Goal: Task Accomplishment & Management: Complete application form

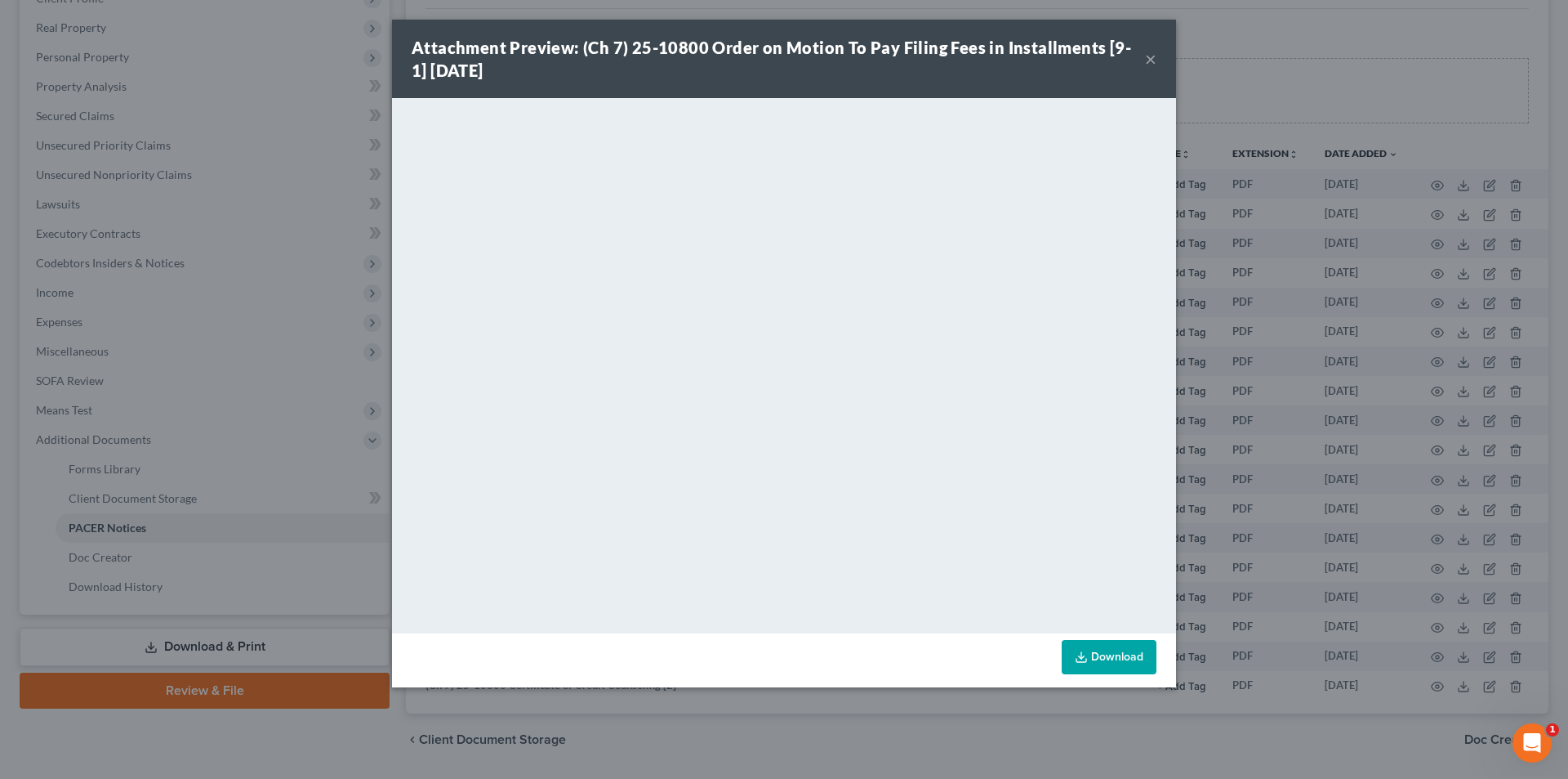
click at [1163, 51] on div "Attachment Preview: (Ch 7) 25-10800 Order on Motion To Pay Filing Fees in Insta…" at bounding box center [784, 59] width 784 height 78
click at [1155, 57] on div "Attachment Preview: (Ch 7) 25-10800 Order on Motion To Pay Filing Fees in Insta…" at bounding box center [784, 59] width 784 height 78
click at [1150, 57] on button "×" at bounding box center [1151, 59] width 12 height 20
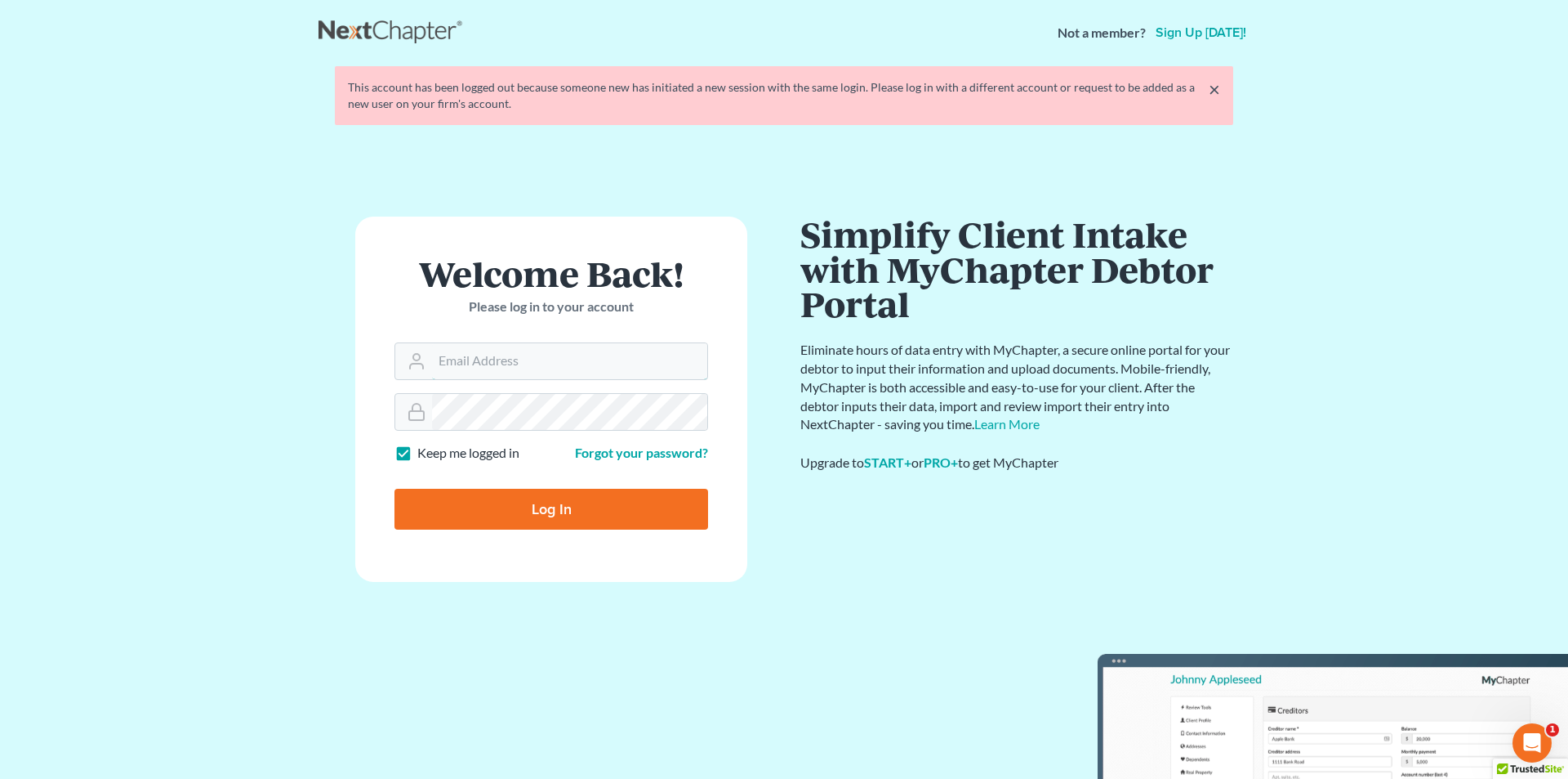
type input "[EMAIL_ADDRESS][DOMAIN_NAME]"
click at [579, 507] on input "Log In" at bounding box center [551, 509] width 314 height 41
type input "Thinking..."
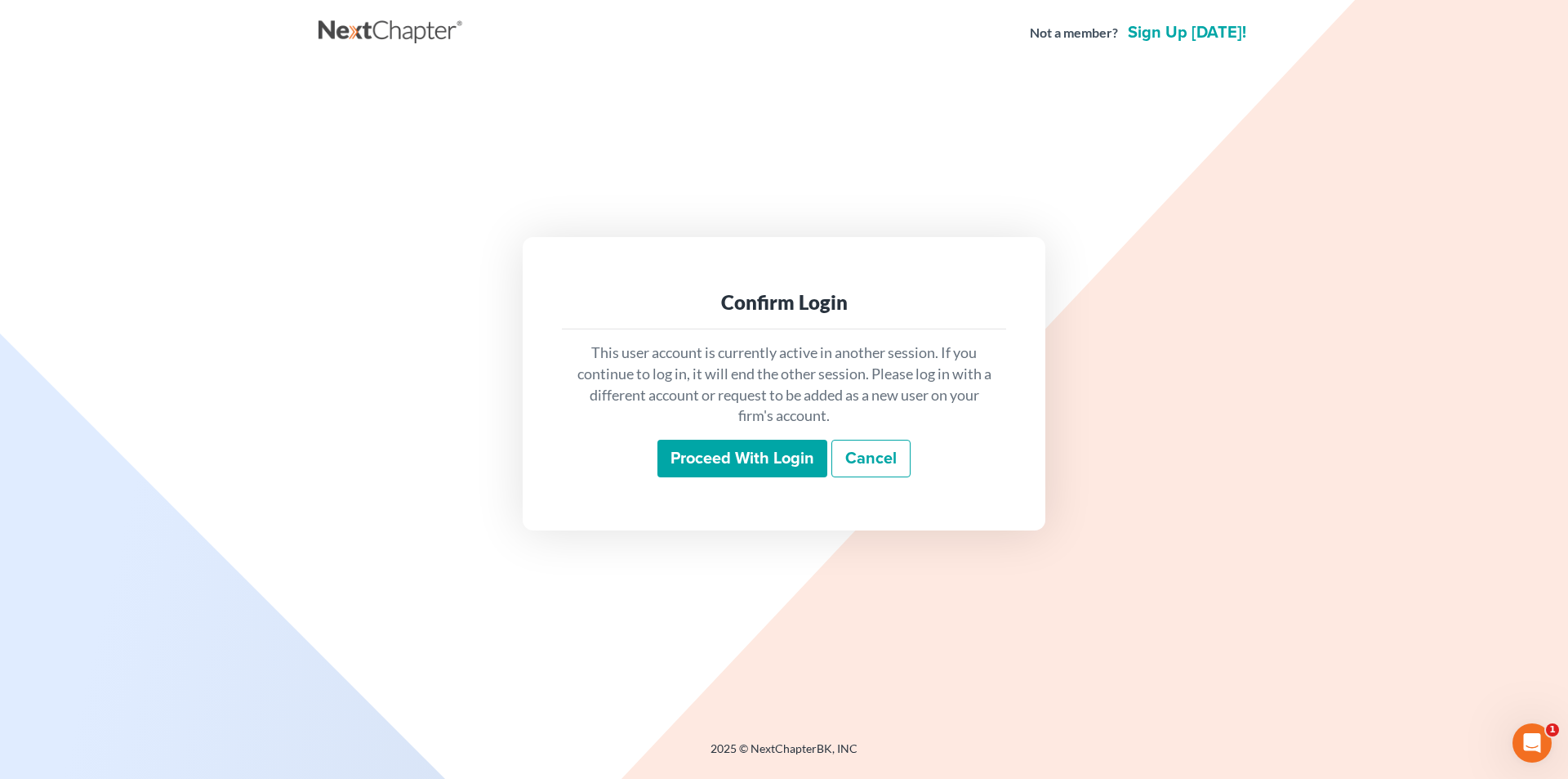
click at [743, 439] on div "This user account is currently active in another session. If you continue to lo…" at bounding box center [784, 409] width 444 height 161
click at [743, 486] on div "This user account is currently active in another session. If you continue to lo…" at bounding box center [784, 409] width 444 height 161
click at [756, 474] on input "Proceed with login" at bounding box center [742, 458] width 170 height 37
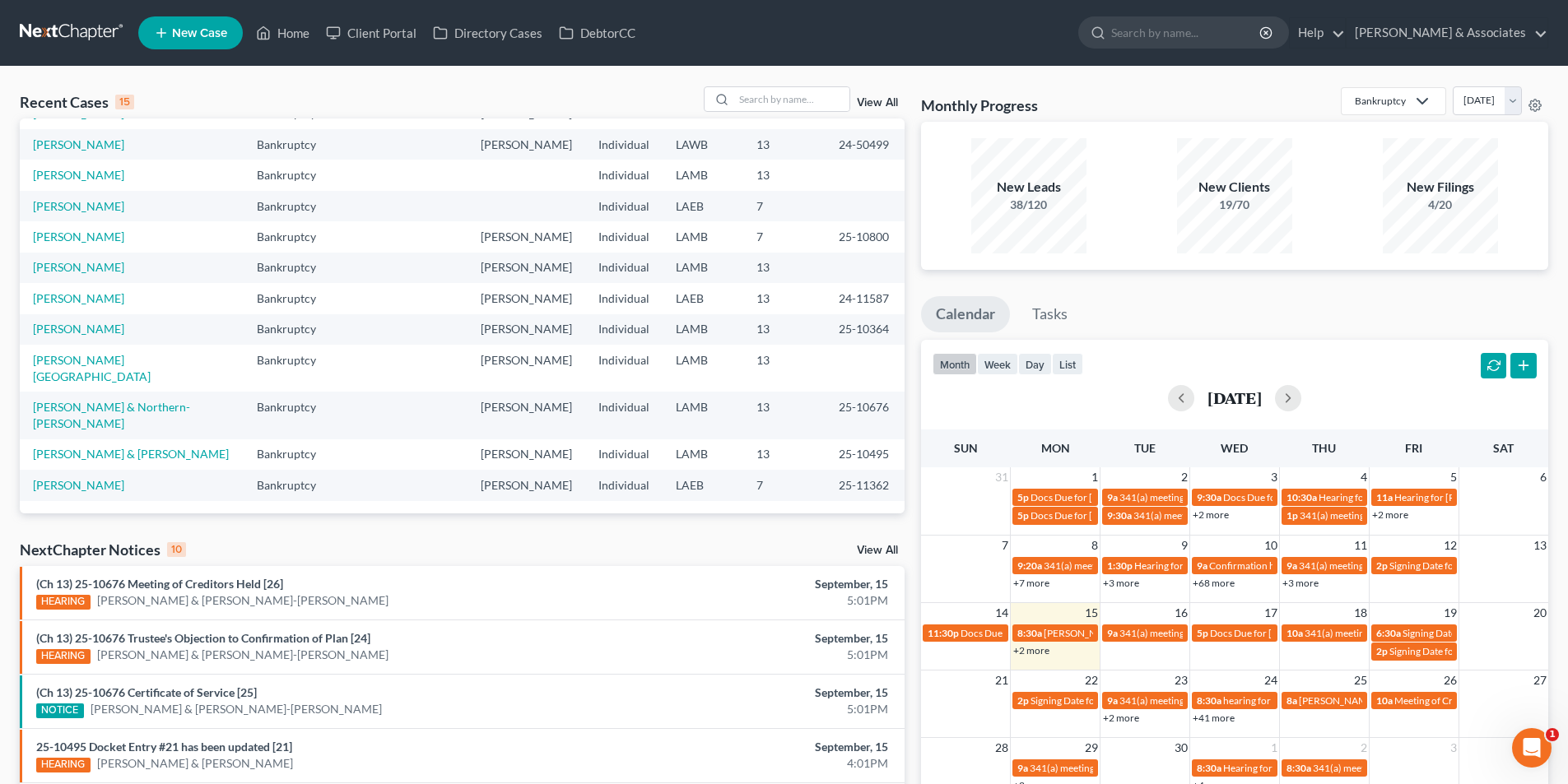
scroll to position [310, 0]
click at [80, 353] on link "[PERSON_NAME][GEOGRAPHIC_DATA]" at bounding box center [91, 368] width 117 height 30
click at [818, 97] on input "search" at bounding box center [791, 99] width 115 height 23
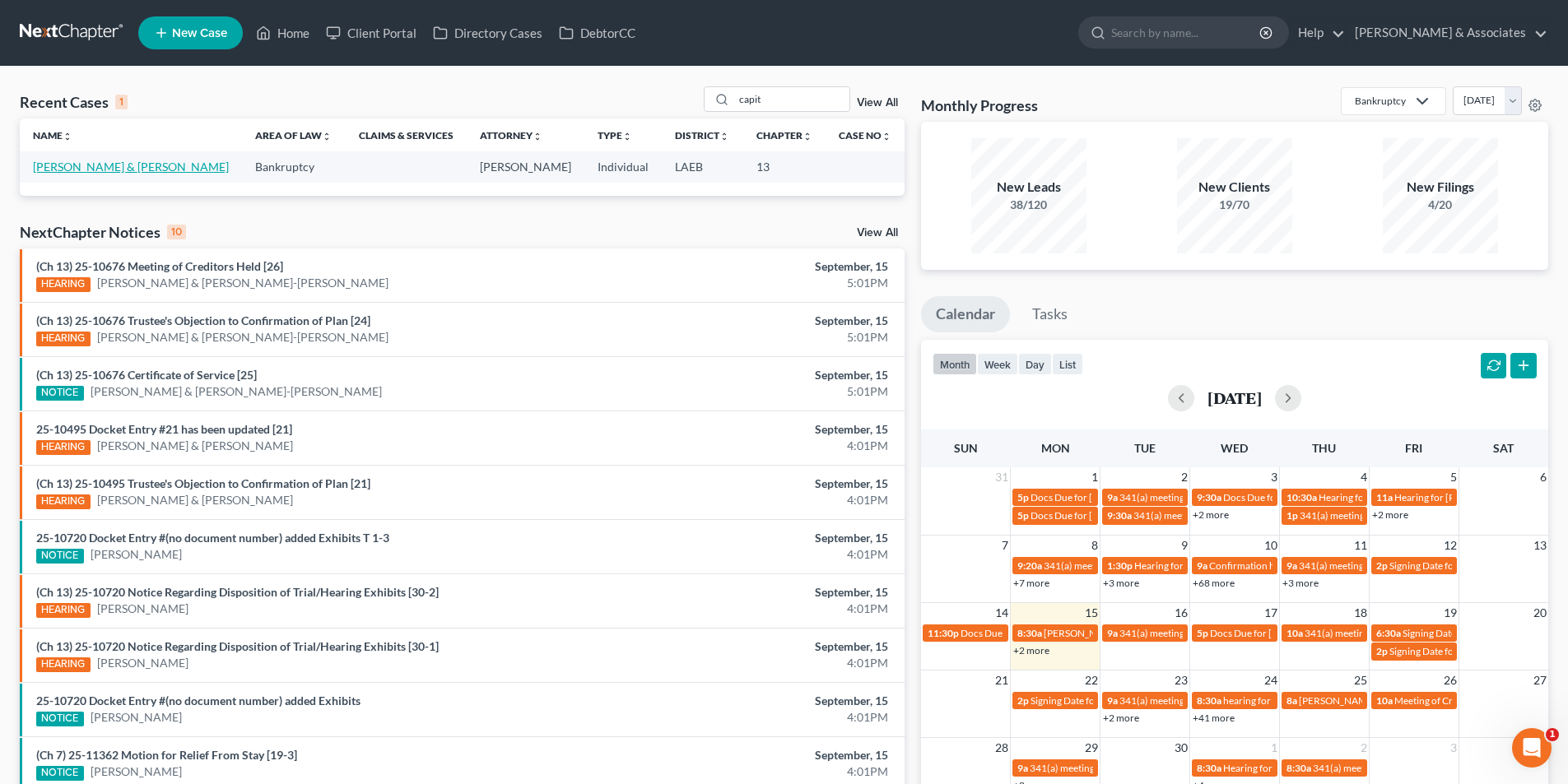
click at [69, 167] on link "[PERSON_NAME] & [PERSON_NAME]" at bounding box center [131, 166] width 196 height 14
click at [783, 97] on input "capit" at bounding box center [791, 99] width 115 height 23
click at [105, 161] on link "Braxter, Whitney" at bounding box center [78, 166] width 91 height 14
click at [774, 93] on input "braxt" at bounding box center [791, 99] width 115 height 23
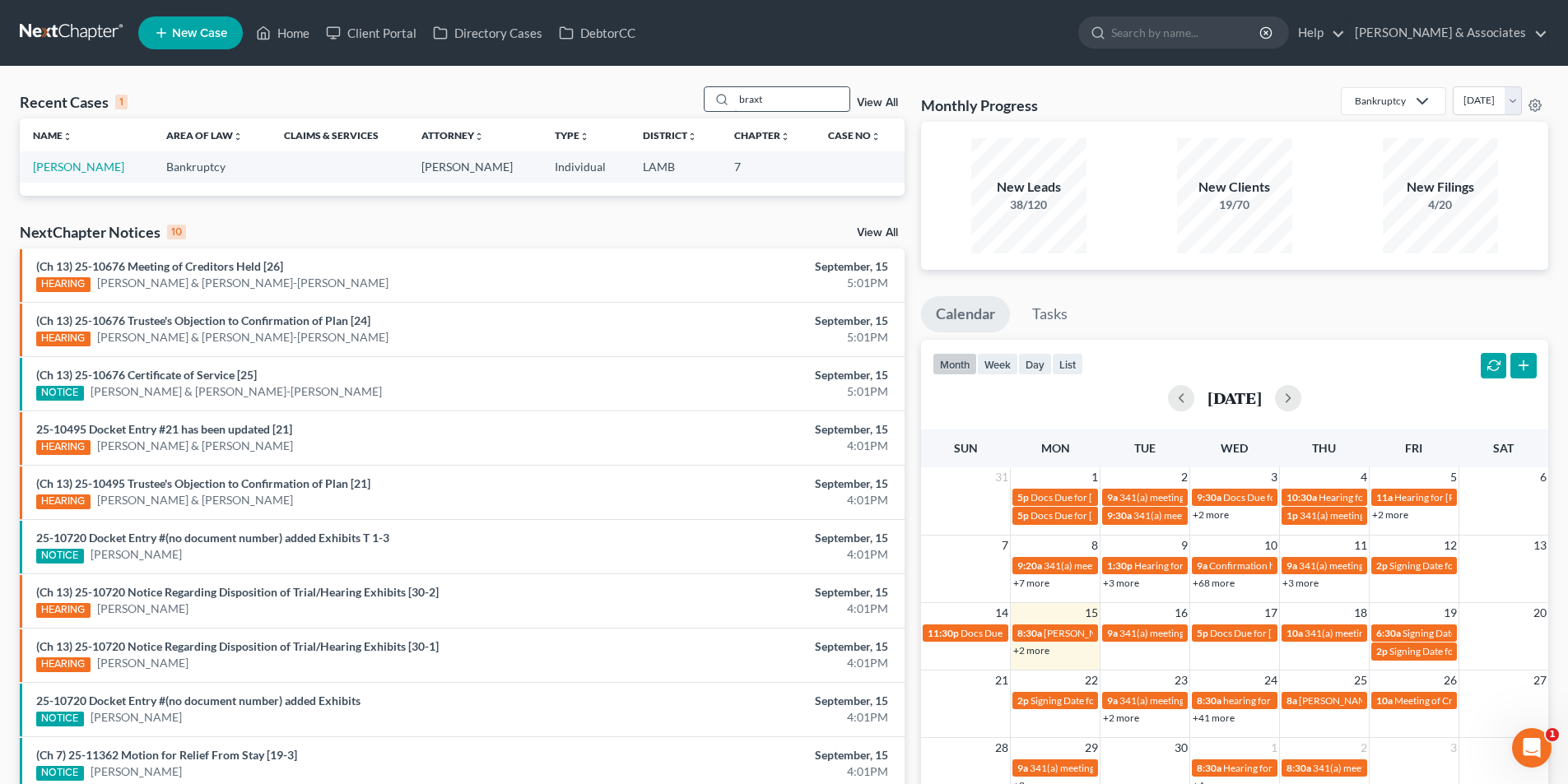
click at [774, 93] on input "braxt" at bounding box center [791, 99] width 115 height 23
click at [797, 106] on input "braxt" at bounding box center [791, 99] width 115 height 23
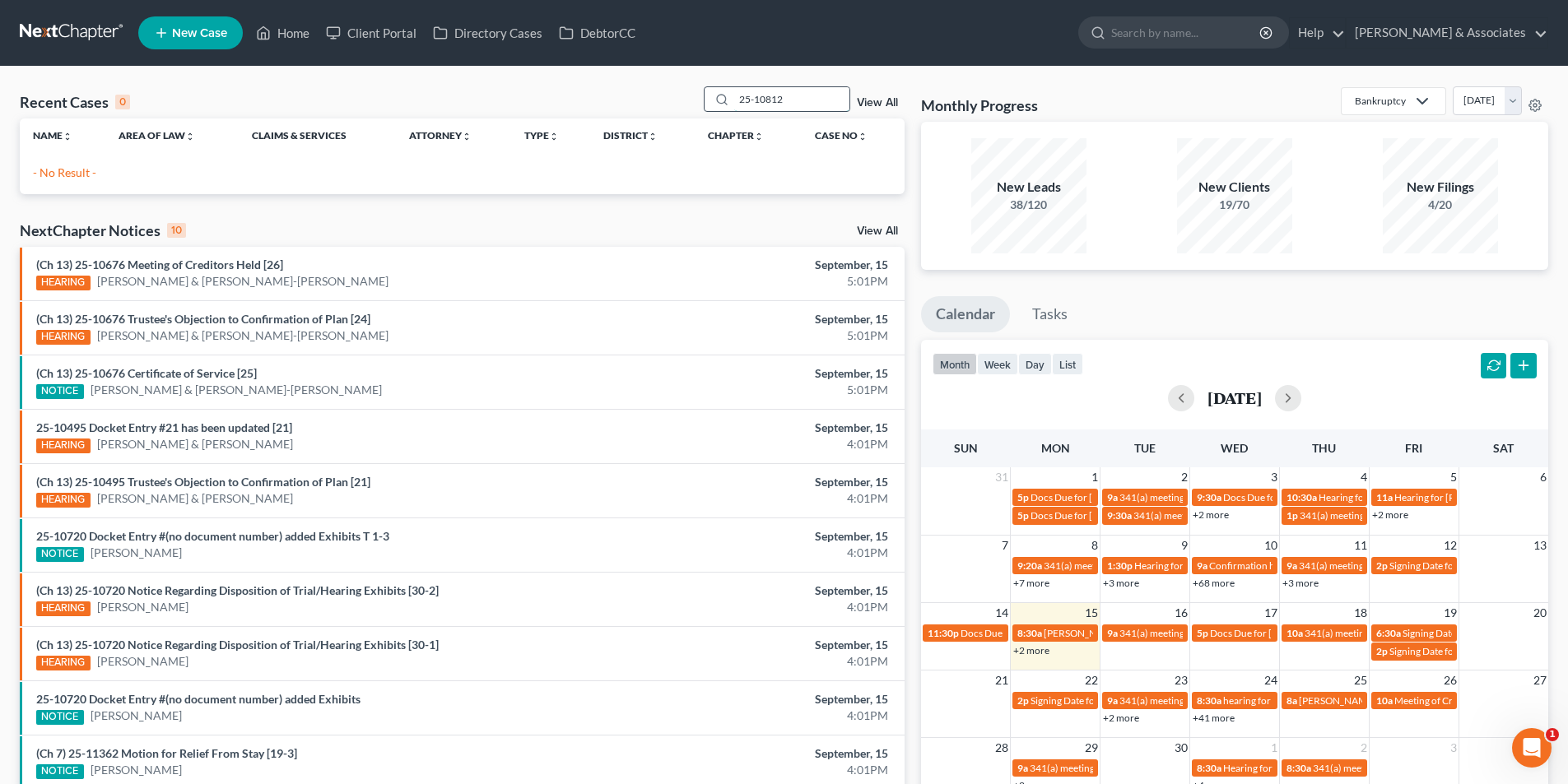
type input "25-10812"
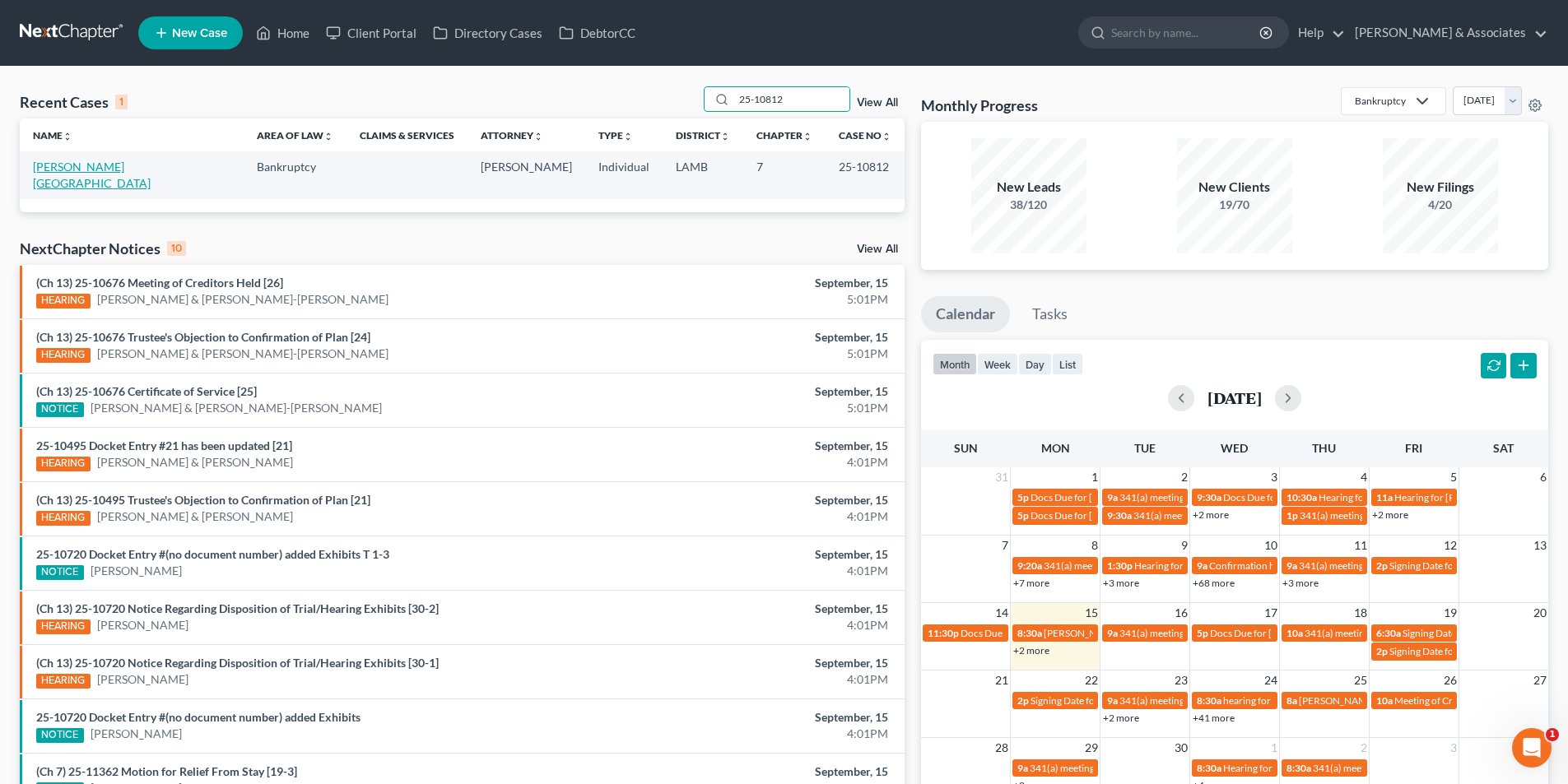
click at [96, 167] on link "Tucker, Varlie" at bounding box center [91, 174] width 117 height 30
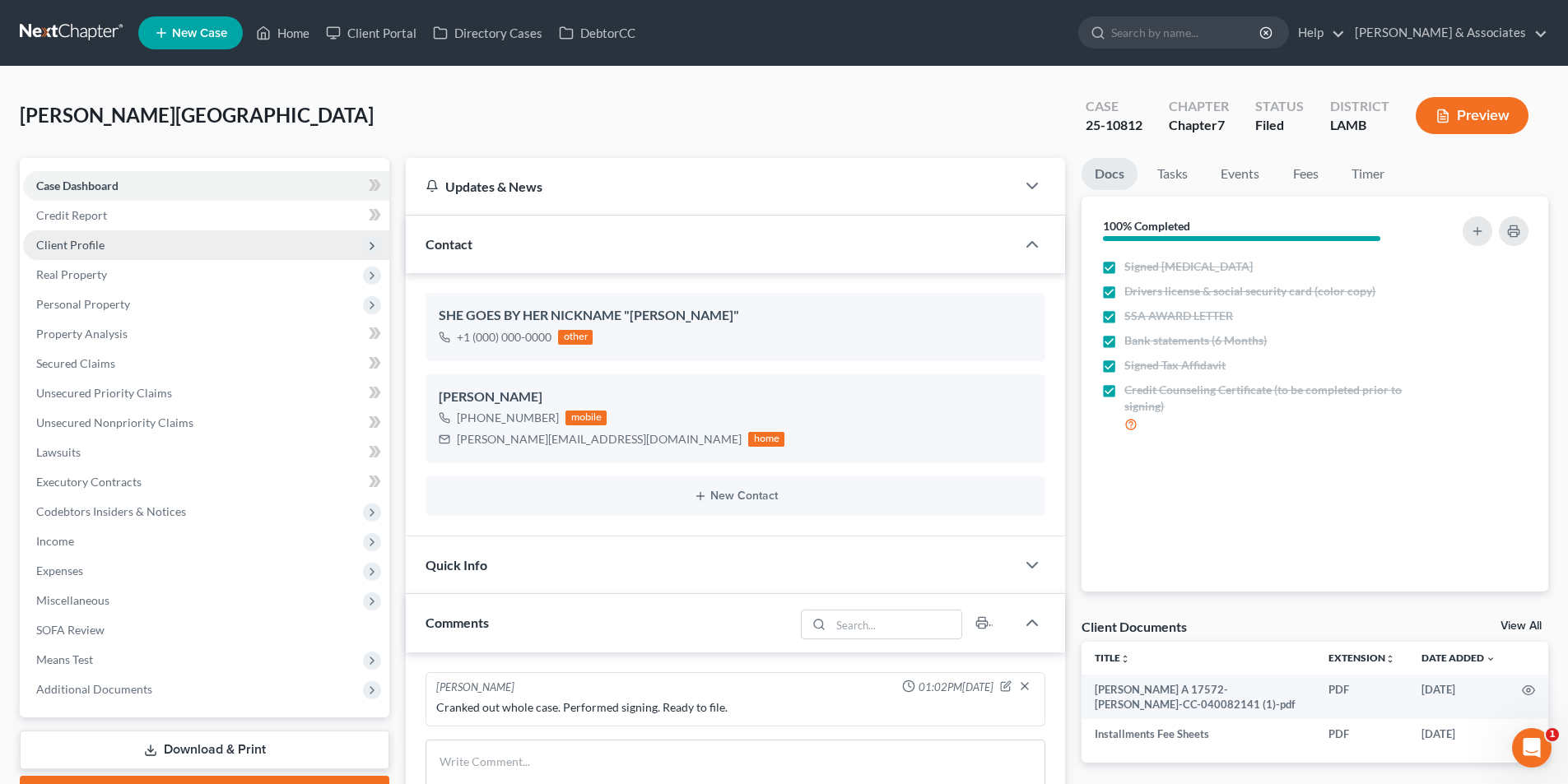
click at [100, 241] on span "Client Profile" at bounding box center [70, 245] width 68 height 14
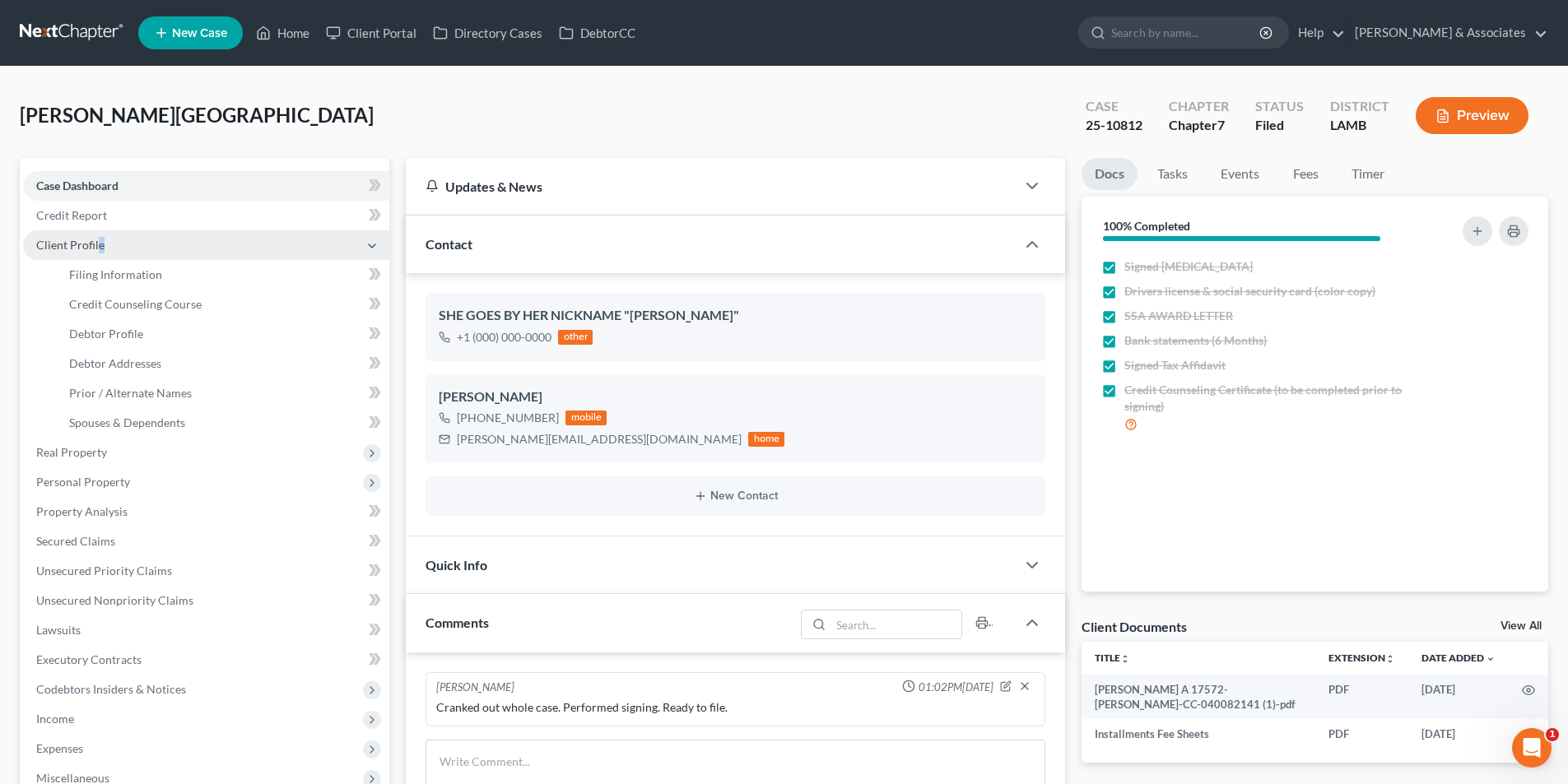
click at [102, 250] on span "Client Profile" at bounding box center [70, 245] width 68 height 14
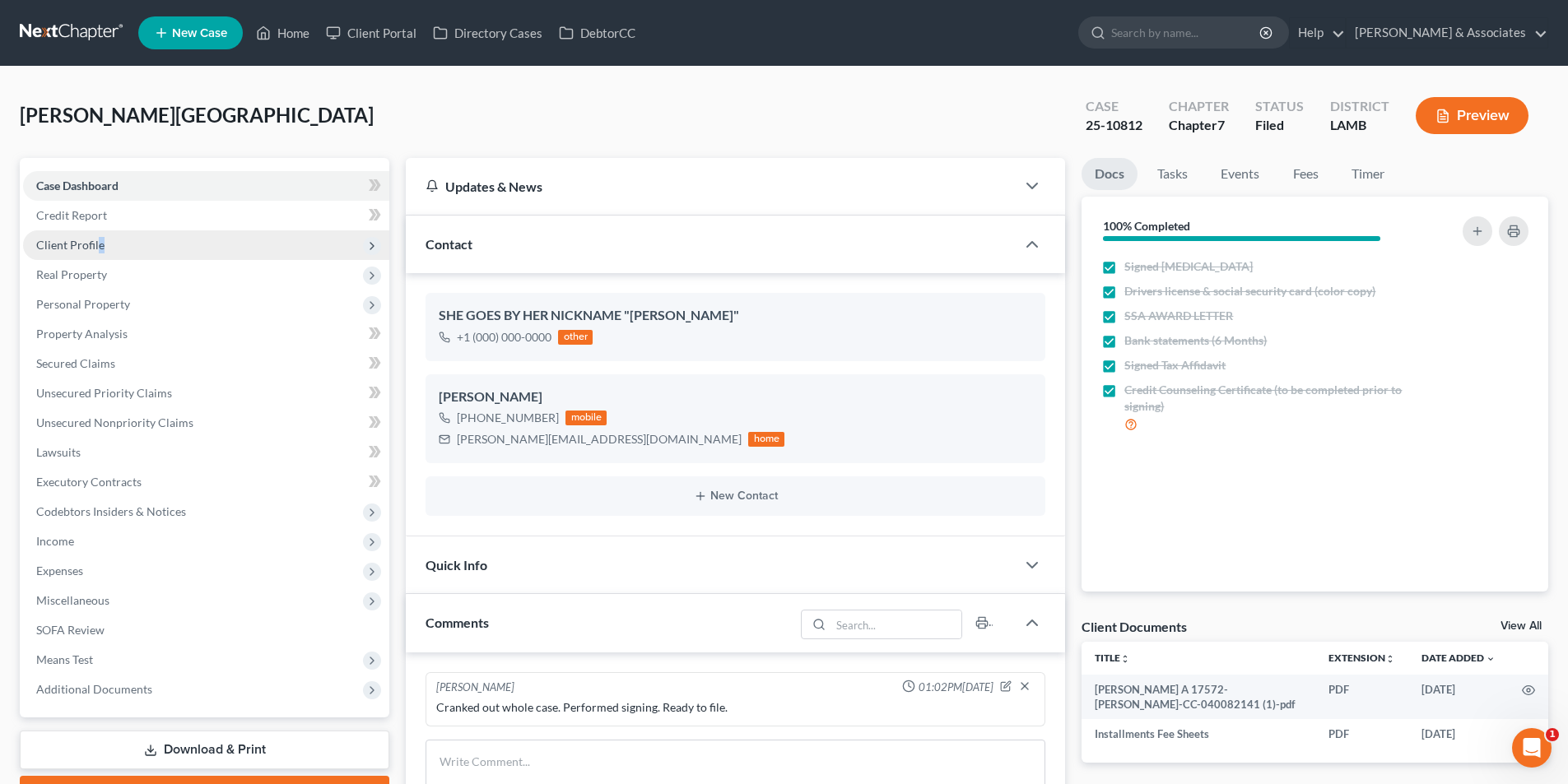
click at [102, 250] on span "Client Profile" at bounding box center [70, 245] width 68 height 14
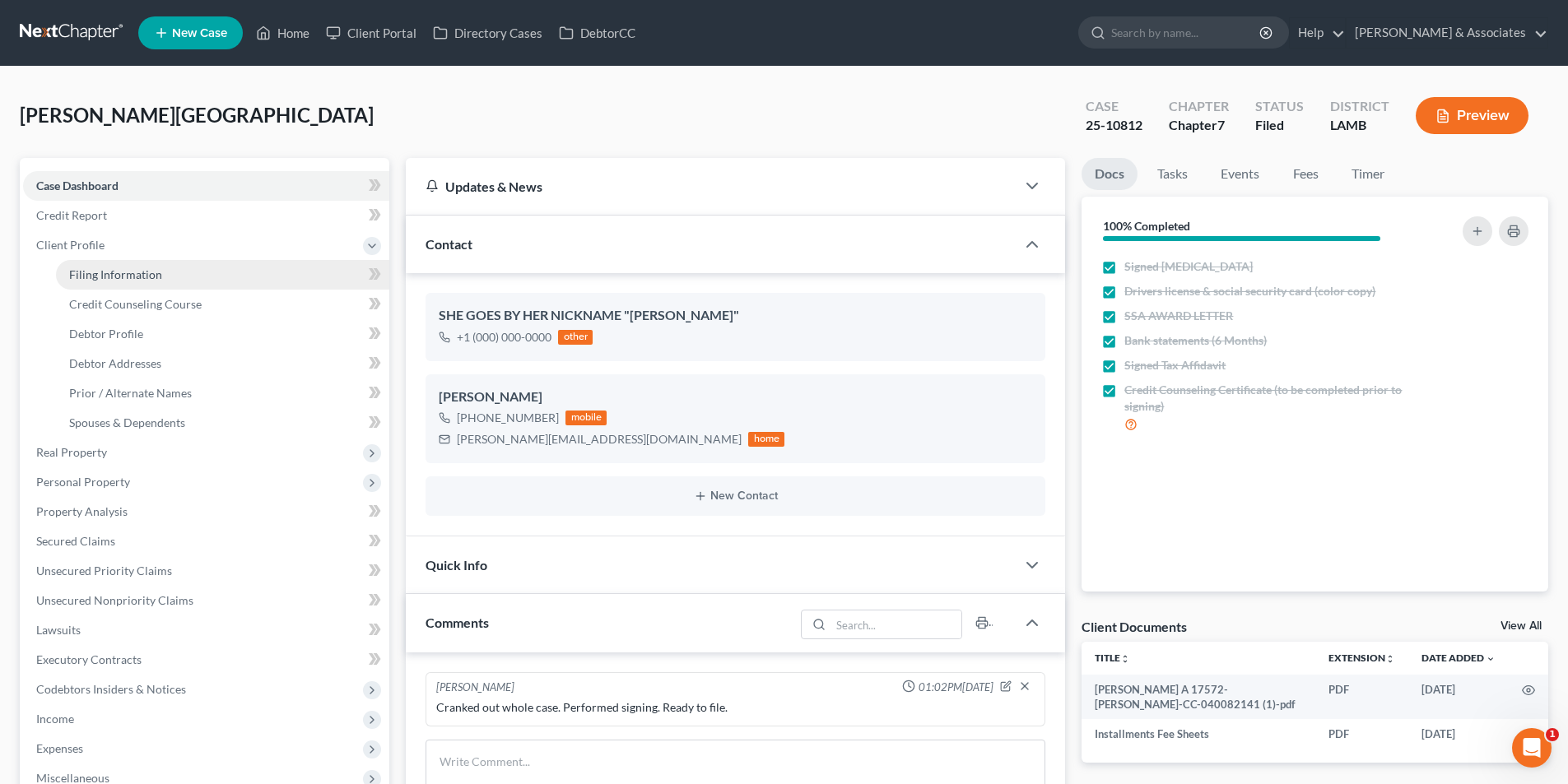
click at [111, 263] on link "Filing Information" at bounding box center [223, 274] width 334 height 29
select select "1"
select select "0"
select select "19"
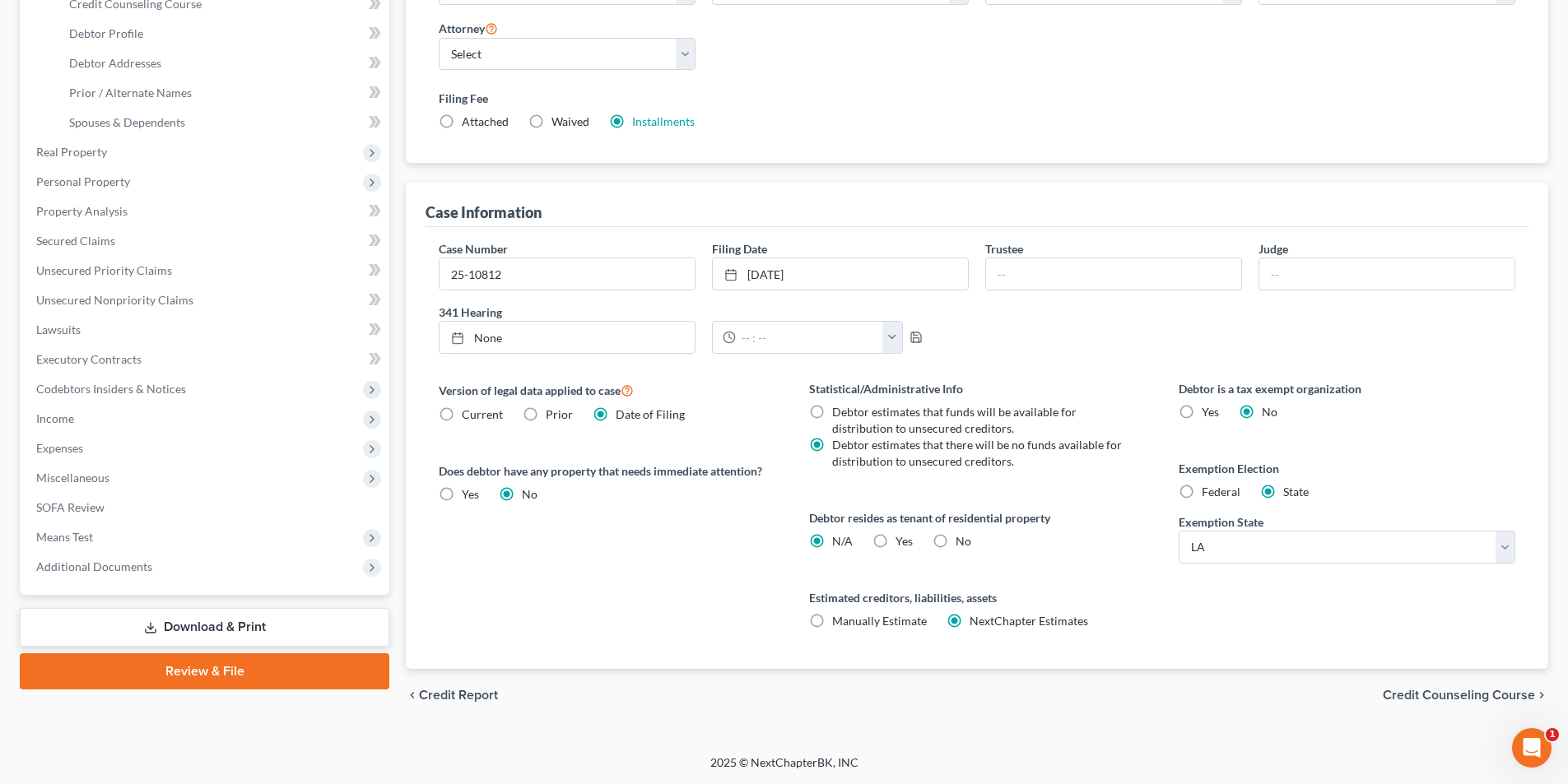
drag, startPoint x: 1568, startPoint y: 609, endPoint x: 219, endPoint y: 630, distance: 1349.2
click at [197, 630] on link "Download & Print" at bounding box center [204, 627] width 370 height 39
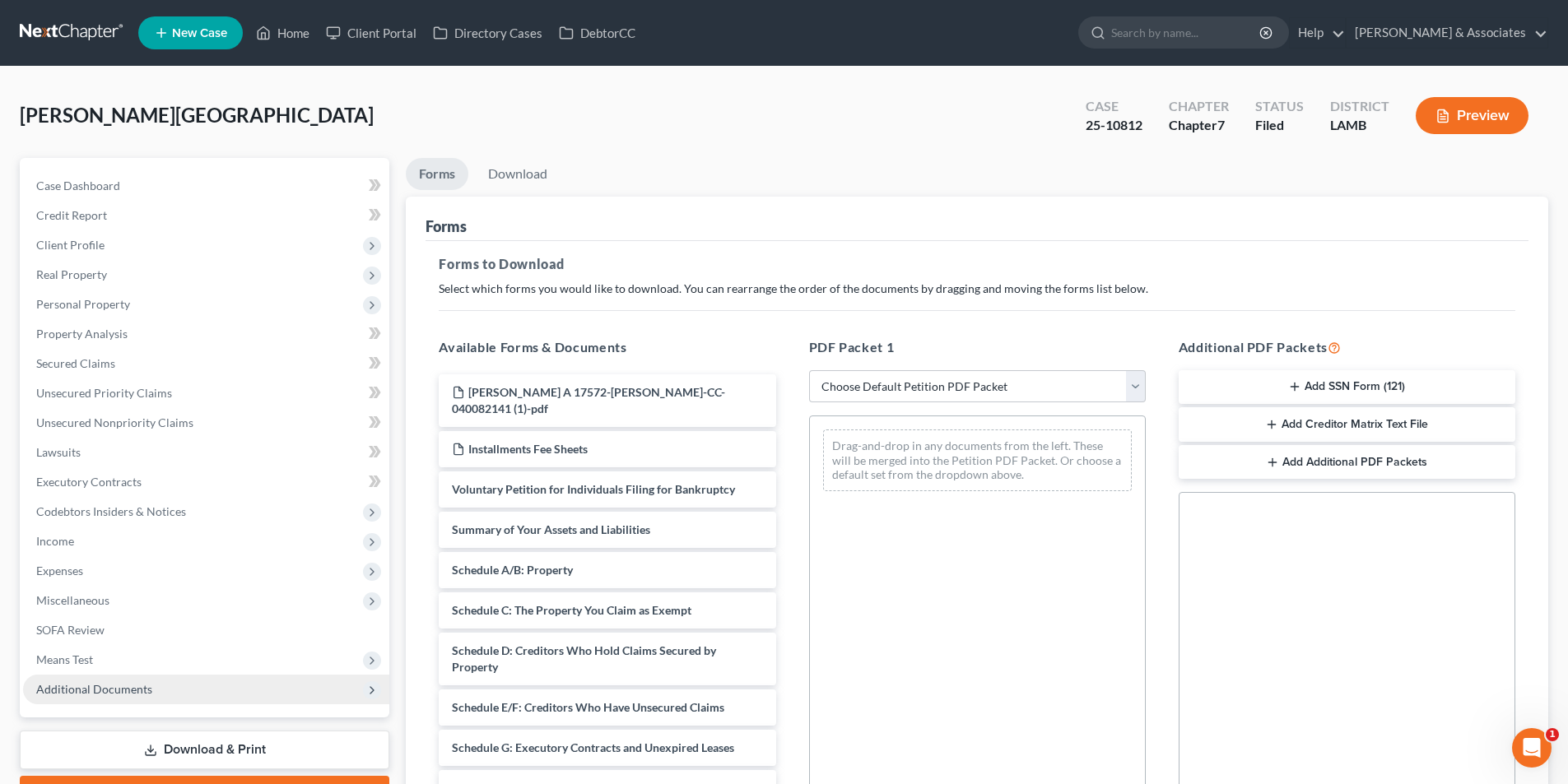
click at [137, 688] on span "Additional Documents" at bounding box center [94, 689] width 116 height 14
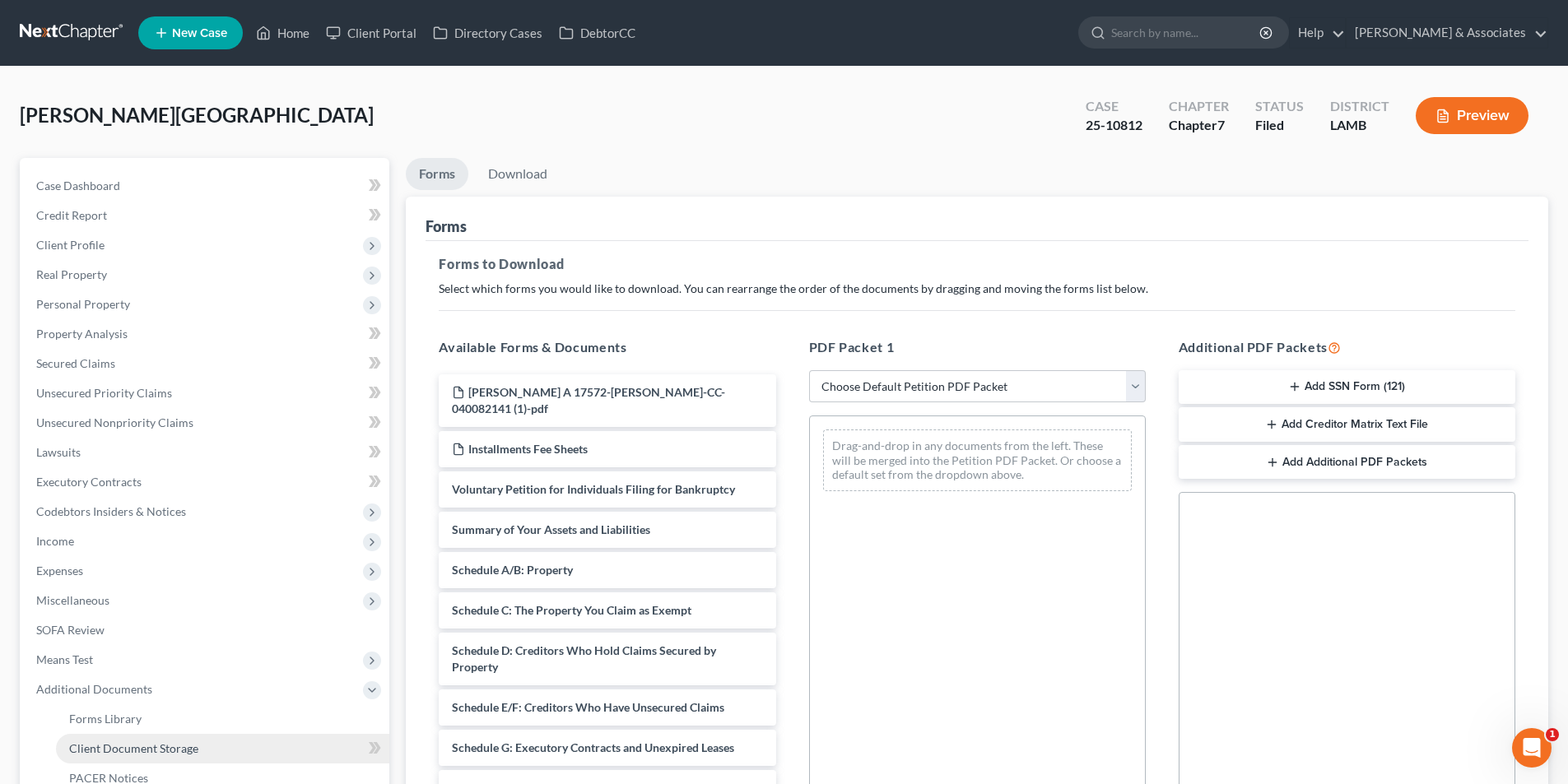
click at [221, 745] on link "Client Document Storage" at bounding box center [223, 748] width 334 height 29
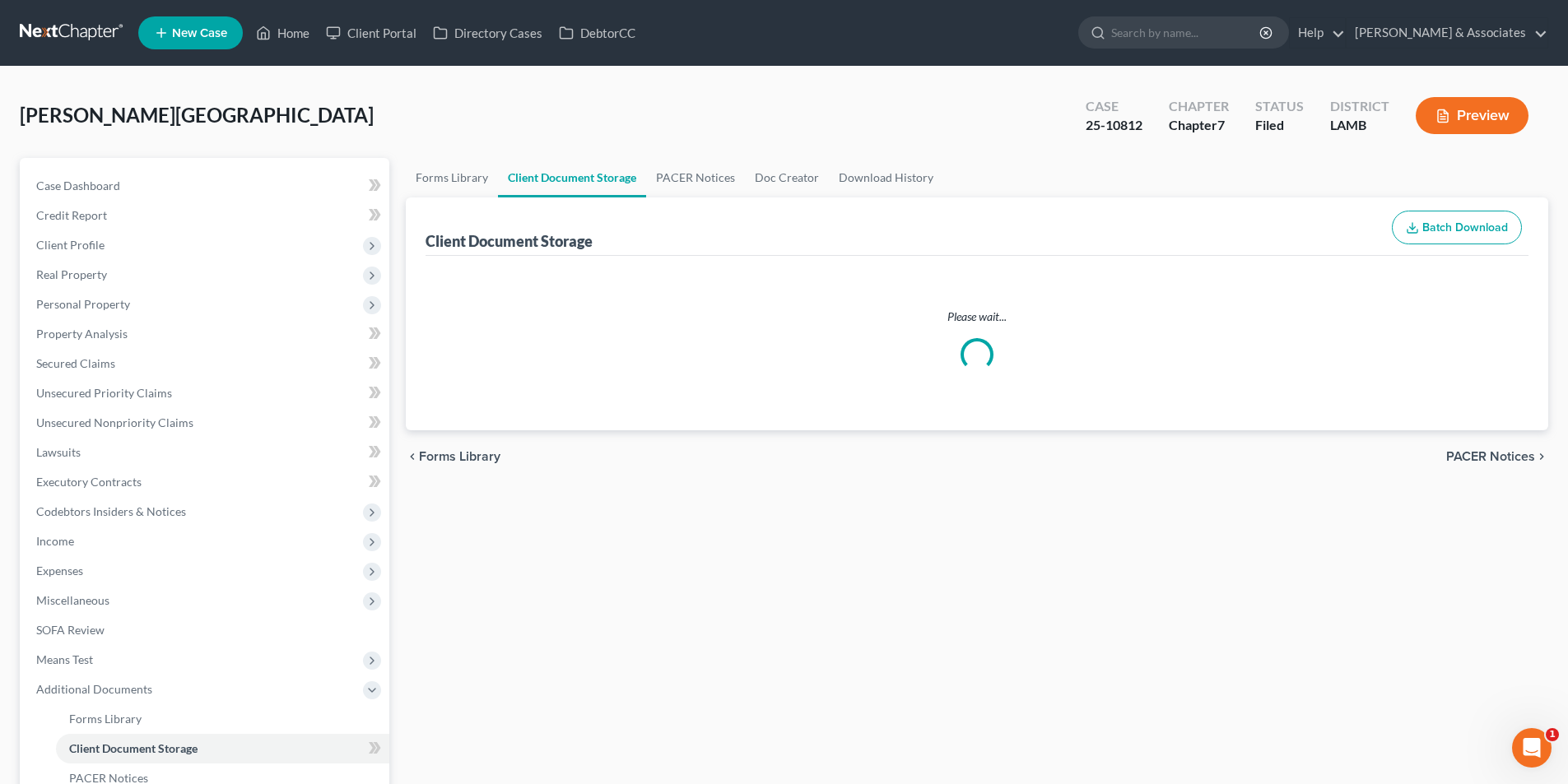
select select "13"
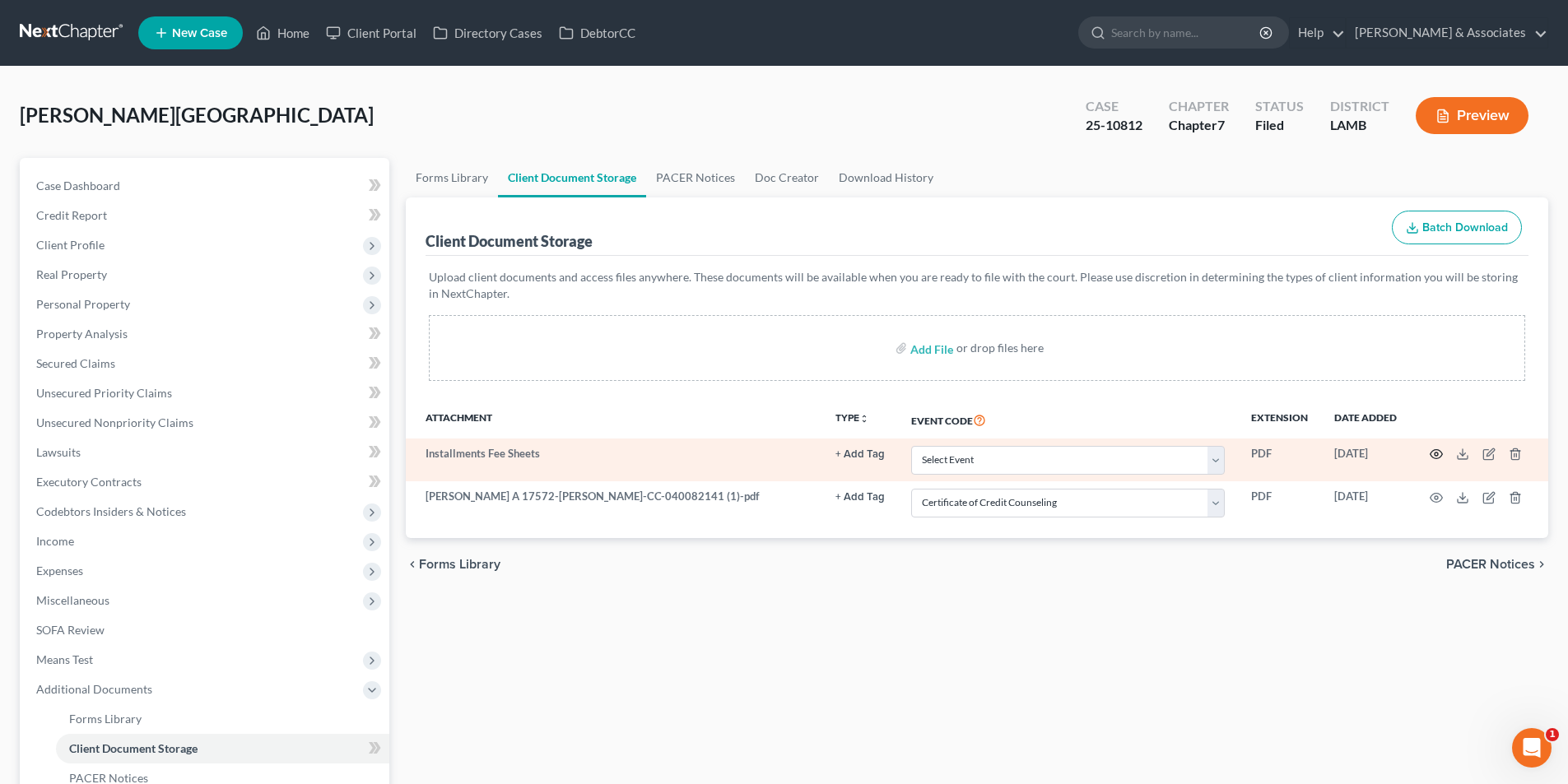
click at [1435, 459] on icon "button" at bounding box center [1436, 454] width 13 height 9
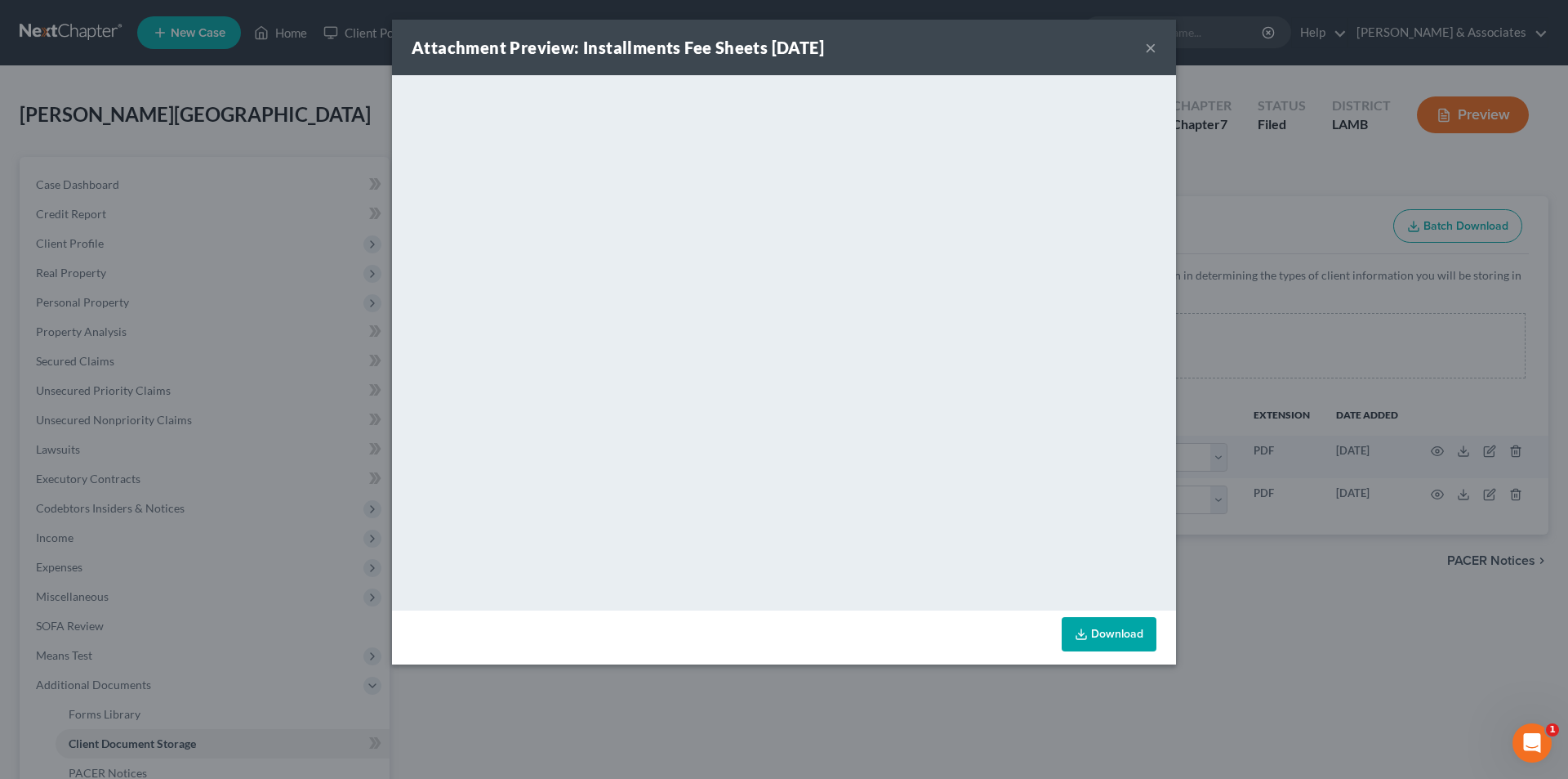
click at [1159, 43] on div "Attachment Preview: Installments Fee Sheets 09/12/2025 ×" at bounding box center [784, 47] width 784 height 56
click at [1164, 39] on div "Attachment Preview: Installments Fee Sheets 09/12/2025 ×" at bounding box center [784, 47] width 784 height 56
click at [1160, 49] on div "Attachment Preview: Installments Fee Sheets 09/12/2025 ×" at bounding box center [784, 47] width 784 height 56
click at [1146, 39] on button "×" at bounding box center [1151, 47] width 12 height 20
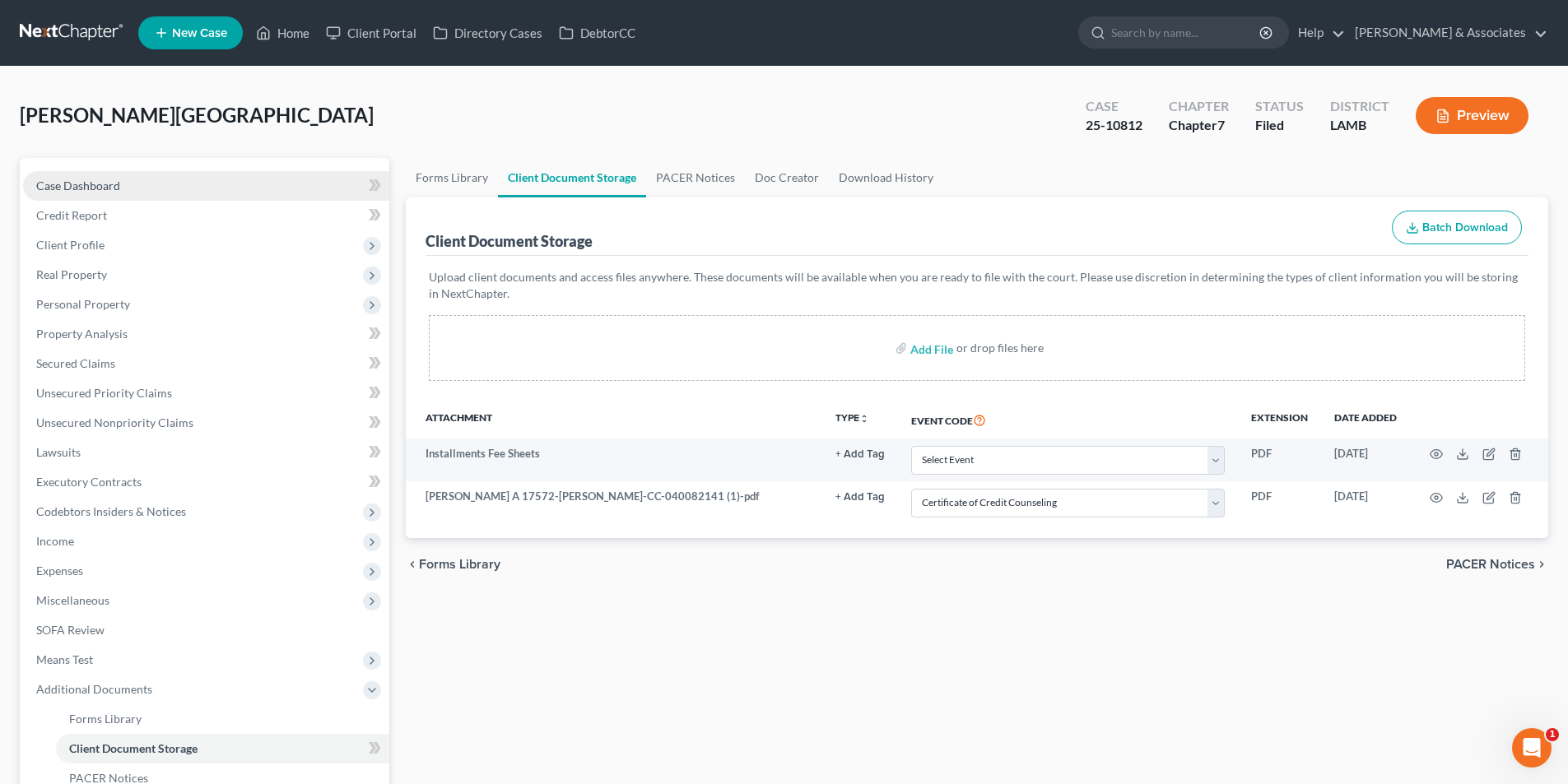
click at [85, 181] on span "Case Dashboard" at bounding box center [78, 185] width 84 height 14
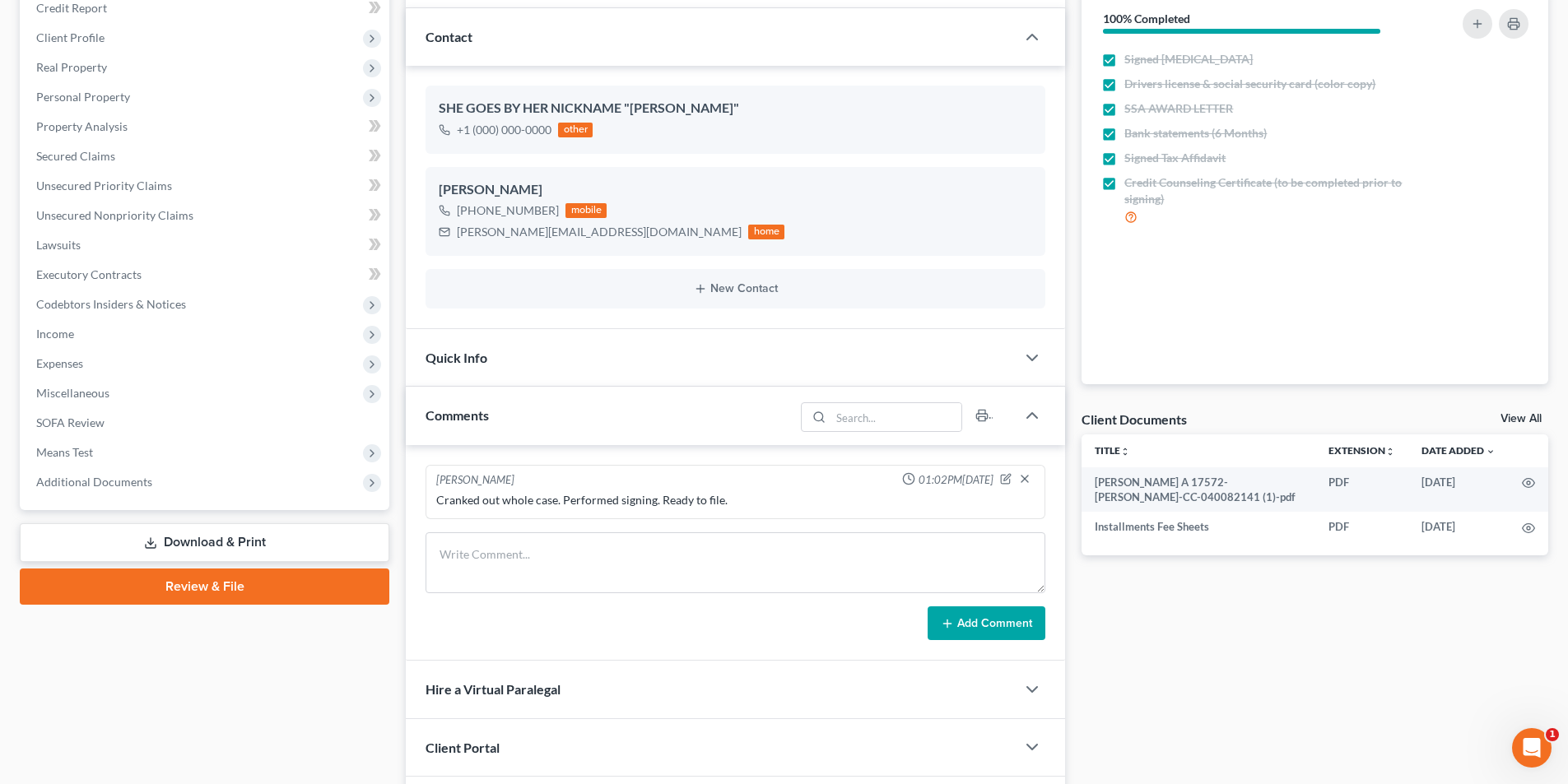
scroll to position [379, 0]
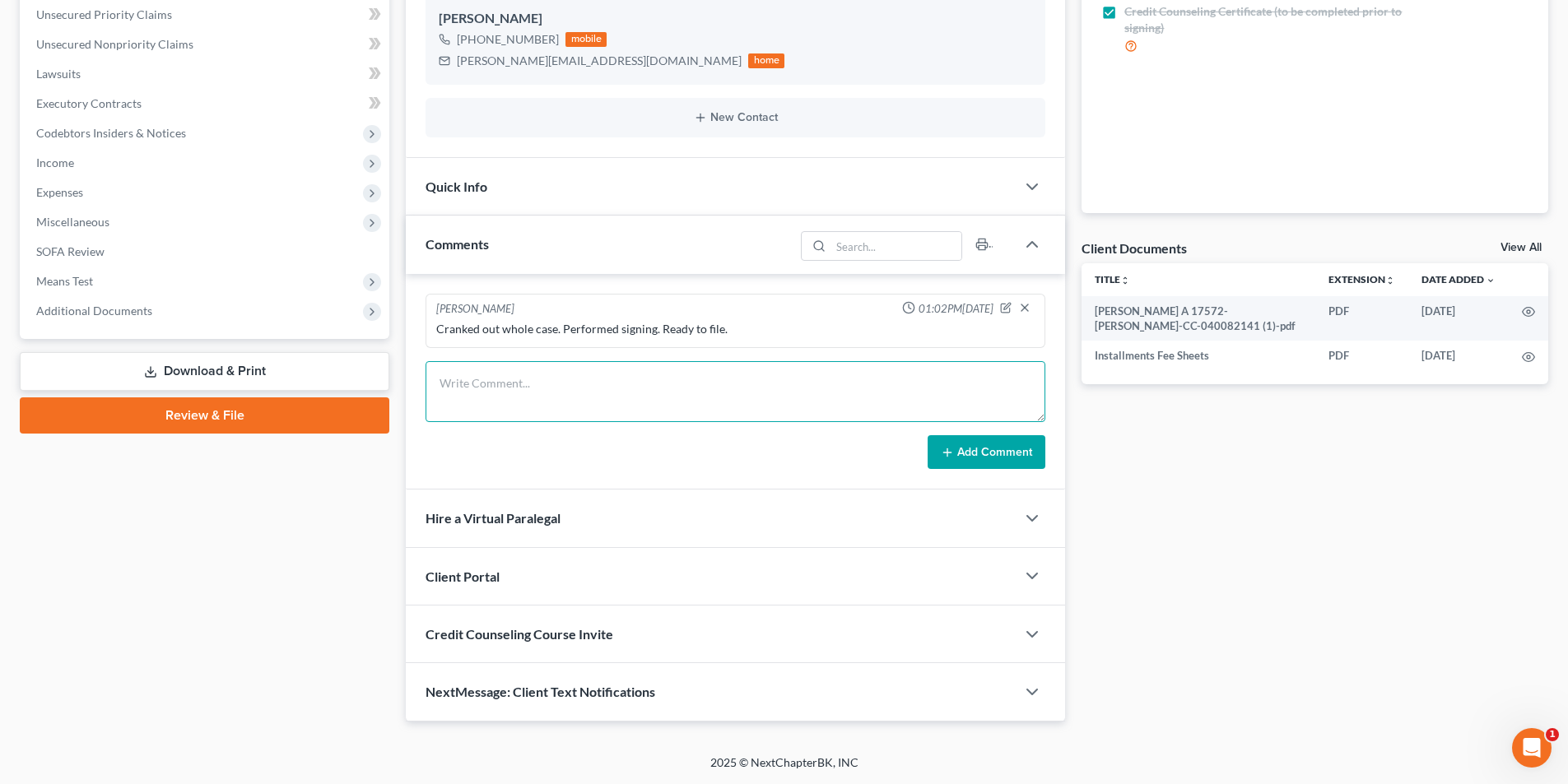
click at [541, 414] on textarea at bounding box center [735, 391] width 619 height 61
click at [685, 395] on textarea "Filed" at bounding box center [735, 391] width 619 height 61
type textarea "Filed full case. EDEC and pay stubs filed. Installment fee request filed. No fu…"
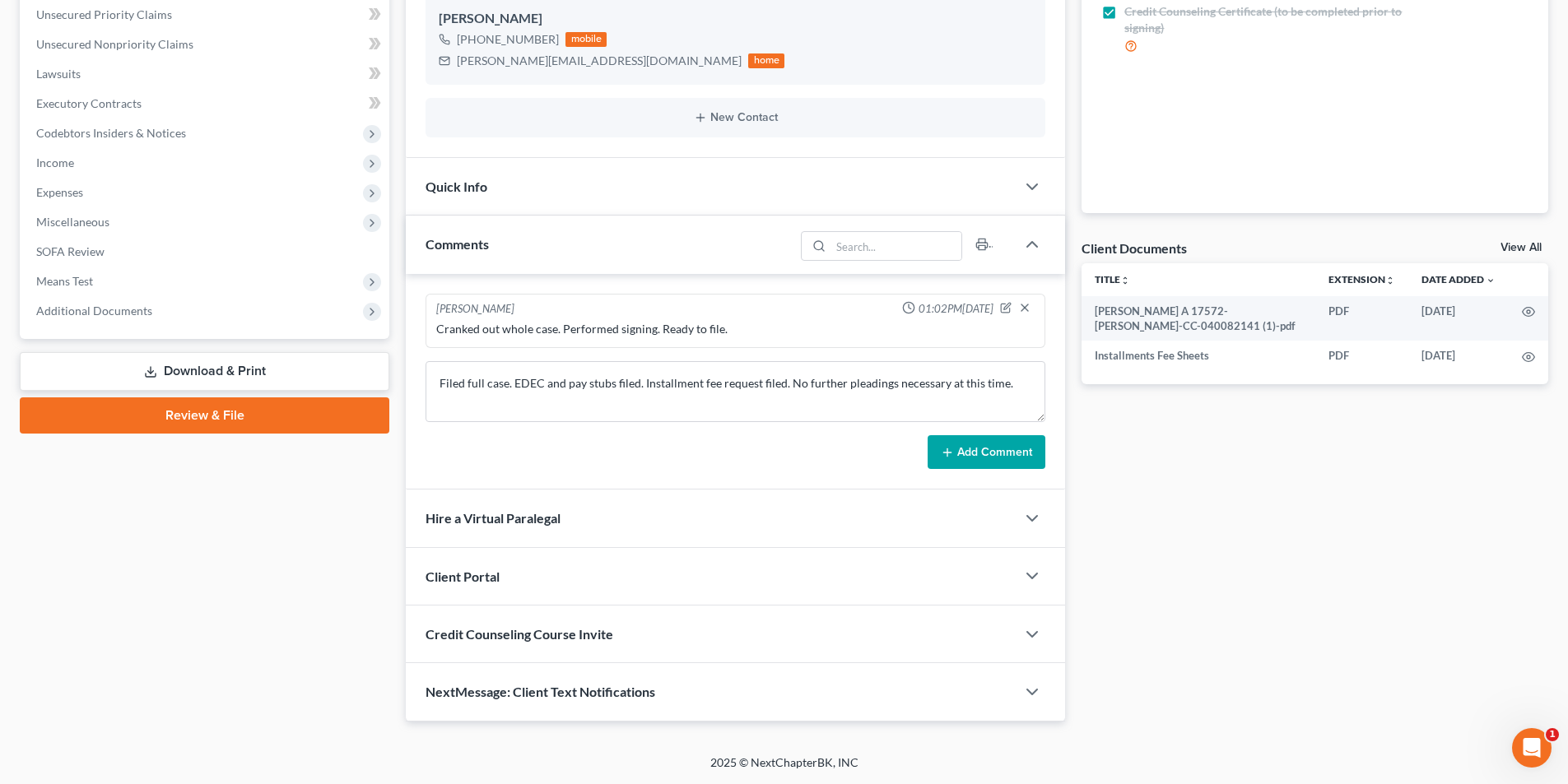
click at [997, 440] on button "Add Comment" at bounding box center [986, 451] width 117 height 34
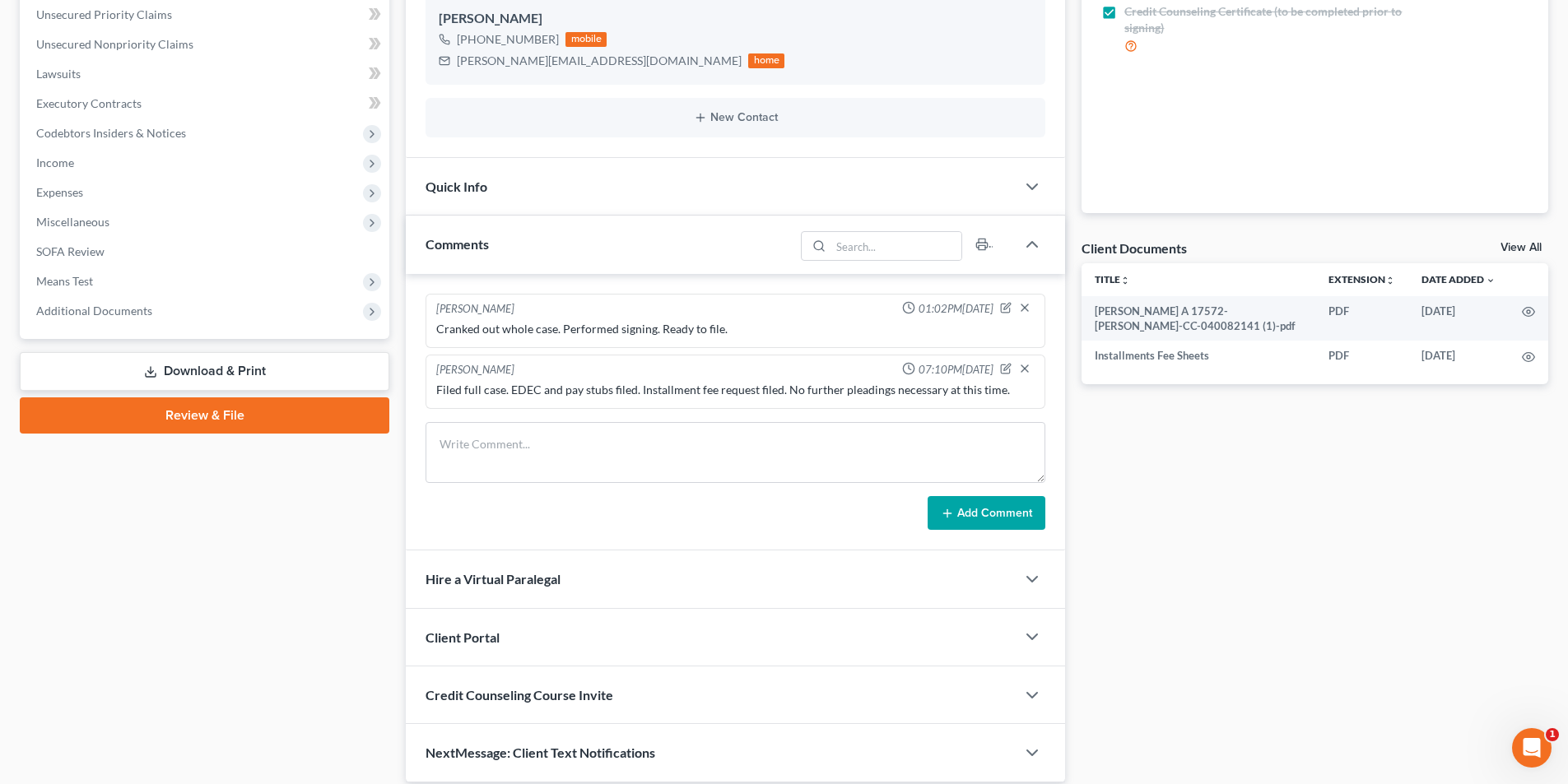
scroll to position [0, 0]
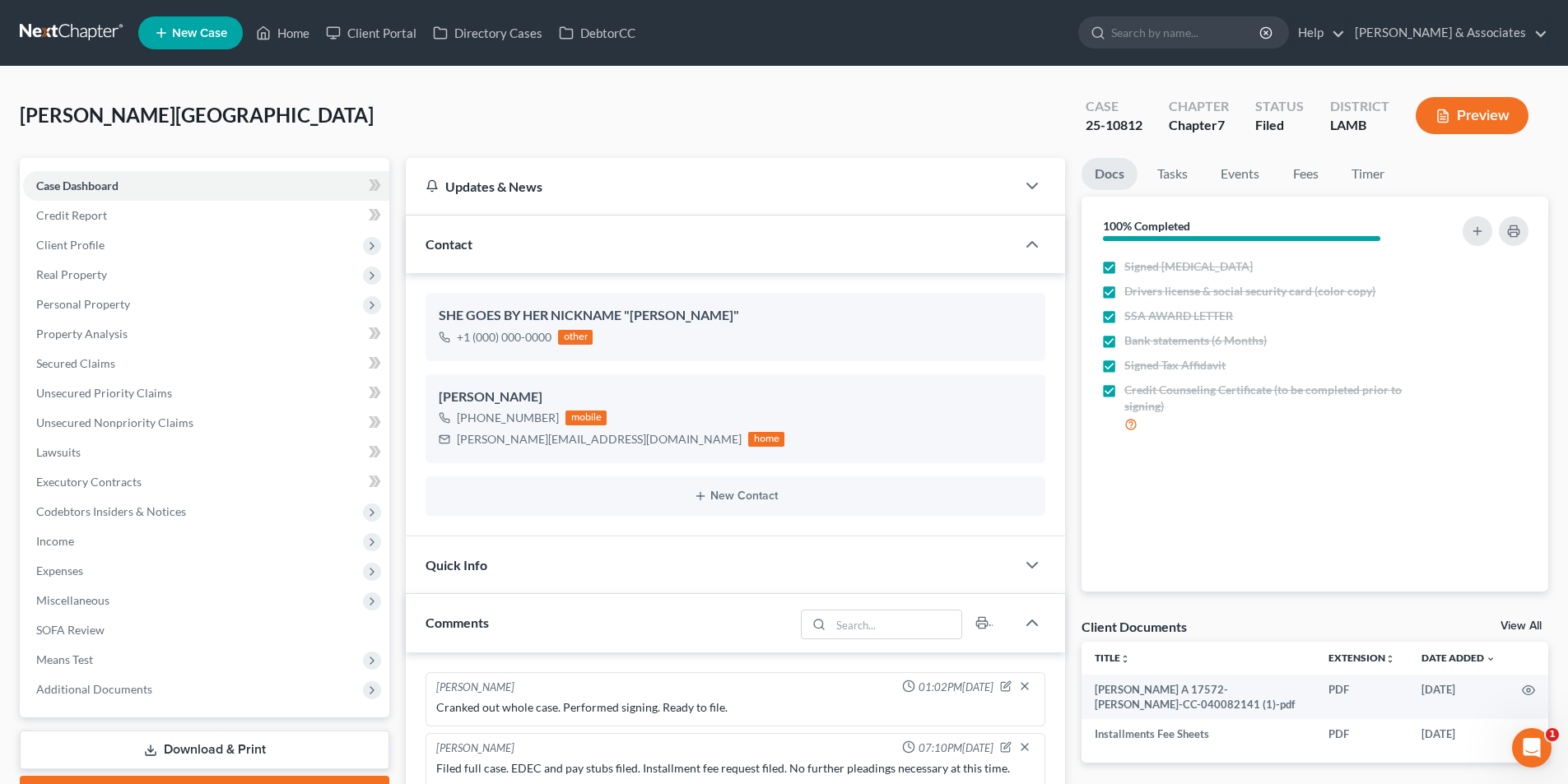
click at [92, 42] on link at bounding box center [73, 33] width 106 height 29
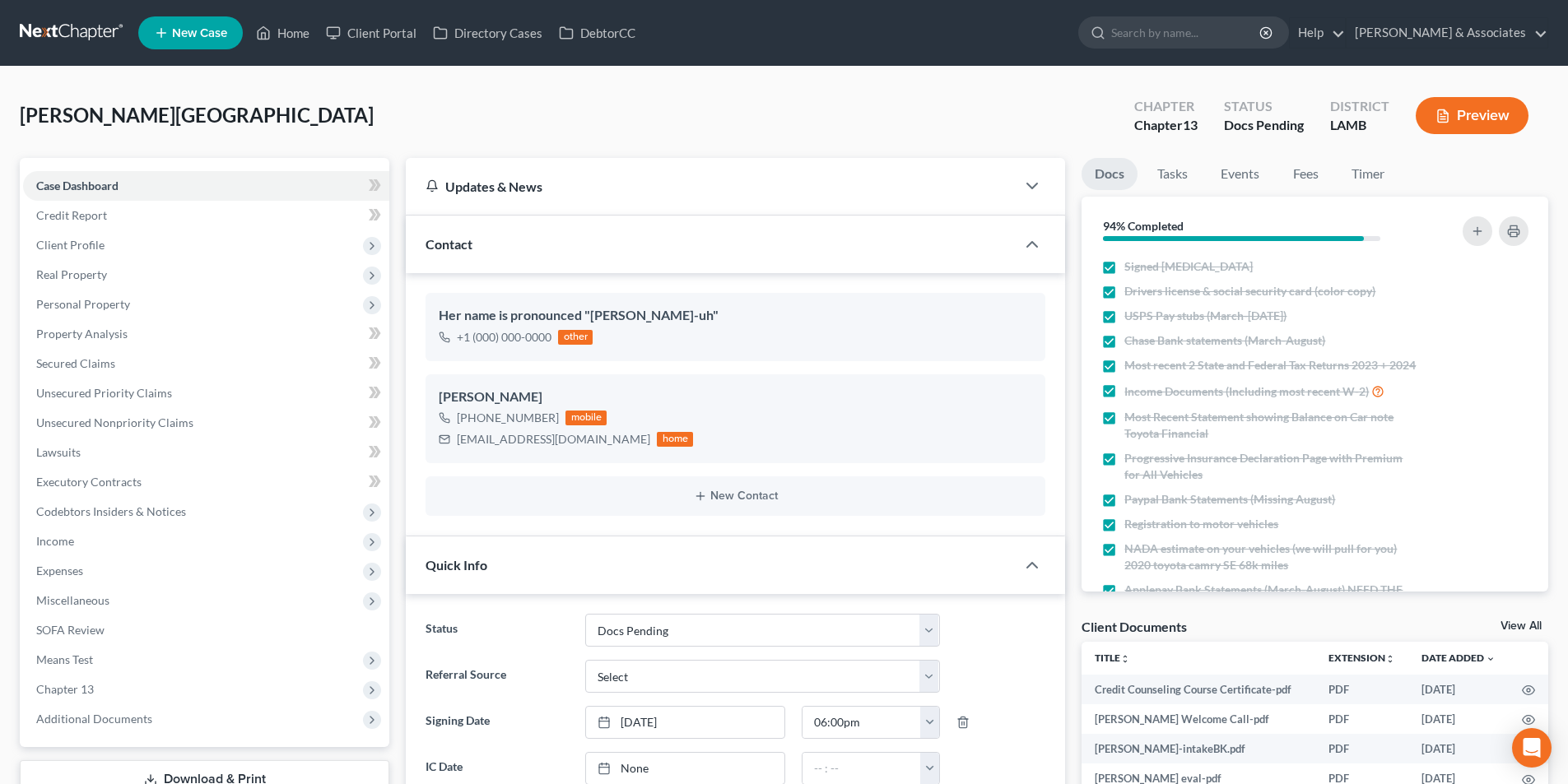
select select "6"
click at [158, 693] on span "Chapter 13" at bounding box center [205, 689] width 366 height 29
click at [159, 740] on link "Chapter 13 Plan" at bounding box center [223, 748] width 334 height 29
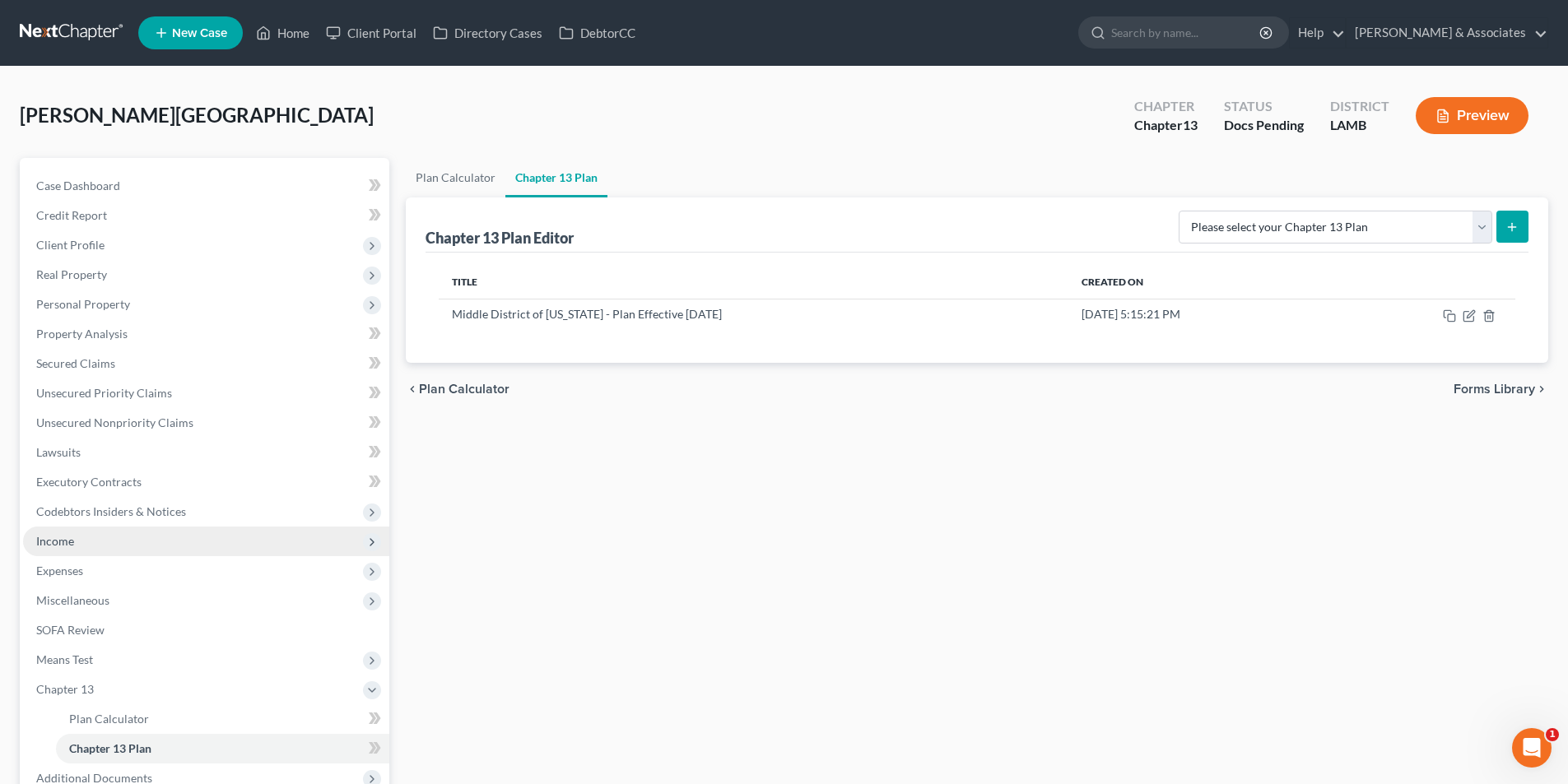
click at [99, 547] on span "Income" at bounding box center [205, 540] width 366 height 29
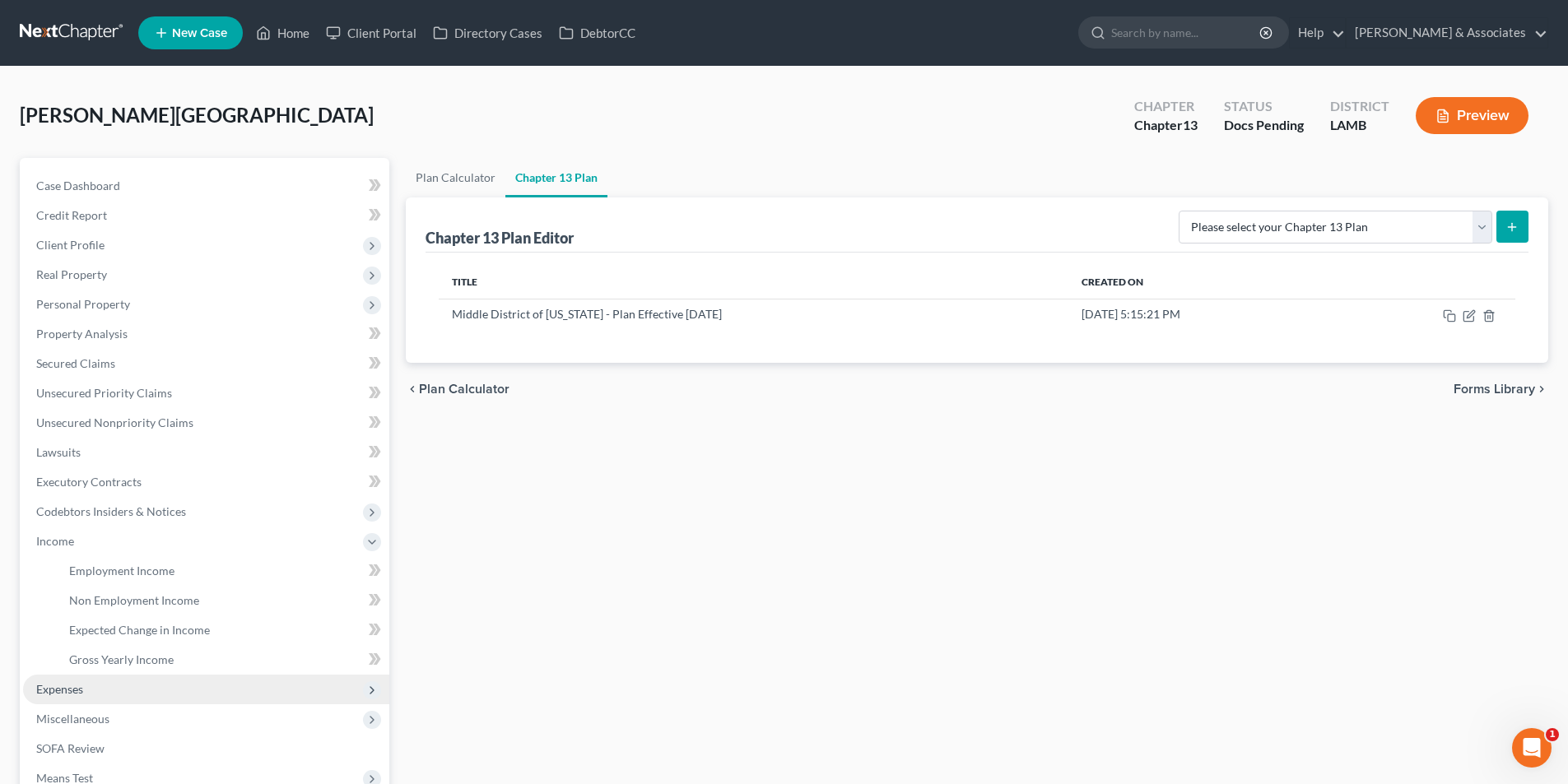
click at [114, 683] on span "Expenses" at bounding box center [205, 689] width 366 height 29
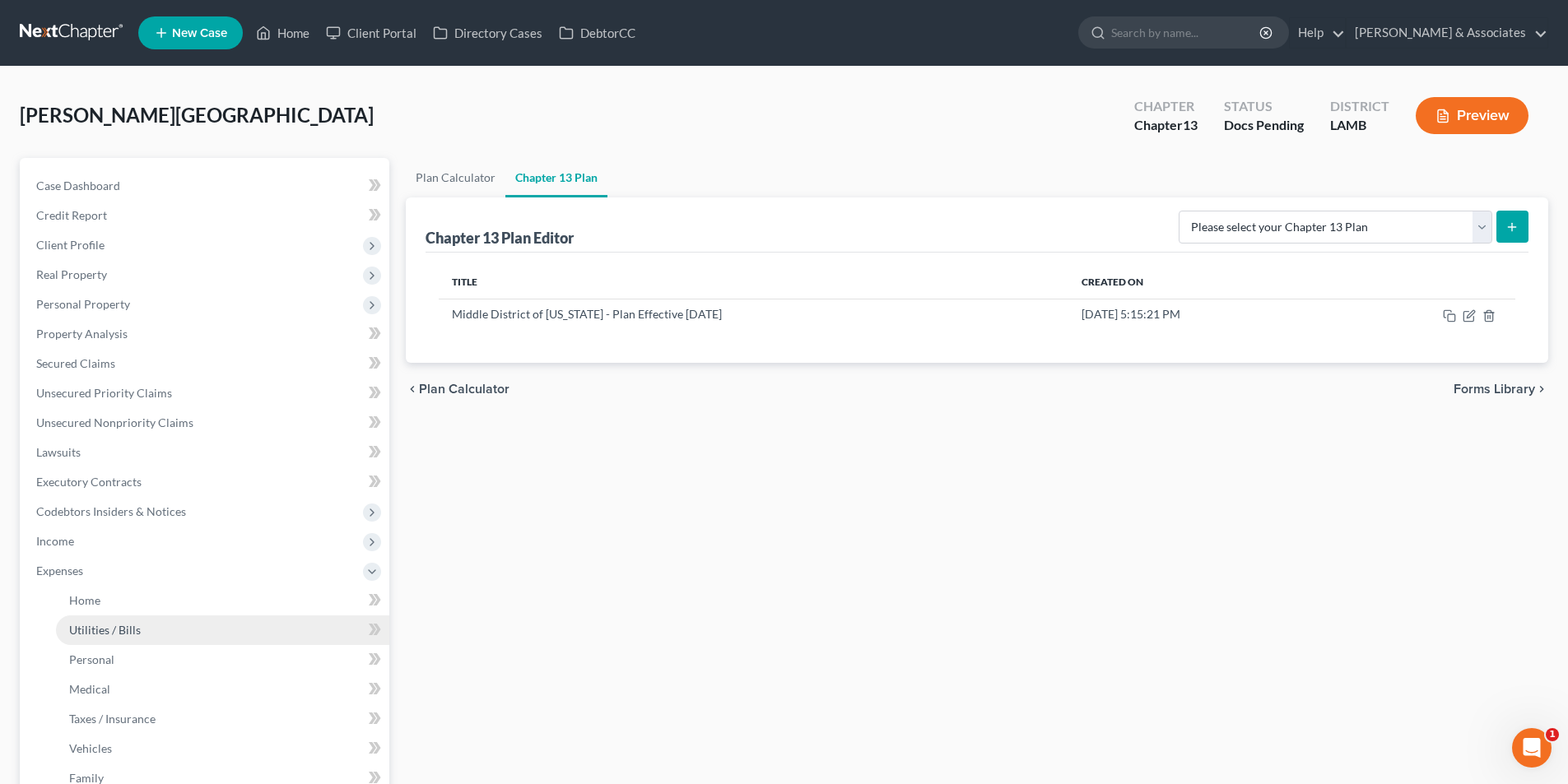
click at [147, 627] on link "Utilities / Bills" at bounding box center [223, 629] width 334 height 29
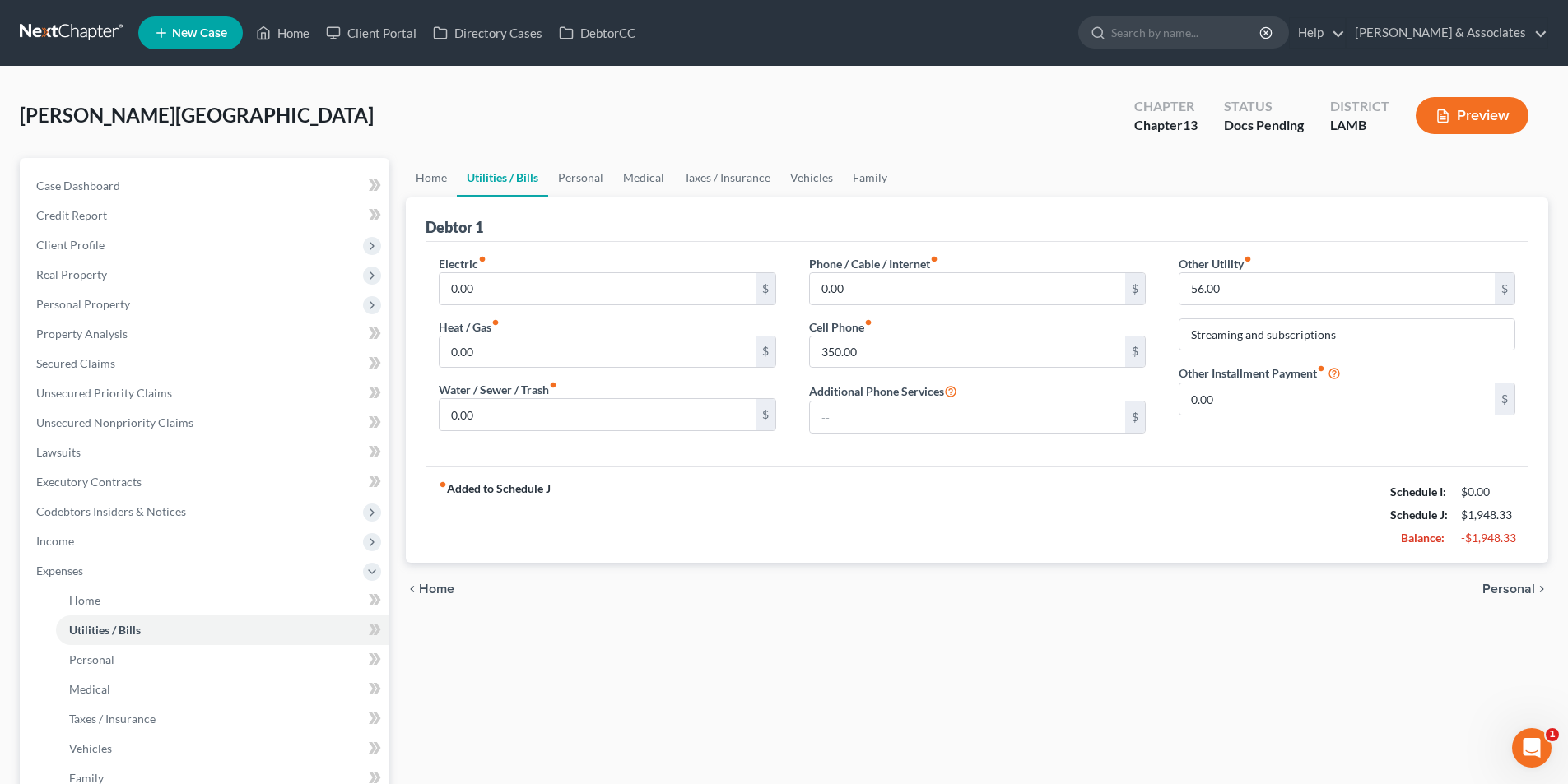
click at [1174, 555] on div "fiber_manual_record Added to Schedule J Schedule I: $0.00 Schedule J: $1,948.33…" at bounding box center [977, 514] width 1103 height 96
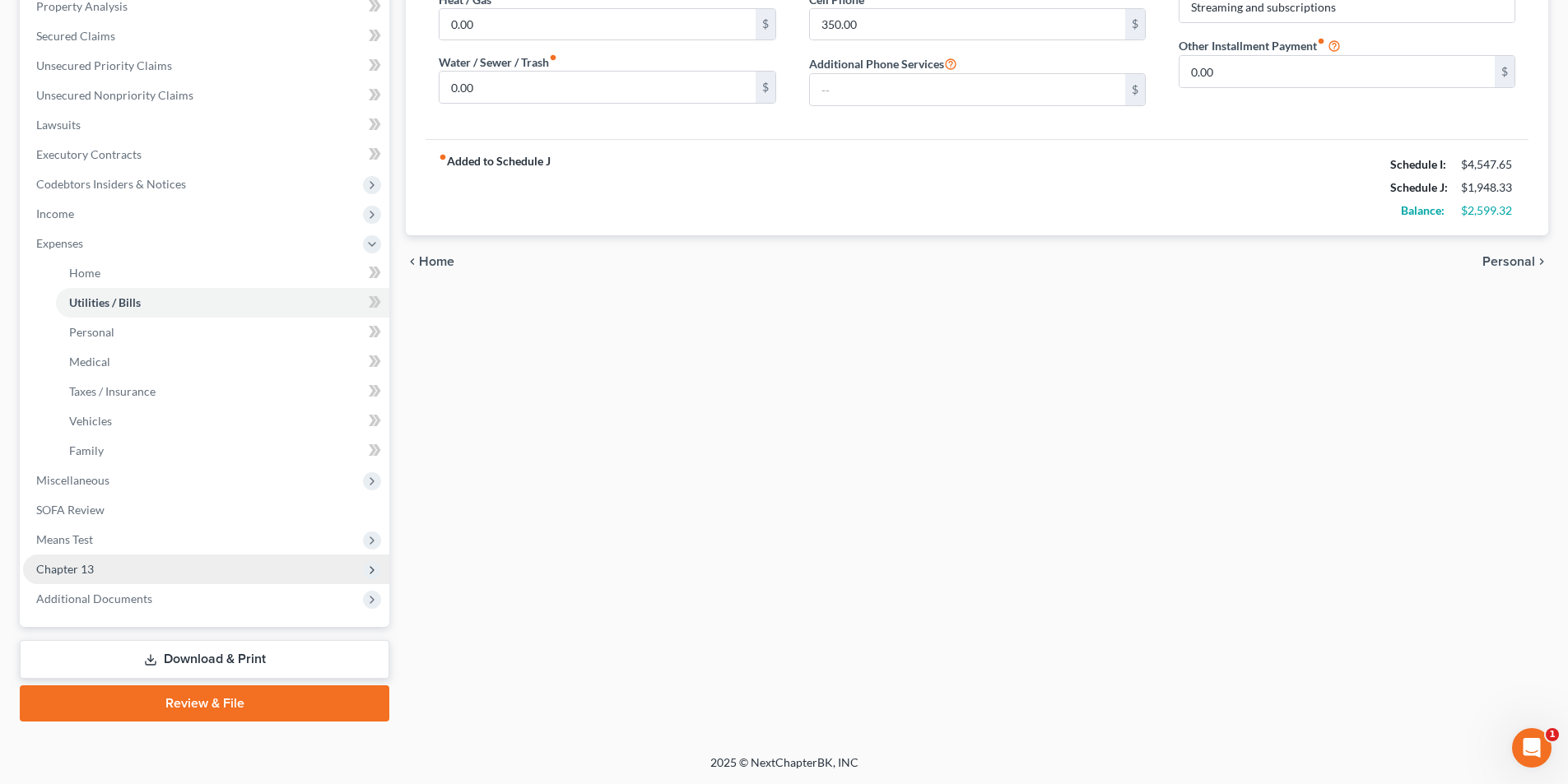
click at [116, 568] on span "Chapter 13" at bounding box center [205, 569] width 366 height 29
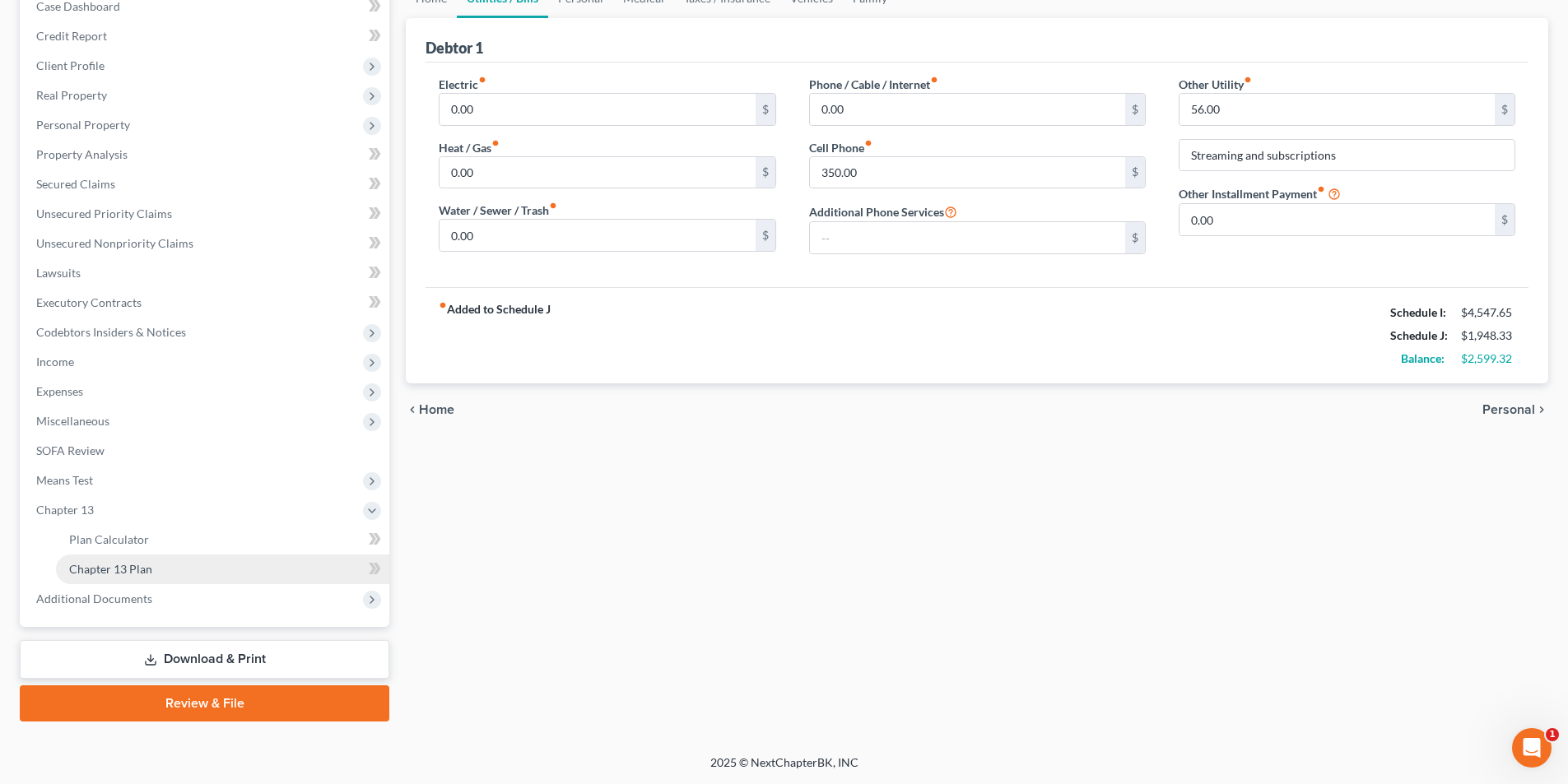
click at [150, 571] on span "Chapter 13 Plan" at bounding box center [110, 569] width 83 height 14
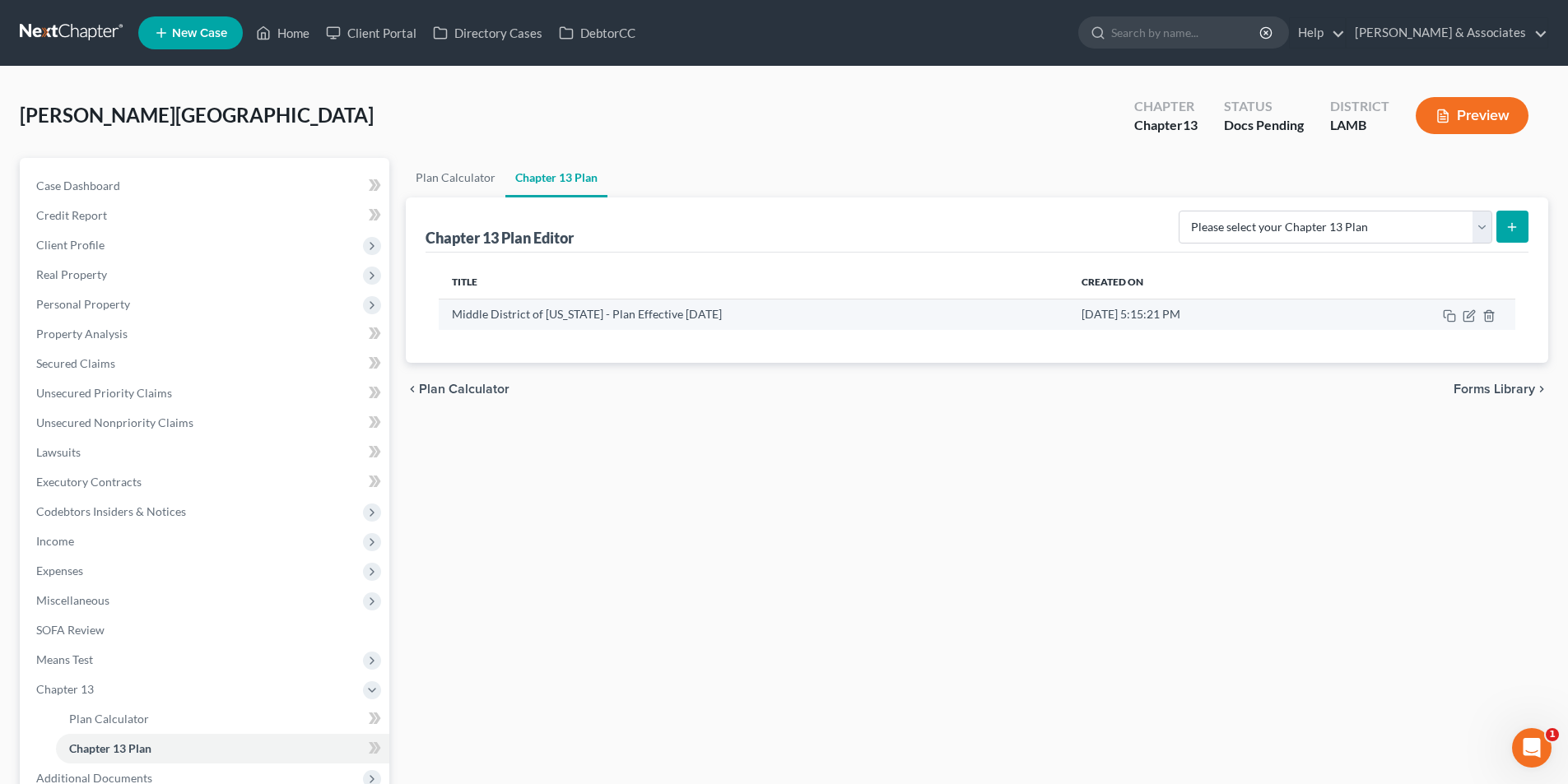
click at [1471, 325] on td at bounding box center [1424, 313] width 182 height 31
click at [1473, 315] on icon "button" at bounding box center [1469, 316] width 13 height 13
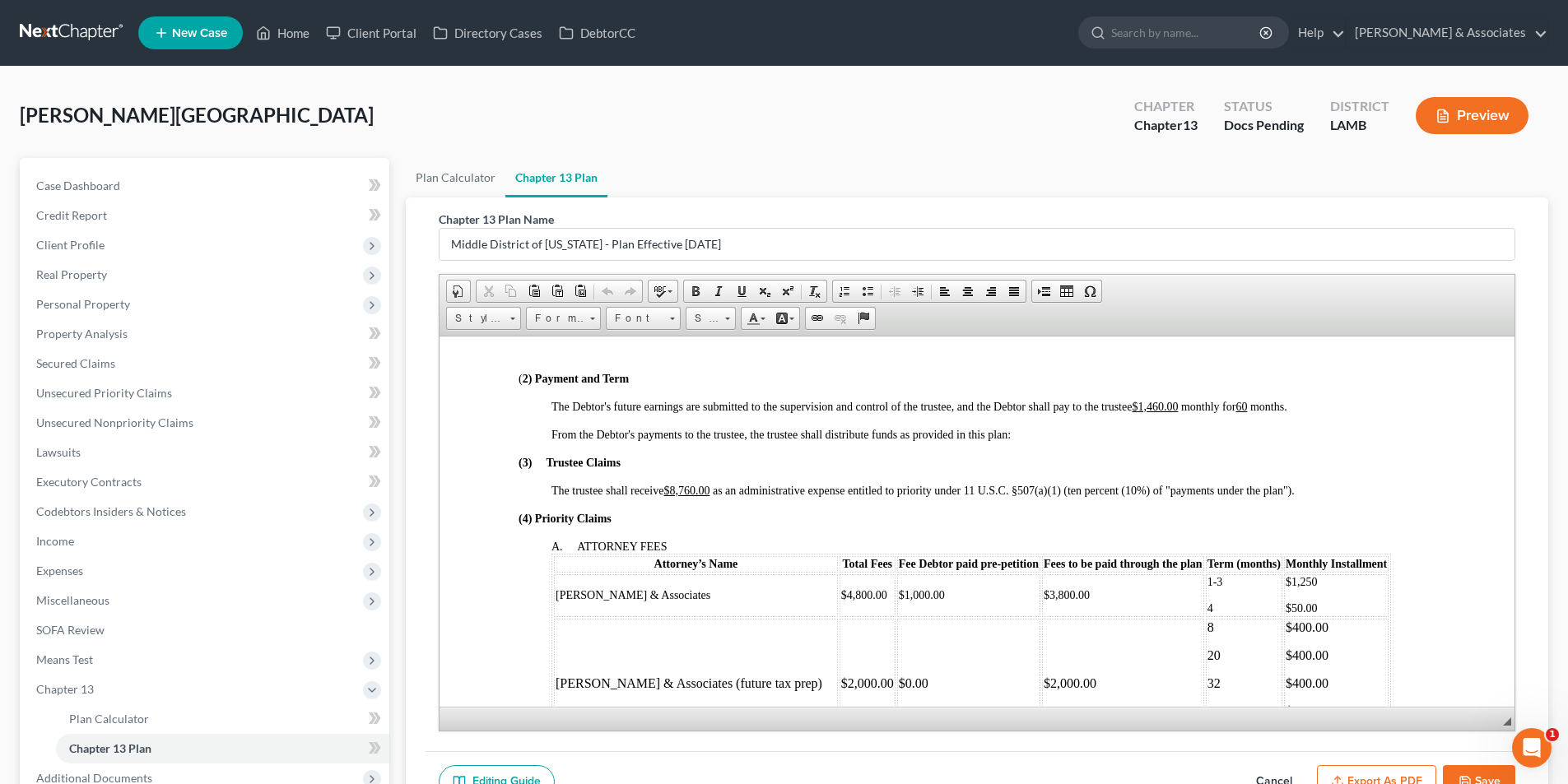
scroll to position [493, 0]
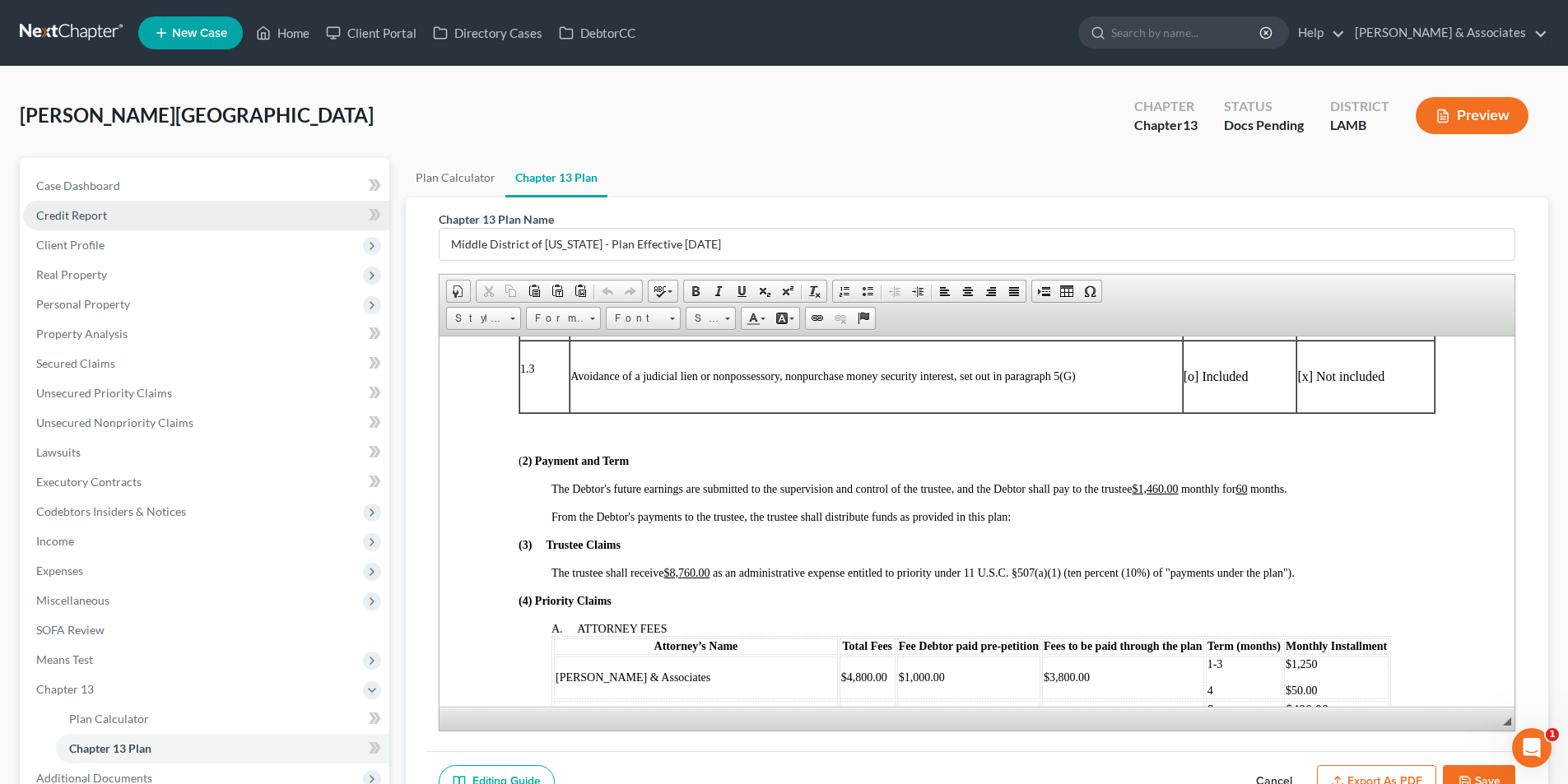
click at [74, 205] on link "Credit Report" at bounding box center [205, 215] width 366 height 29
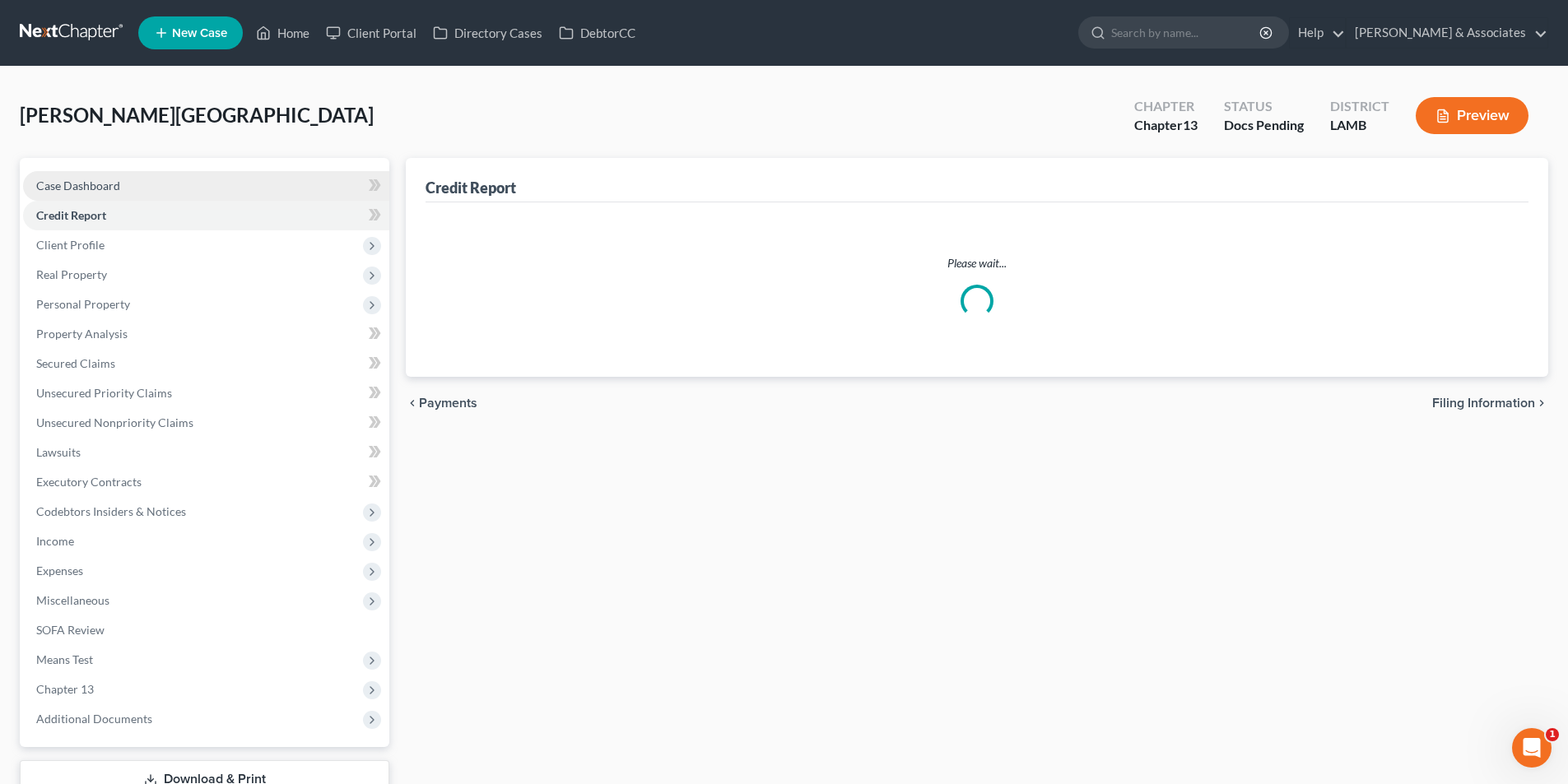
click at [78, 188] on span "Case Dashboard" at bounding box center [78, 185] width 84 height 14
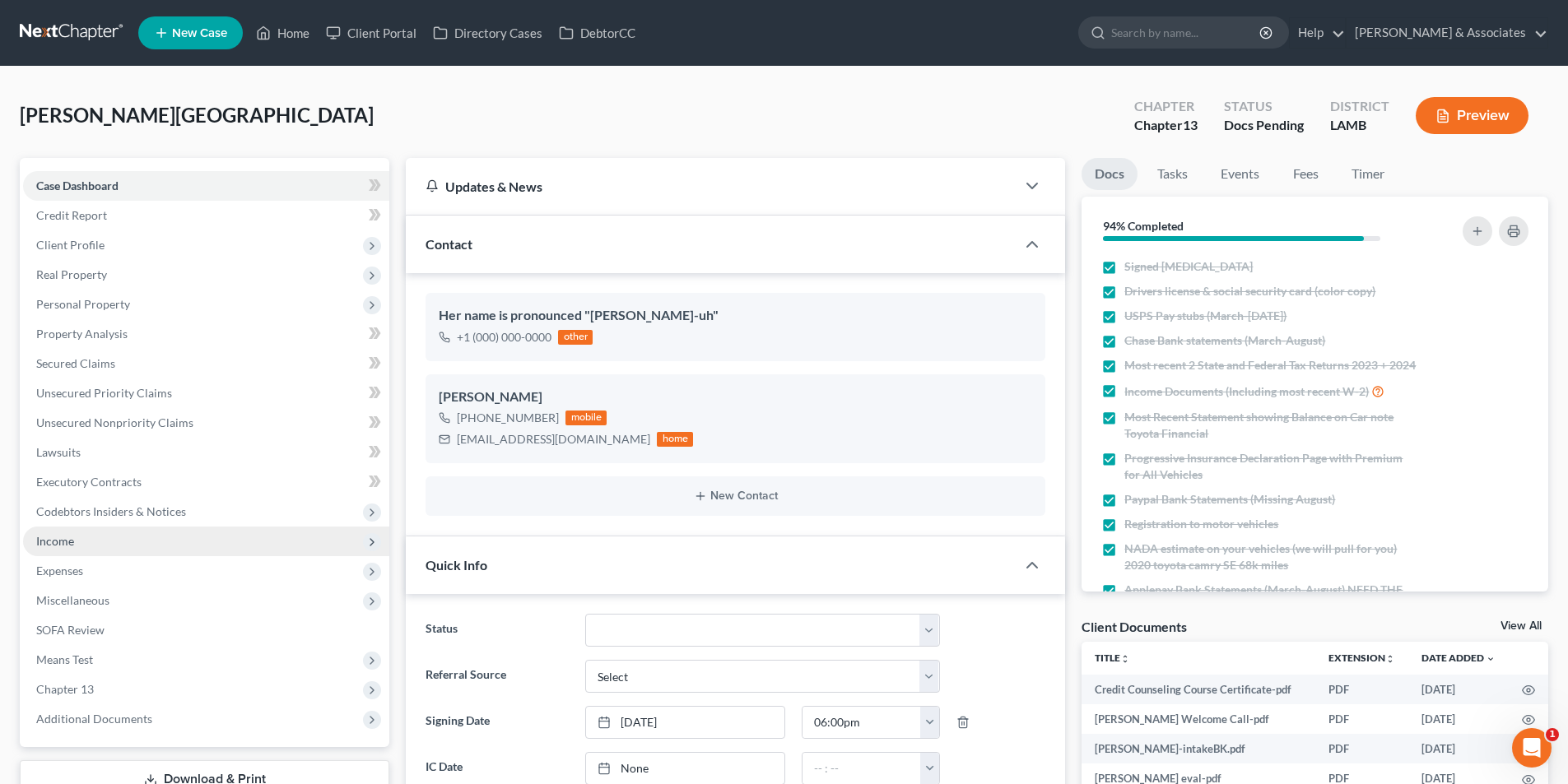
scroll to position [1121, 0]
click at [144, 543] on span "Income" at bounding box center [205, 540] width 366 height 29
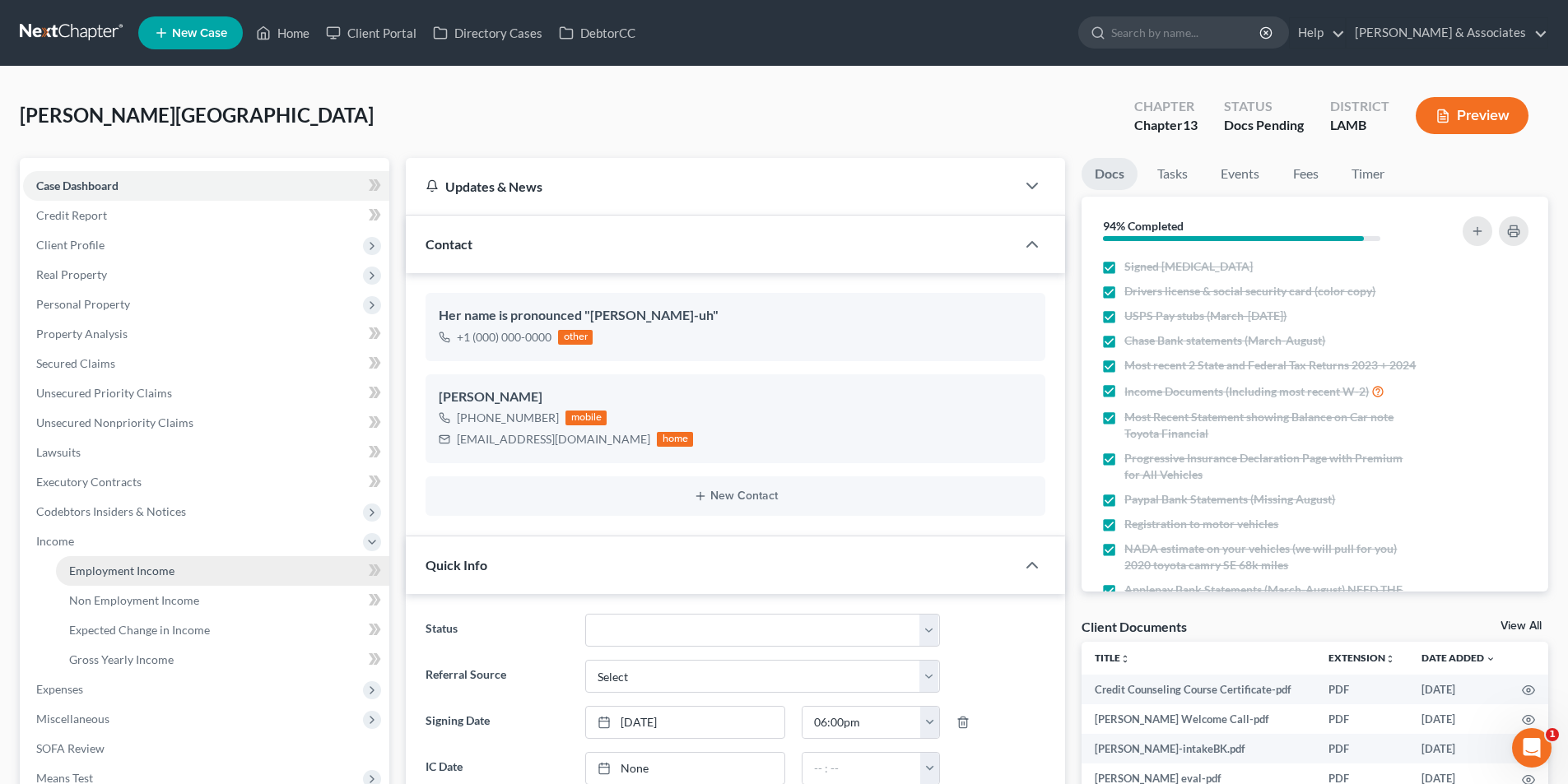
click at [127, 575] on span "Employment Income" at bounding box center [122, 570] width 106 height 14
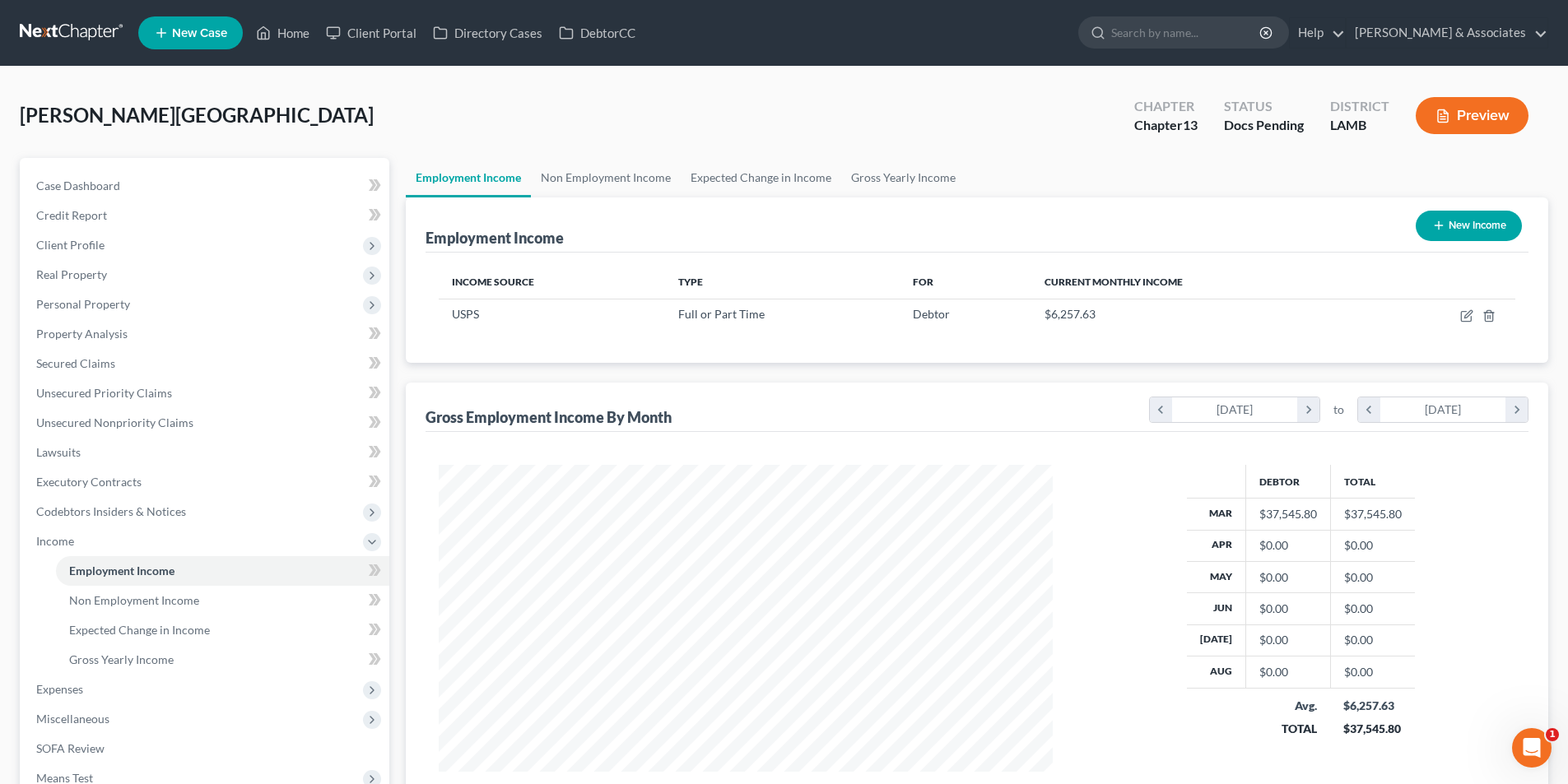
scroll to position [307, 647]
click at [179, 195] on link "Case Dashboard" at bounding box center [205, 185] width 366 height 29
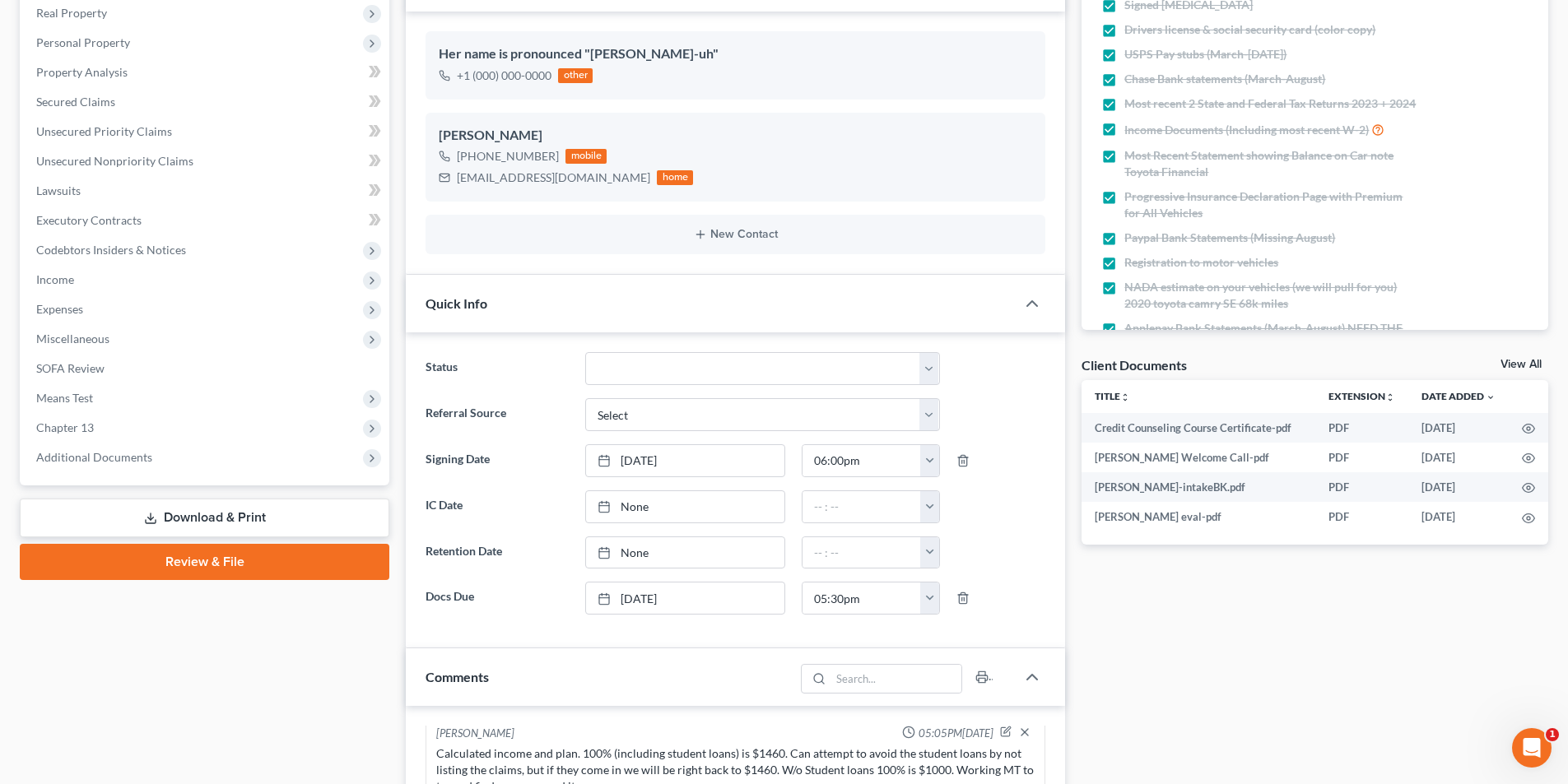
scroll to position [247, 0]
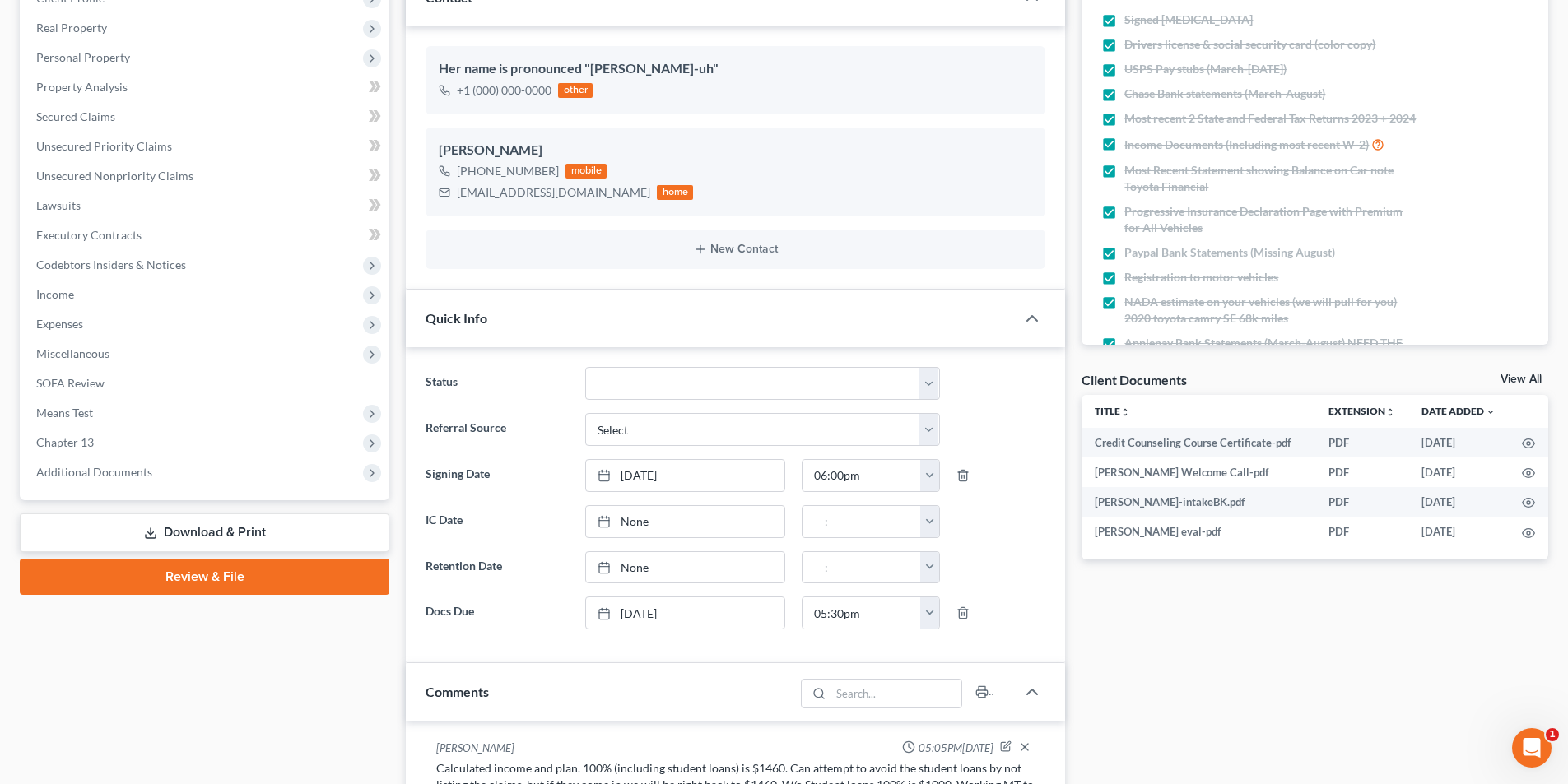
click at [152, 536] on icon at bounding box center [151, 533] width 13 height 13
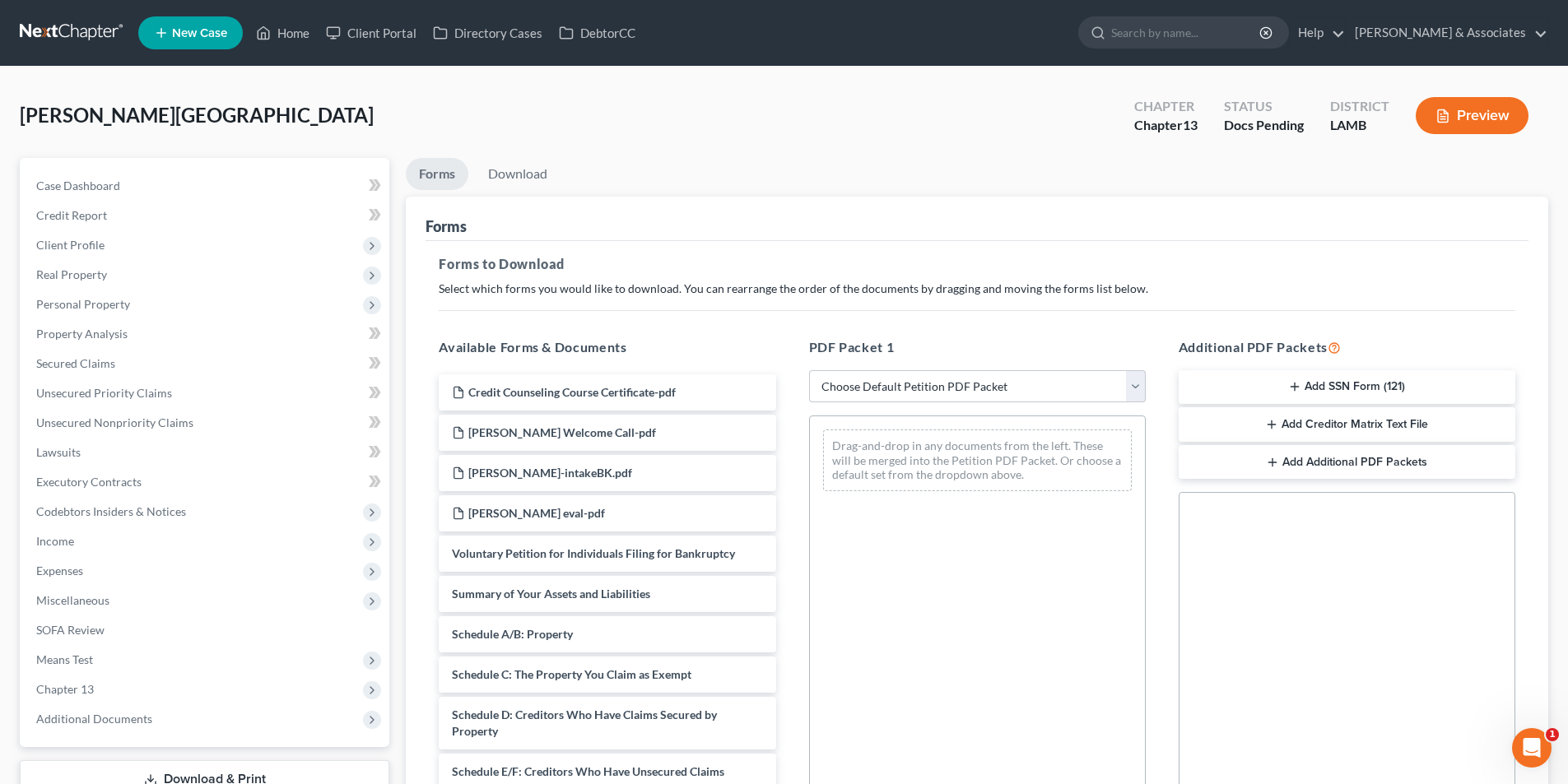
click at [1374, 377] on button "Add SSN Form (121)" at bounding box center [1347, 387] width 337 height 34
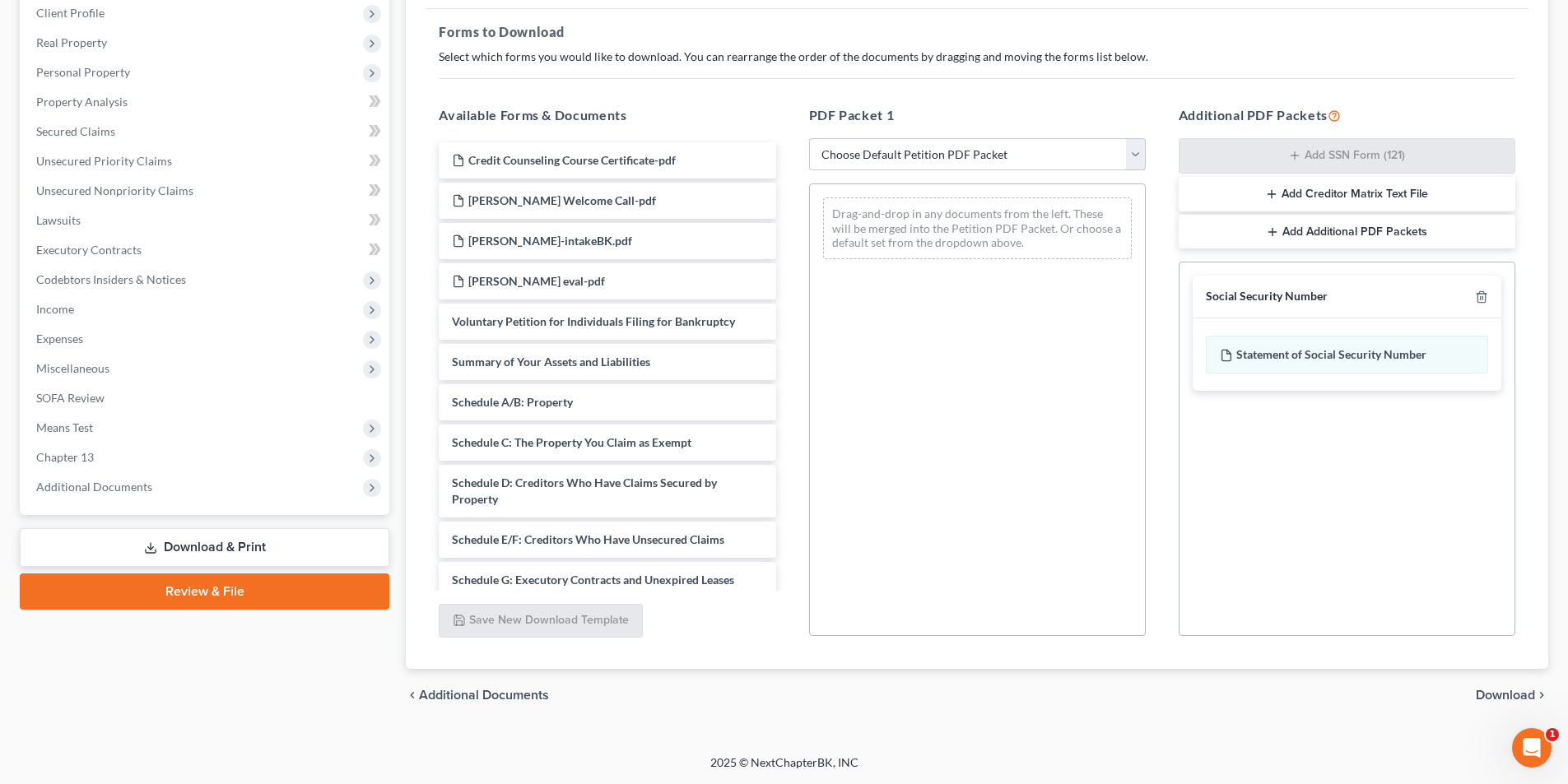
click at [1493, 697] on span "Download" at bounding box center [1505, 695] width 60 height 13
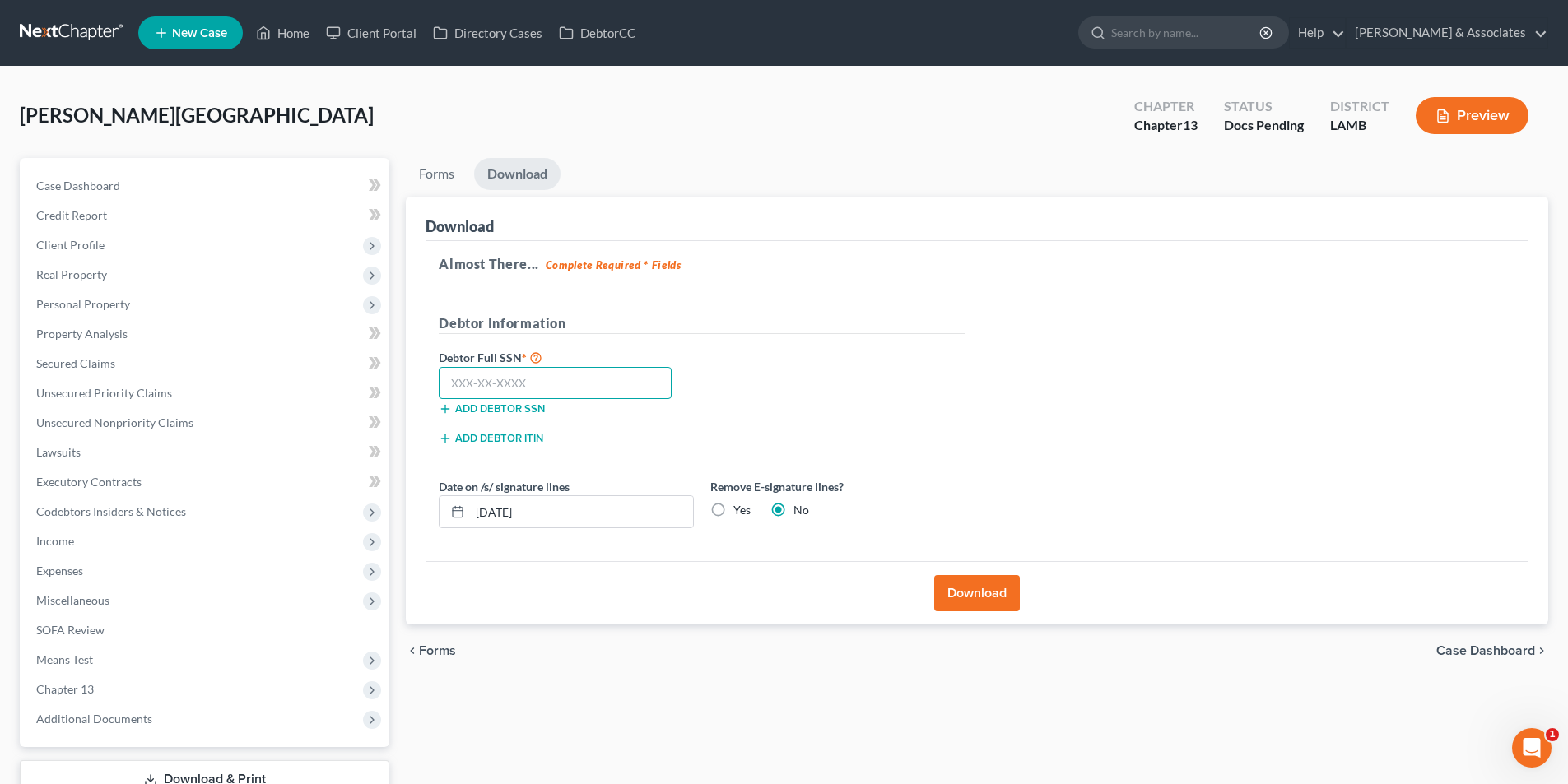
click at [477, 393] on input "text" at bounding box center [555, 383] width 233 height 33
type input "436-97-0800"
click at [948, 591] on button "Download" at bounding box center [976, 592] width 85 height 36
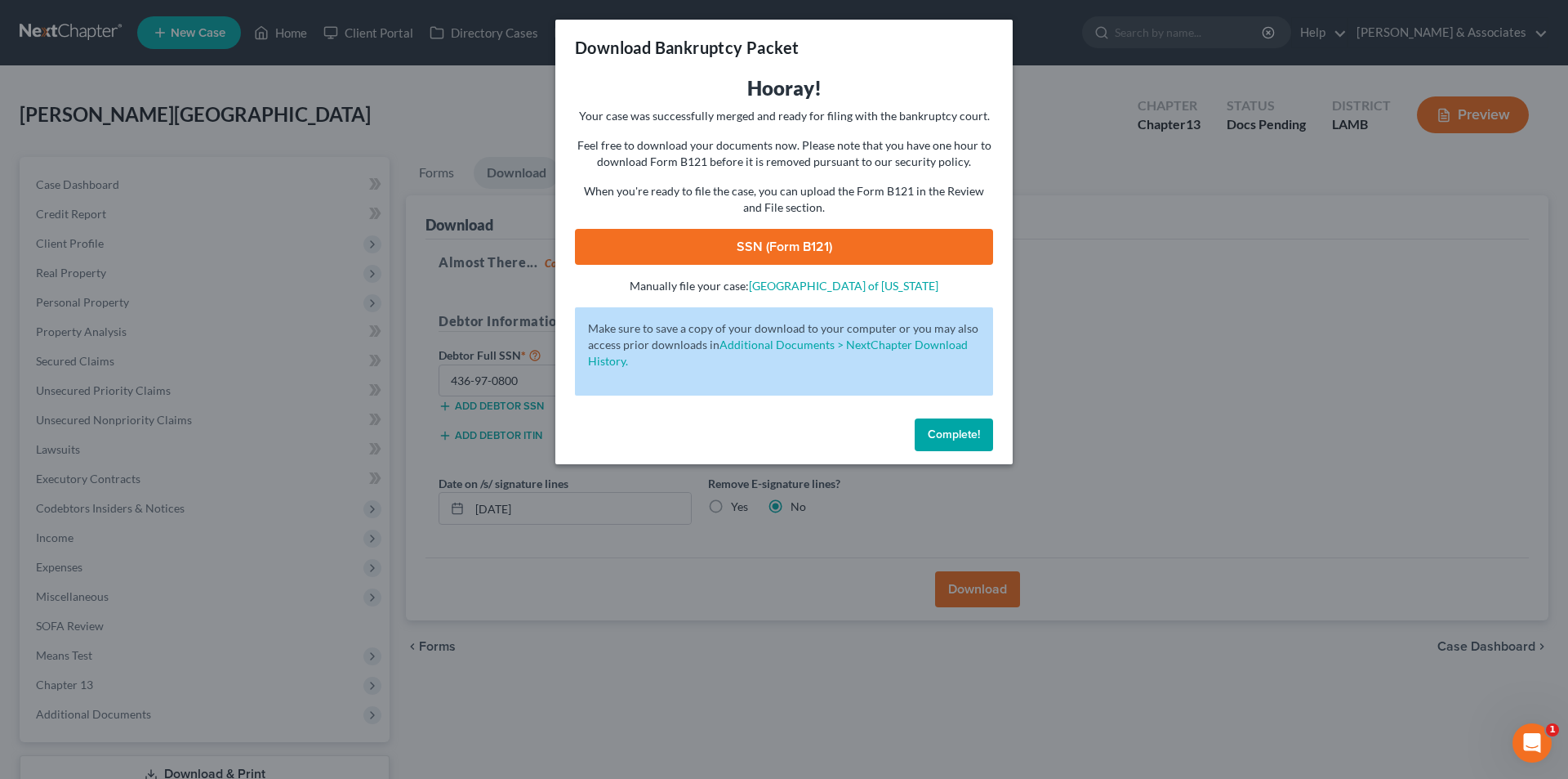
click at [786, 234] on link "SSN (Form B121)" at bounding box center [784, 246] width 418 height 36
click at [992, 429] on button "Complete!" at bounding box center [954, 434] width 78 height 32
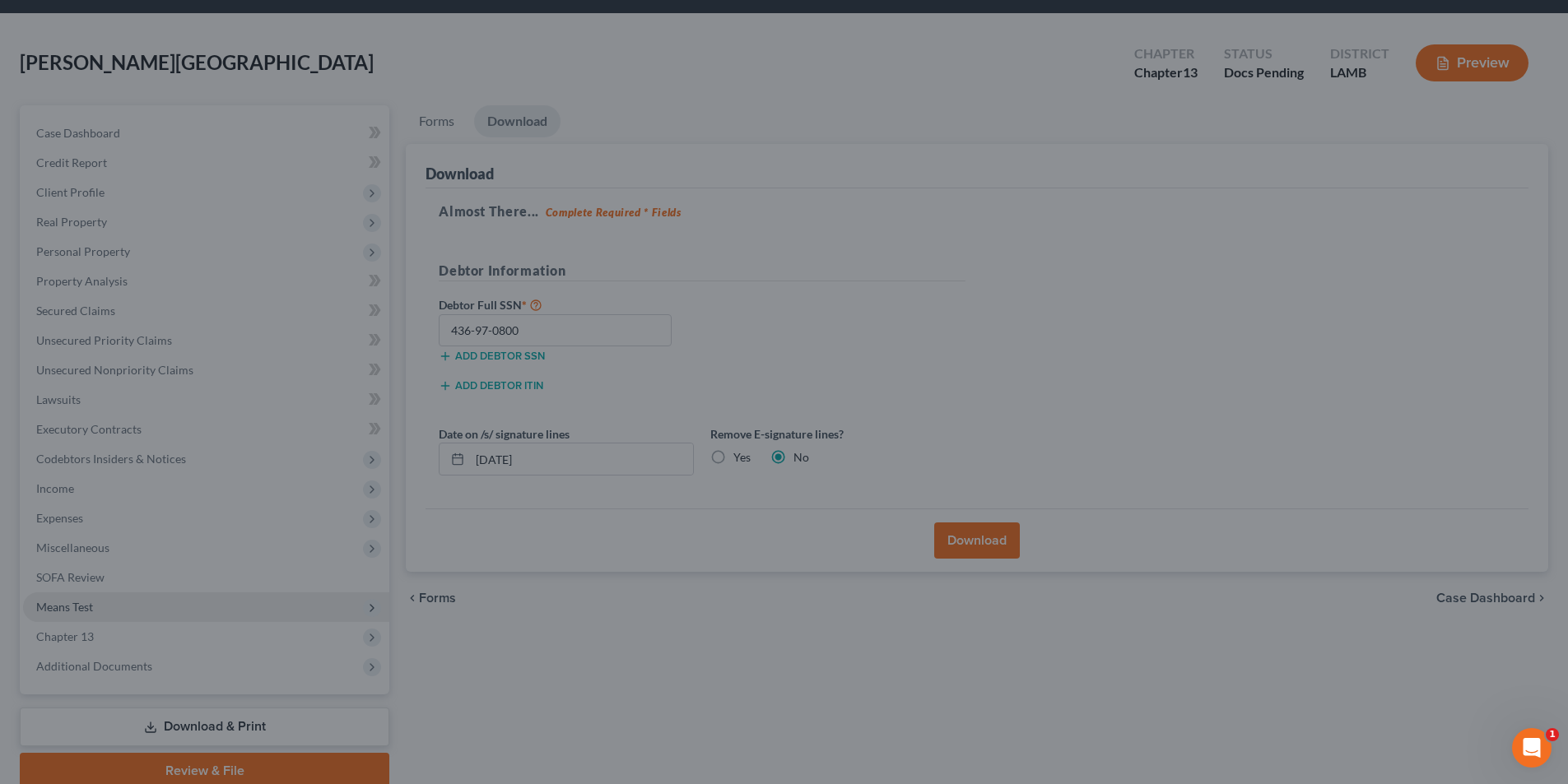
scroll to position [120, 0]
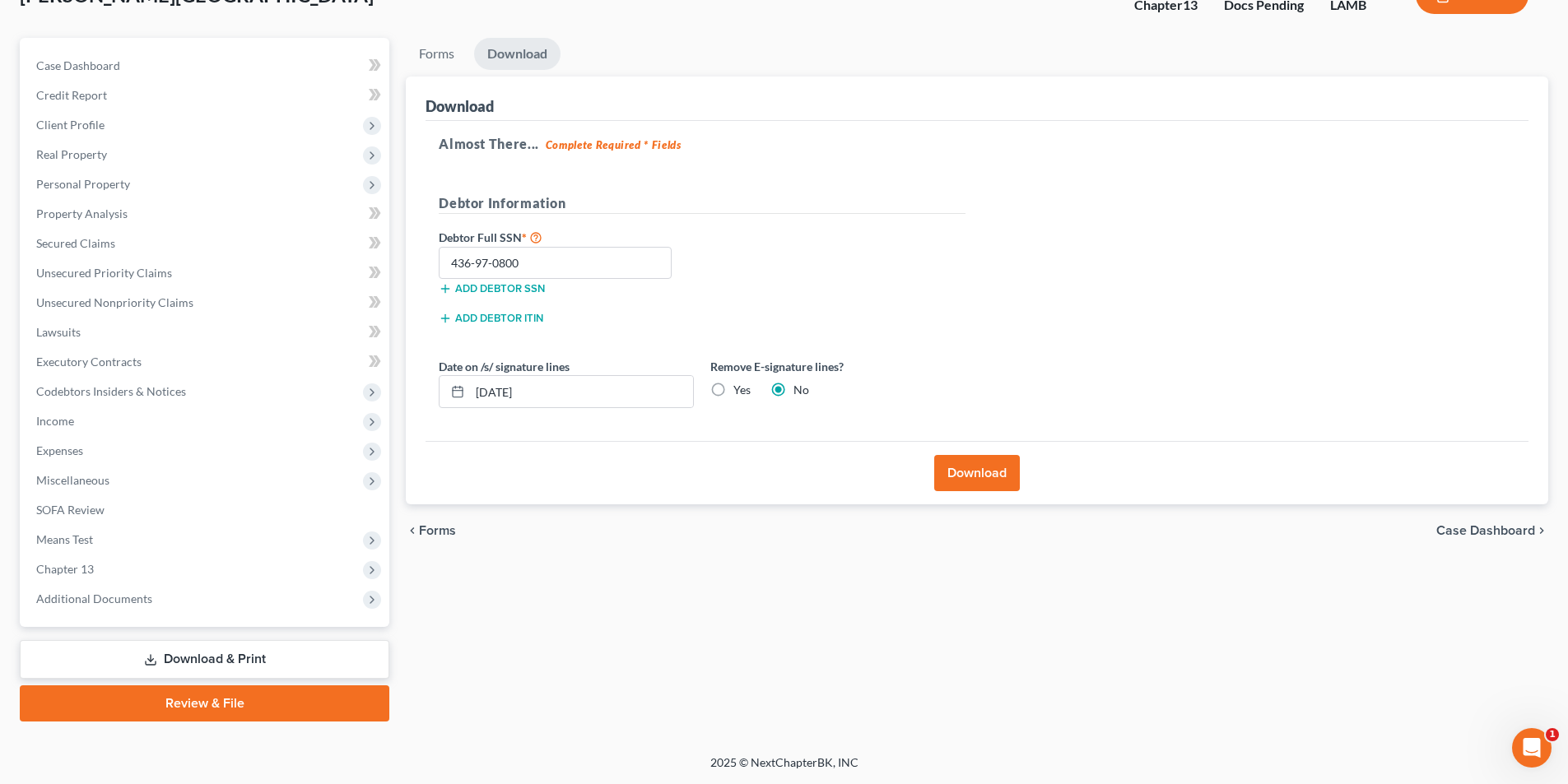
click at [181, 705] on link "Review & File" at bounding box center [204, 703] width 370 height 36
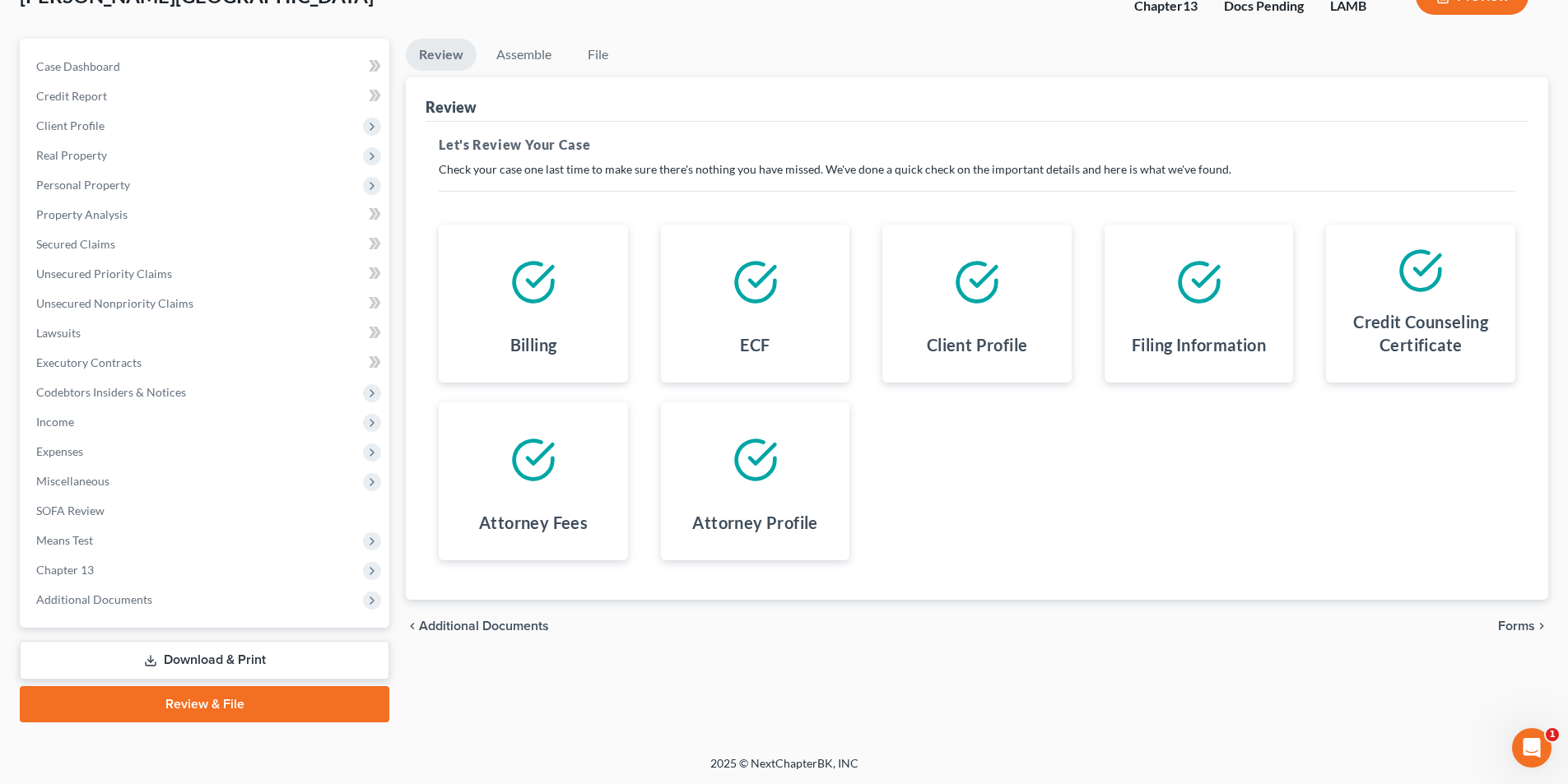
scroll to position [120, 0]
click at [1526, 627] on span "Forms" at bounding box center [1516, 625] width 37 height 13
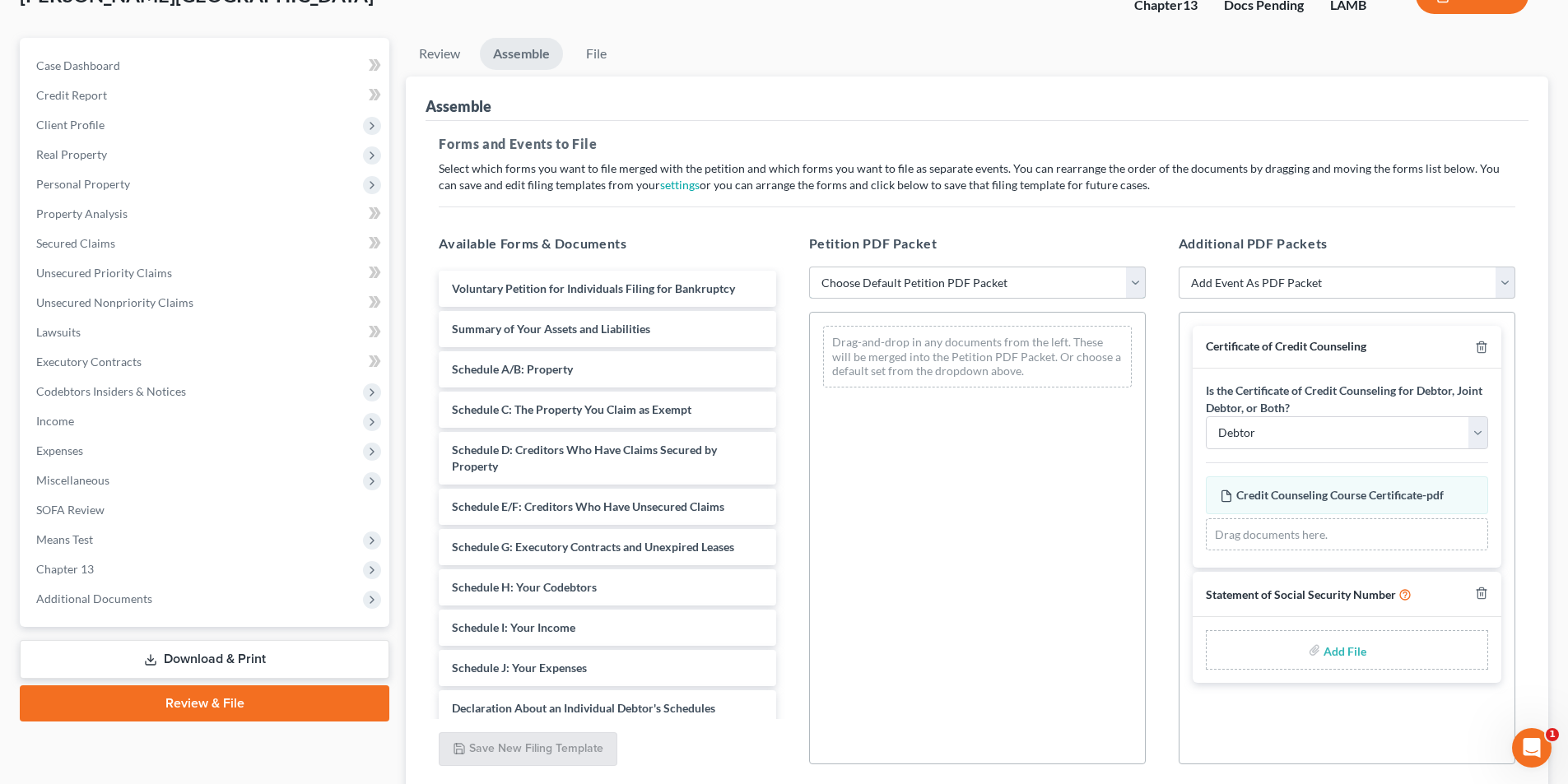
drag, startPoint x: 1032, startPoint y: 282, endPoint x: 1022, endPoint y: 297, distance: 18.0
click at [1032, 282] on select "Choose Default Petition PDF Packet Emergency Filing (Voluntary Petition and Cre…" at bounding box center [977, 282] width 337 height 33
select select "2"
click at [809, 266] on select "Choose Default Petition PDF Packet Emergency Filing (Voluntary Petition and Cre…" at bounding box center [977, 282] width 337 height 33
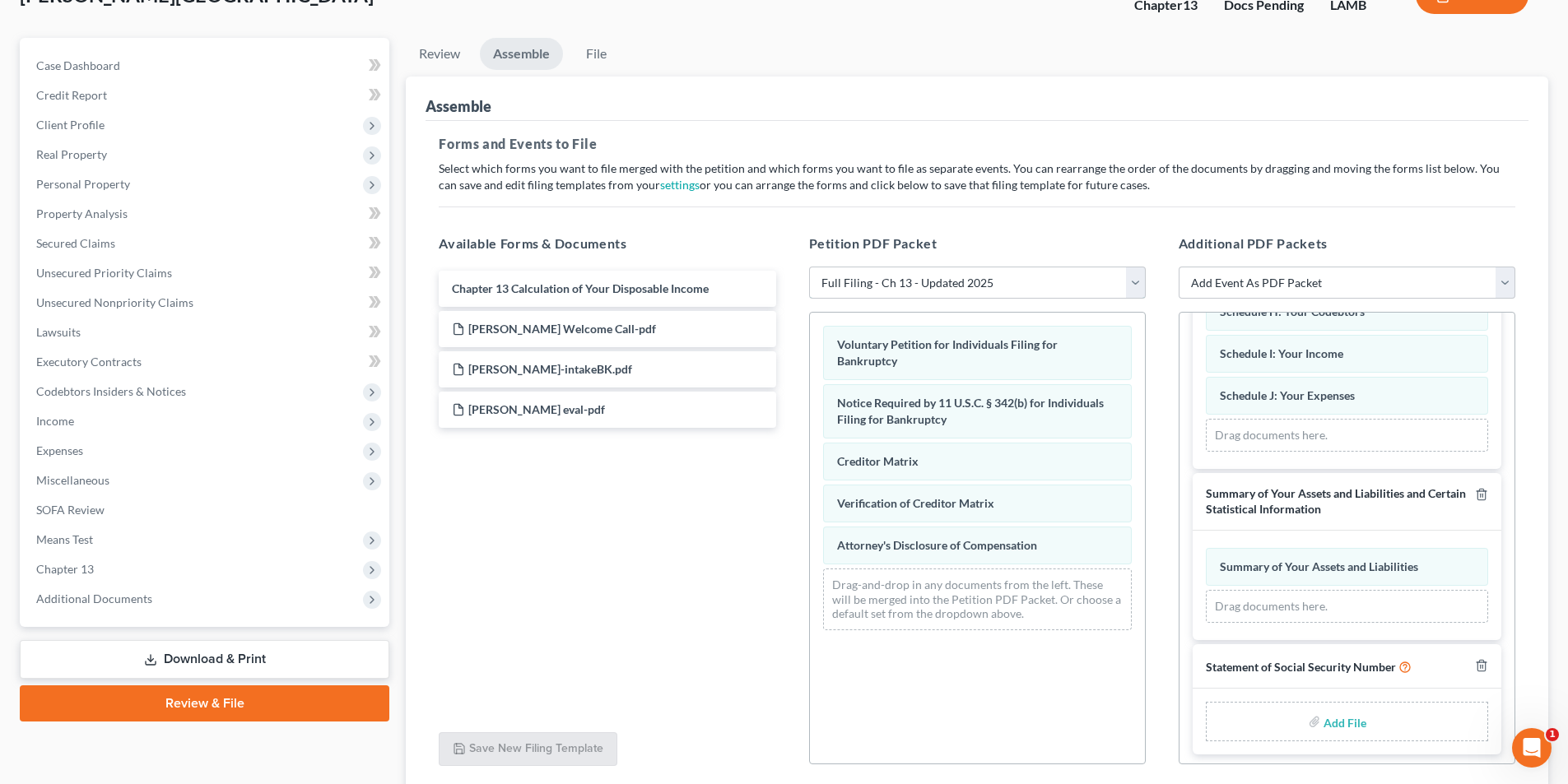
scroll to position [1133, 0]
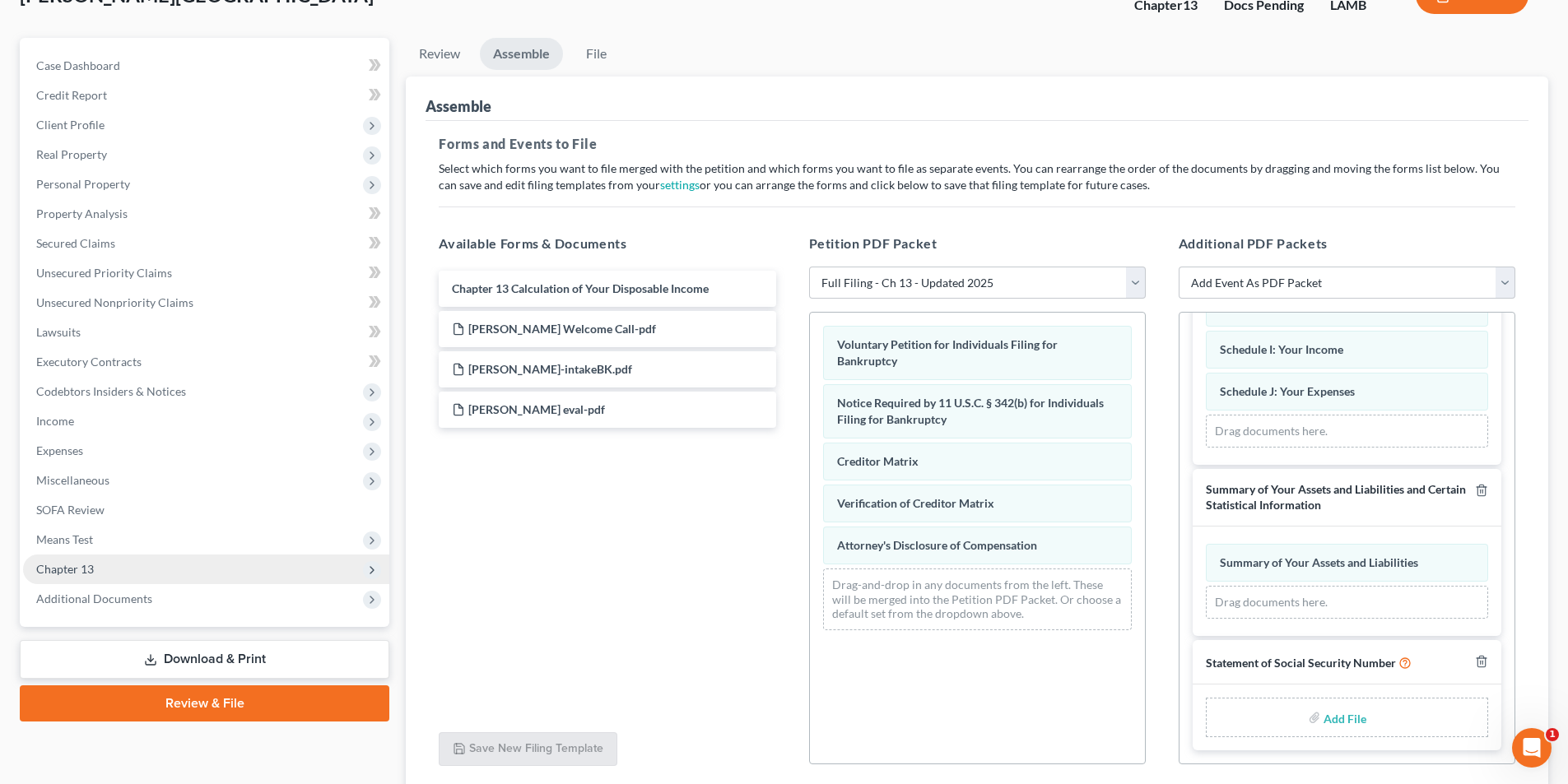
click at [199, 562] on span "Chapter 13" at bounding box center [205, 569] width 366 height 29
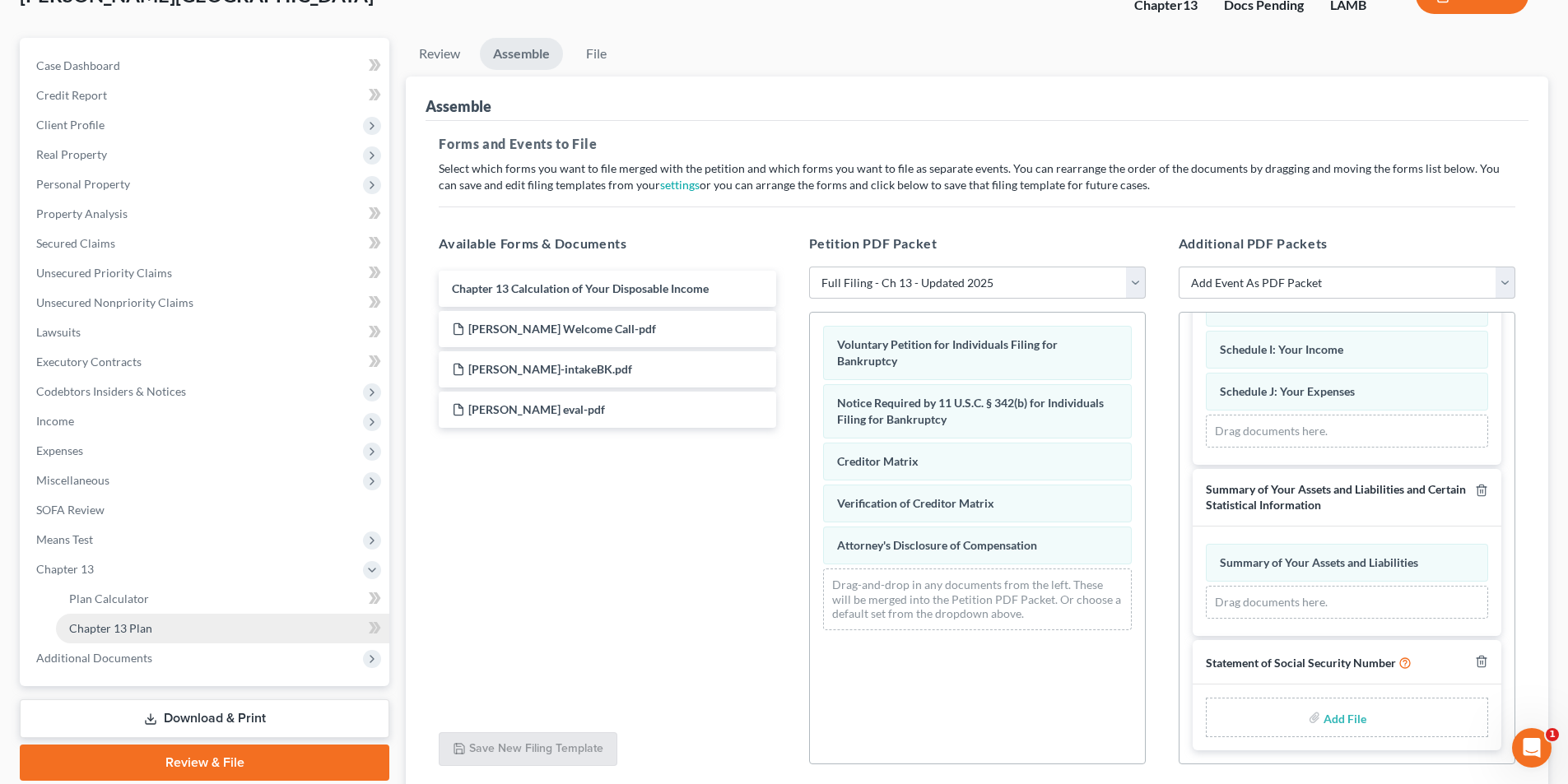
click at [179, 625] on link "Chapter 13 Plan" at bounding box center [223, 627] width 334 height 29
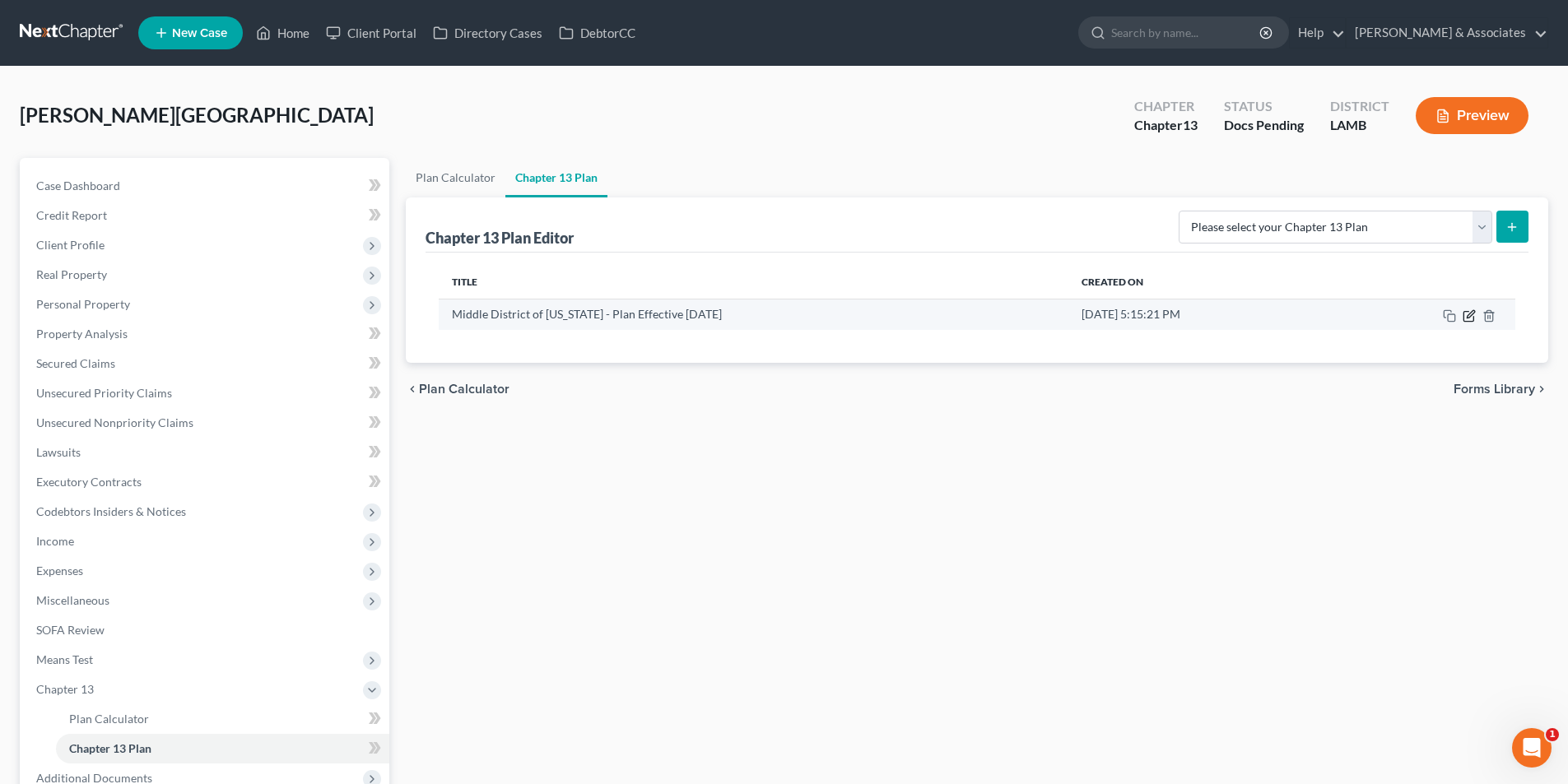
click at [1465, 312] on icon "button" at bounding box center [1469, 316] width 13 height 13
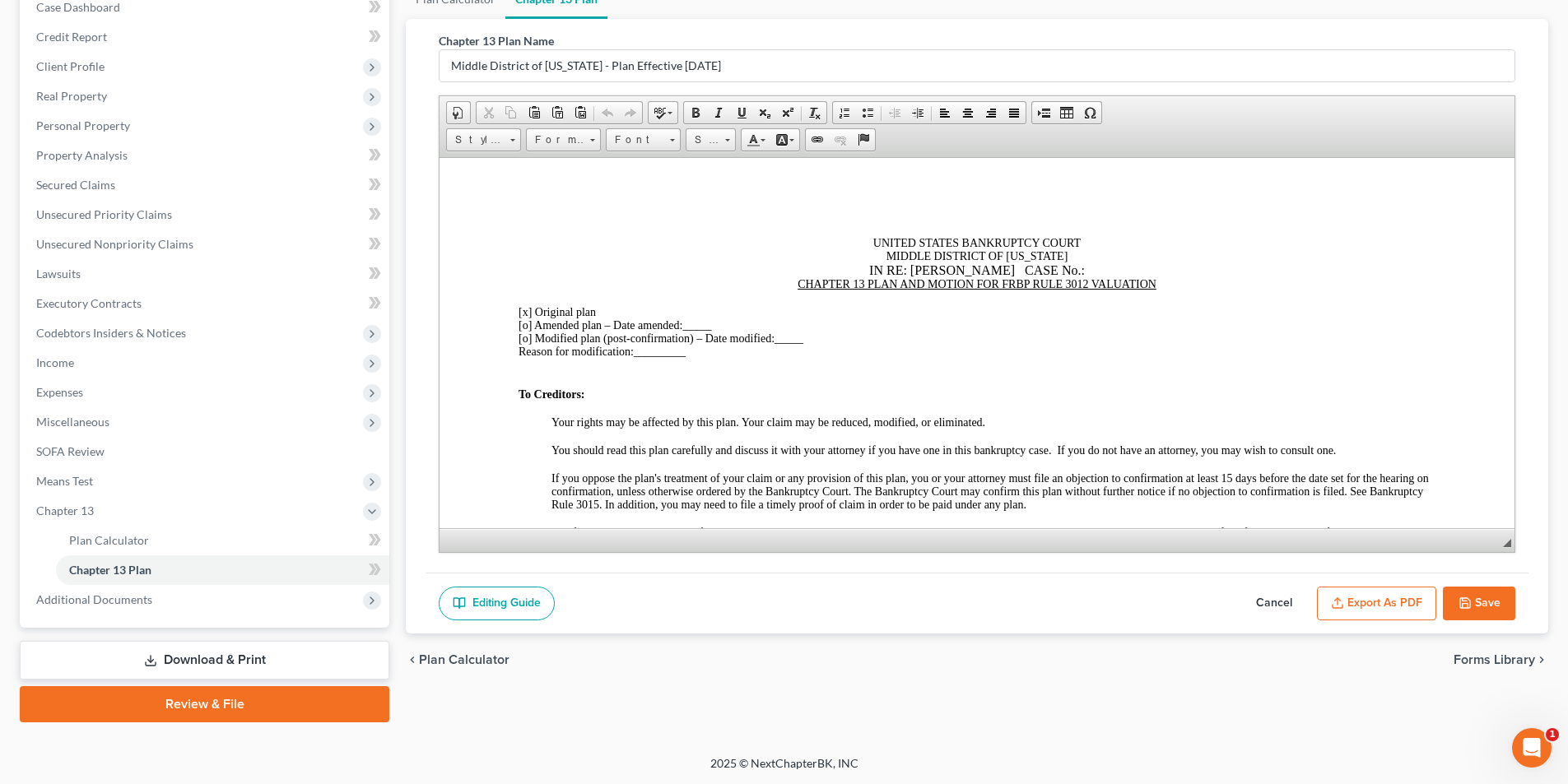
scroll to position [179, 0]
click at [1374, 605] on button "Export as PDF" at bounding box center [1376, 602] width 119 height 34
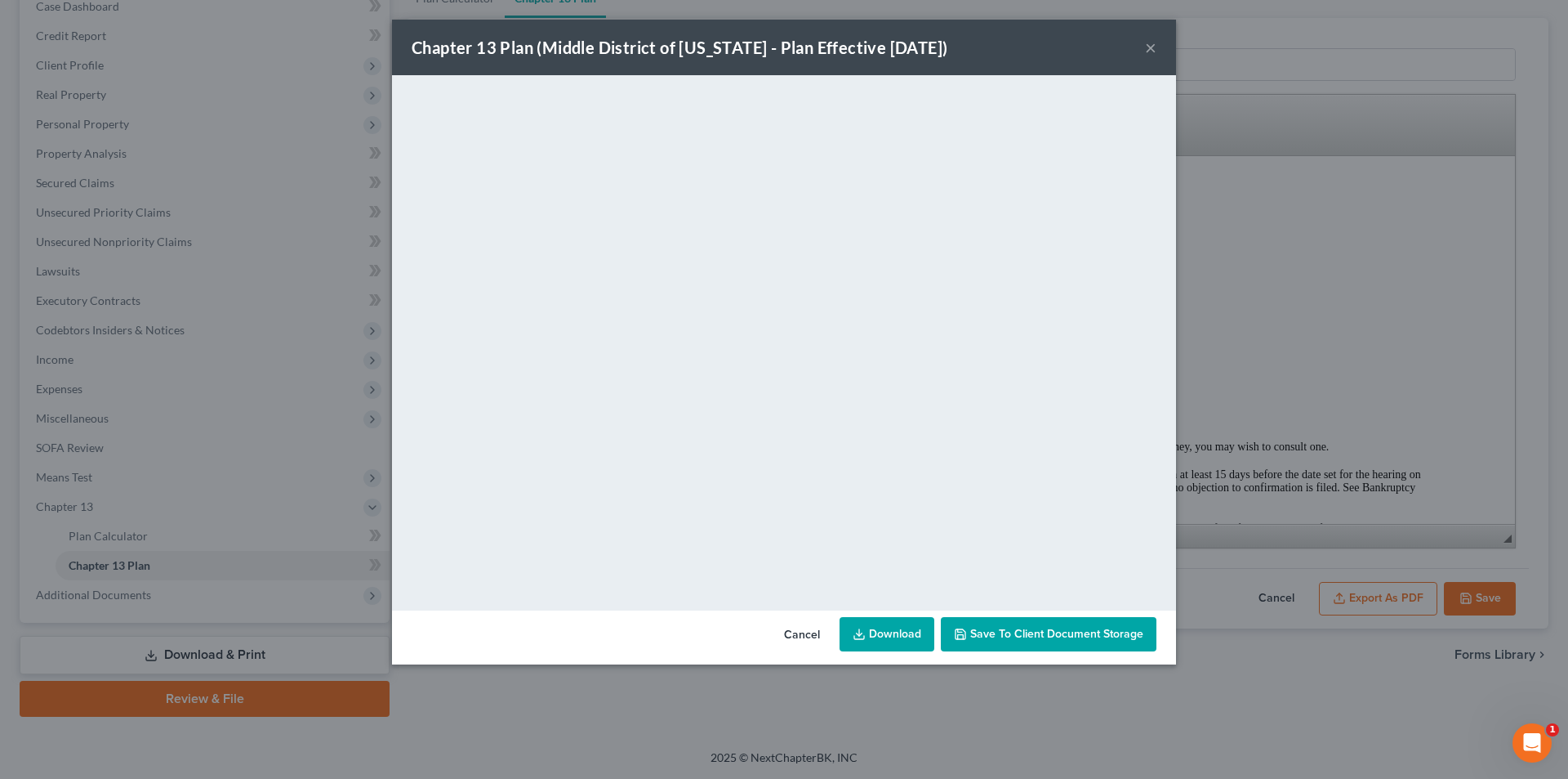
click at [1151, 53] on button "×" at bounding box center [1151, 47] width 12 height 20
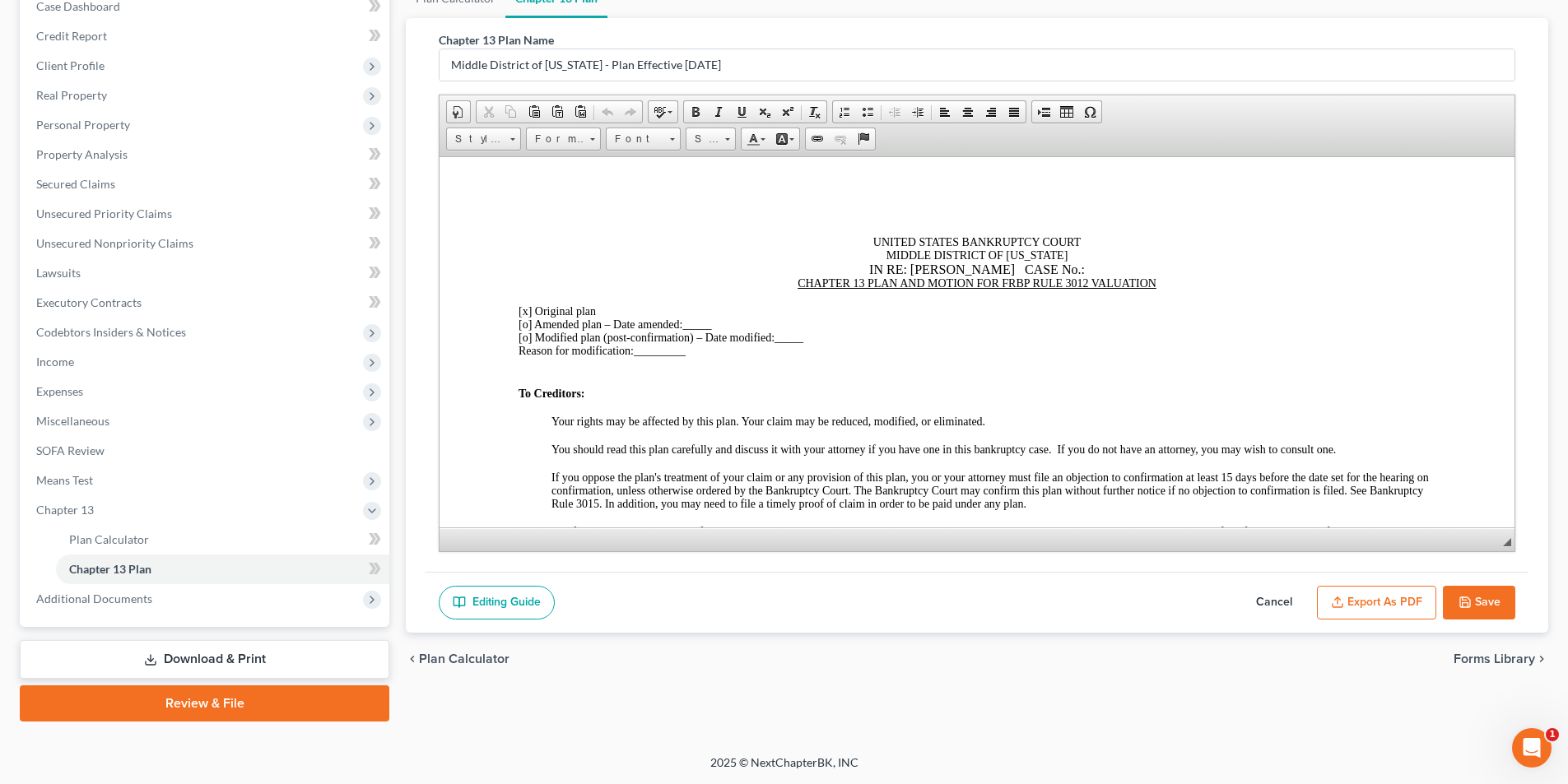
click at [292, 652] on link "Download & Print" at bounding box center [204, 659] width 370 height 39
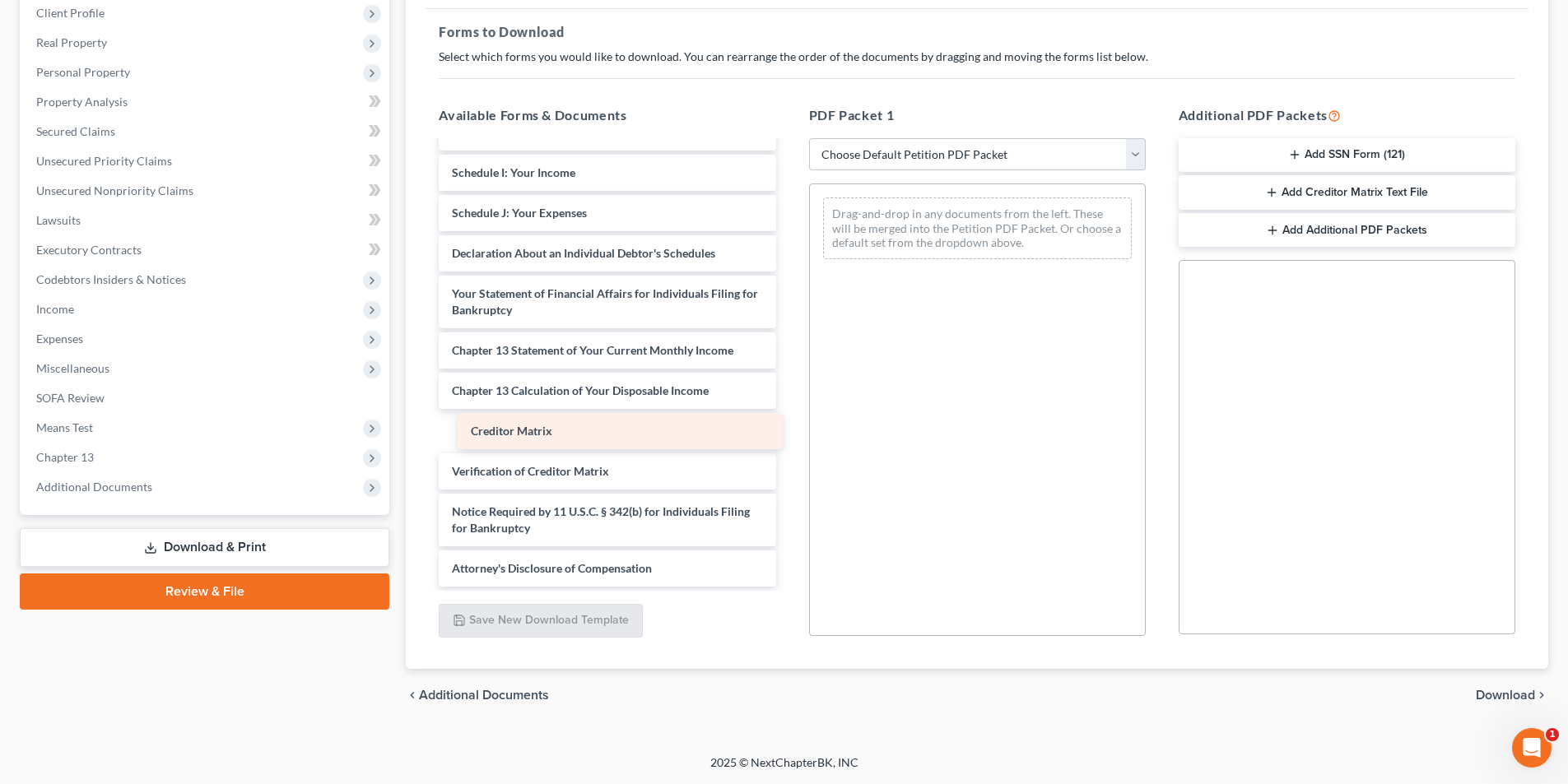
scroll to position [447, 0]
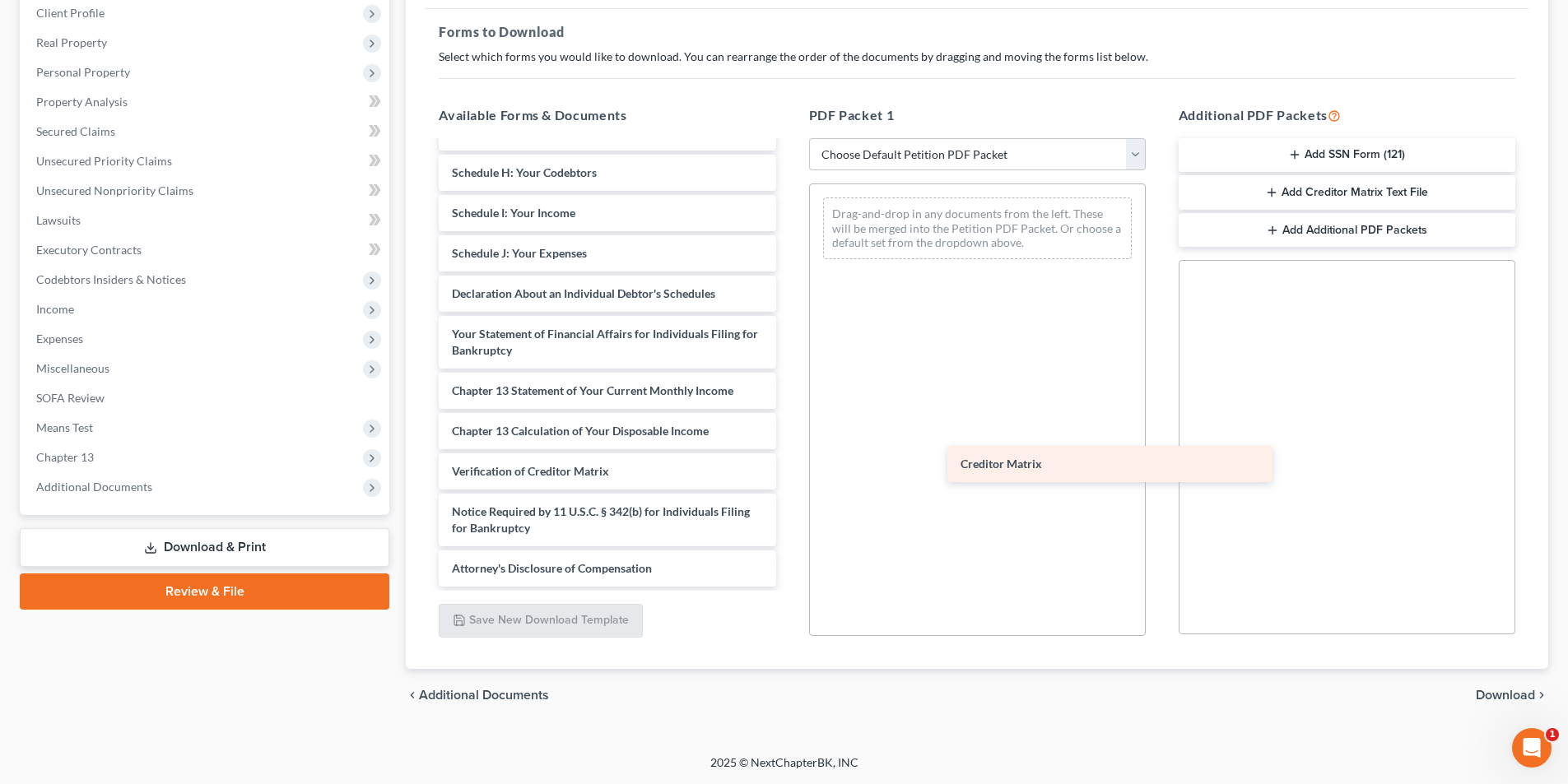
drag, startPoint x: 573, startPoint y: 422, endPoint x: 930, endPoint y: 293, distance: 379.6
click at [789, 293] on div "Creditor Matrix Credit Counseling Course Certificate-pdf Anissa Morris Welcome …" at bounding box center [607, 141] width 363 height 891
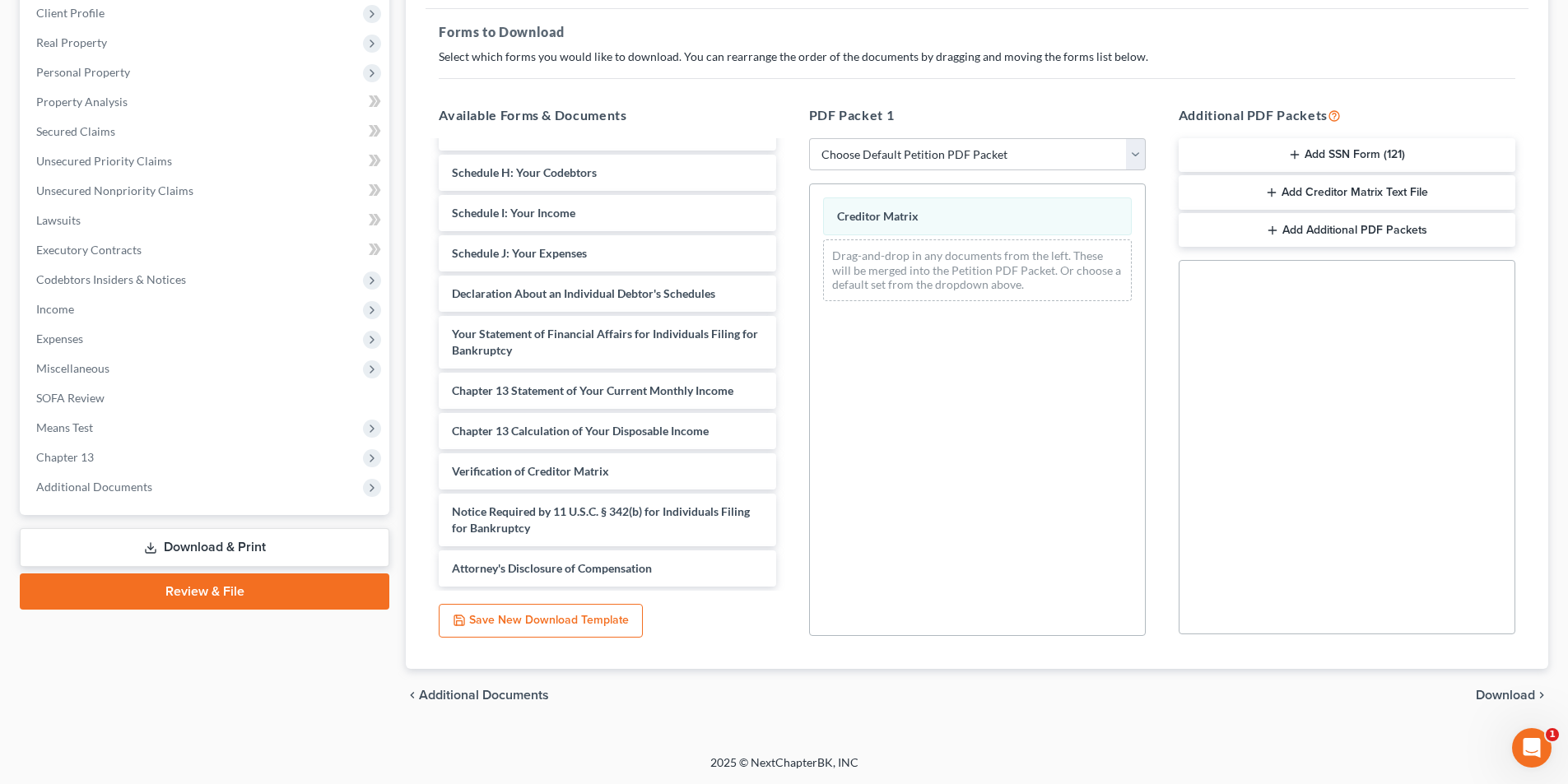
click at [1495, 696] on span "Download" at bounding box center [1505, 695] width 60 height 13
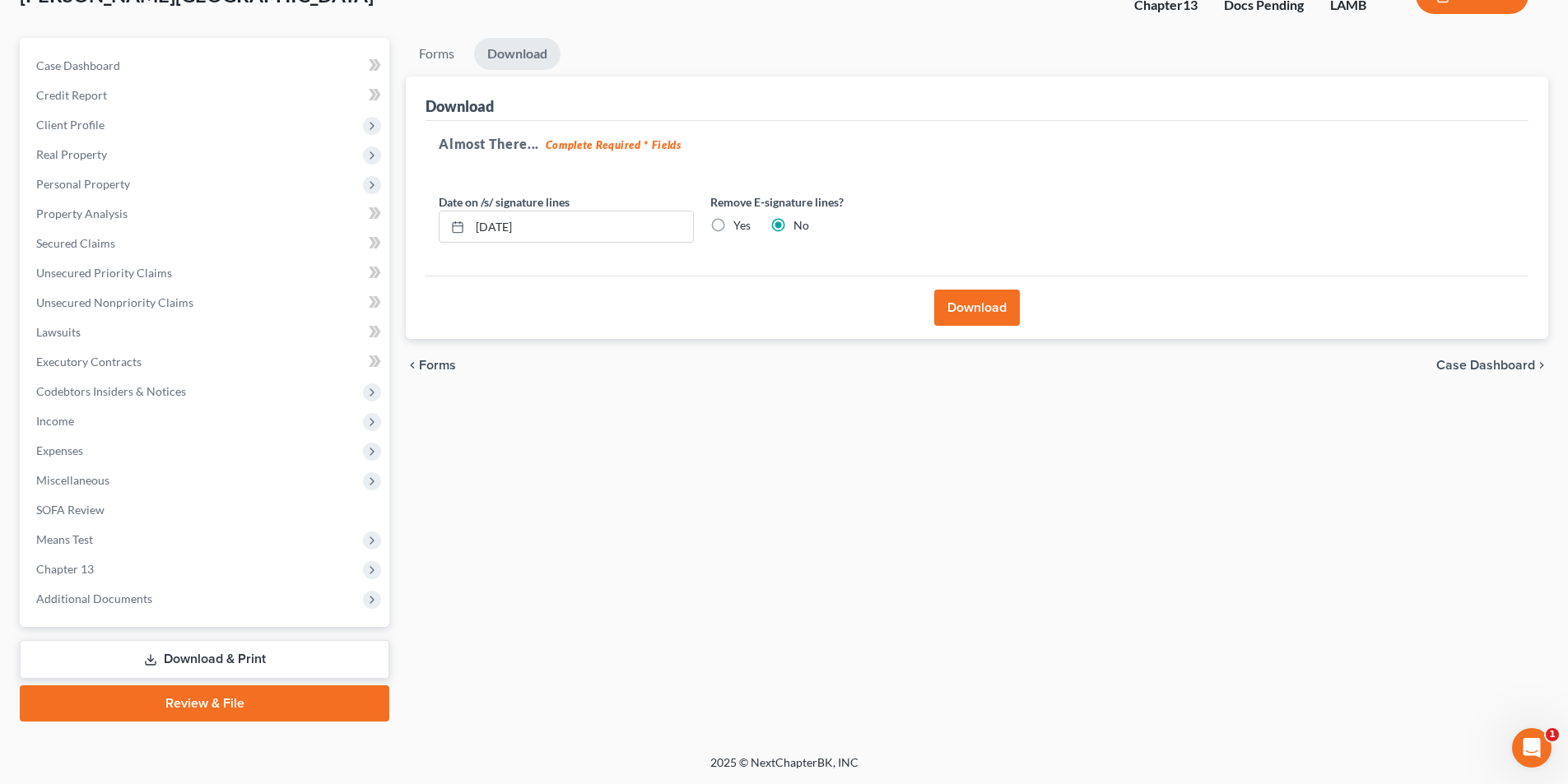
click at [733, 219] on label "Yes" at bounding box center [742, 225] width 18 height 17
click at [740, 219] on input "Yes" at bounding box center [745, 222] width 11 height 11
radio input "true"
radio input "false"
click at [997, 311] on button "Download" at bounding box center [976, 307] width 85 height 36
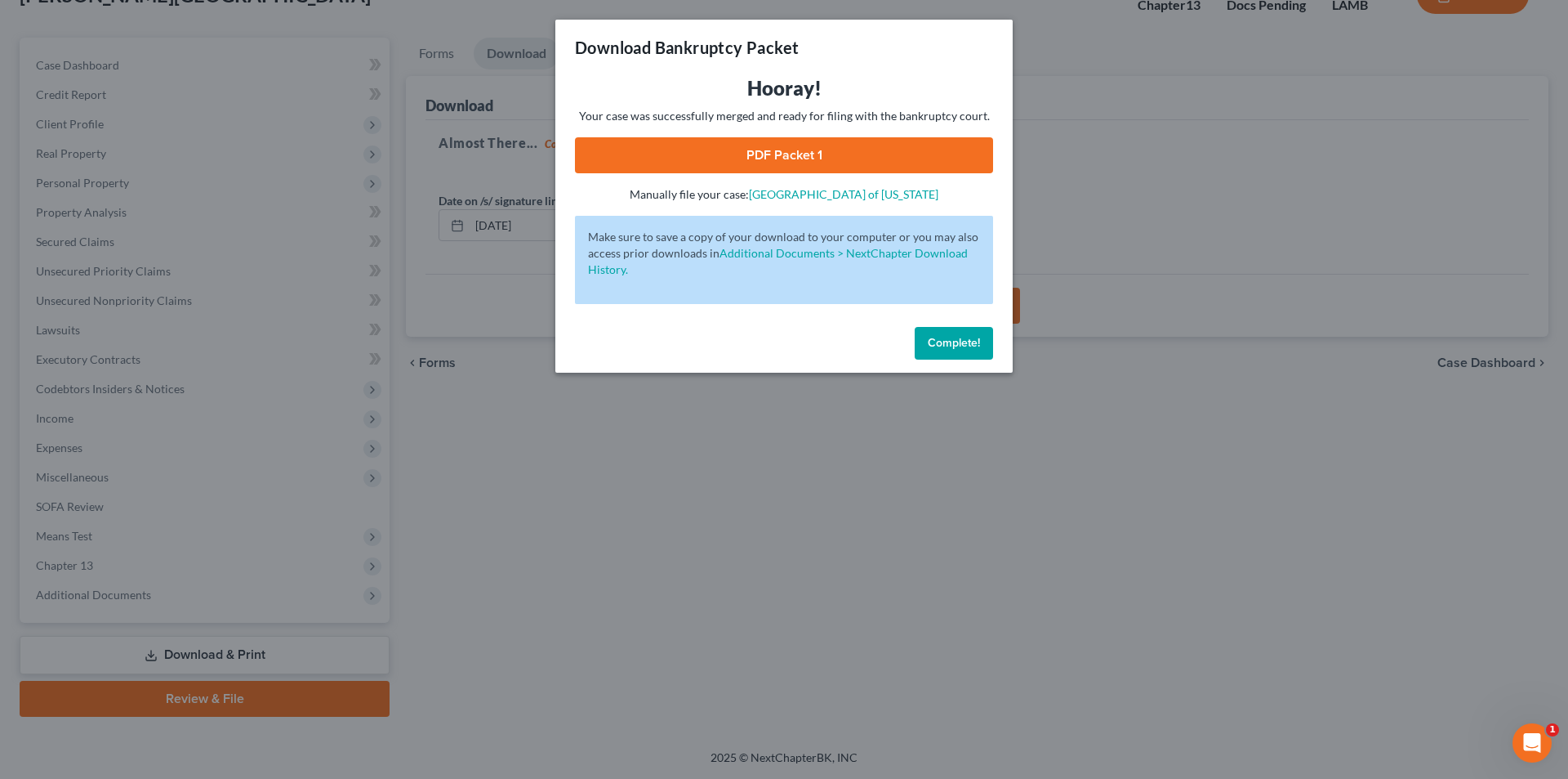
click at [780, 152] on link "PDF Packet 1" at bounding box center [784, 155] width 418 height 36
click at [970, 354] on button "Complete!" at bounding box center [954, 343] width 78 height 32
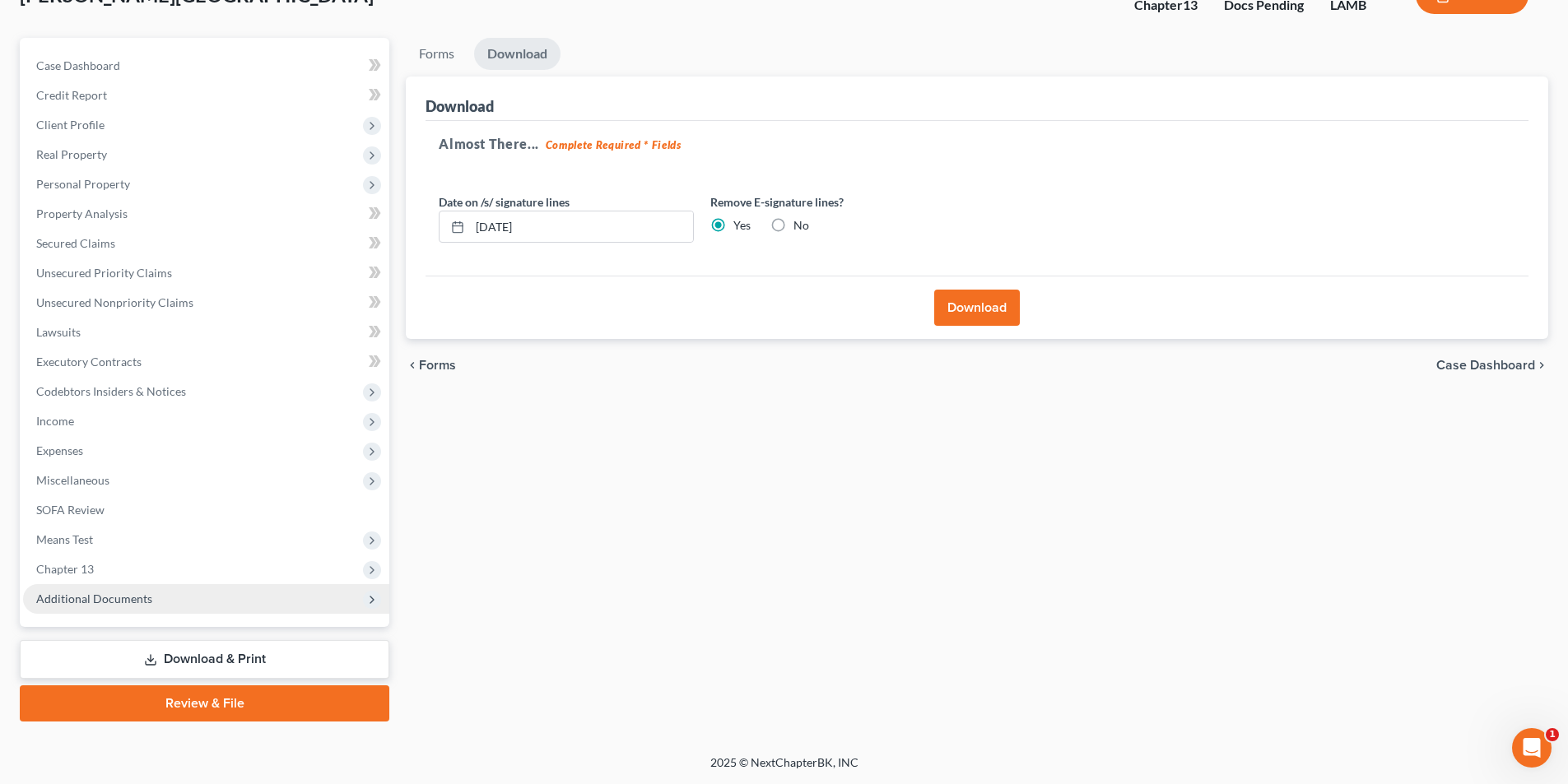
click at [253, 588] on span "Additional Documents" at bounding box center [205, 598] width 366 height 29
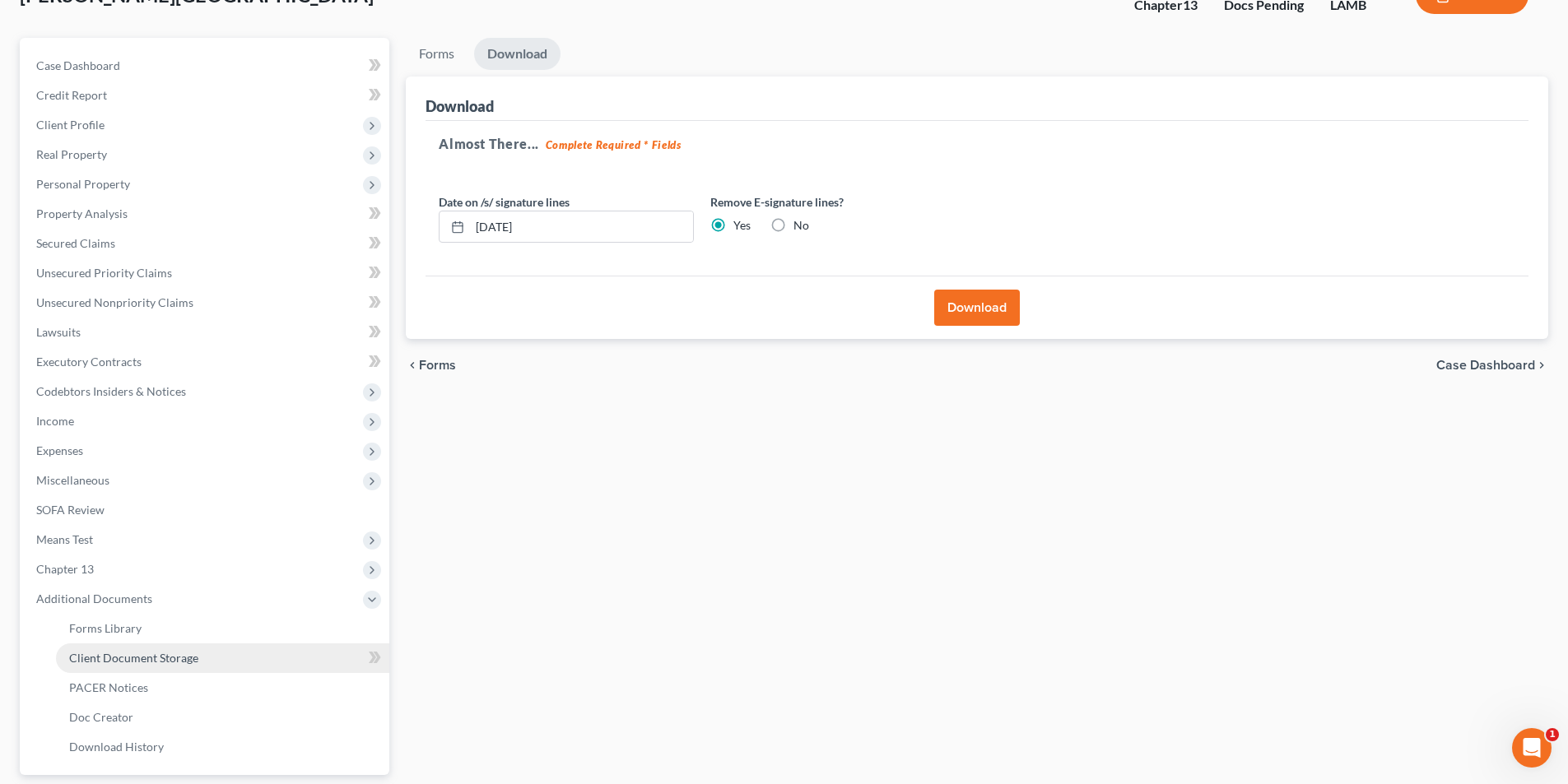
click at [205, 663] on link "Client Document Storage" at bounding box center [223, 658] width 334 height 29
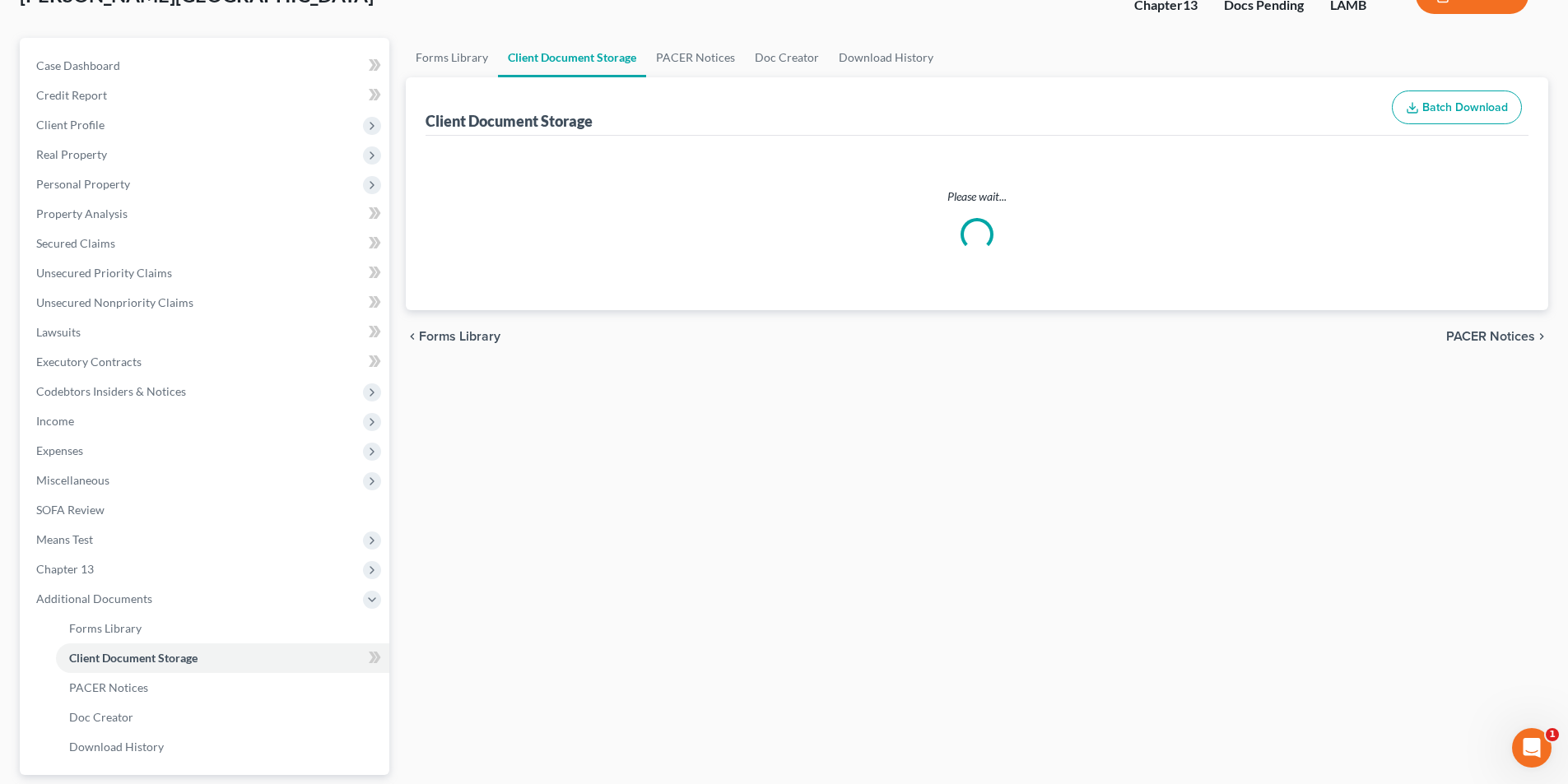
select select "13"
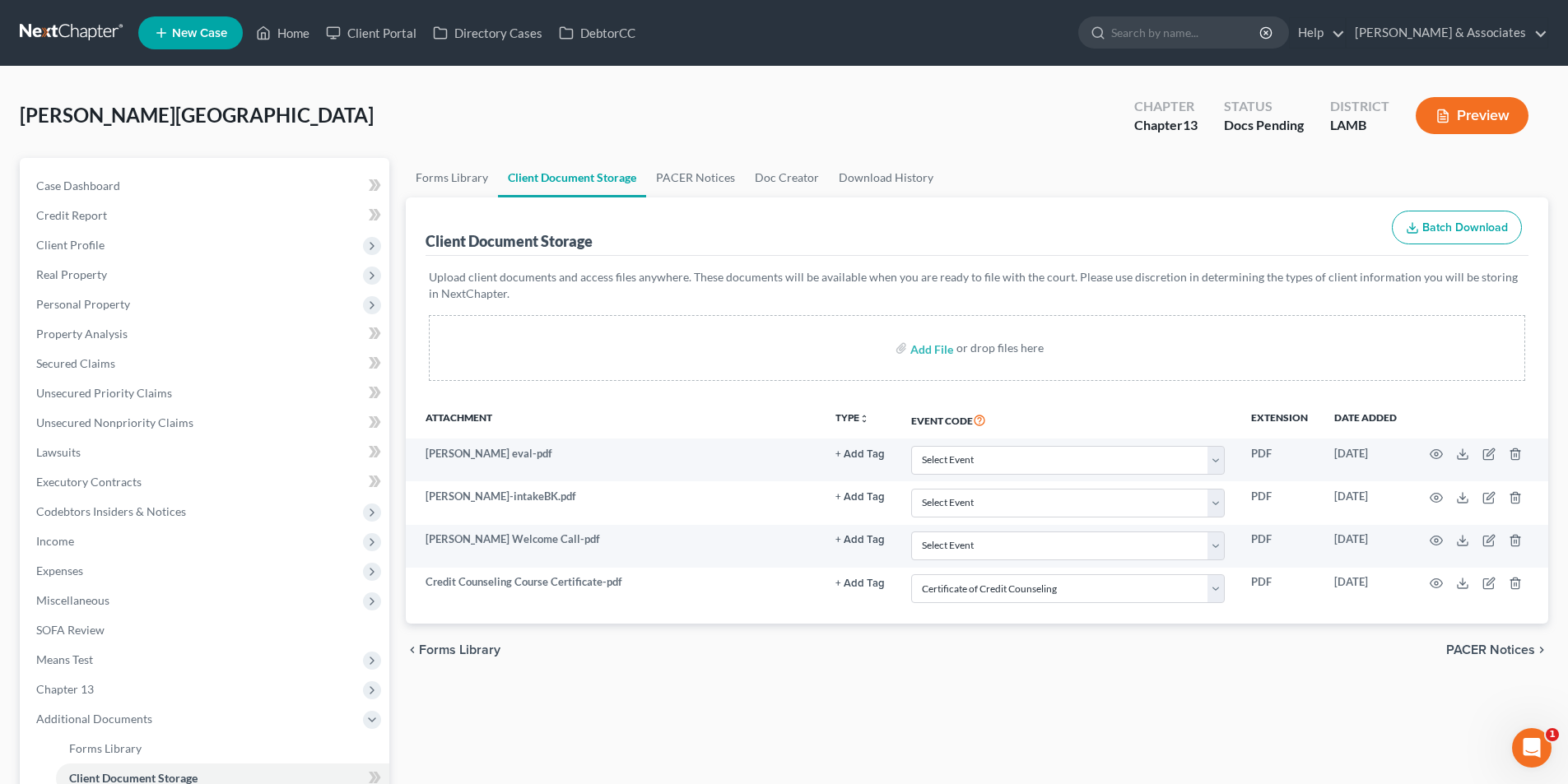
click at [953, 333] on div "Add File" at bounding box center [933, 348] width 46 height 29
click at [963, 352] on div "or drop files here" at bounding box center [1000, 348] width 87 height 17
click at [940, 349] on input "file" at bounding box center [929, 348] width 39 height 29
type input "C:\fakepath\A Morris Plan.pdf"
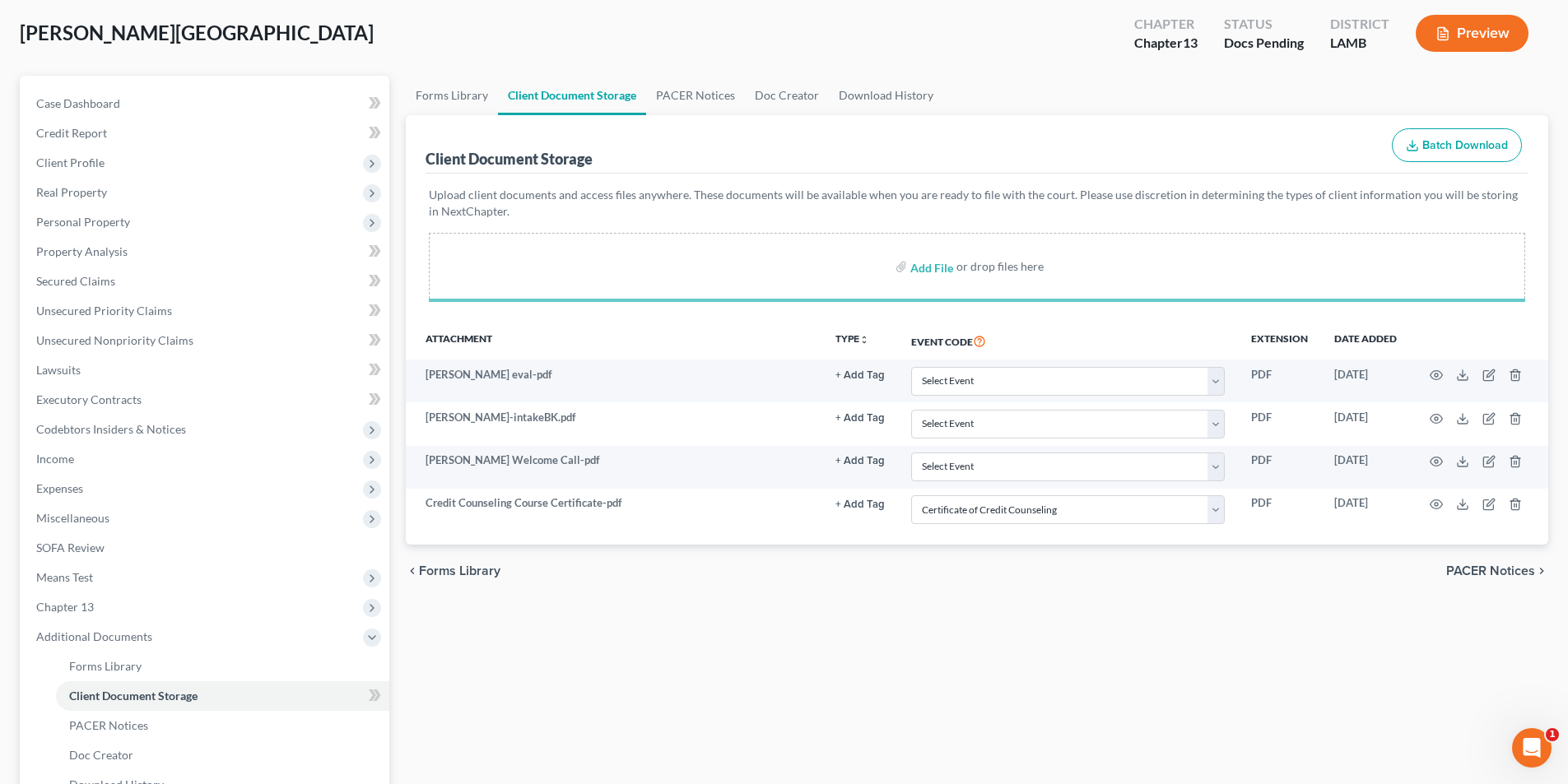
select select "13"
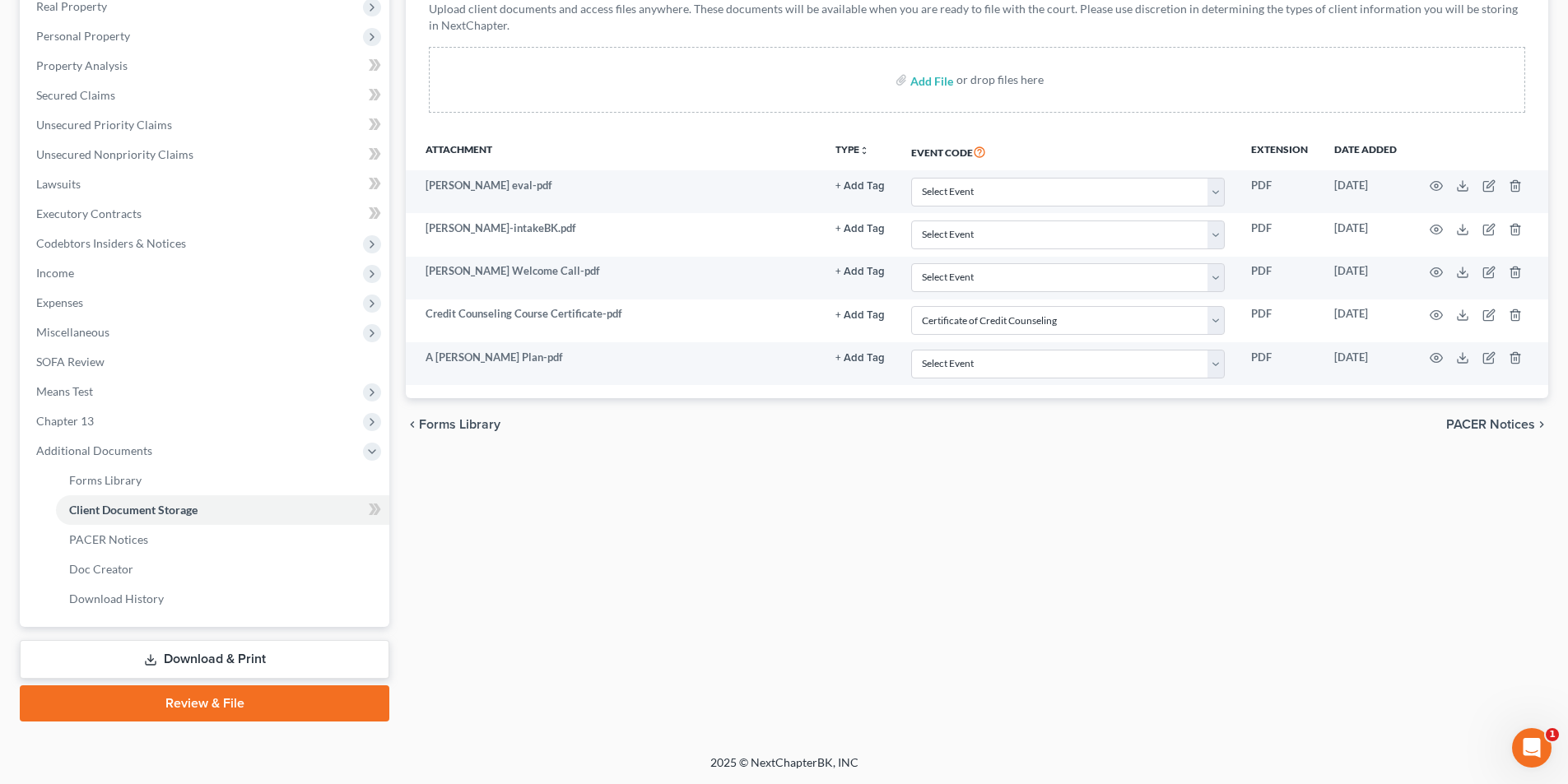
click at [173, 701] on link "Review & File" at bounding box center [204, 703] width 370 height 36
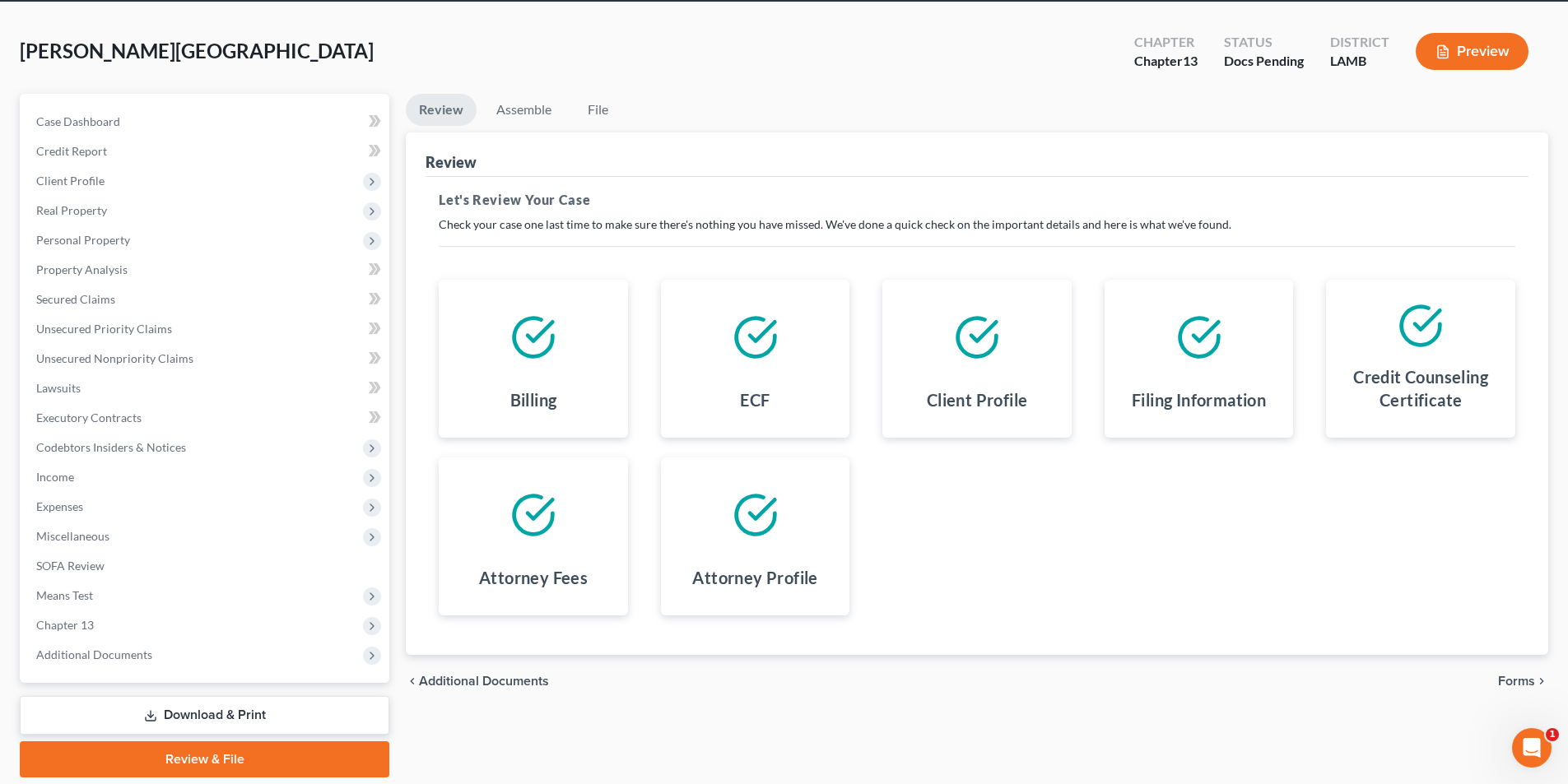
scroll to position [120, 0]
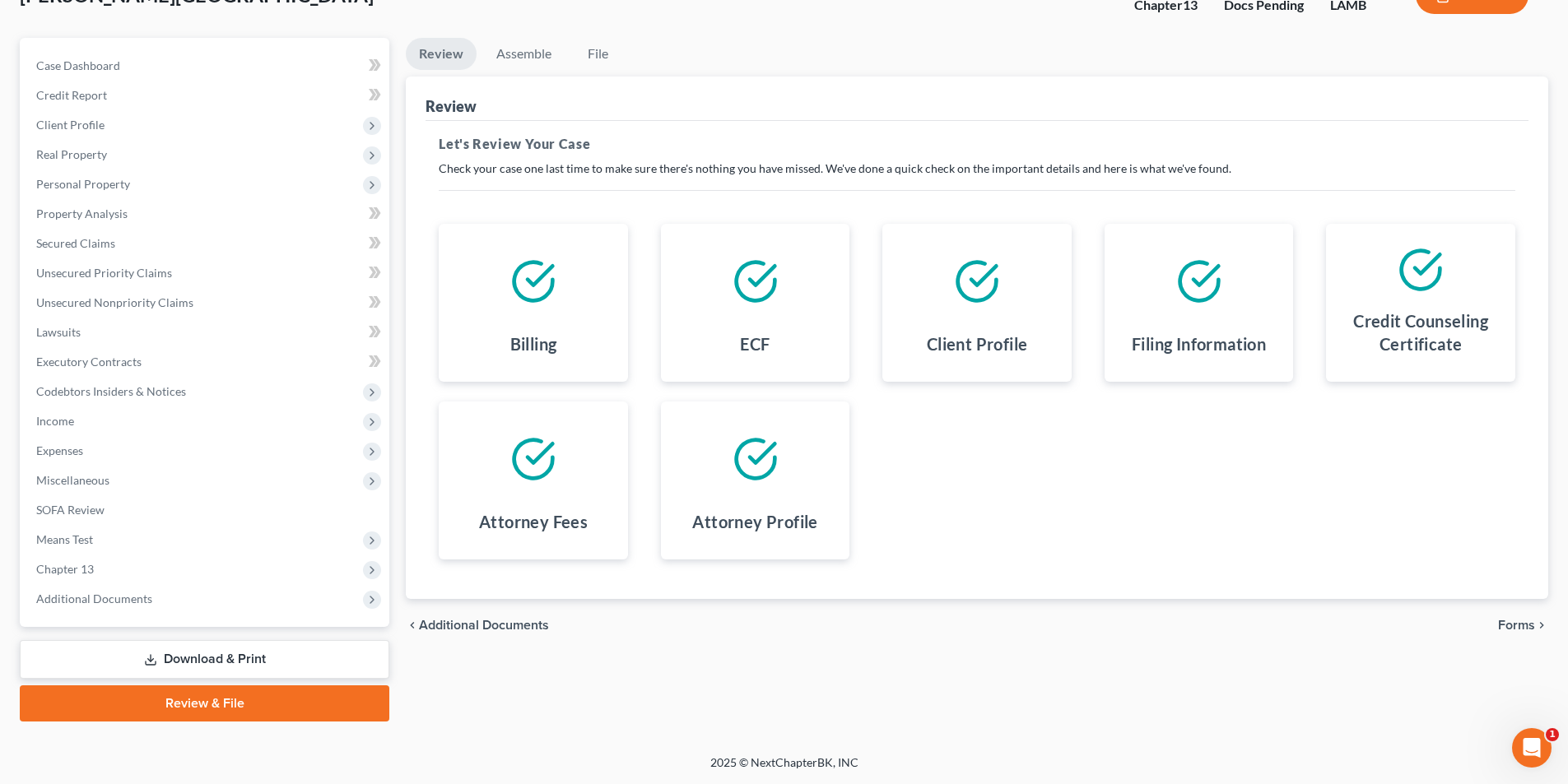
click at [1524, 621] on span "Forms" at bounding box center [1516, 625] width 37 height 13
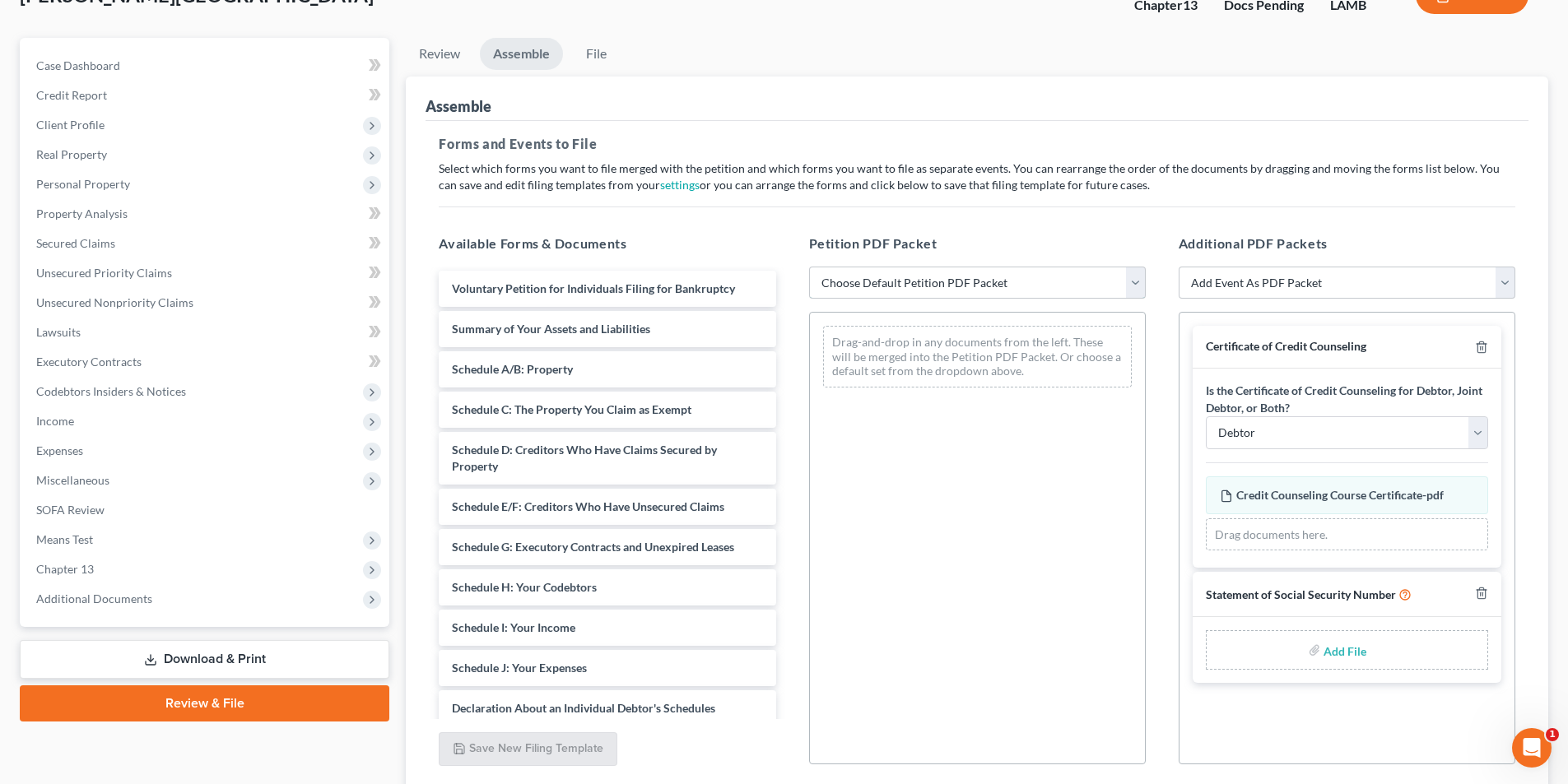
drag, startPoint x: 1024, startPoint y: 284, endPoint x: 1017, endPoint y: 292, distance: 10.6
click at [1024, 284] on select "Choose Default Petition PDF Packet Emergency Filing (Voluntary Petition and Cre…" at bounding box center [977, 282] width 337 height 33
select select "2"
click at [809, 266] on select "Choose Default Petition PDF Packet Emergency Filing (Voluntary Petition and Cre…" at bounding box center [977, 282] width 337 height 33
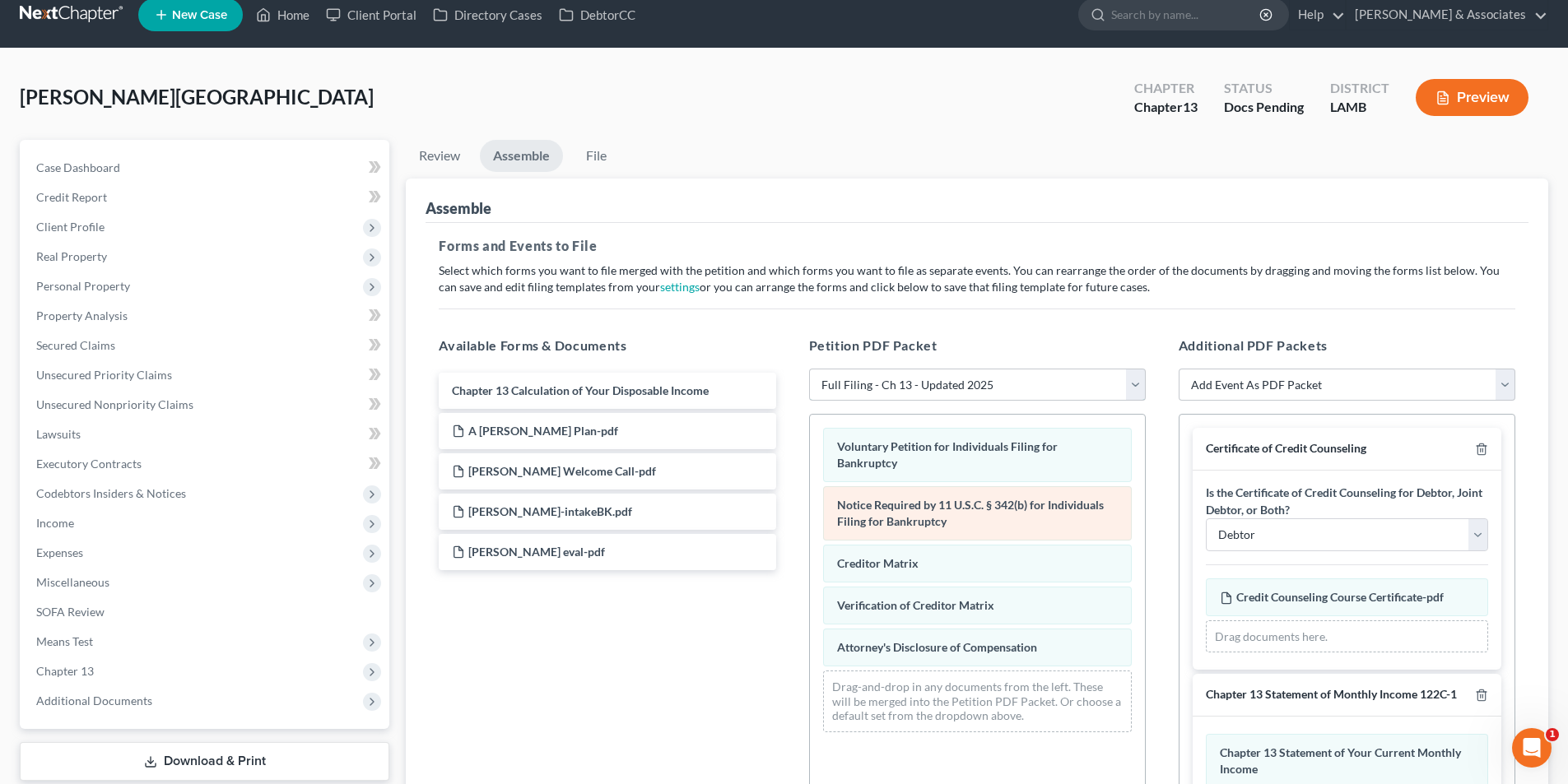
scroll to position [0, 0]
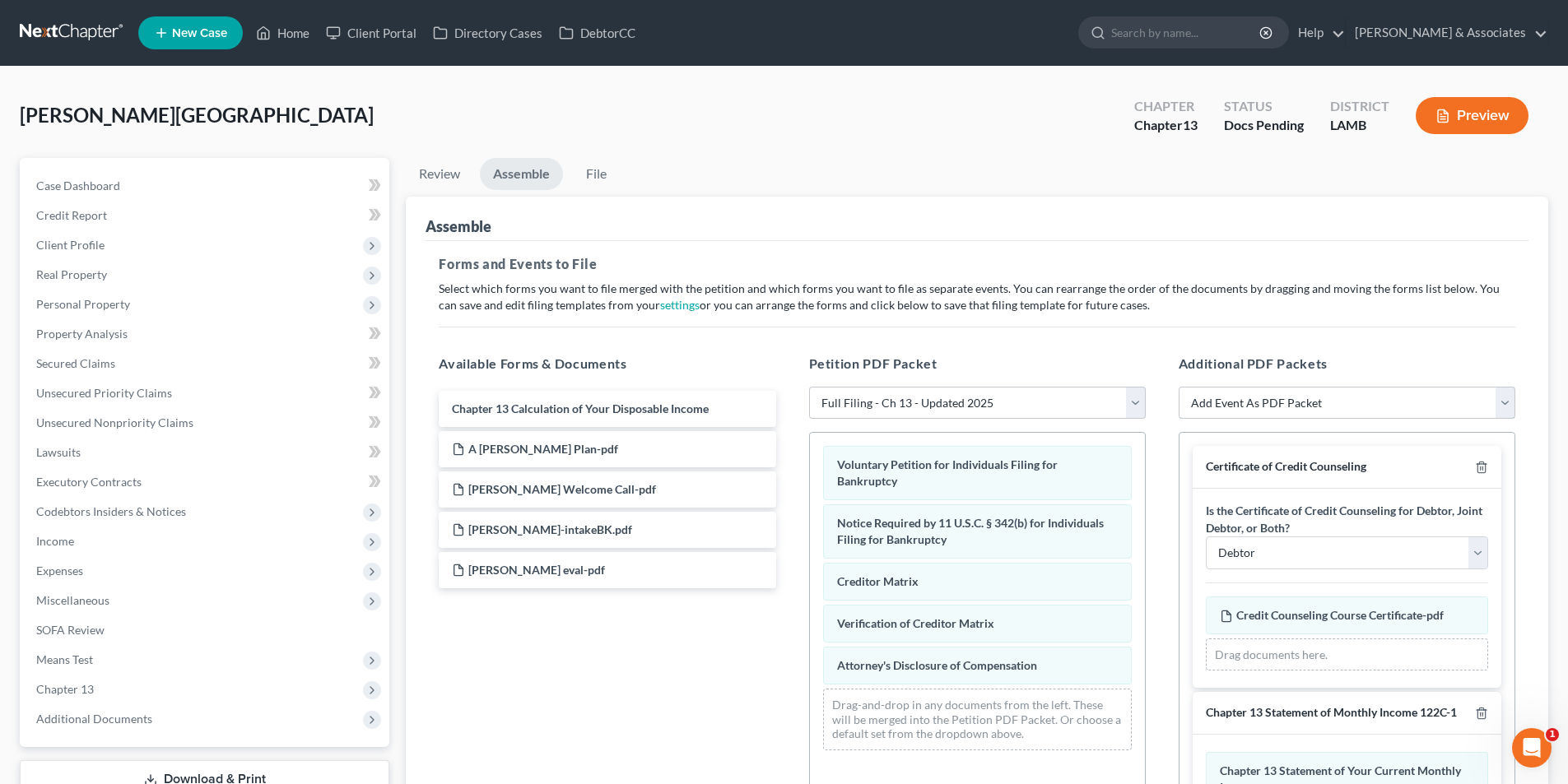
click at [1358, 386] on select "Add Event As PDF Packet Amended List of Creditors Amended List of Creditors and…" at bounding box center [1347, 402] width 337 height 33
click at [881, 130] on div "Morris, Anissa Upgraded Chapter Chapter 13 Status Docs Pending District LAMB Pr…" at bounding box center [784, 121] width 1528 height 71
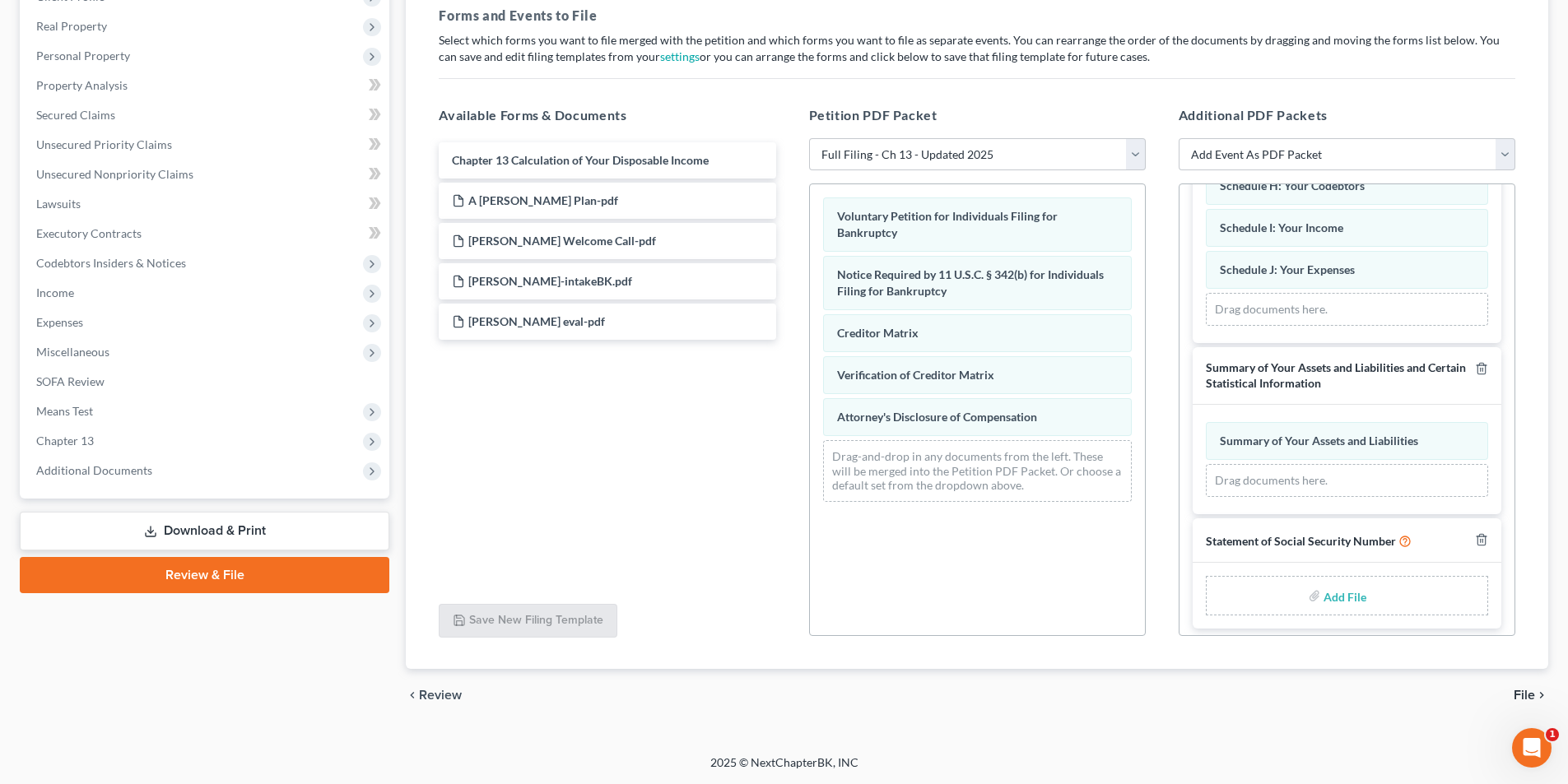
scroll to position [1133, 0]
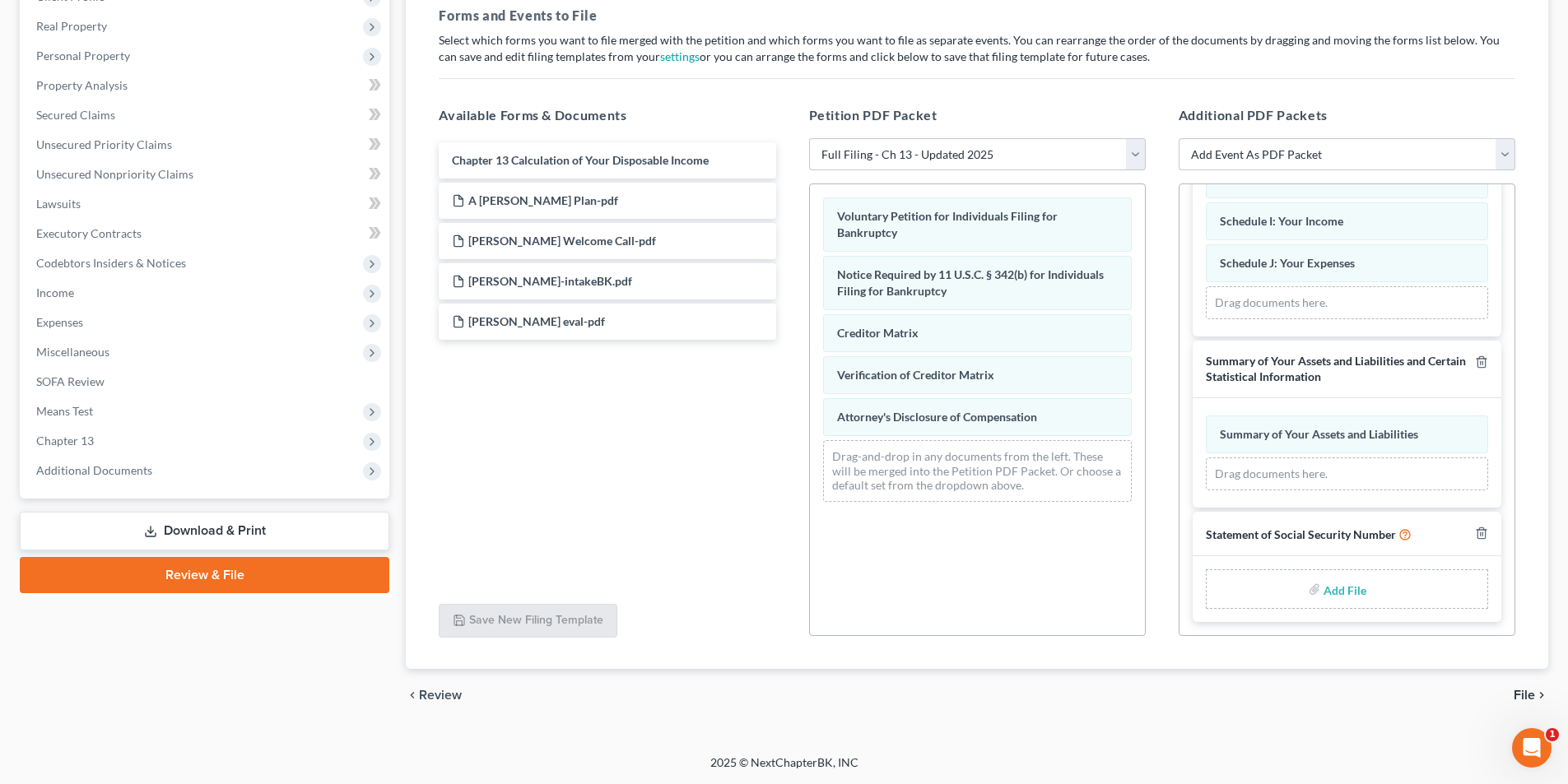
click at [1323, 594] on label "Add File" at bounding box center [1346, 591] width 46 height 29
click at [1345, 585] on input "file" at bounding box center [1343, 588] width 39 height 29
type input "C:\fakepath\Morris SSN.pdf"
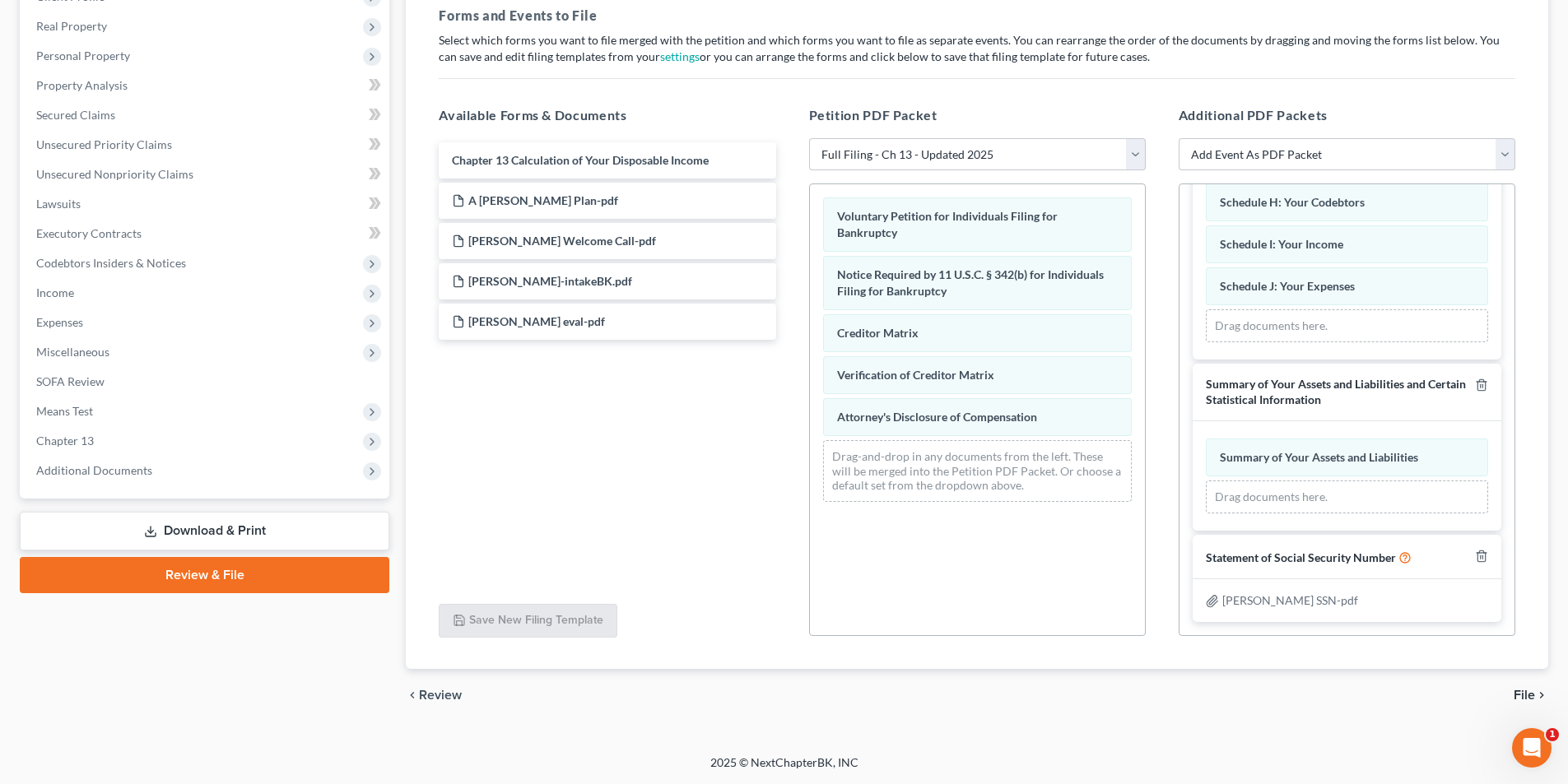
scroll to position [1111, 0]
click at [1533, 699] on span "File" at bounding box center [1524, 695] width 22 height 13
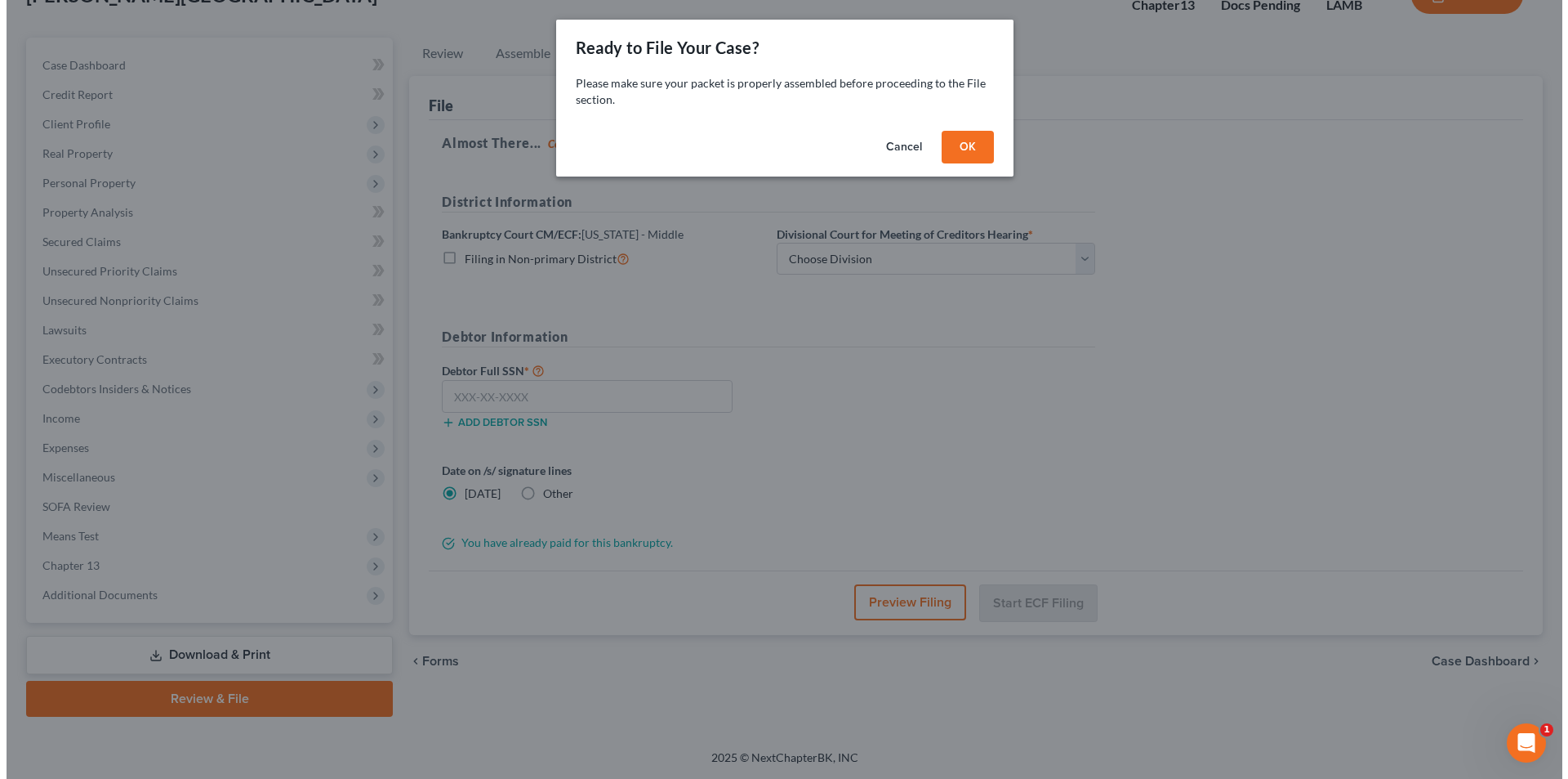
scroll to position [119, 0]
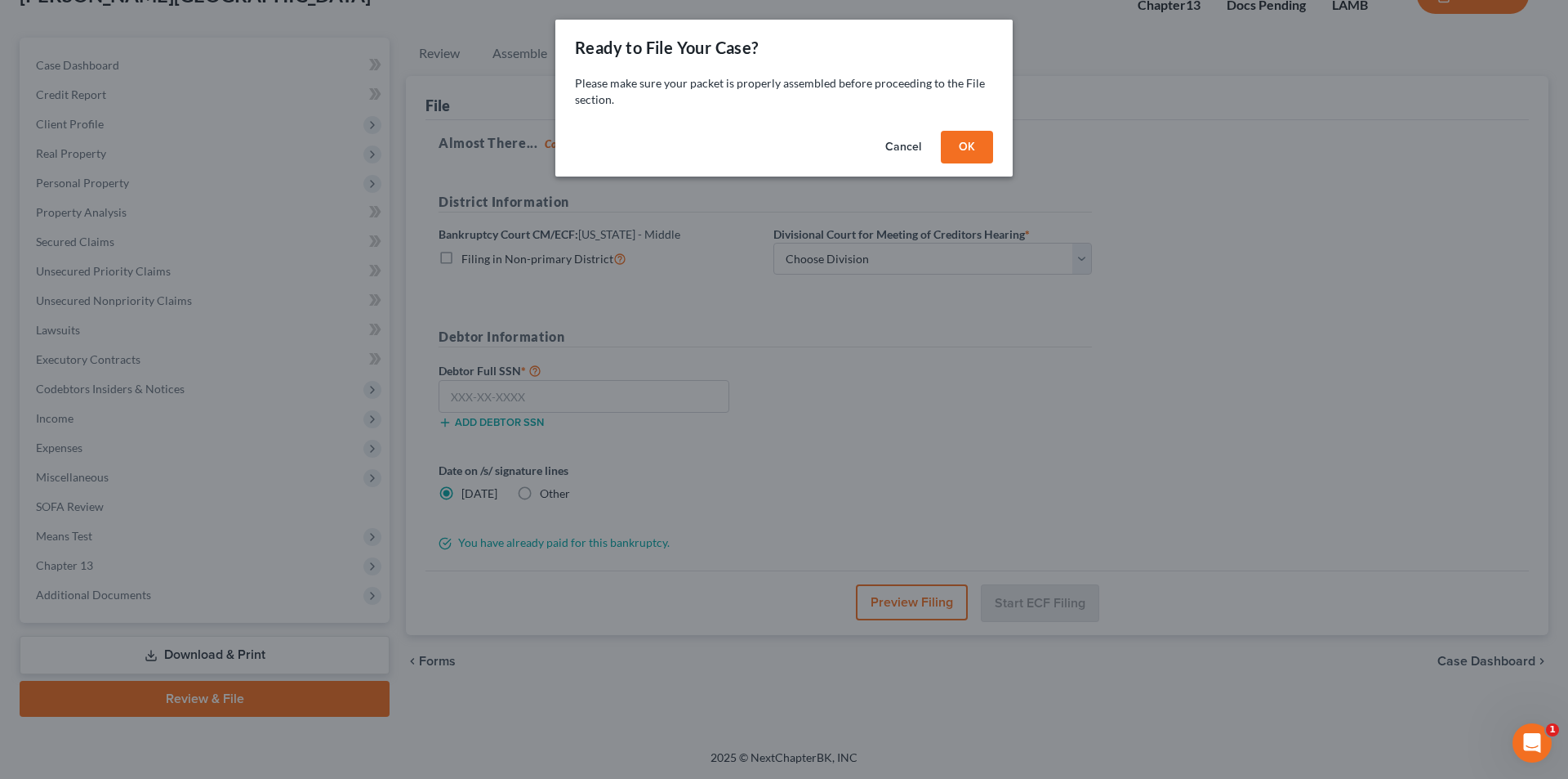
click at [966, 156] on button "OK" at bounding box center [967, 146] width 52 height 32
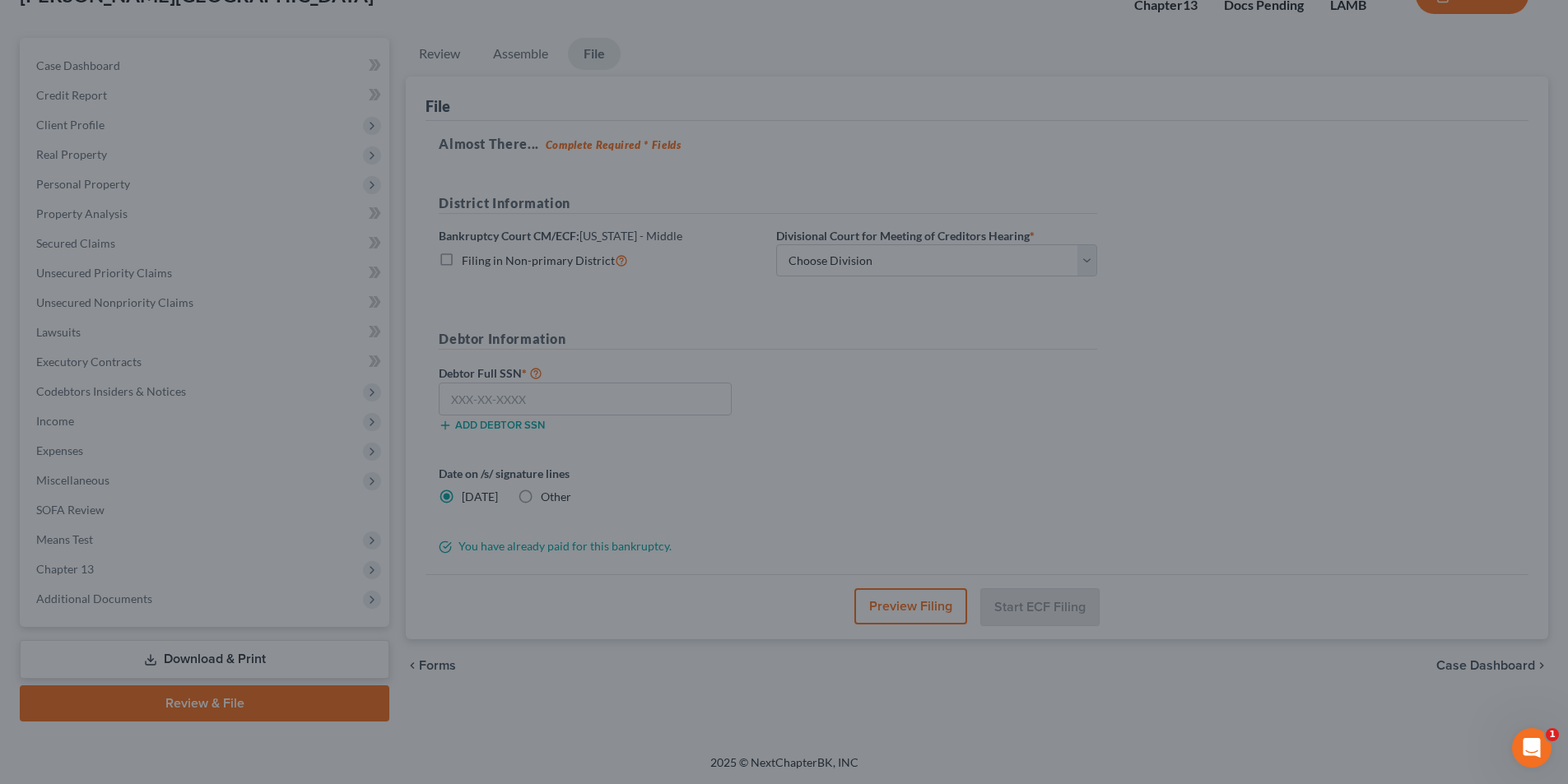
click at [881, 270] on div at bounding box center [784, 392] width 1568 height 784
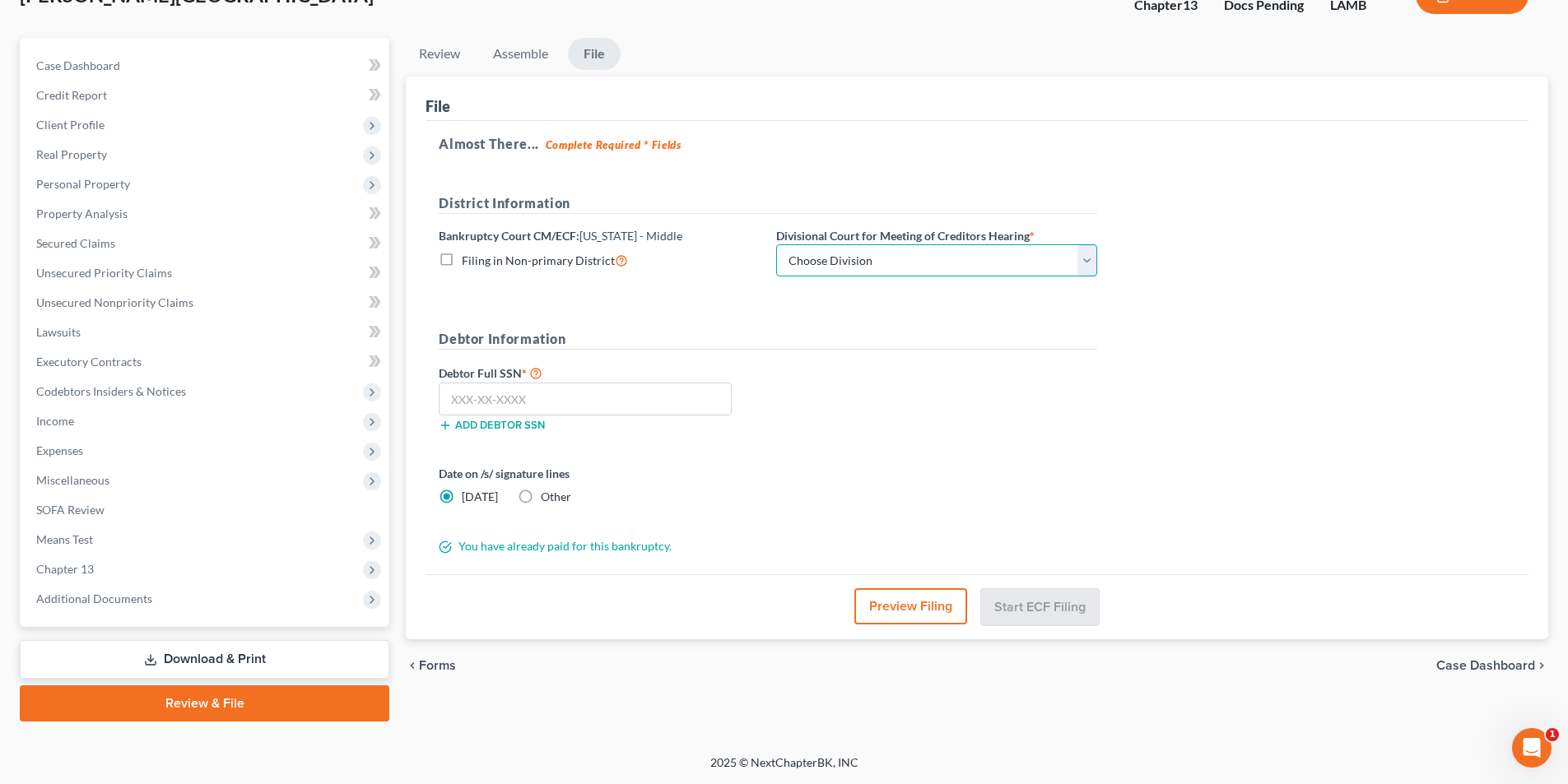
click at [882, 271] on select "Choose Division Baton Rouge" at bounding box center [936, 260] width 321 height 33
select select "0"
click at [776, 245] on select "Choose Division Baton Rouge" at bounding box center [936, 260] width 321 height 33
click at [683, 396] on input "text" at bounding box center [585, 399] width 293 height 33
click at [598, 396] on input "text" at bounding box center [585, 399] width 293 height 33
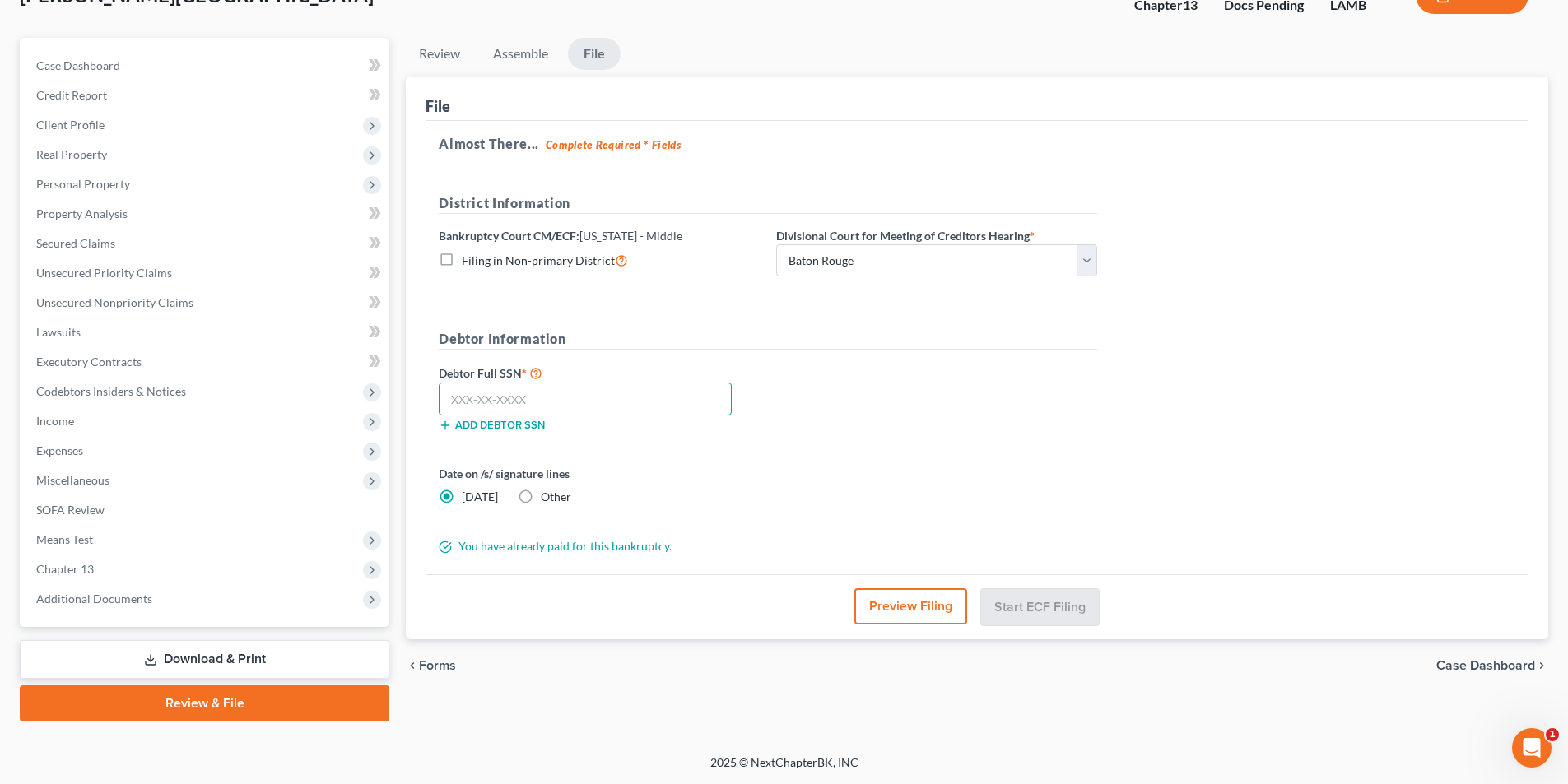
click at [598, 396] on input "text" at bounding box center [585, 399] width 293 height 33
type input "436-97-0800"
click at [1053, 575] on div "Preview Filing Start ECF Filing" at bounding box center [977, 606] width 1103 height 64
click at [1049, 602] on button "Start ECF Filing" at bounding box center [1039, 606] width 117 height 36
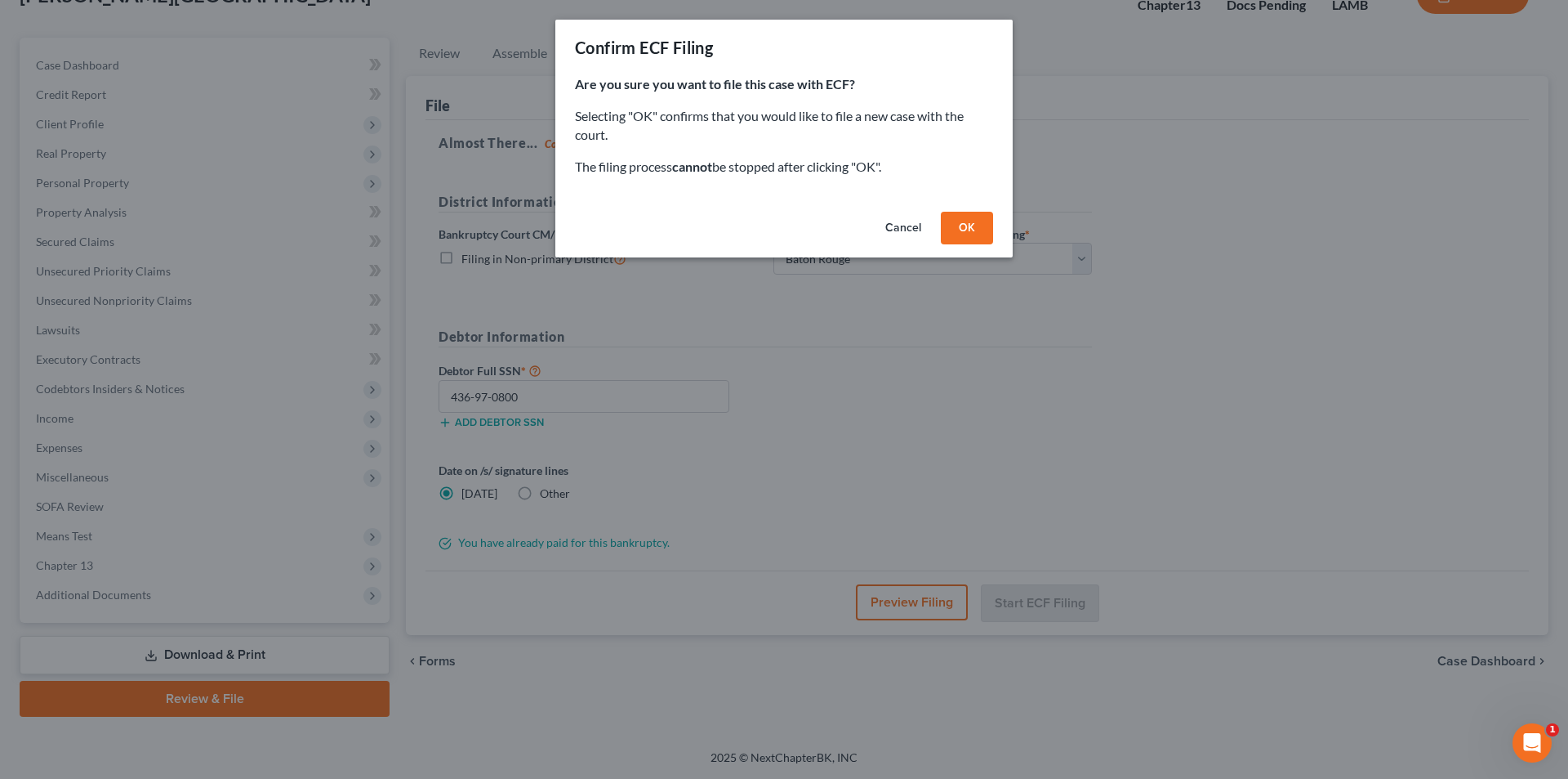
click at [977, 221] on button "OK" at bounding box center [967, 227] width 52 height 32
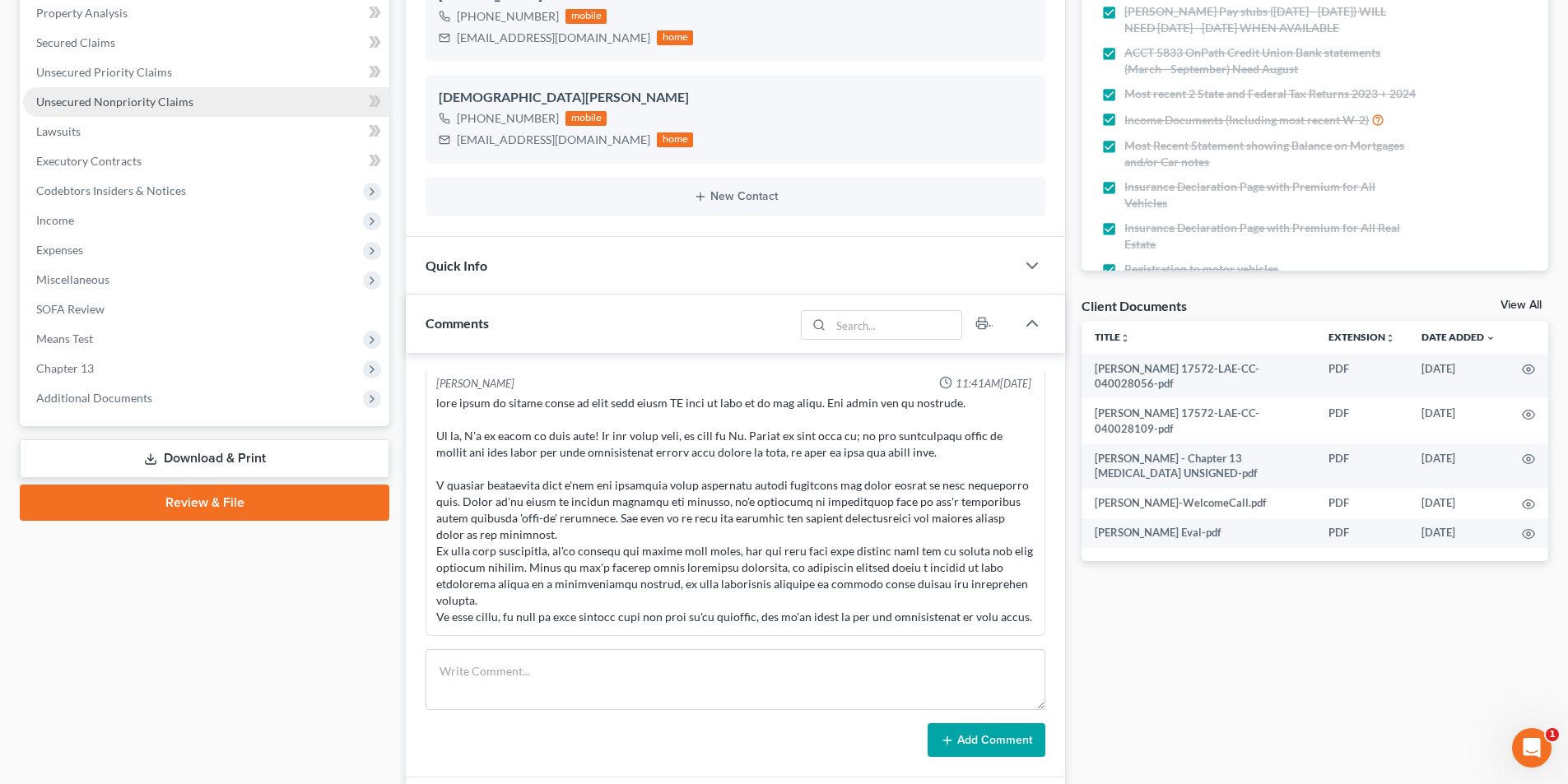
scroll to position [329, 0]
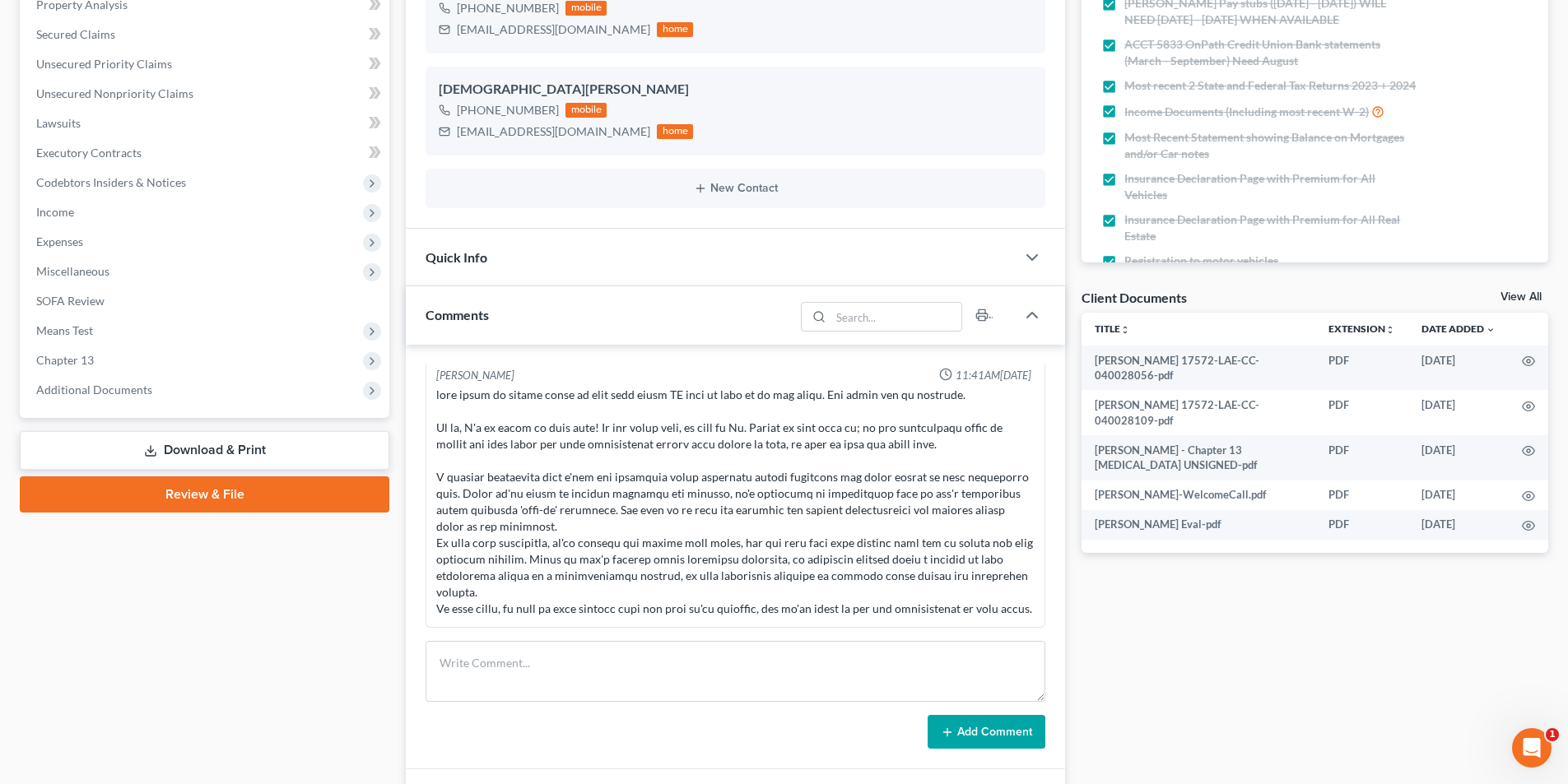
click at [228, 446] on link "Download & Print" at bounding box center [204, 451] width 370 height 39
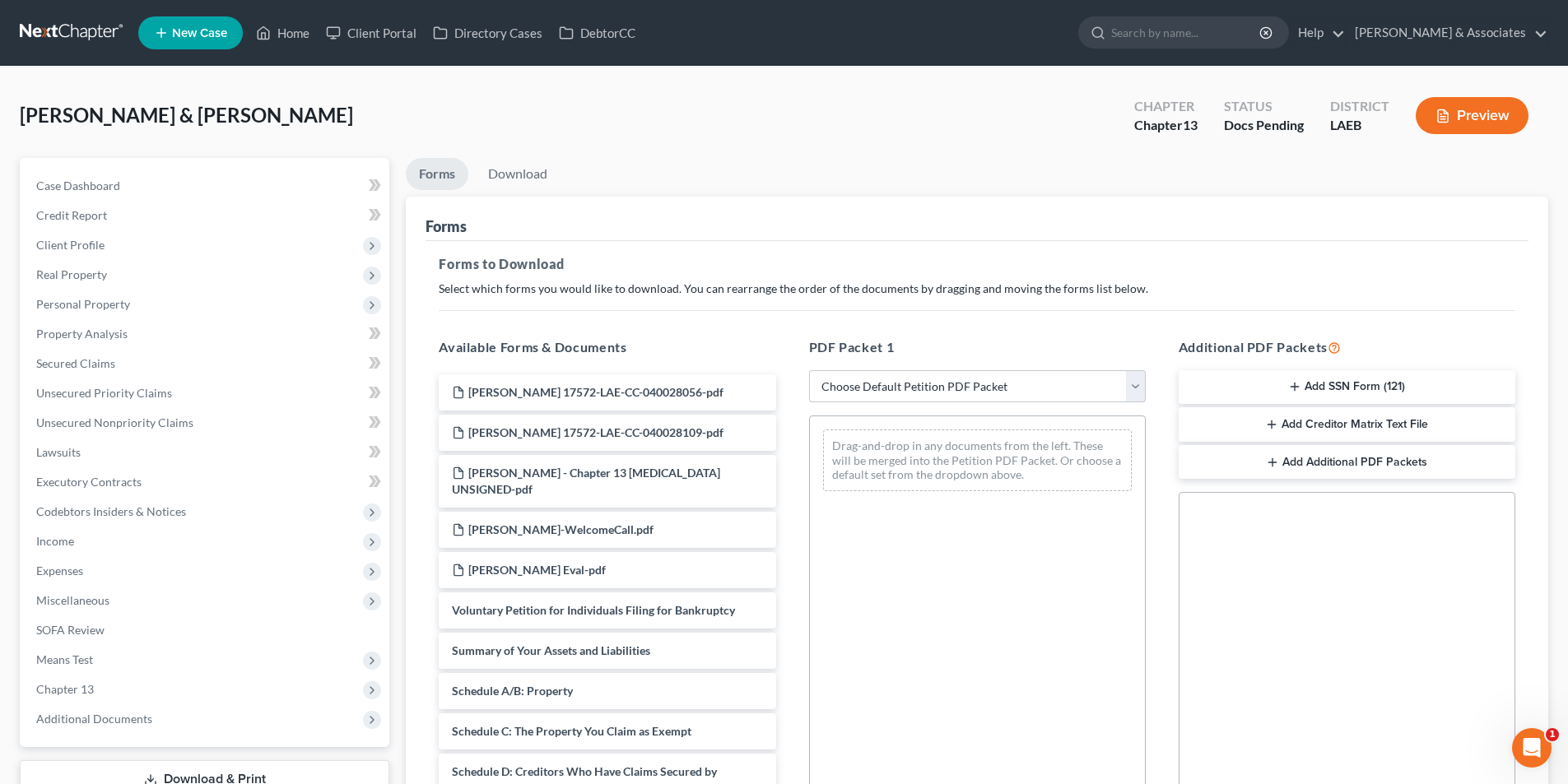
click at [1383, 374] on button "Add SSN Form (121)" at bounding box center [1347, 387] width 337 height 34
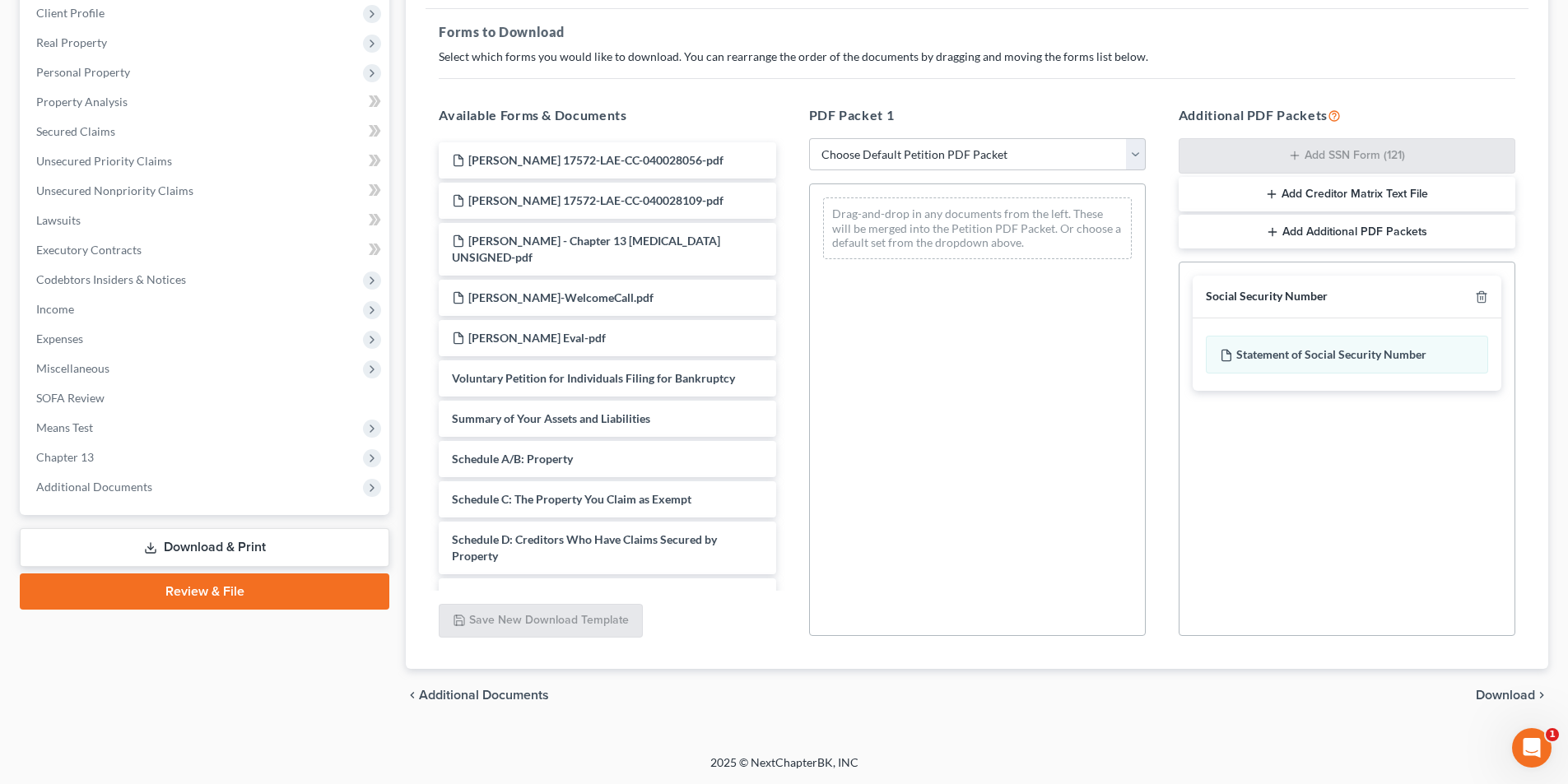
click at [1495, 695] on span "Download" at bounding box center [1505, 695] width 60 height 13
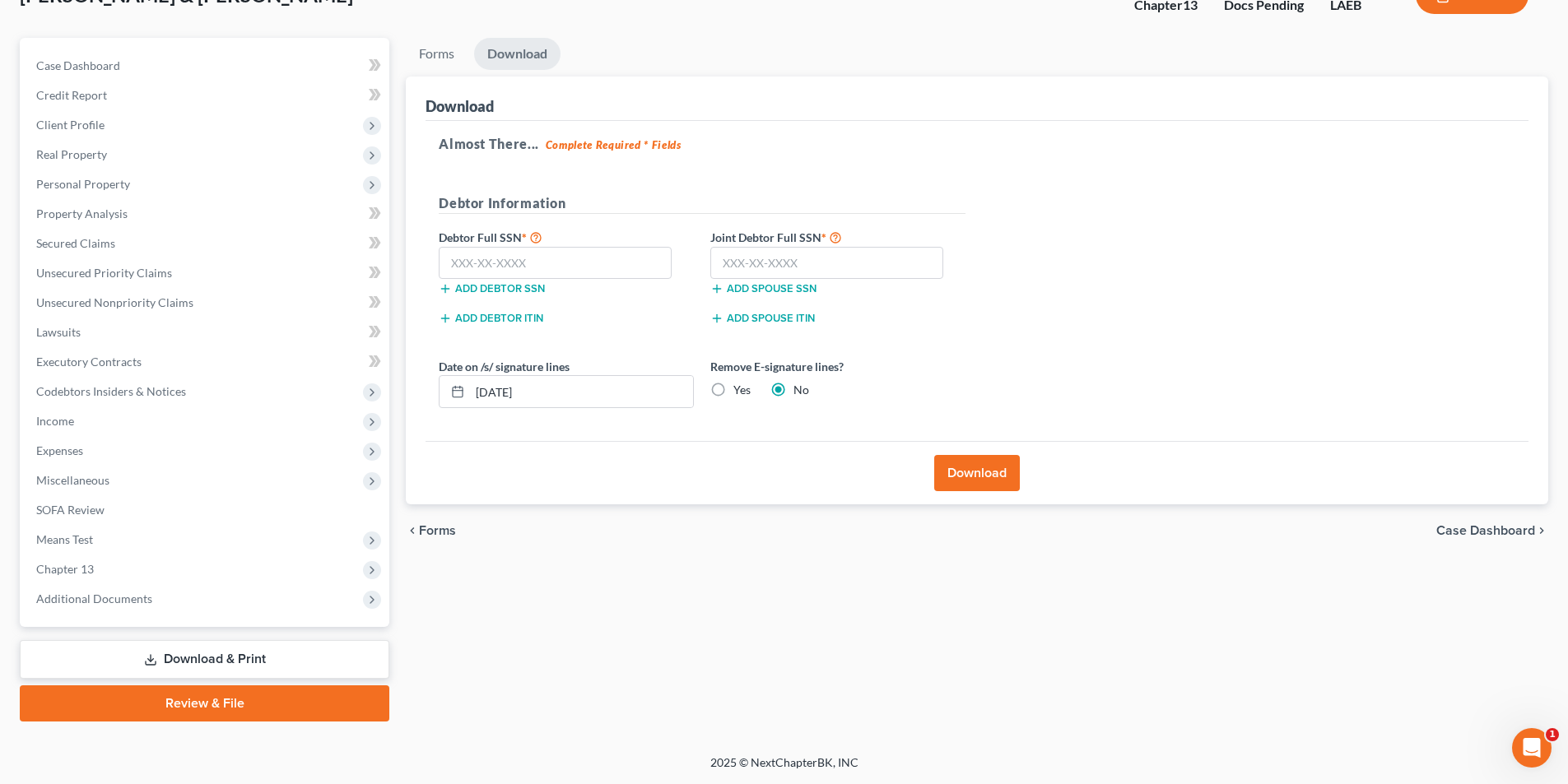
scroll to position [120, 0]
click at [515, 260] on input "text" at bounding box center [555, 263] width 233 height 33
type input "434-87-0372"
click at [867, 263] on input "text" at bounding box center [826, 263] width 233 height 33
type input "438-88-1932"
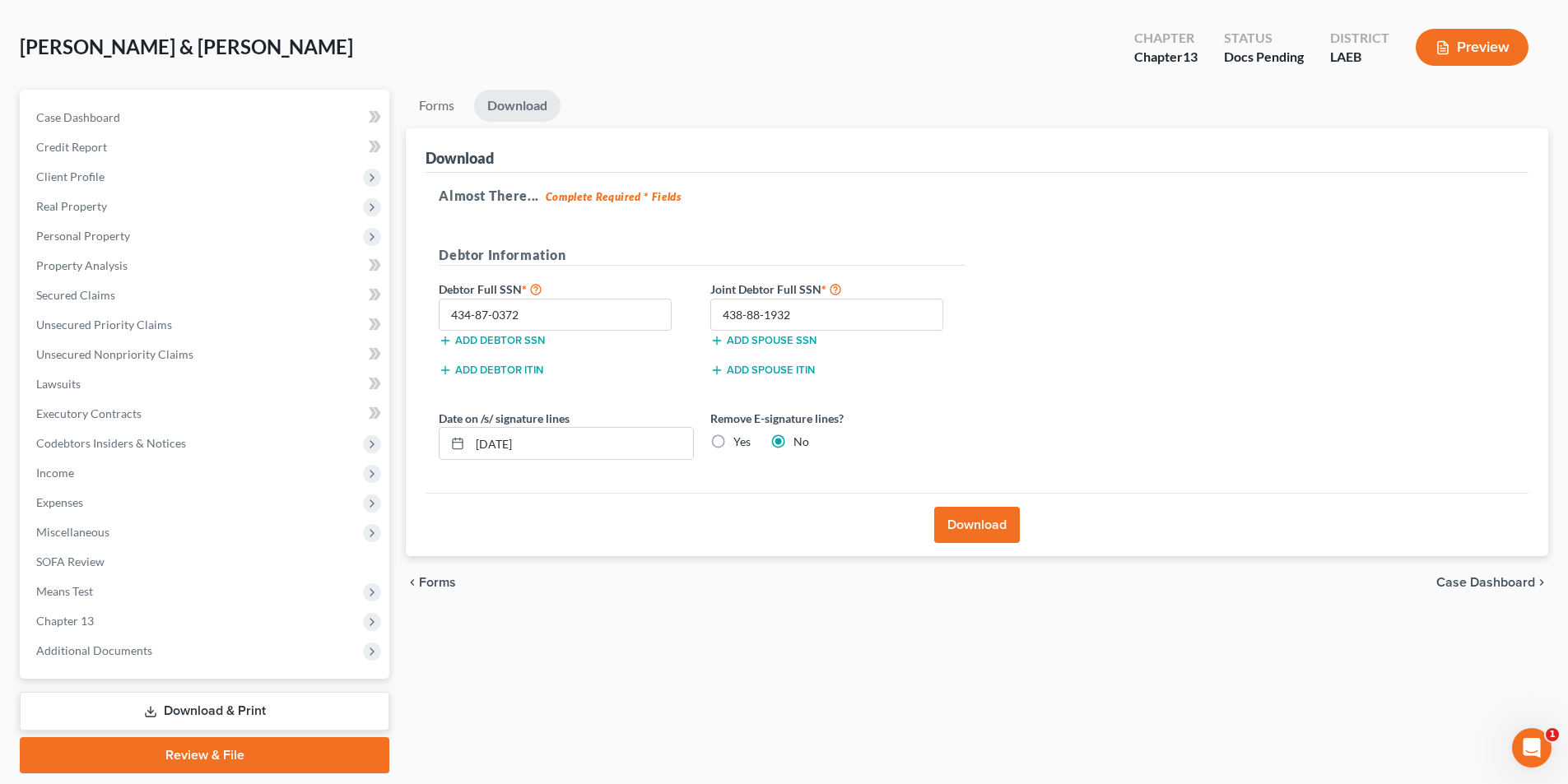
scroll to position [0, 0]
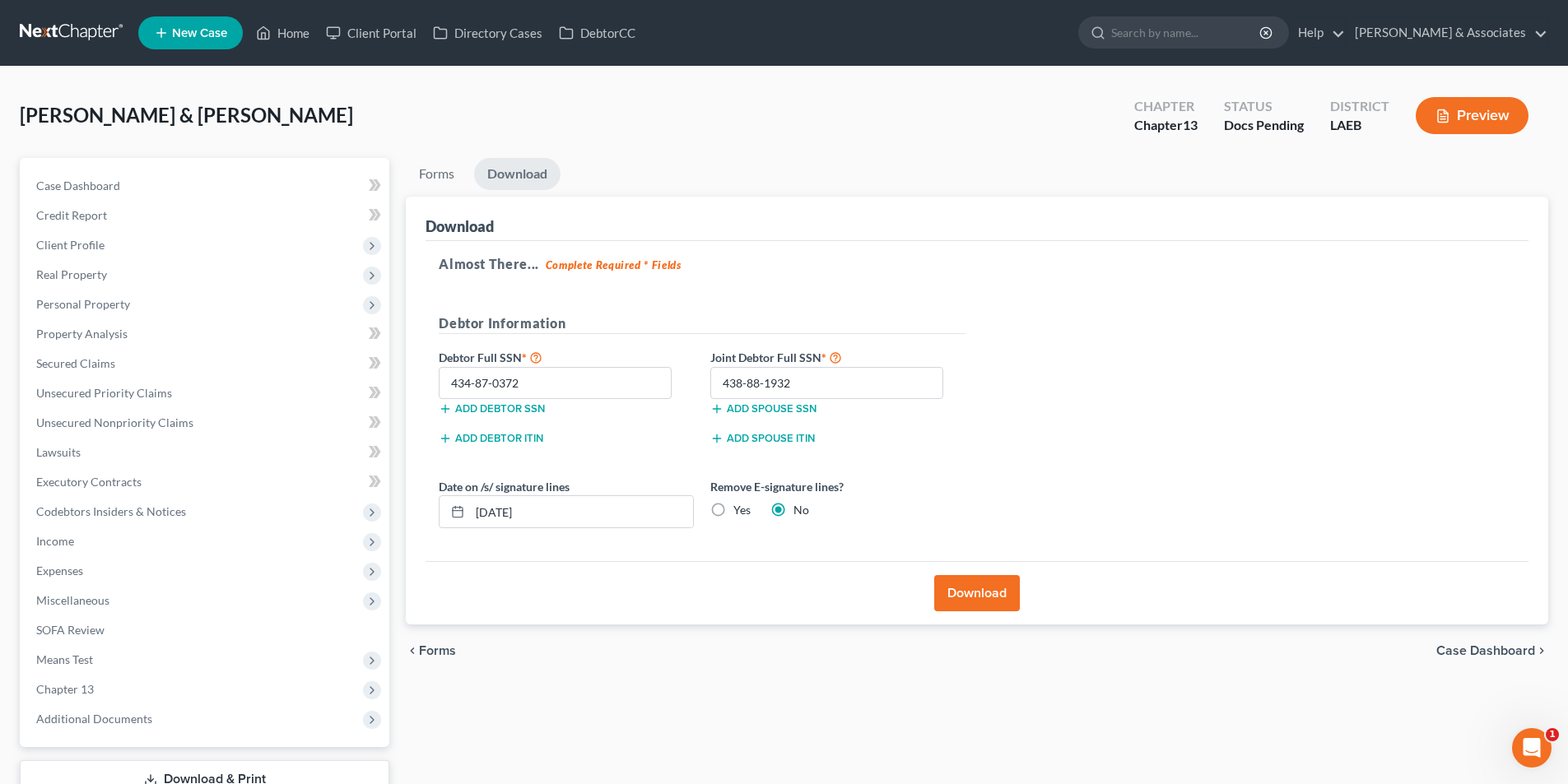
click at [976, 602] on button "Download" at bounding box center [976, 592] width 85 height 36
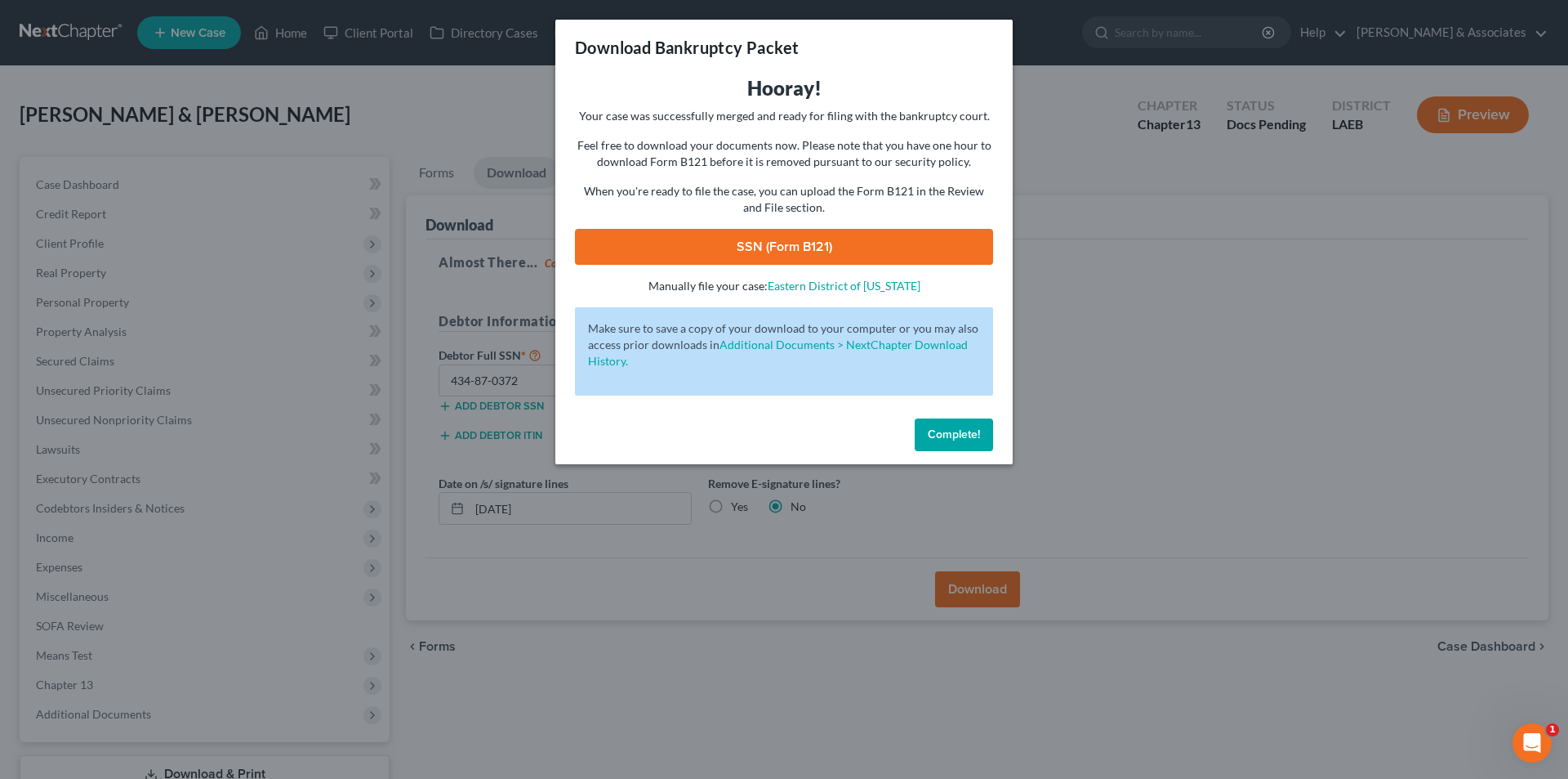
click at [987, 246] on link "SSN (Form B121)" at bounding box center [784, 246] width 418 height 36
click at [951, 444] on button "Complete!" at bounding box center [954, 434] width 78 height 32
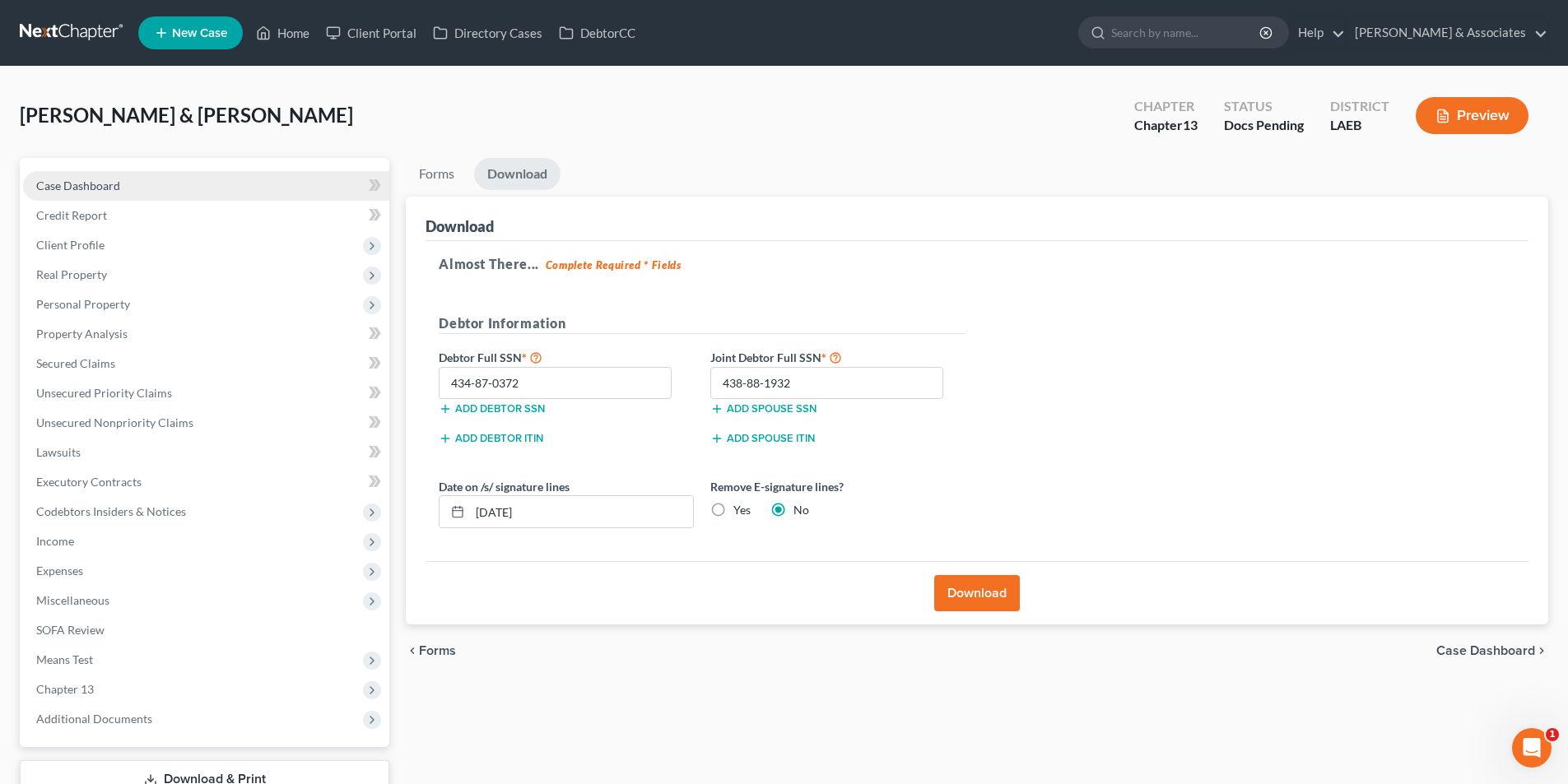
click at [187, 179] on link "Case Dashboard" at bounding box center [205, 185] width 366 height 29
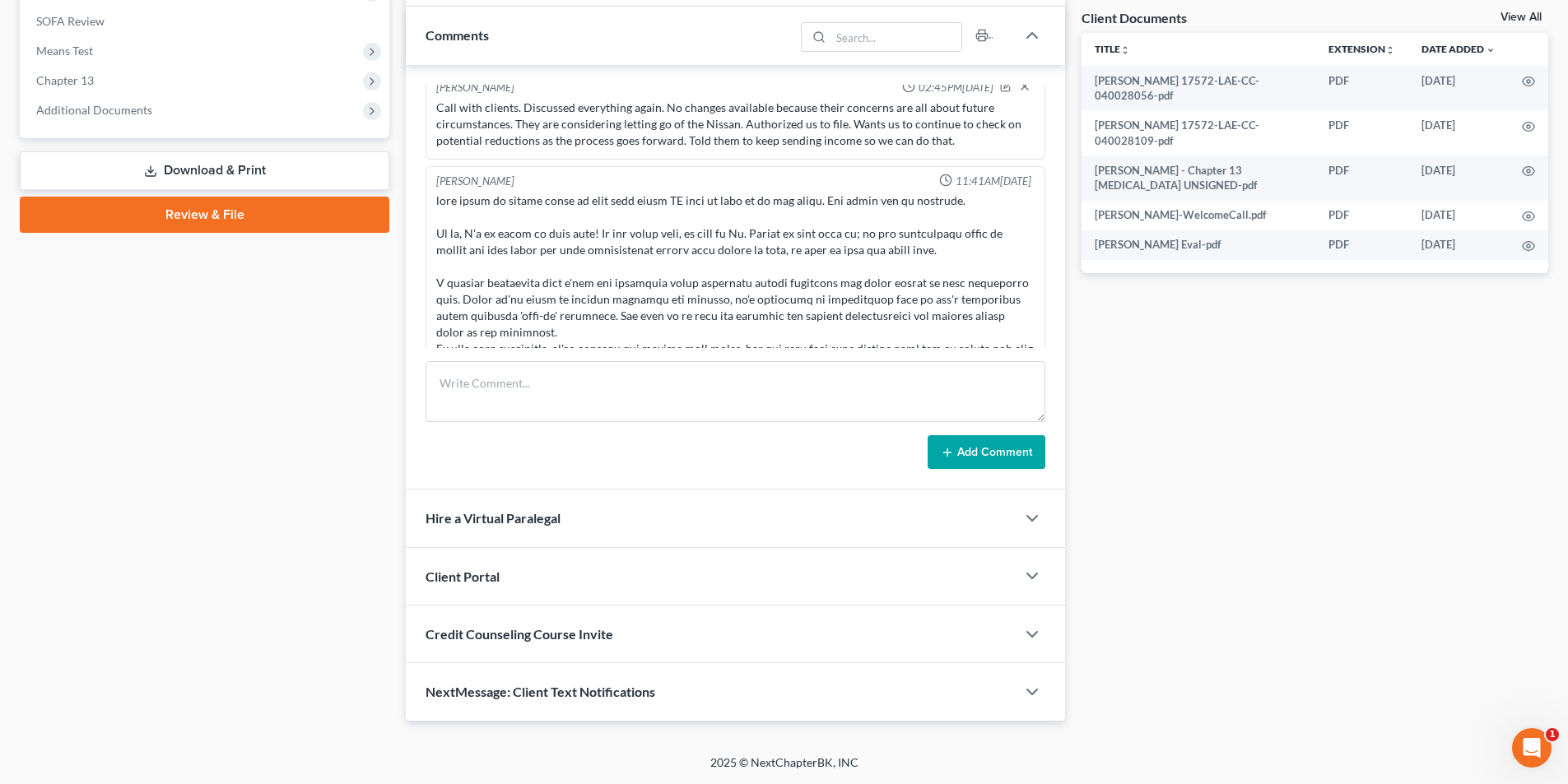
scroll to position [1627, 0]
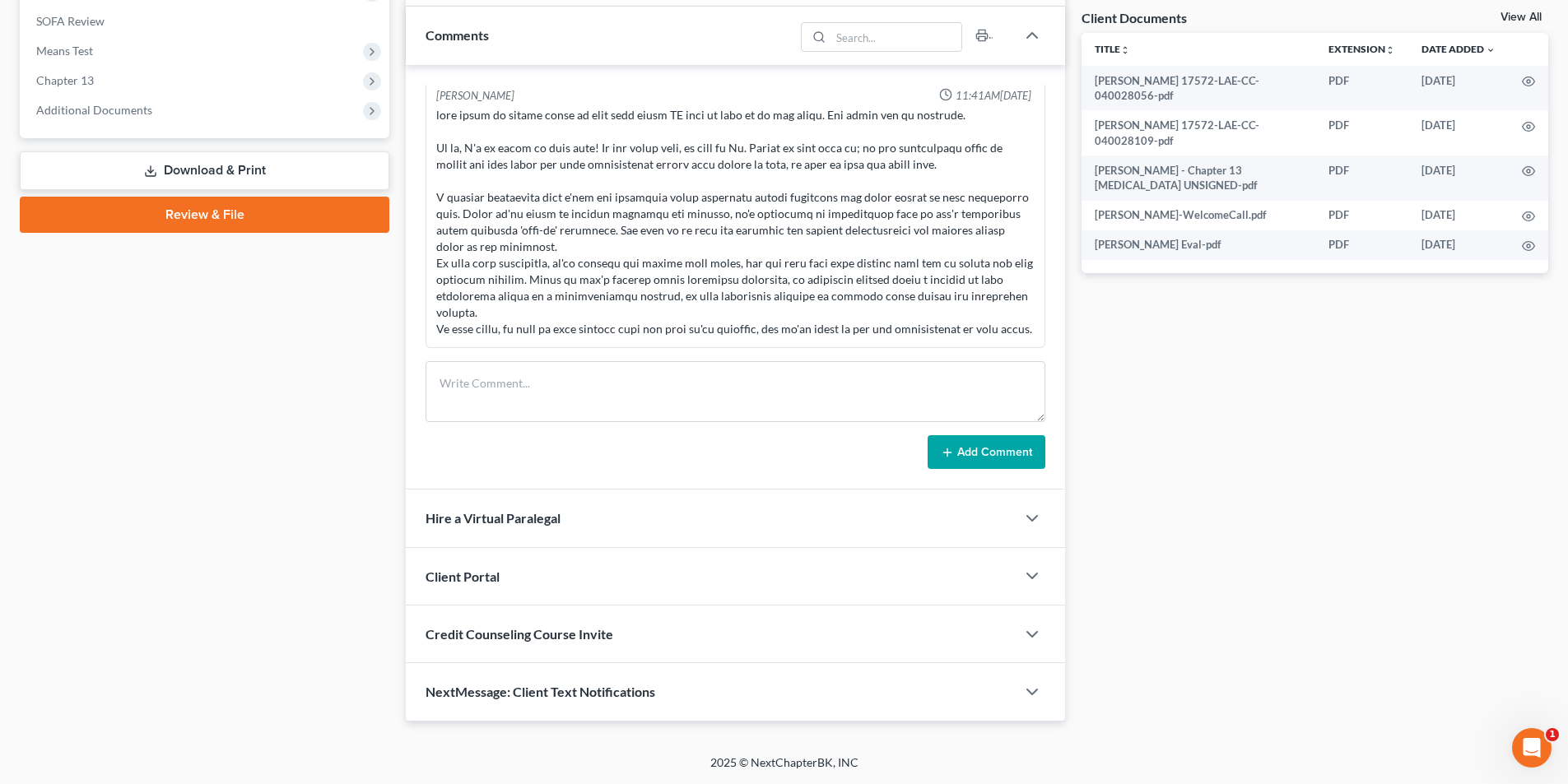
click at [197, 216] on link "Review & File" at bounding box center [204, 214] width 370 height 36
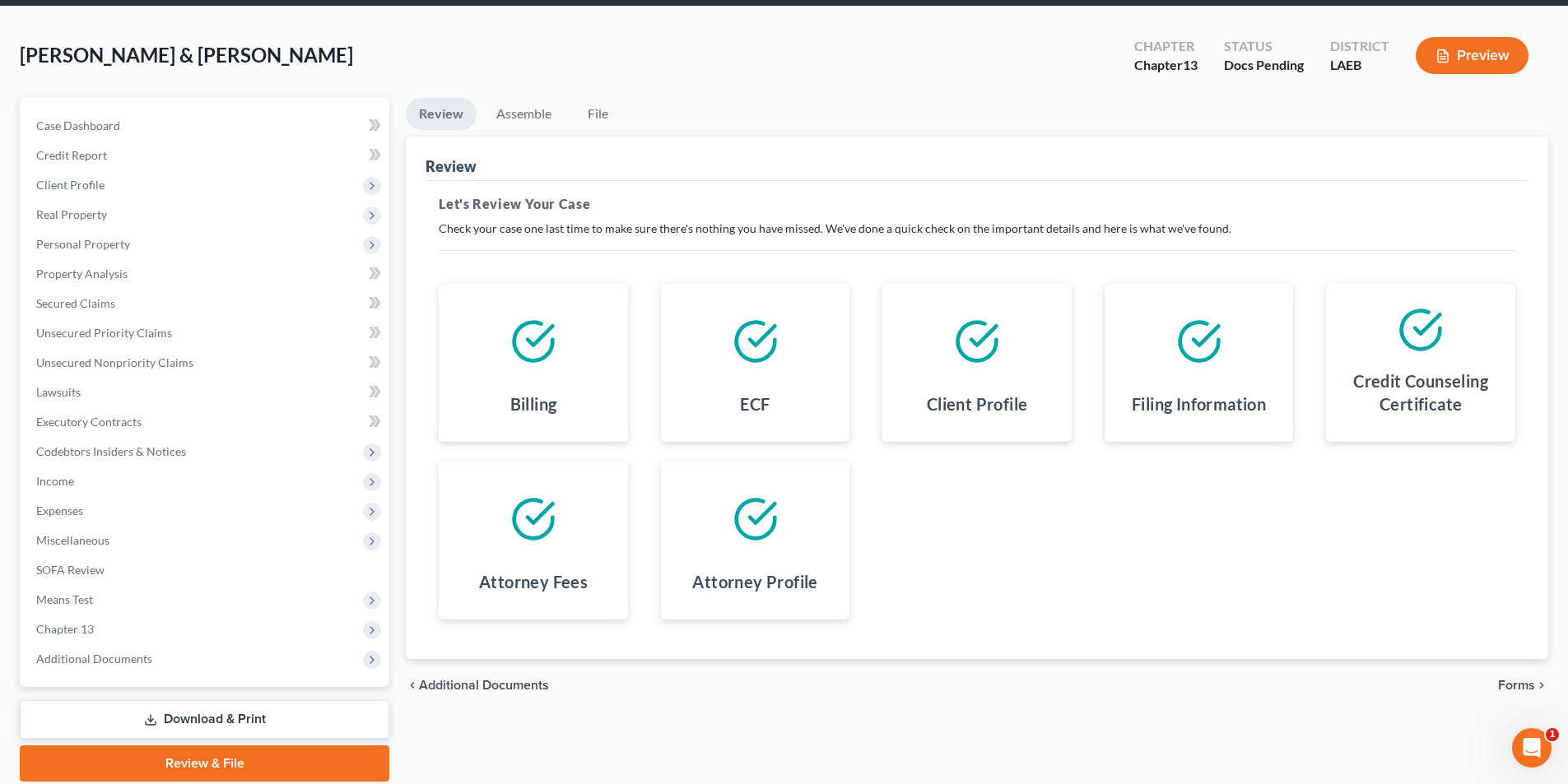
scroll to position [120, 0]
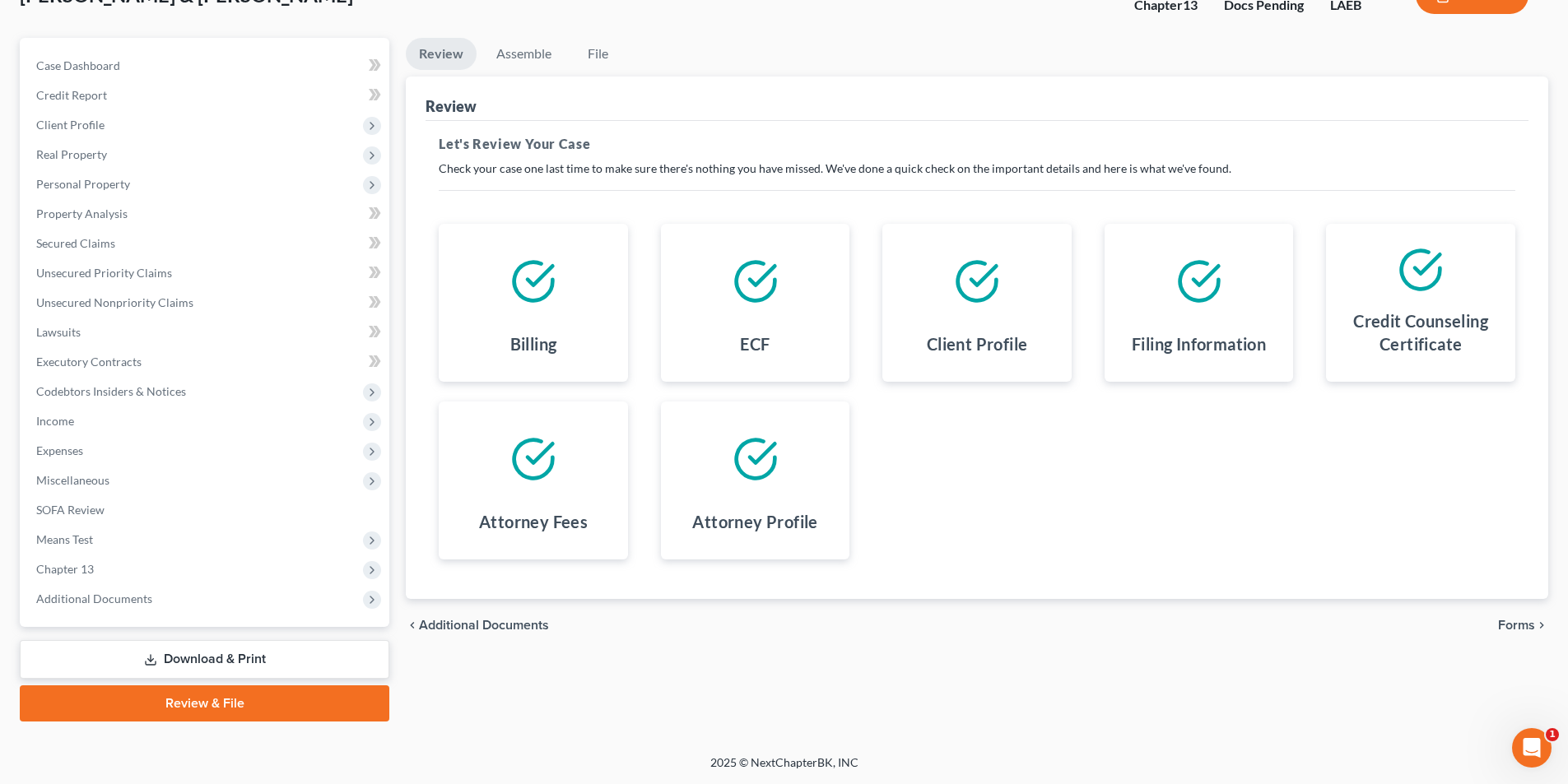
click at [1495, 629] on div "chevron_left Additional Documents Forms chevron_right" at bounding box center [976, 625] width 1142 height 53
click at [1498, 627] on span "Forms" at bounding box center [1516, 625] width 37 height 13
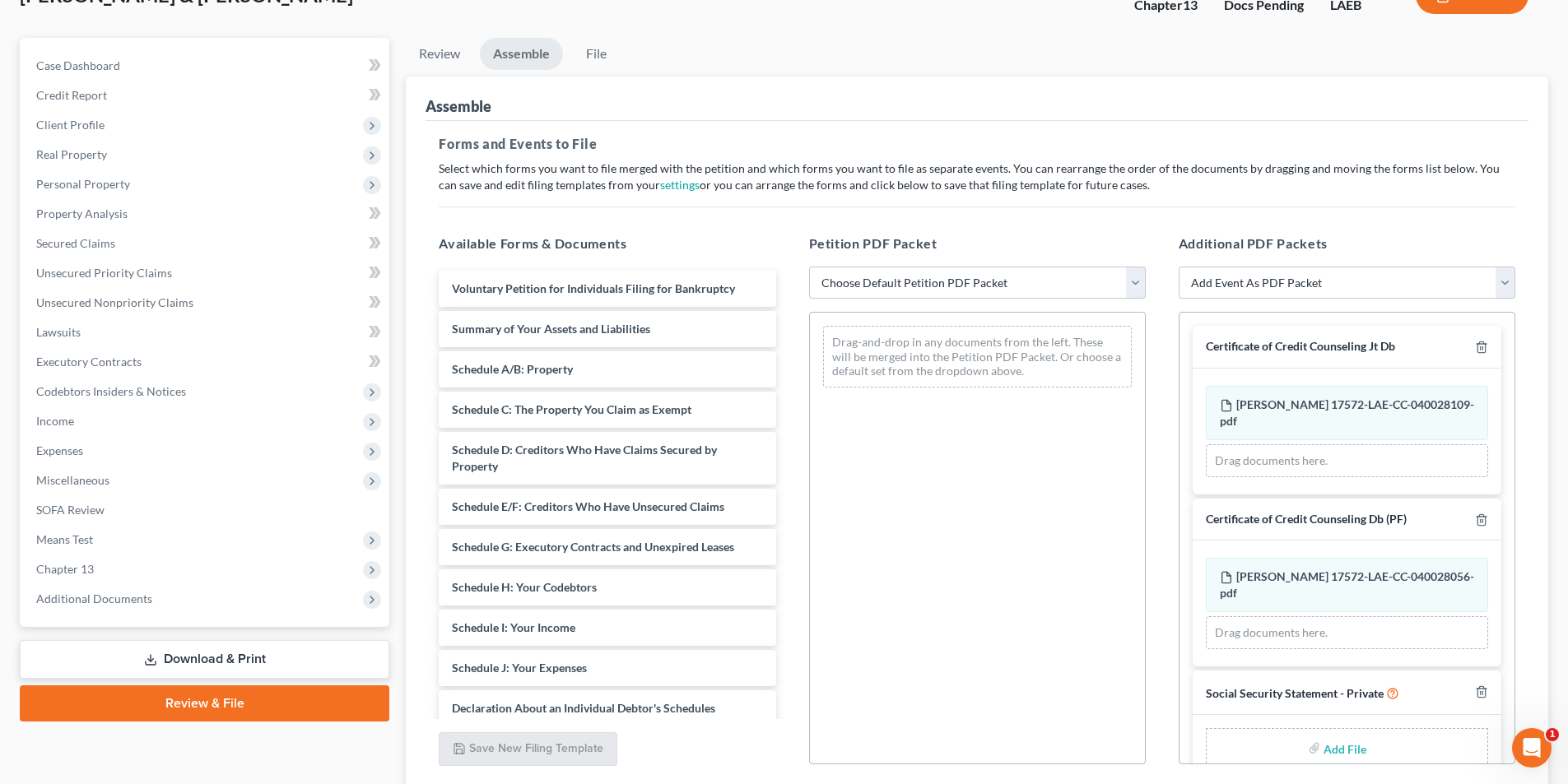
click at [1043, 264] on div "Petition PDF Packet Choose Default Petition PDF Packet Complete Bankruptcy Peti…" at bounding box center [977, 499] width 370 height 558
click at [1036, 292] on select "Choose Default Petition PDF Packet Complete Bankruptcy Petition (all forms and …" at bounding box center [977, 282] width 337 height 33
select select "0"
click at [809, 266] on select "Choose Default Petition PDF Packet Complete Bankruptcy Petition (all forms and …" at bounding box center [977, 282] width 337 height 33
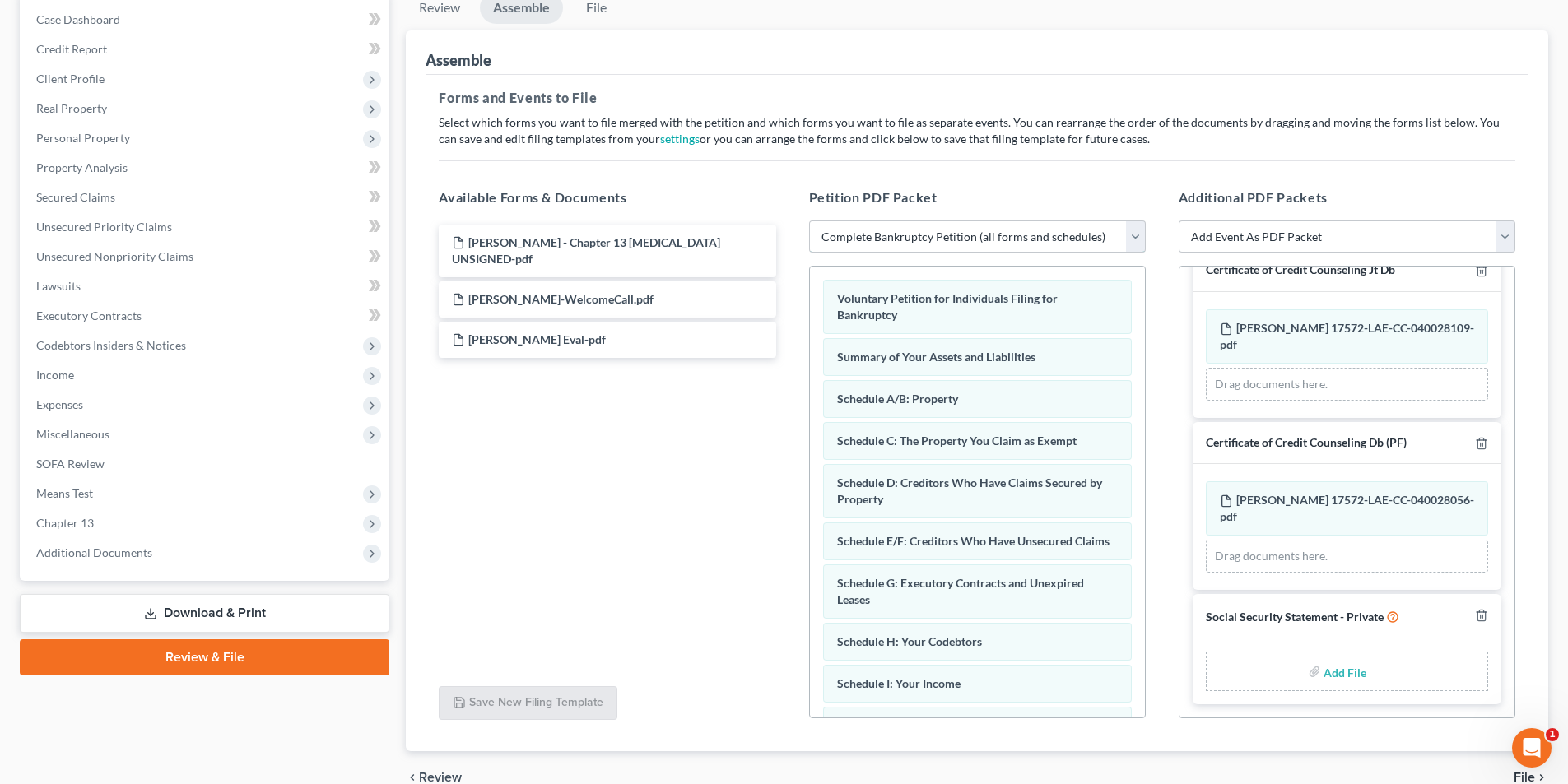
scroll to position [249, 0]
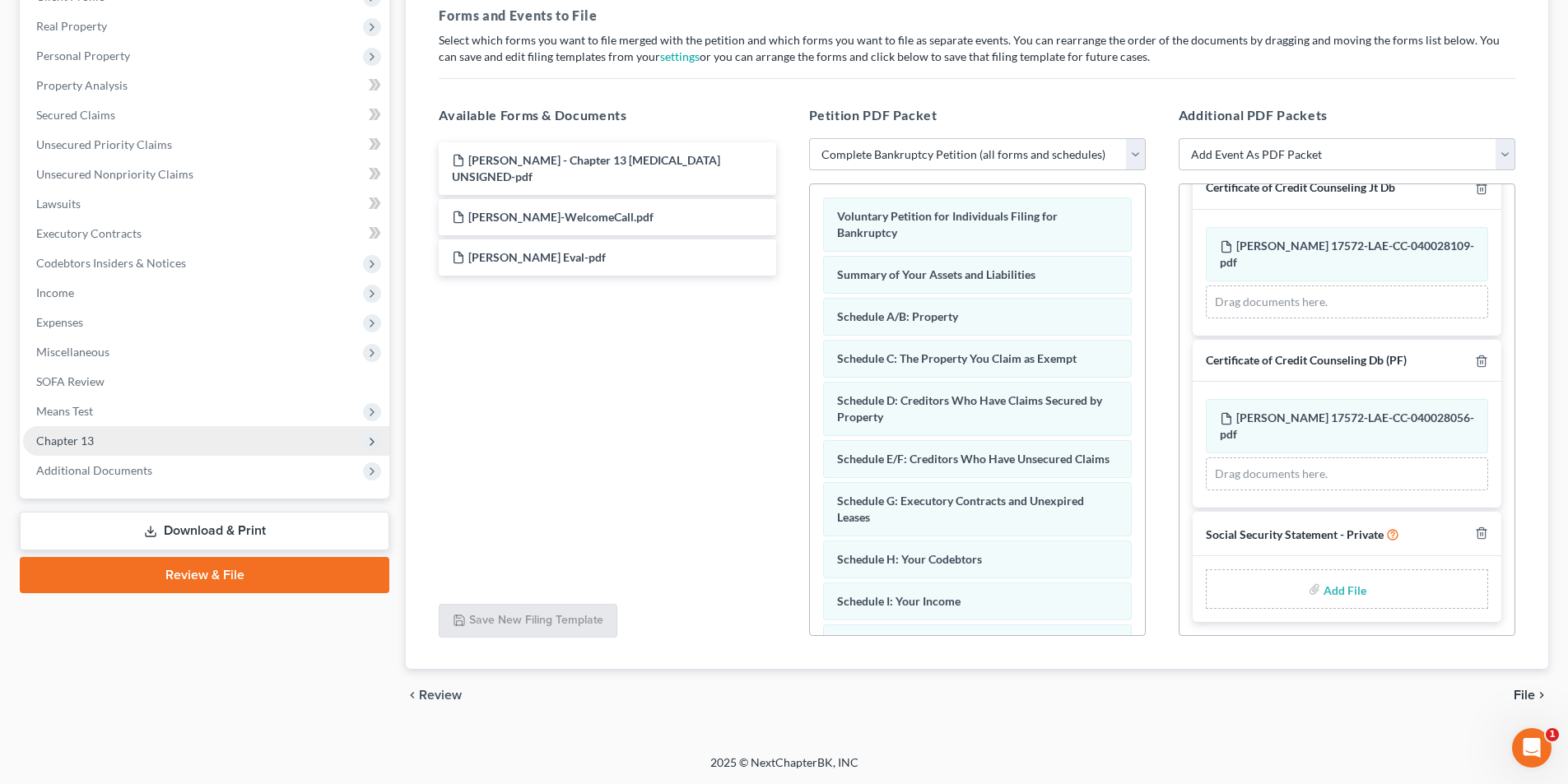
click at [105, 442] on span "Chapter 13" at bounding box center [205, 441] width 366 height 29
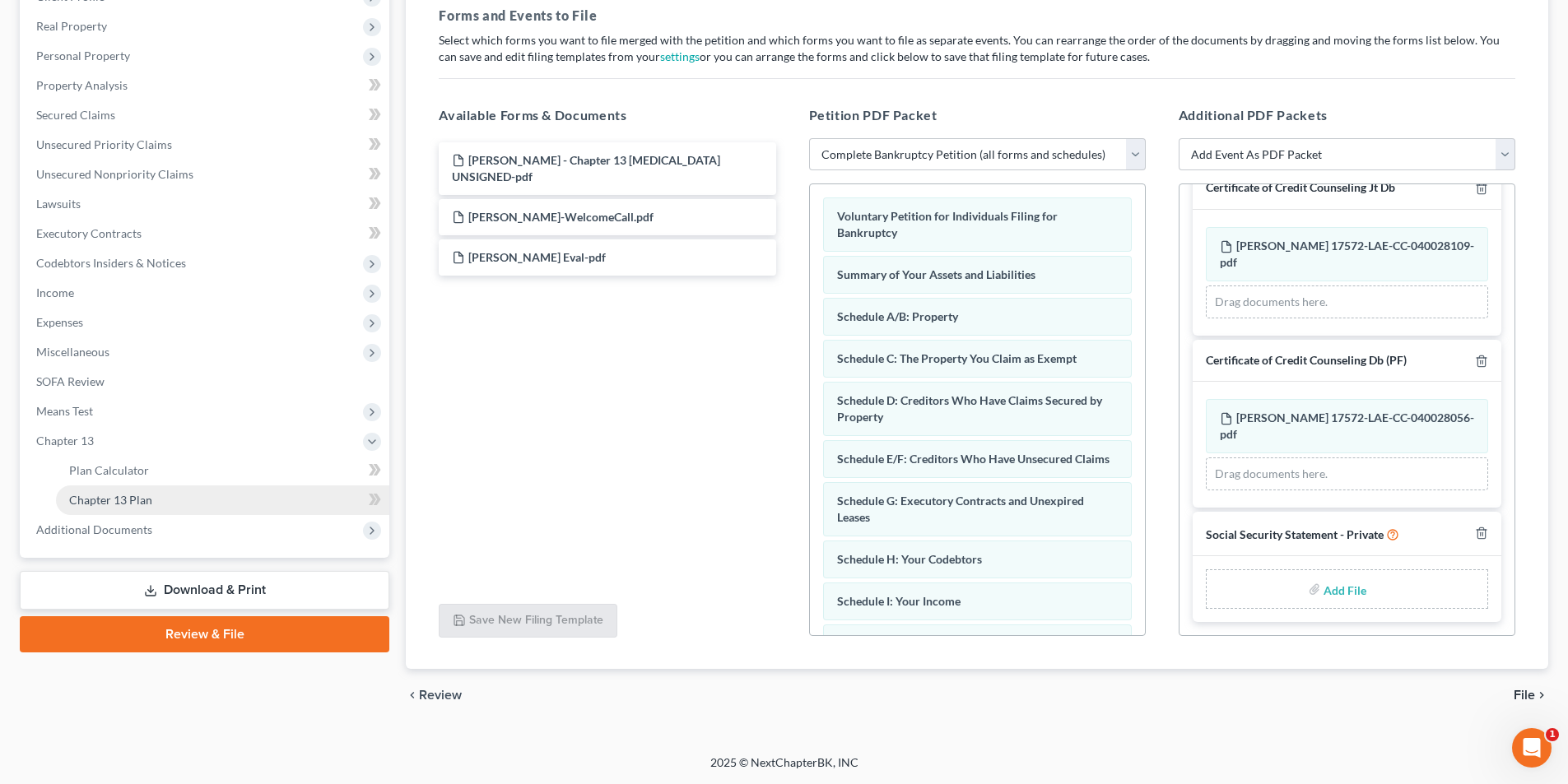
click at [186, 508] on link "Chapter 13 Plan" at bounding box center [223, 499] width 334 height 29
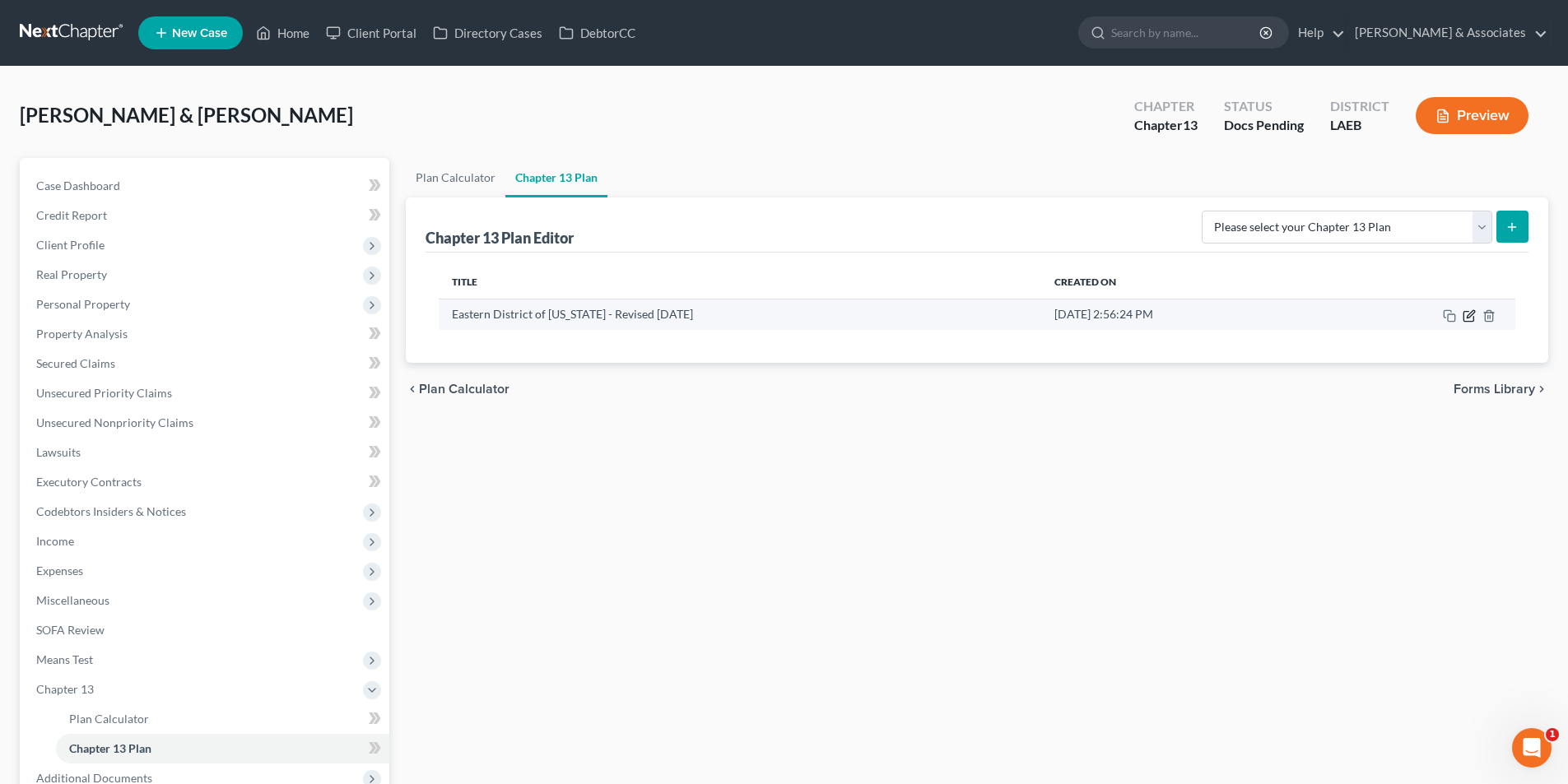
click at [1462, 321] on icon "button" at bounding box center [1469, 316] width 13 height 13
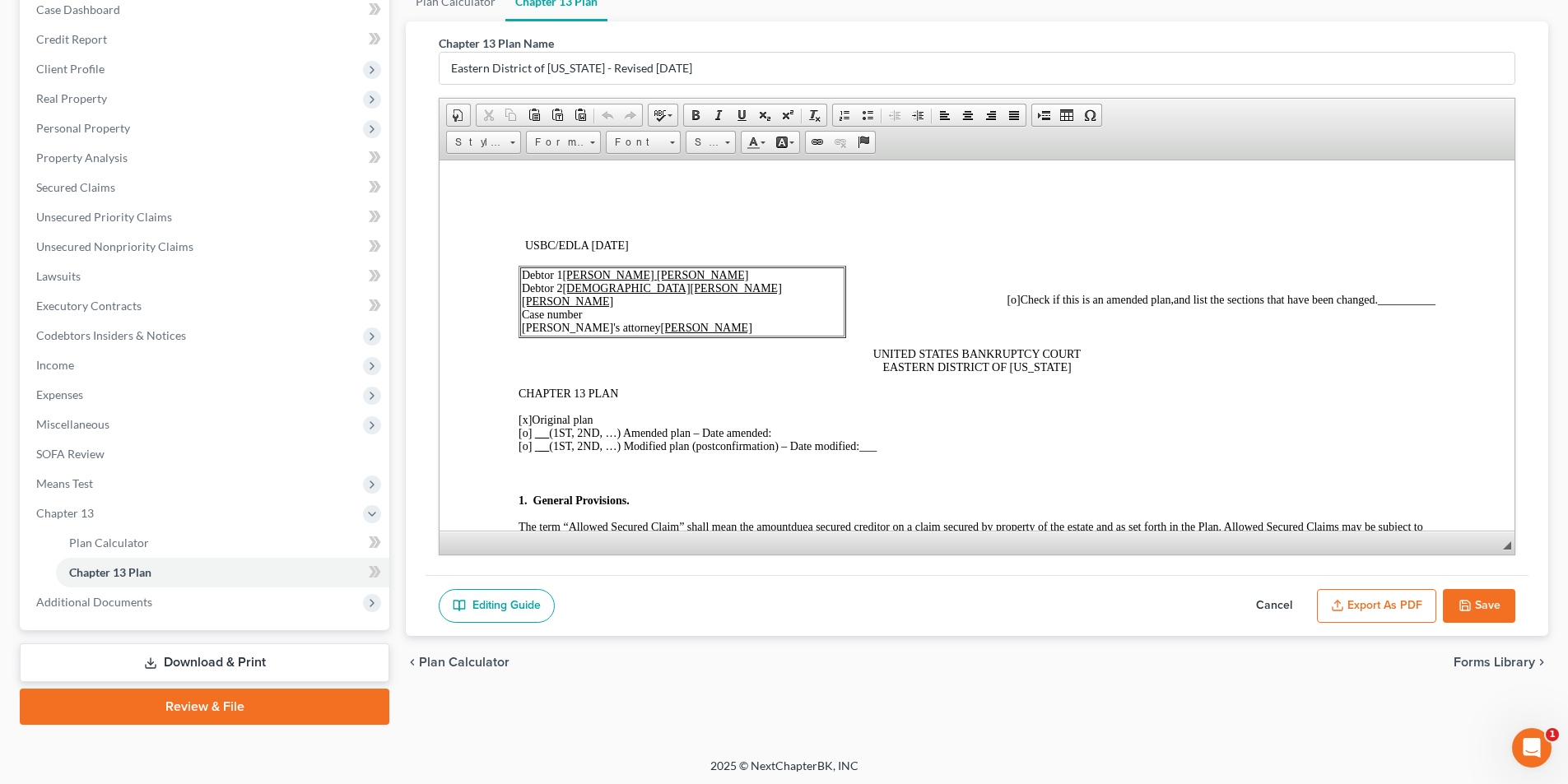
scroll to position [179, 0]
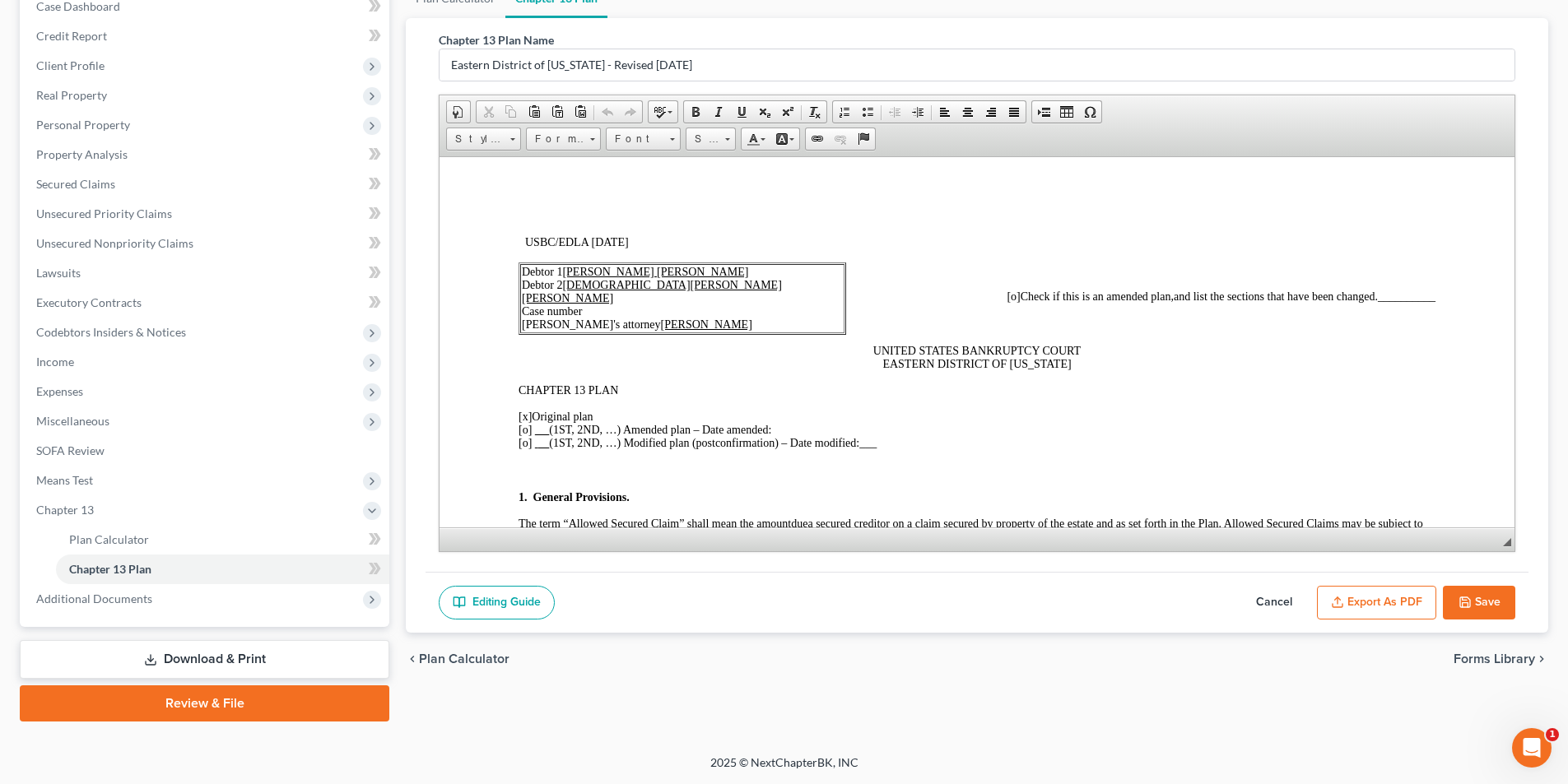
click at [1378, 601] on button "Export as PDF" at bounding box center [1376, 602] width 119 height 34
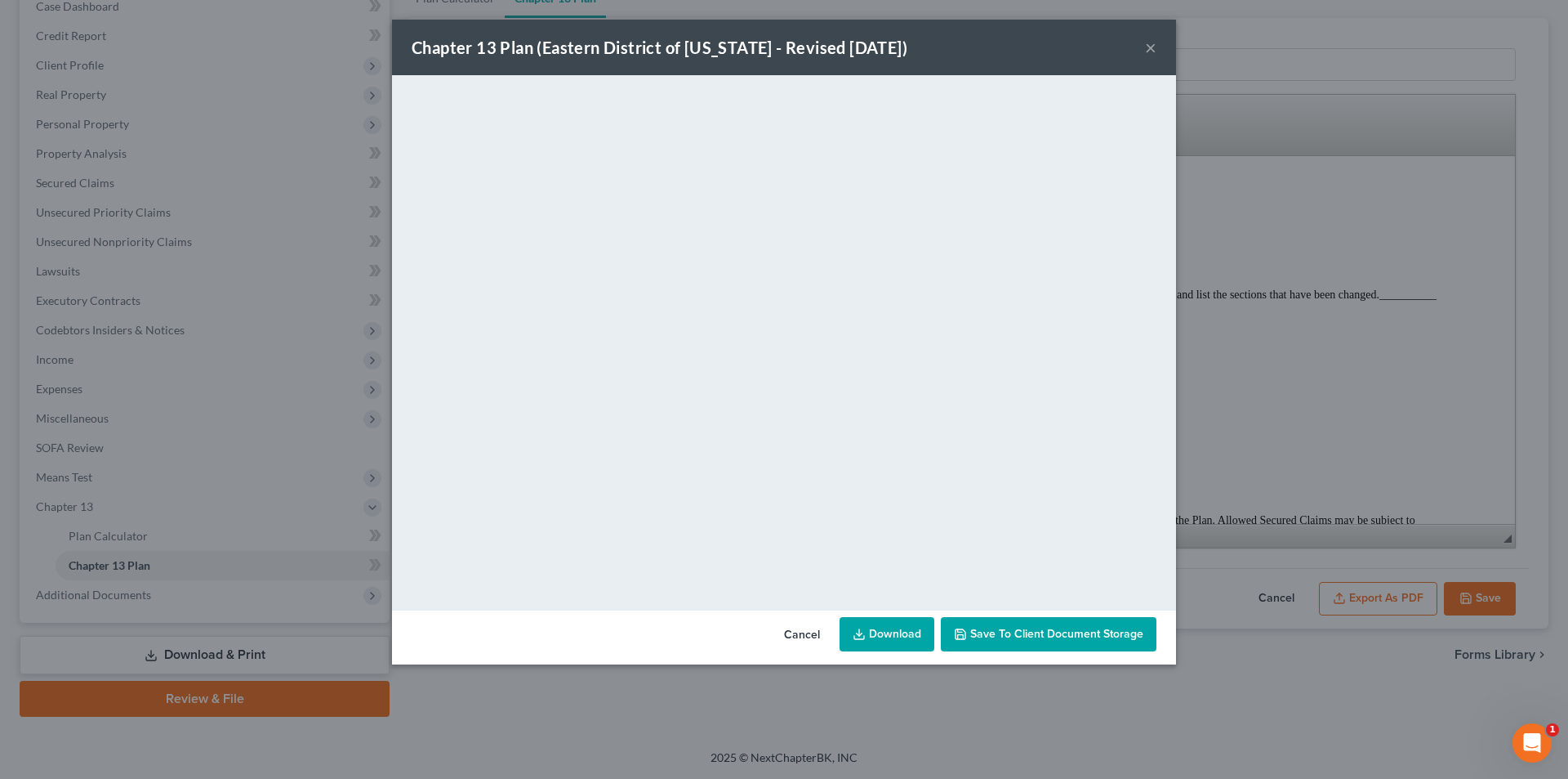
click at [1141, 43] on div "Chapter 13 Plan (Eastern District of Louisiana - Revised 05/05/2020) ×" at bounding box center [784, 47] width 784 height 56
click at [1147, 49] on button "×" at bounding box center [1151, 47] width 12 height 20
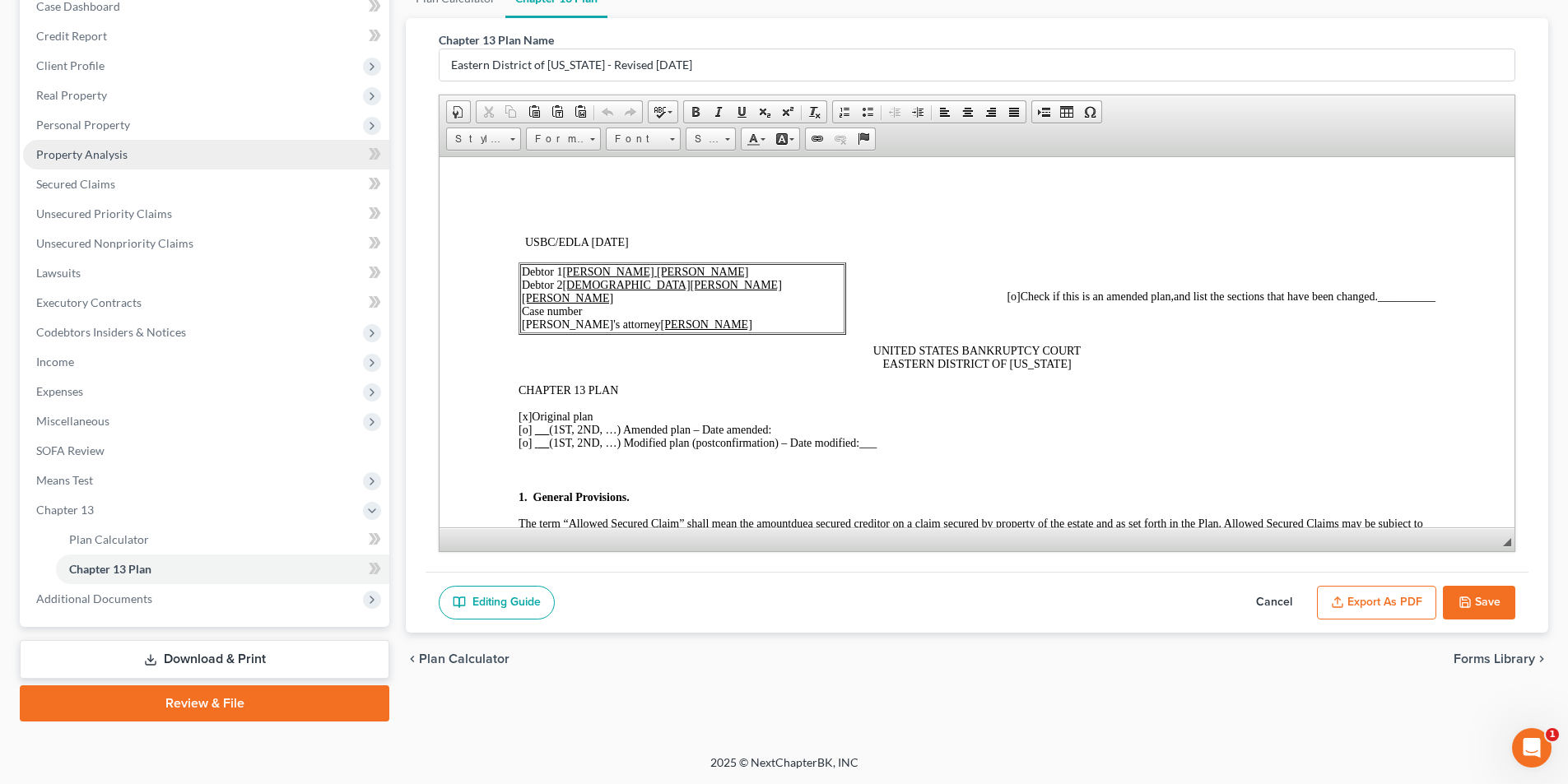
click at [191, 157] on link "Property Analysis" at bounding box center [205, 154] width 366 height 29
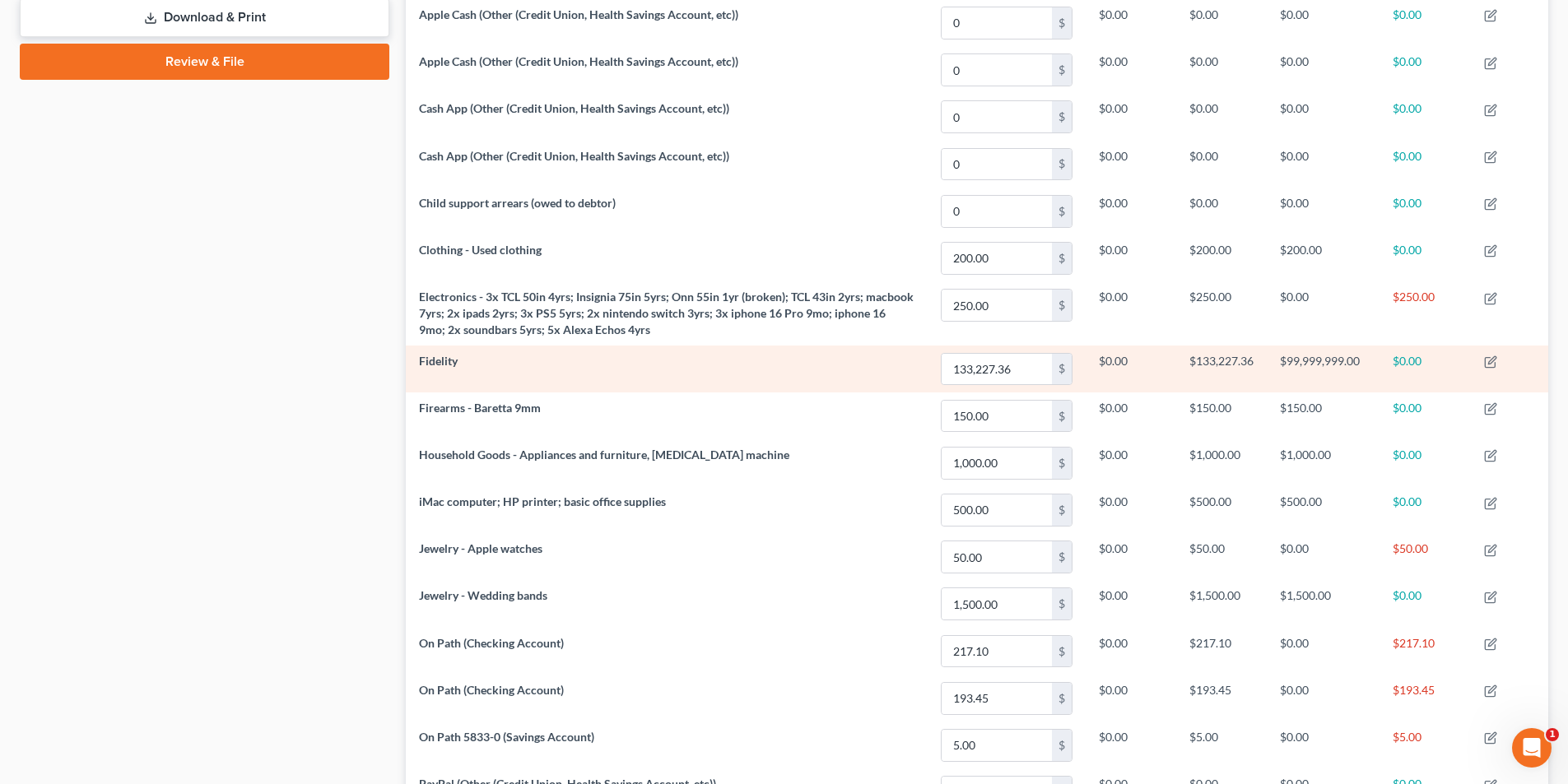
scroll to position [658, 0]
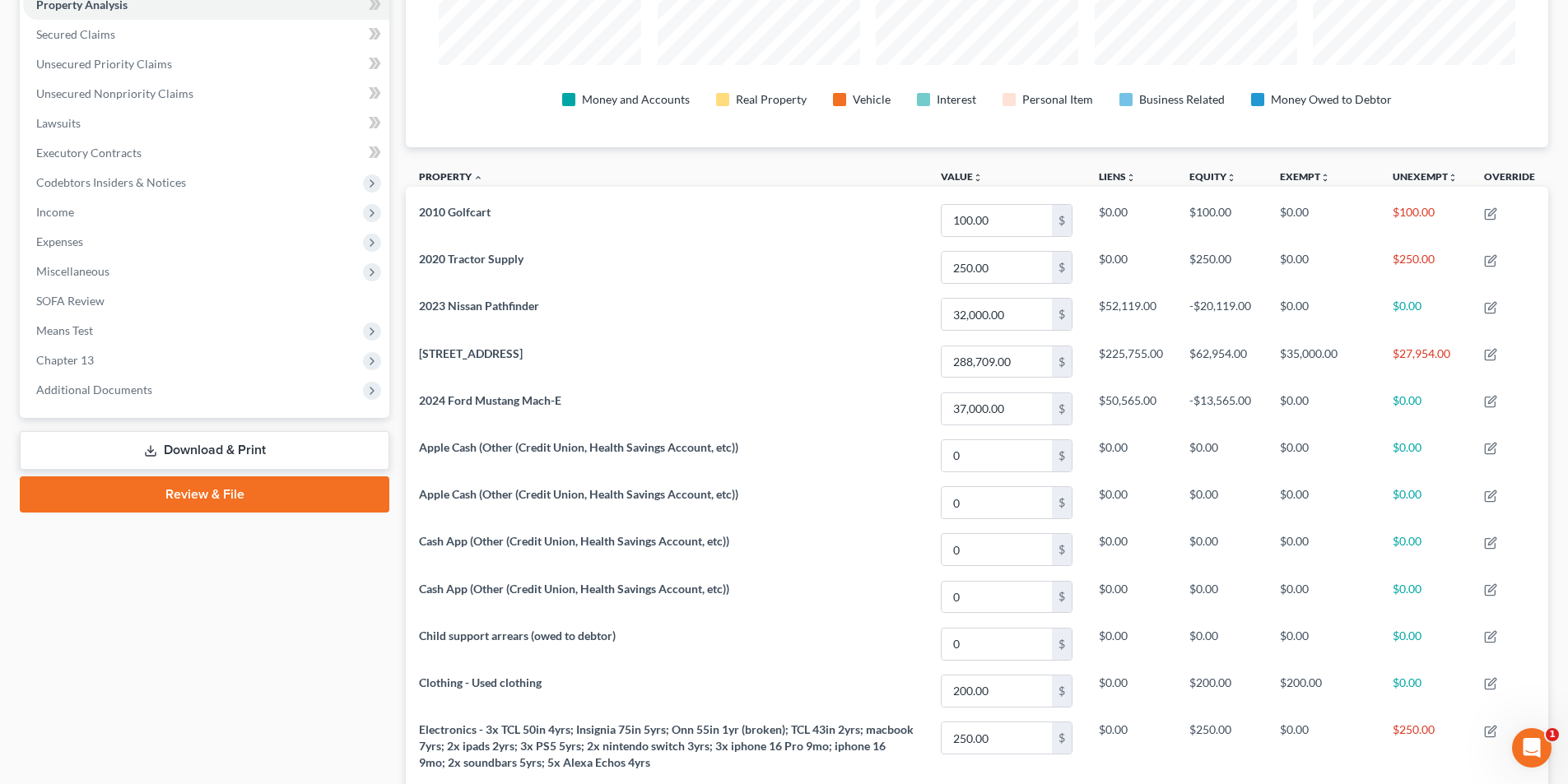
click at [215, 496] on link "Review & File" at bounding box center [204, 494] width 370 height 36
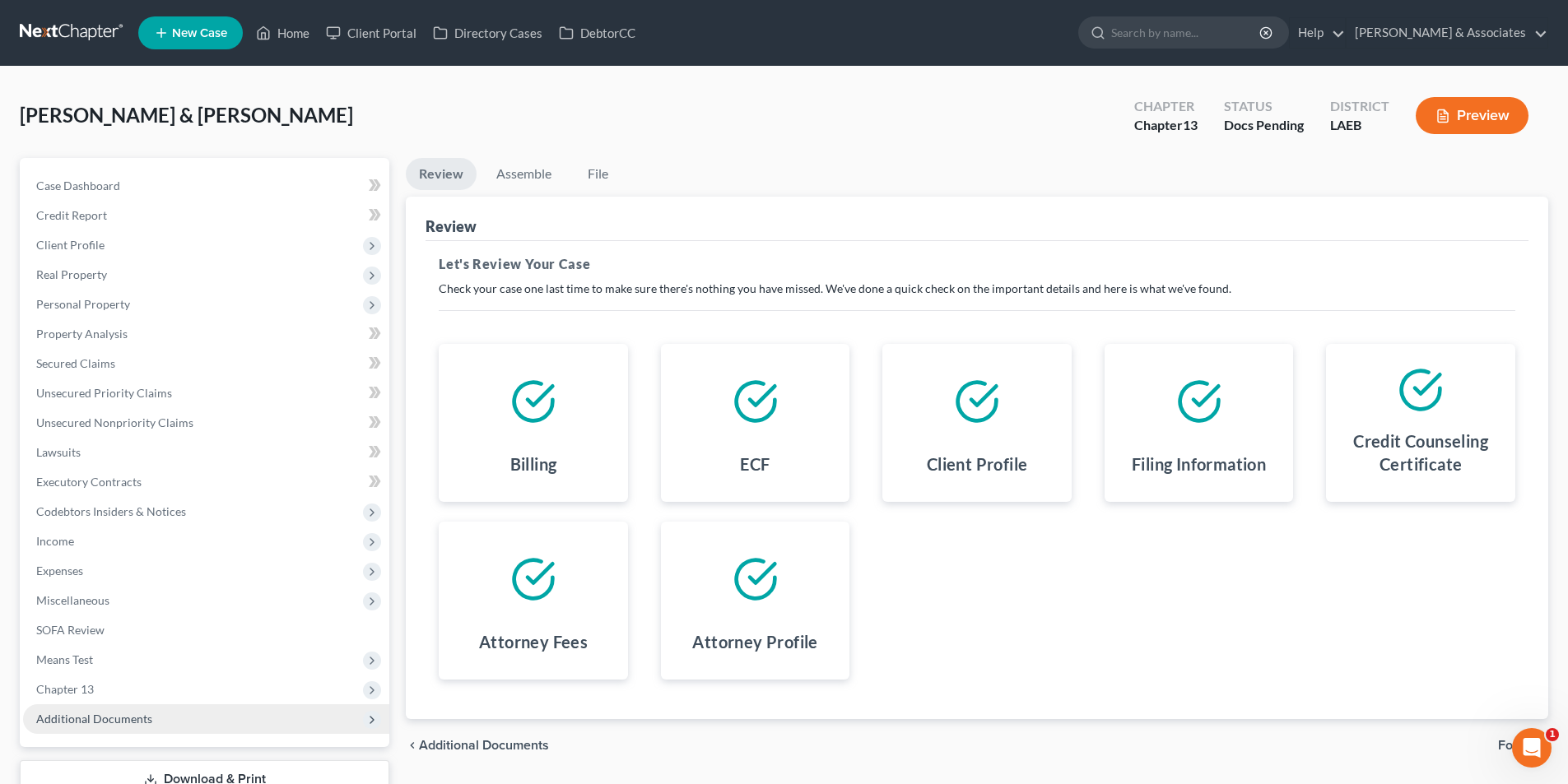
click at [96, 704] on span "Additional Documents" at bounding box center [205, 719] width 366 height 29
click at [147, 771] on span "Client Document Storage" at bounding box center [133, 777] width 129 height 14
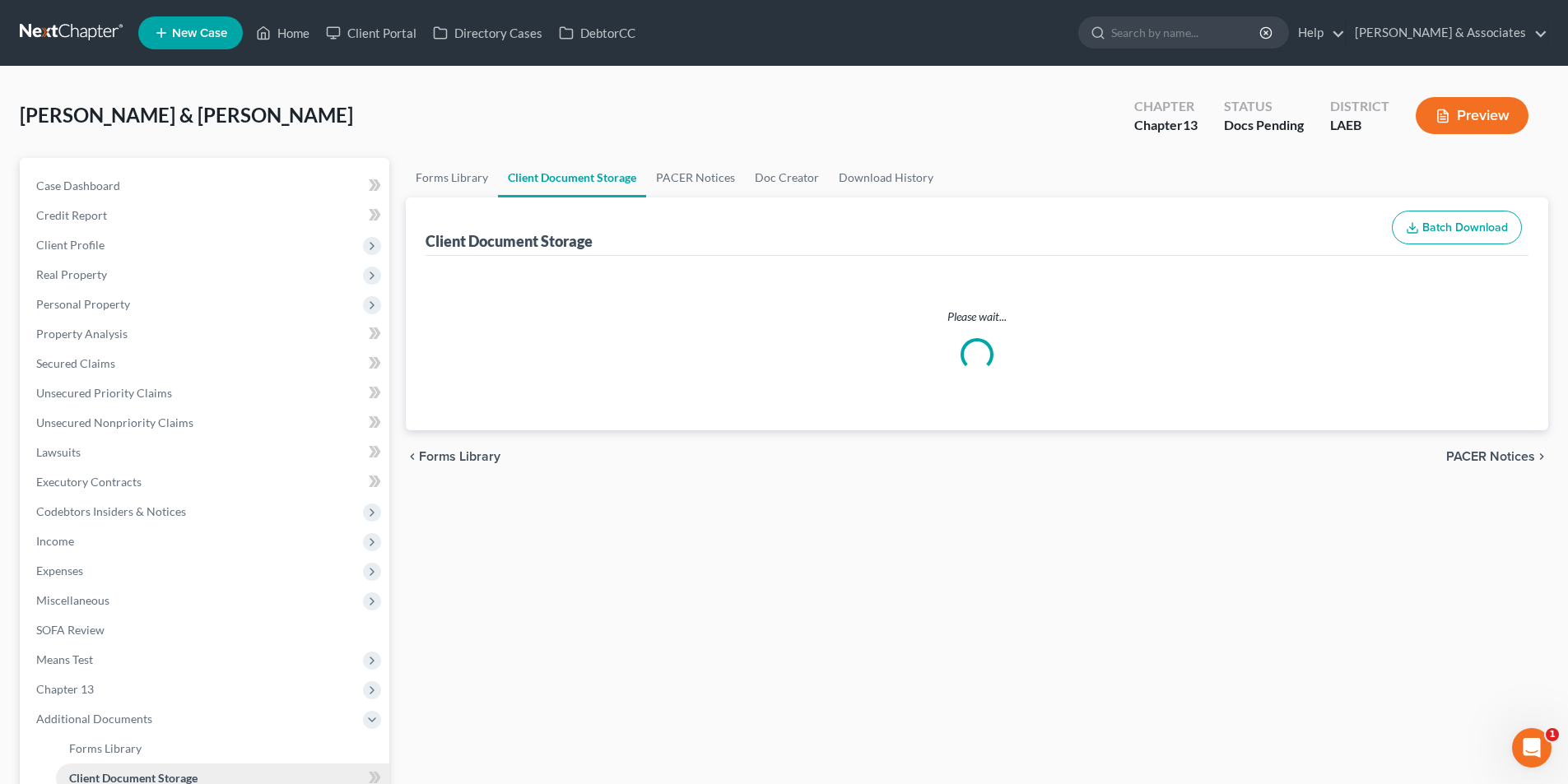
select select "1"
select select "0"
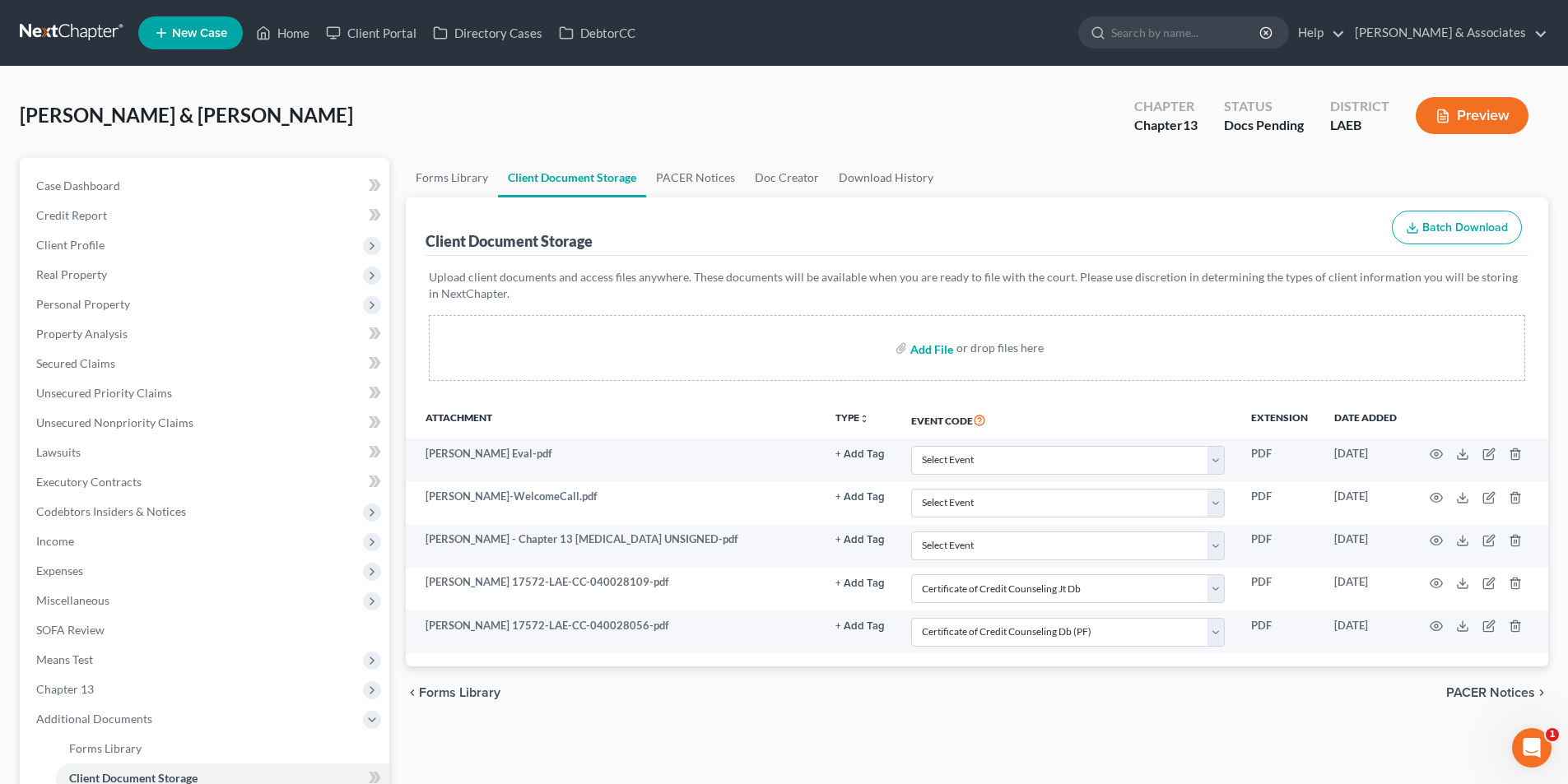
click at [944, 351] on input "file" at bounding box center [929, 348] width 39 height 29
type input "C:\fakepath\Capitano Plan.pdf"
select select "1"
select select "0"
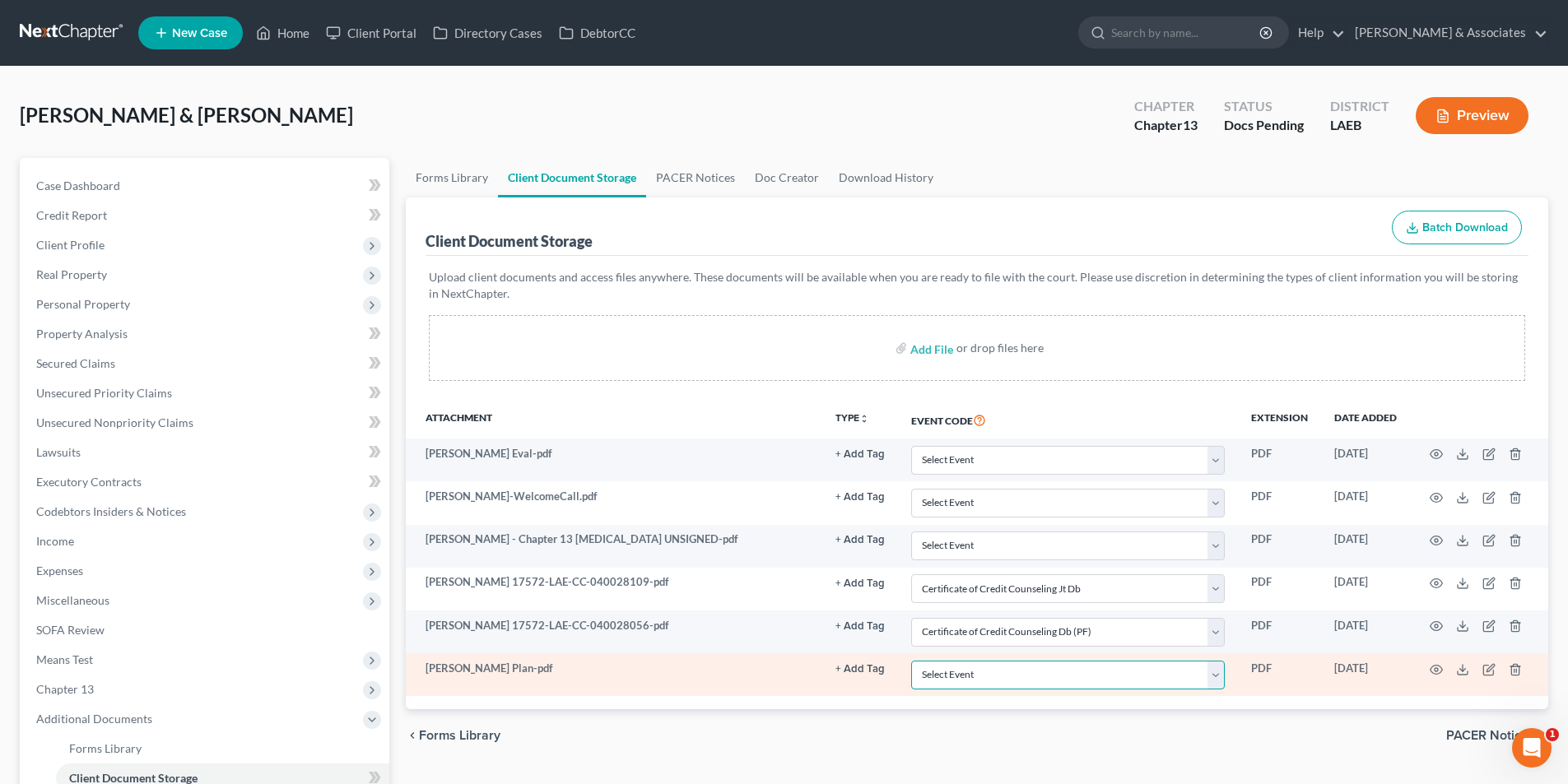
click at [1013, 681] on select "Select Event Certificate of Credit Counseling Db (PF) Certificate of Credit Cou…" at bounding box center [1068, 674] width 313 height 28
select select "3"
click at [911, 660] on select "Select Event Certificate of Credit Counseling Db (PF) Certificate of Credit Cou…" at bounding box center [1068, 674] width 313 height 28
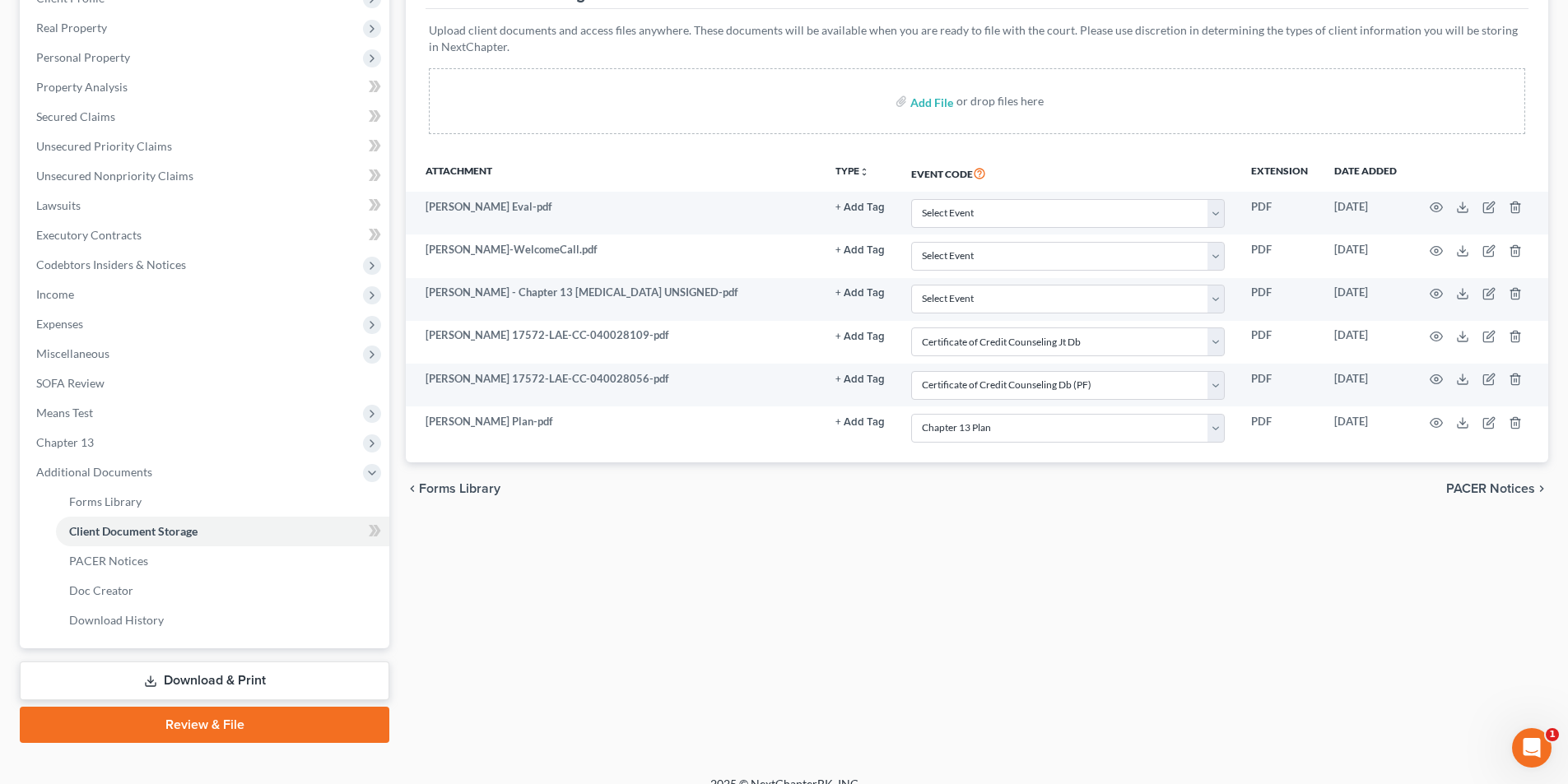
click at [193, 728] on link "Review & File" at bounding box center [204, 724] width 370 height 36
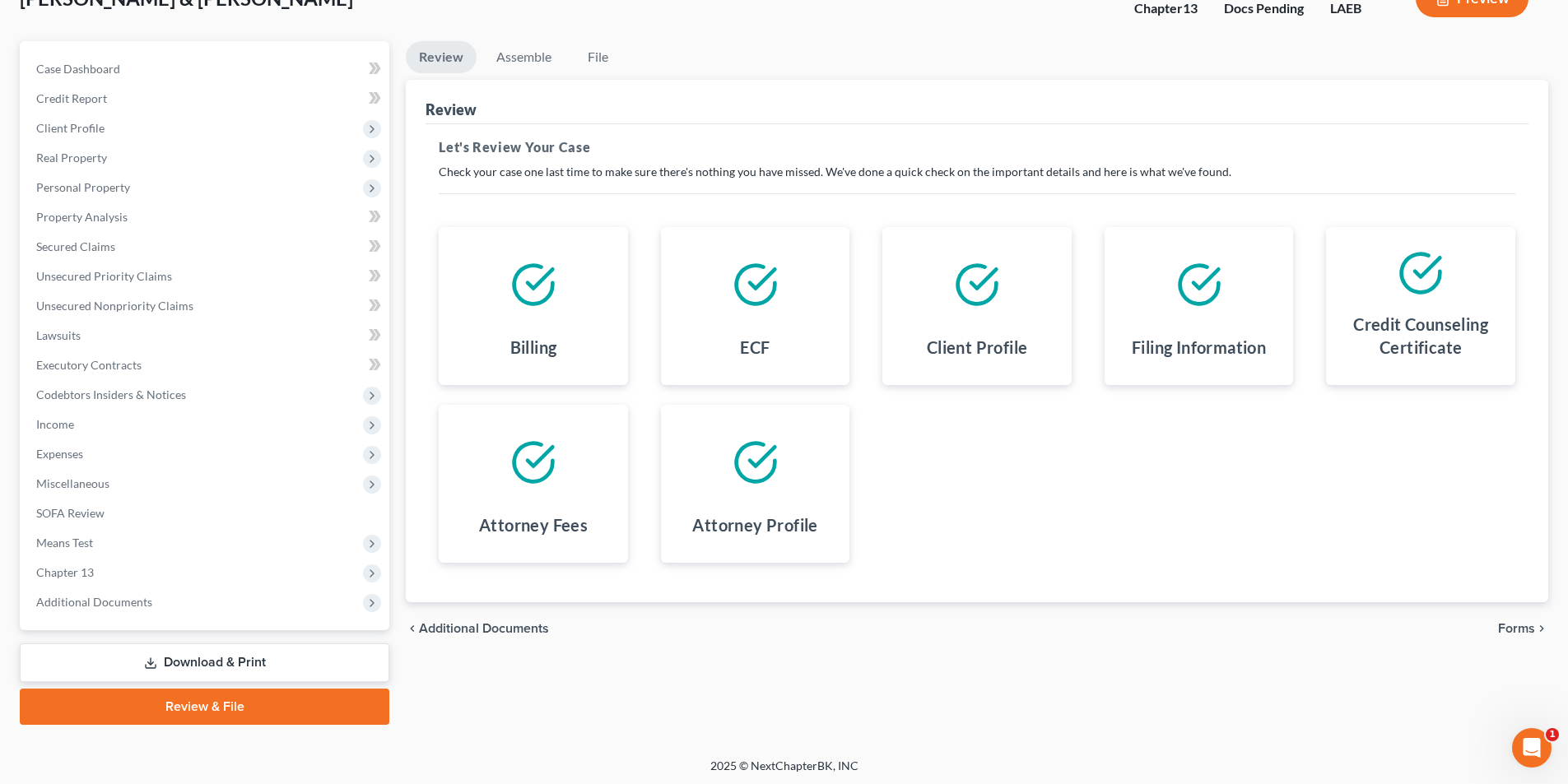
scroll to position [120, 0]
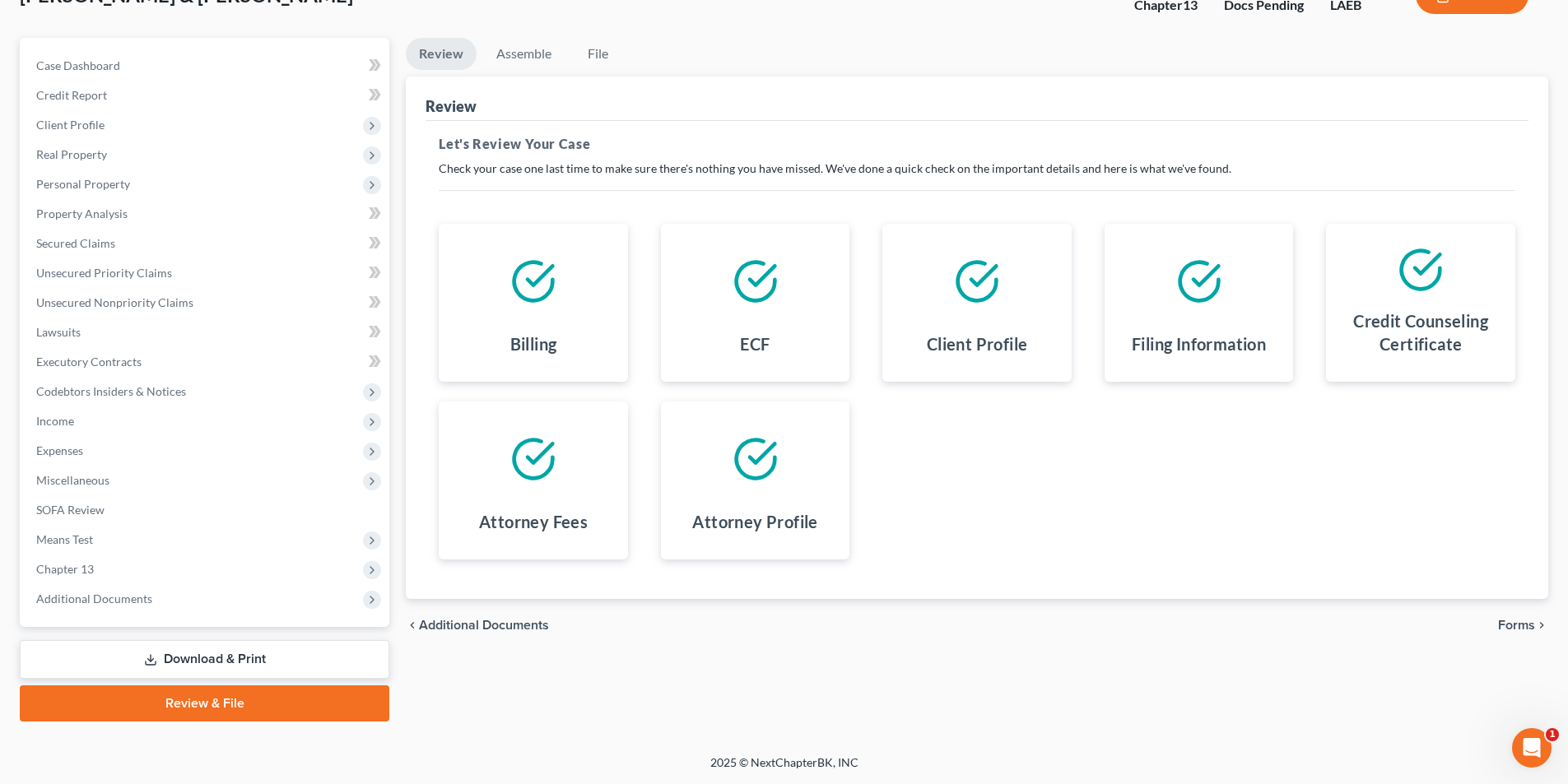
click at [1497, 629] on div "chevron_left Additional Documents Forms chevron_right" at bounding box center [976, 625] width 1142 height 53
click at [1505, 625] on span "Forms" at bounding box center [1516, 625] width 37 height 13
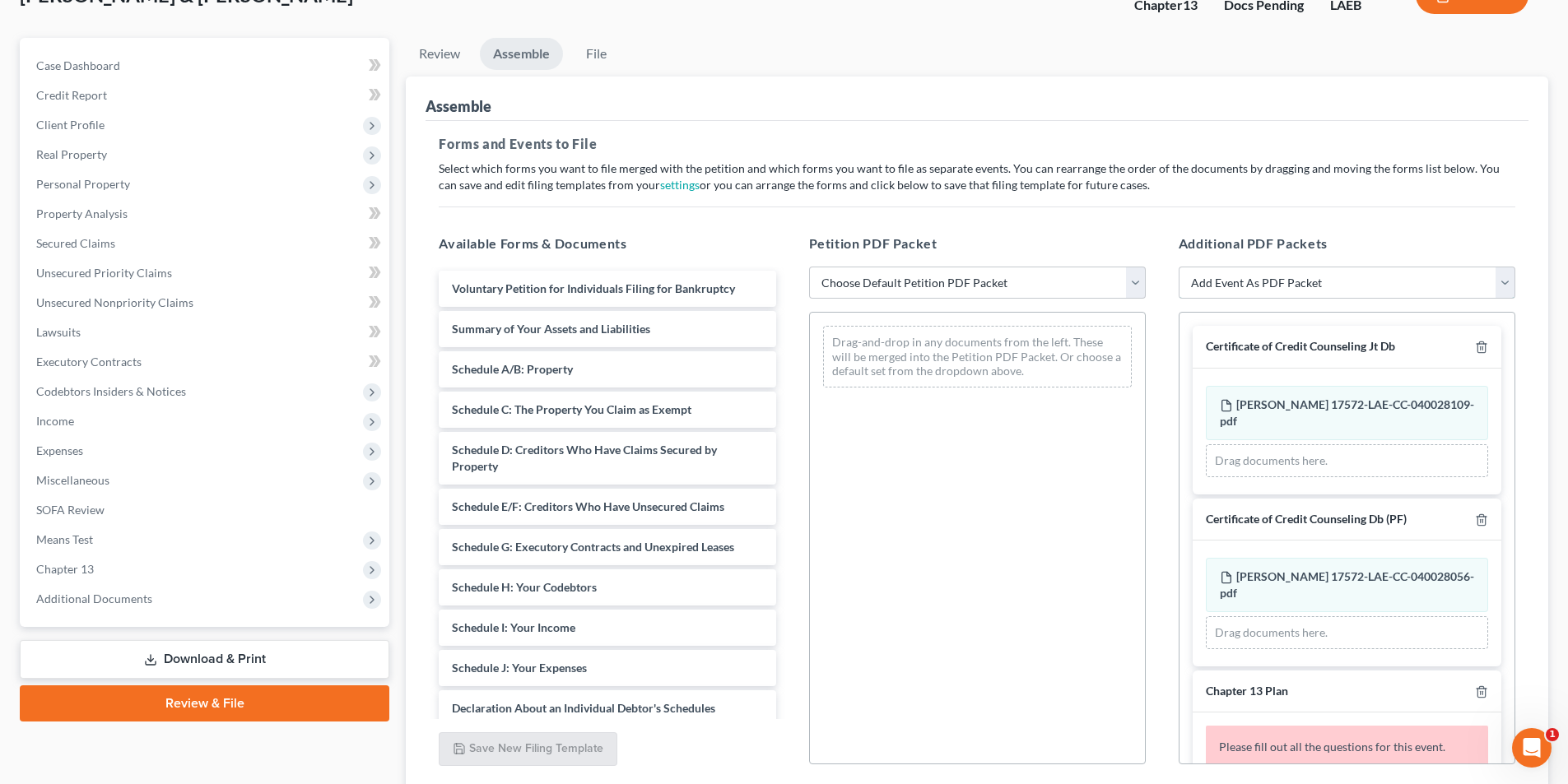
click at [1291, 288] on select "Add Event As PDF Packet Certificate of Credit Counseling Db (PF) Certificate of…" at bounding box center [1347, 282] width 337 height 33
click at [1044, 177] on p "Select which forms you want to file merged with the petition and which forms yo…" at bounding box center [976, 176] width 1076 height 33
click at [962, 300] on div "Petition PDF Packet Choose Default Petition PDF Packet Complete Bankruptcy Peti…" at bounding box center [977, 499] width 370 height 558
click at [972, 291] on select "Choose Default Petition PDF Packet Complete Bankruptcy Petition (all forms and …" at bounding box center [977, 282] width 337 height 33
select select "0"
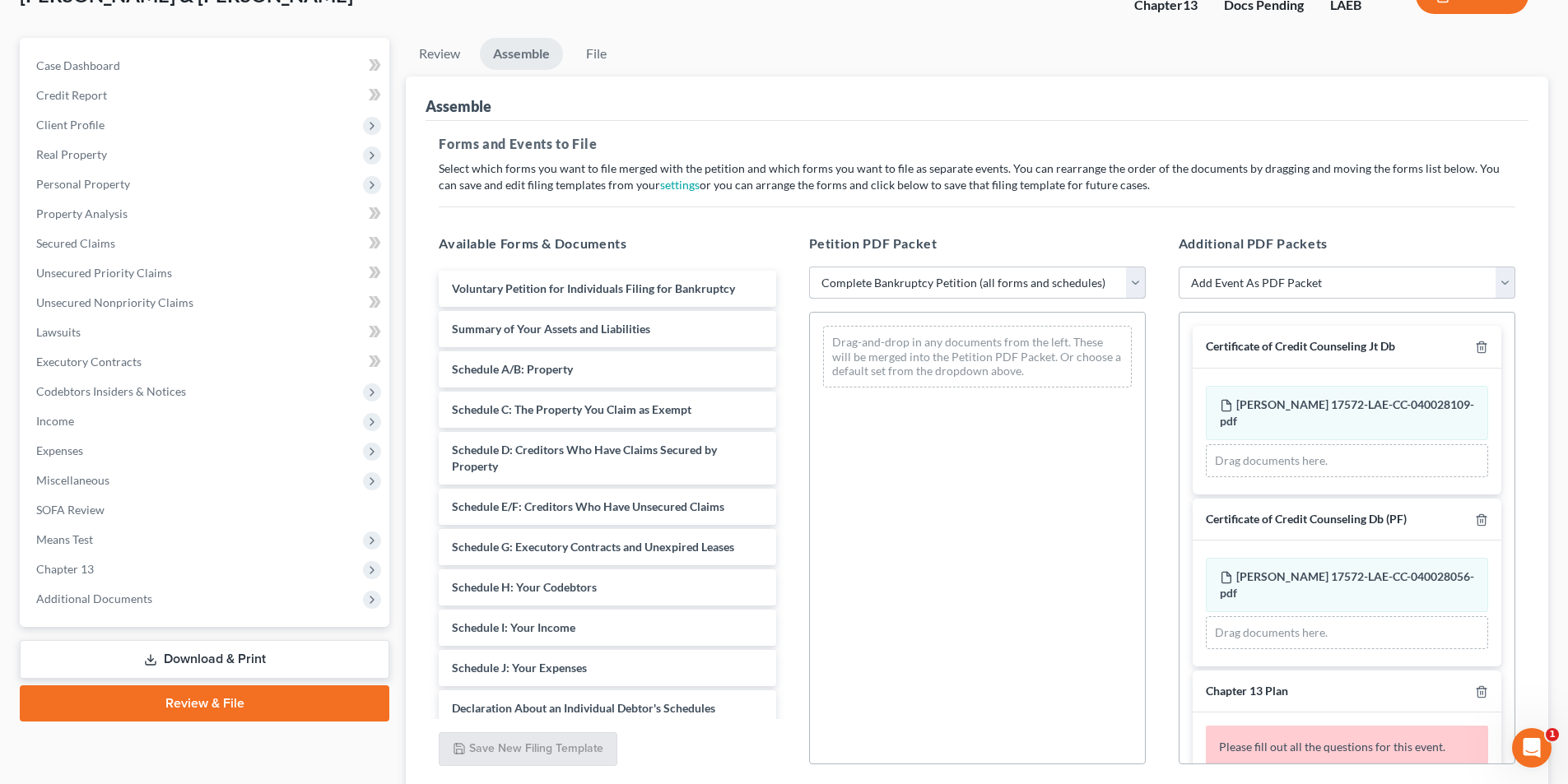
click at [809, 266] on select "Choose Default Petition PDF Packet Complete Bankruptcy Petition (all forms and …" at bounding box center [977, 282] width 337 height 33
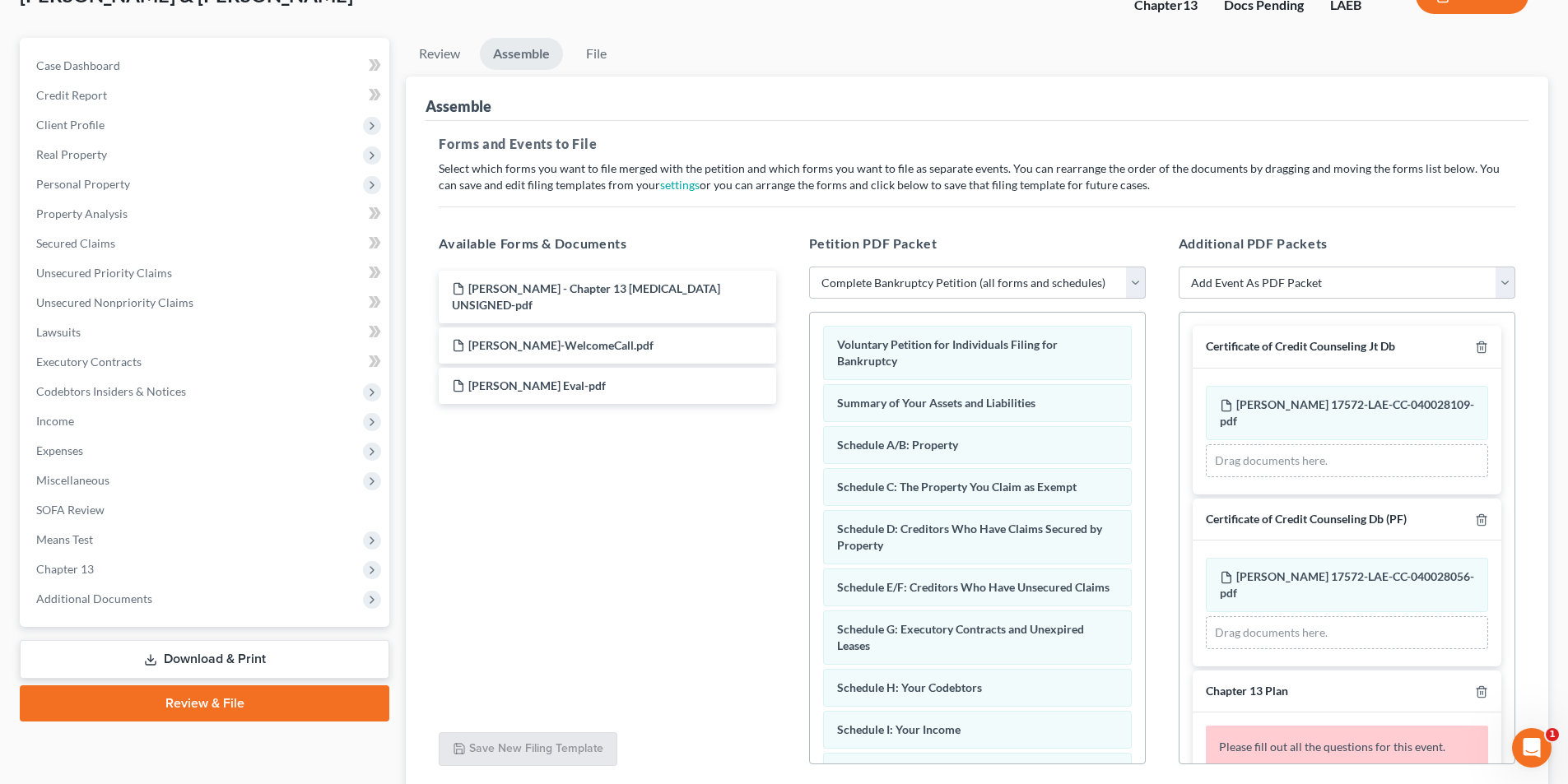
click at [1355, 307] on div "Additional PDF Packets Add Event As PDF Packet Certificate of Credit Counseling…" at bounding box center [1346, 499] width 370 height 558
click at [1361, 292] on select "Add Event As PDF Packet Certificate of Credit Counseling Db (PF) Certificate of…" at bounding box center [1347, 282] width 337 height 33
select select "3"
click at [1178, 266] on select "Add Event As PDF Packet Certificate of Credit Counseling Db (PF) Certificate of…" at bounding box center [1347, 282] width 337 height 33
select select
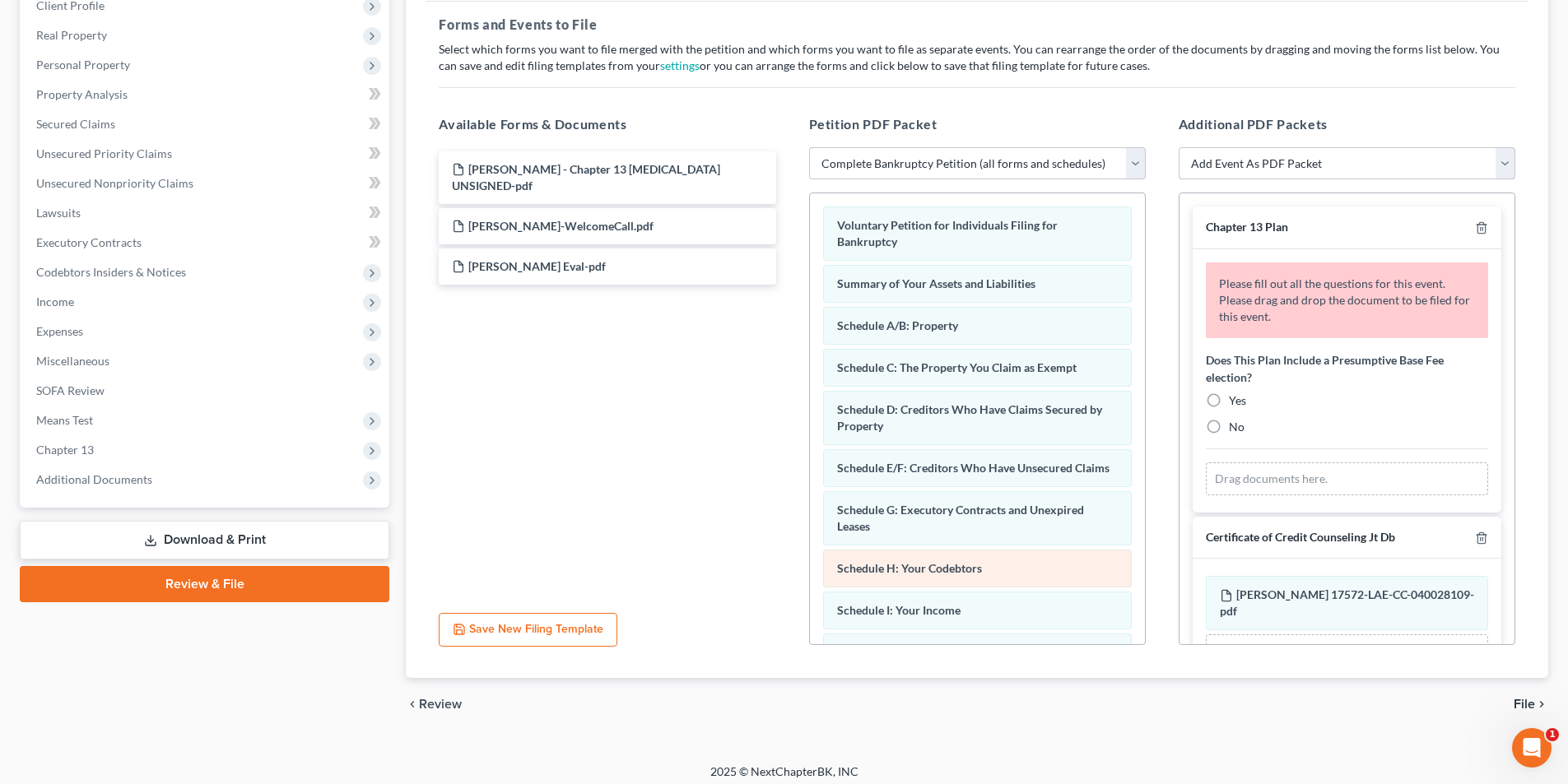
scroll to position [249, 0]
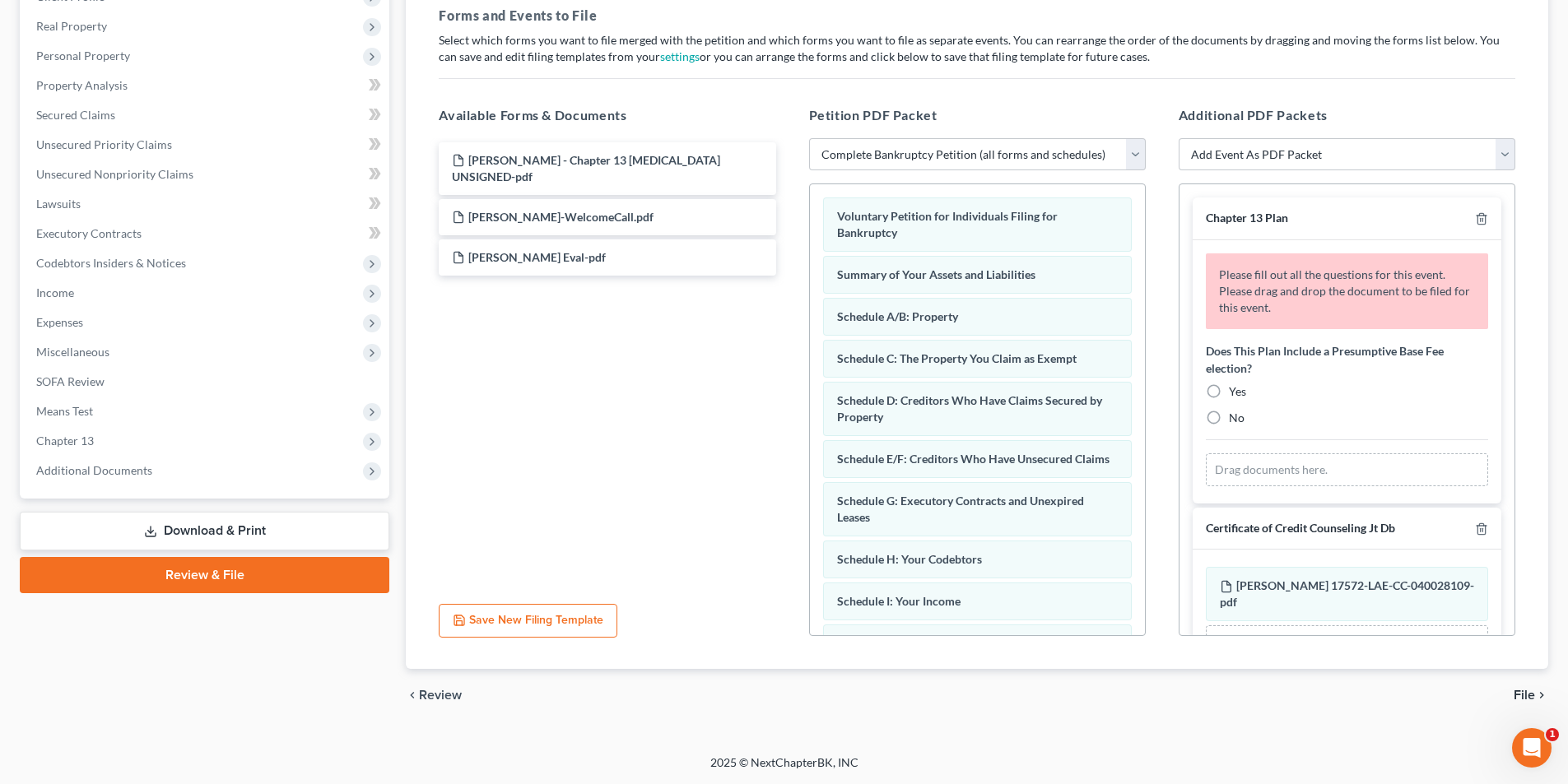
click at [1229, 386] on span "Yes" at bounding box center [1237, 391] width 18 height 14
click at [1235, 386] on input "Yes" at bounding box center [1240, 389] width 11 height 11
radio input "true"
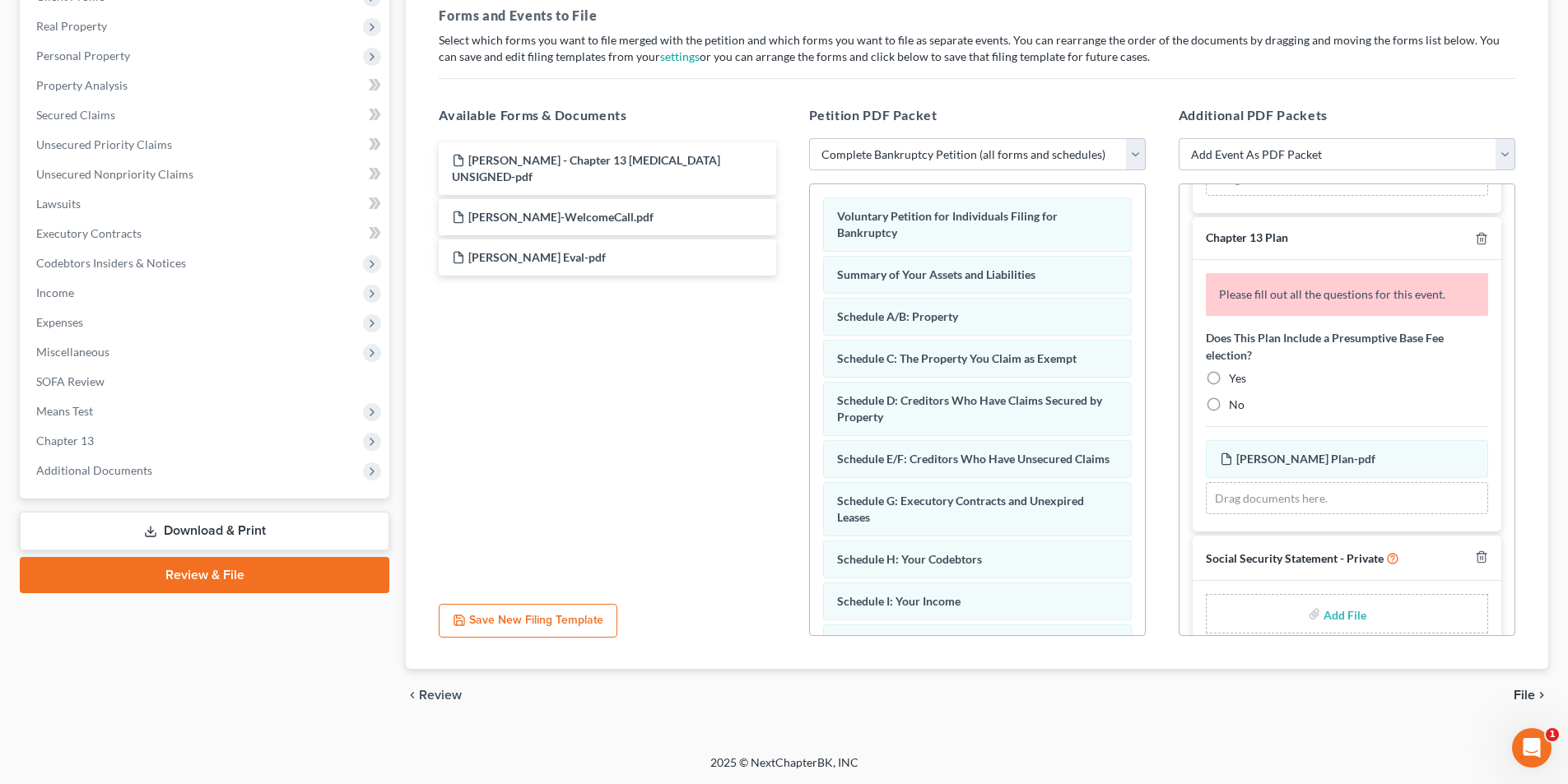
scroll to position [642, 0]
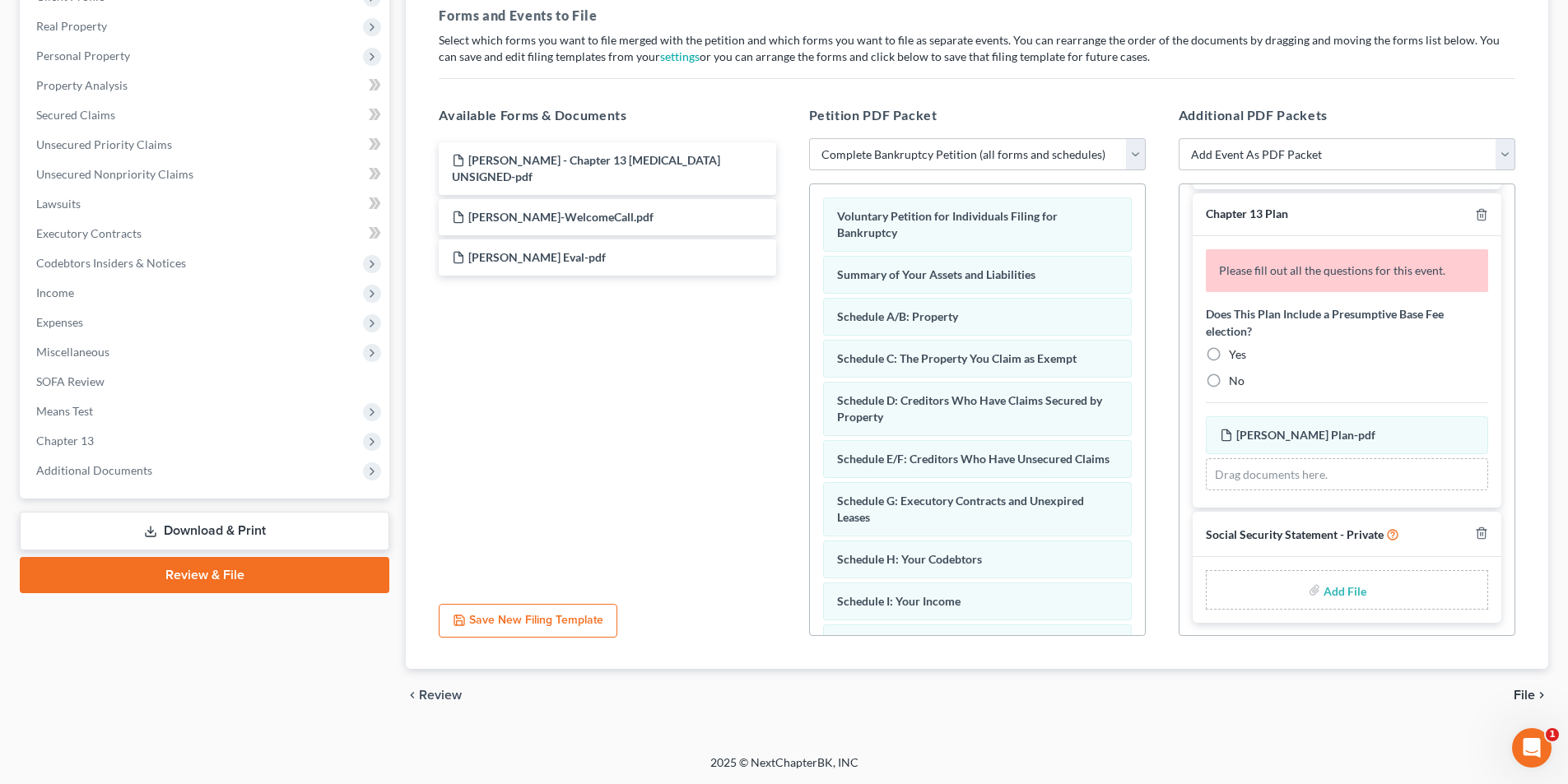
click at [1229, 353] on label "Yes" at bounding box center [1237, 354] width 18 height 17
click at [1235, 353] on input "Yes" at bounding box center [1240, 351] width 11 height 11
radio input "true"
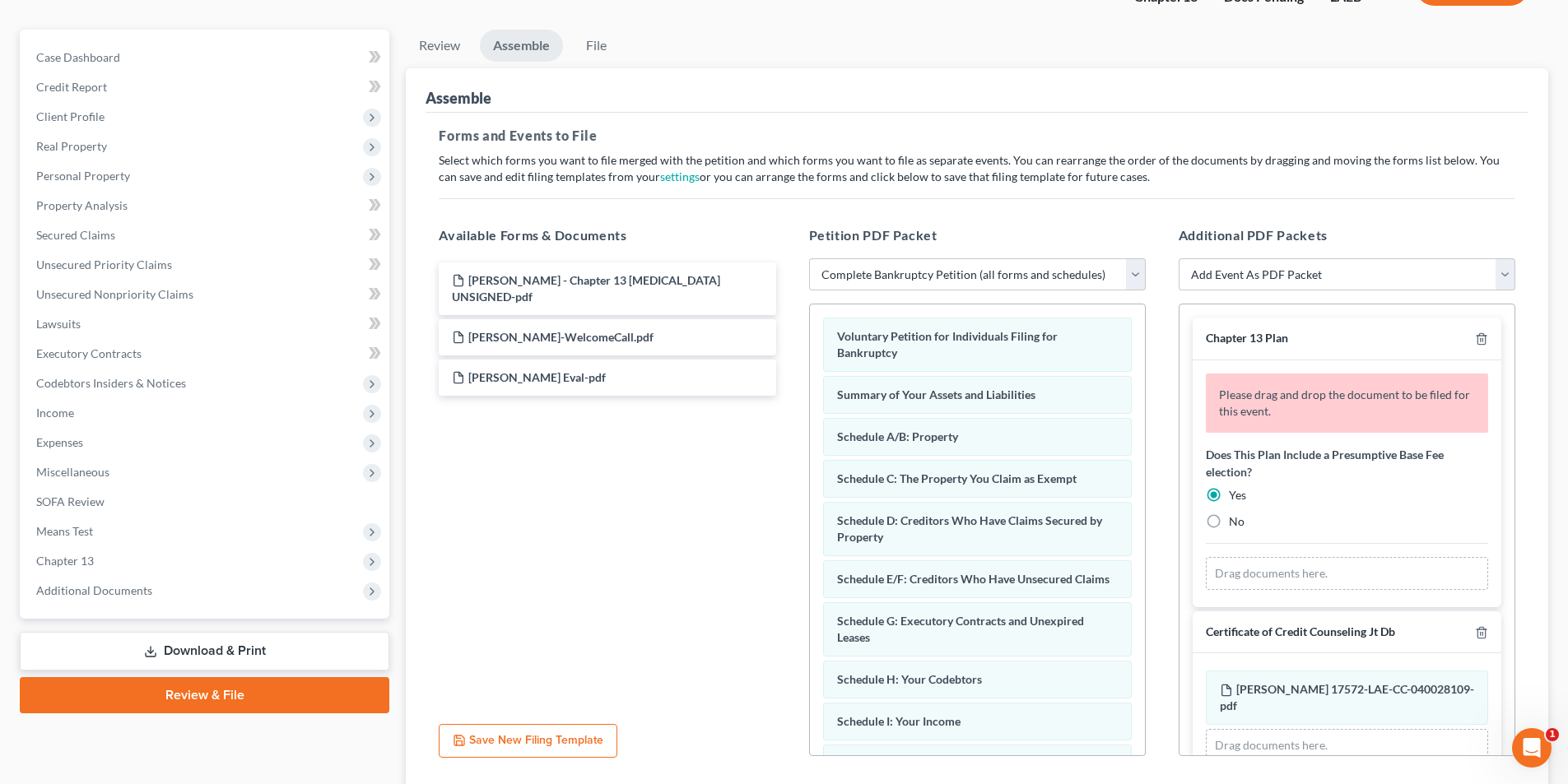
scroll to position [0, 0]
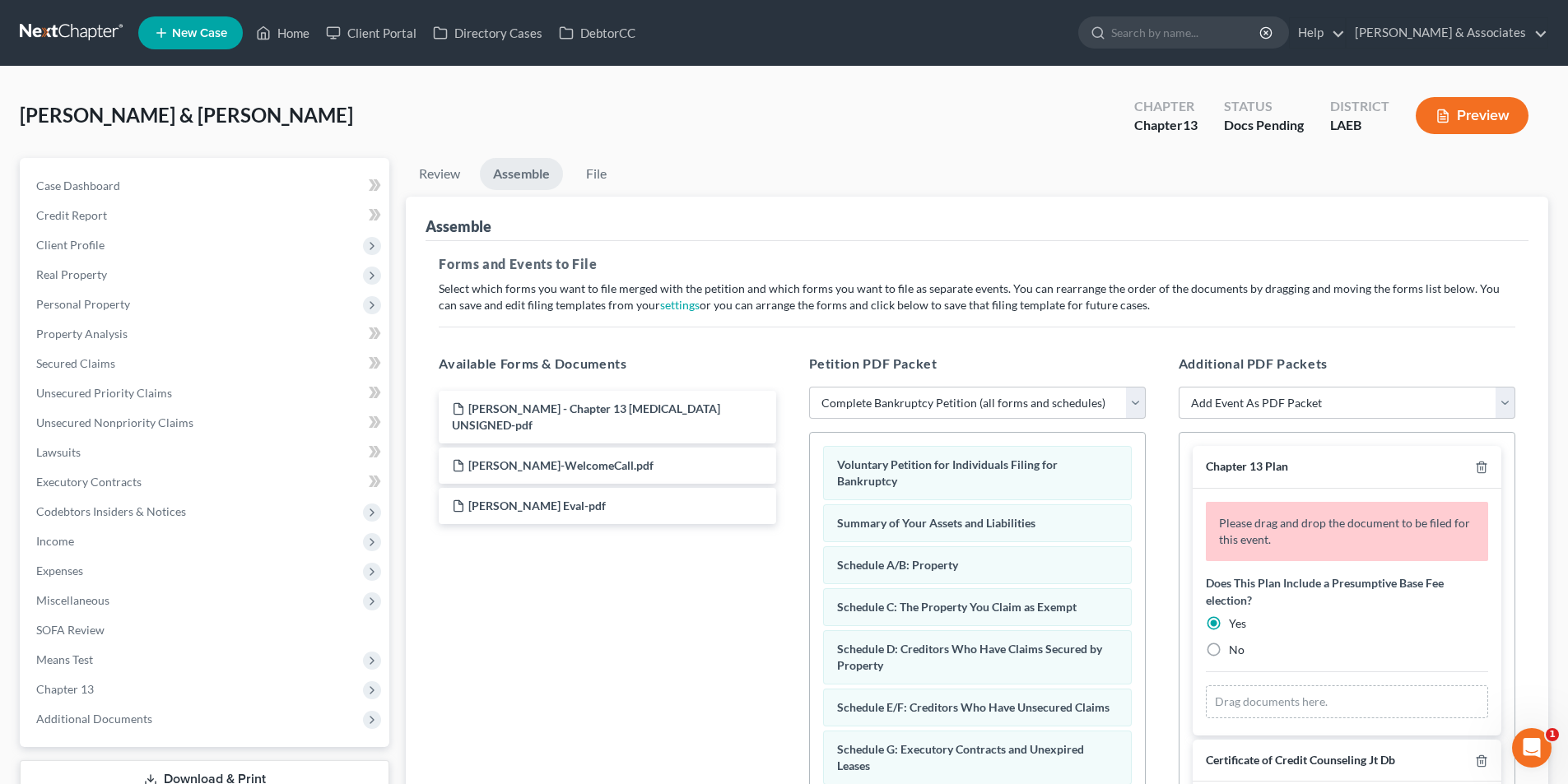
click at [1468, 478] on div "Chapter 13 Plan" at bounding box center [1347, 467] width 308 height 43
click at [1480, 467] on line "button" at bounding box center [1480, 469] width 0 height 3
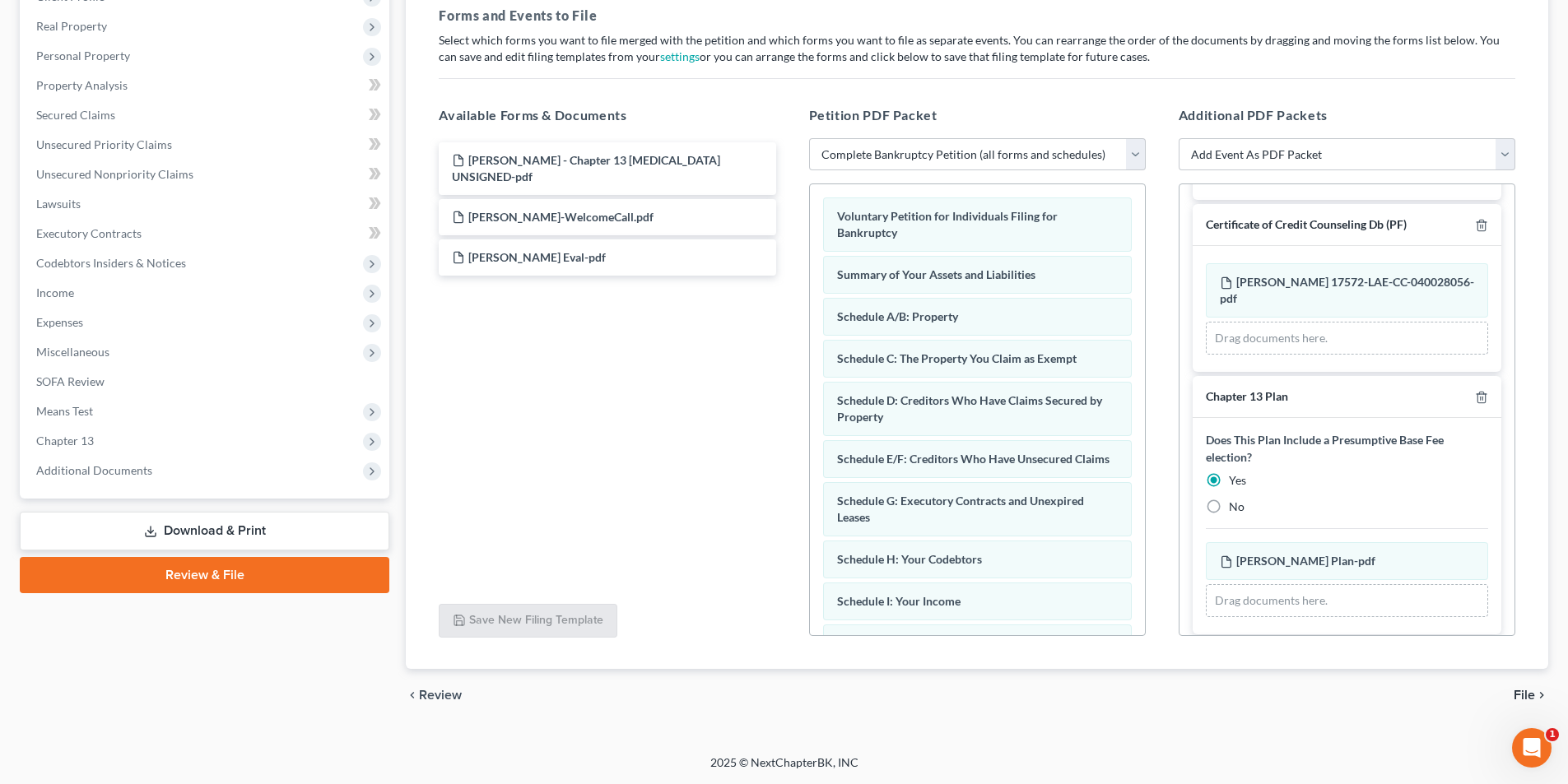
scroll to position [293, 0]
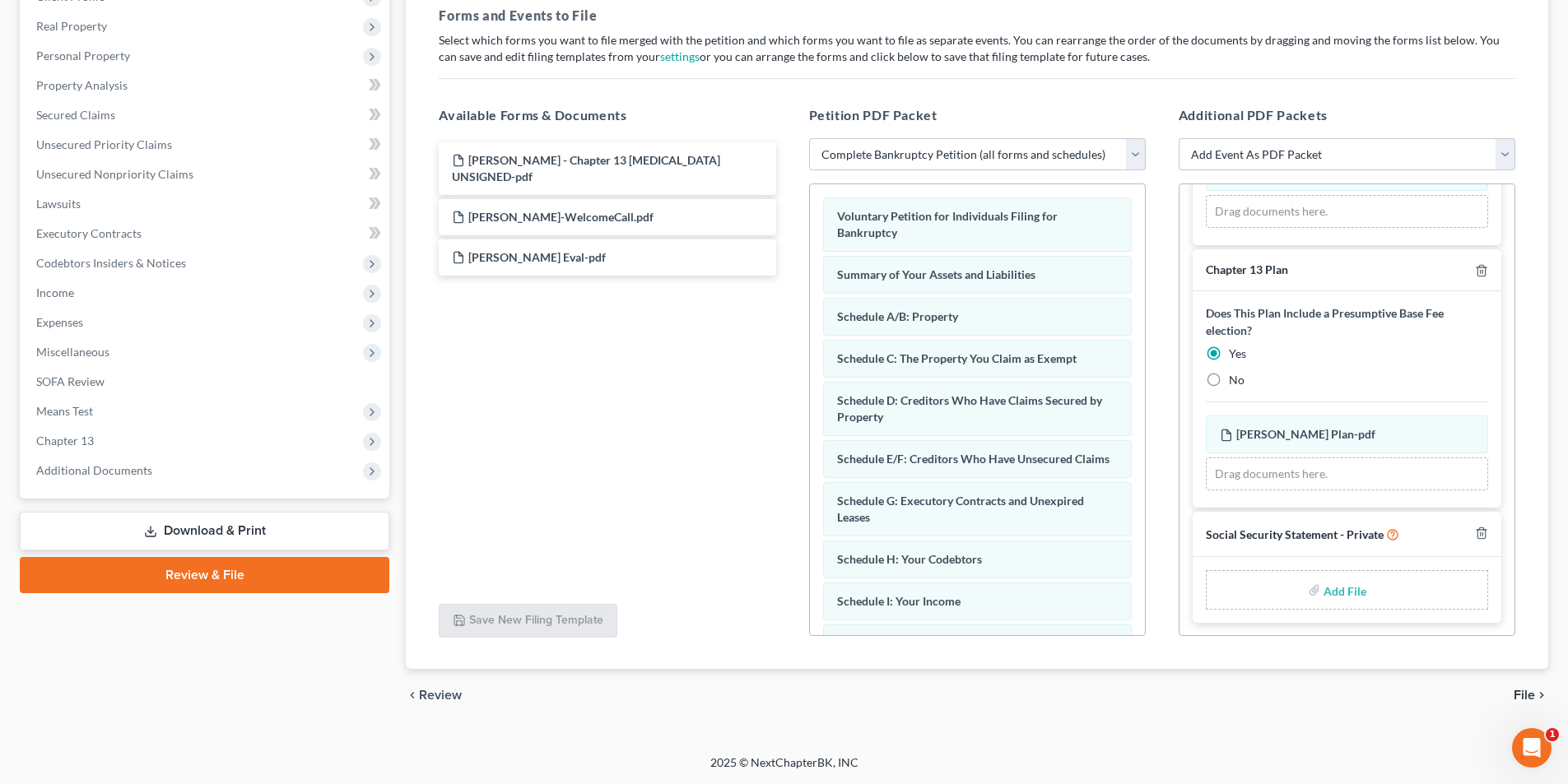
click at [1328, 584] on input "file" at bounding box center [1343, 589] width 39 height 29
type input "C:\fakepath\Capitano SSN.pdf"
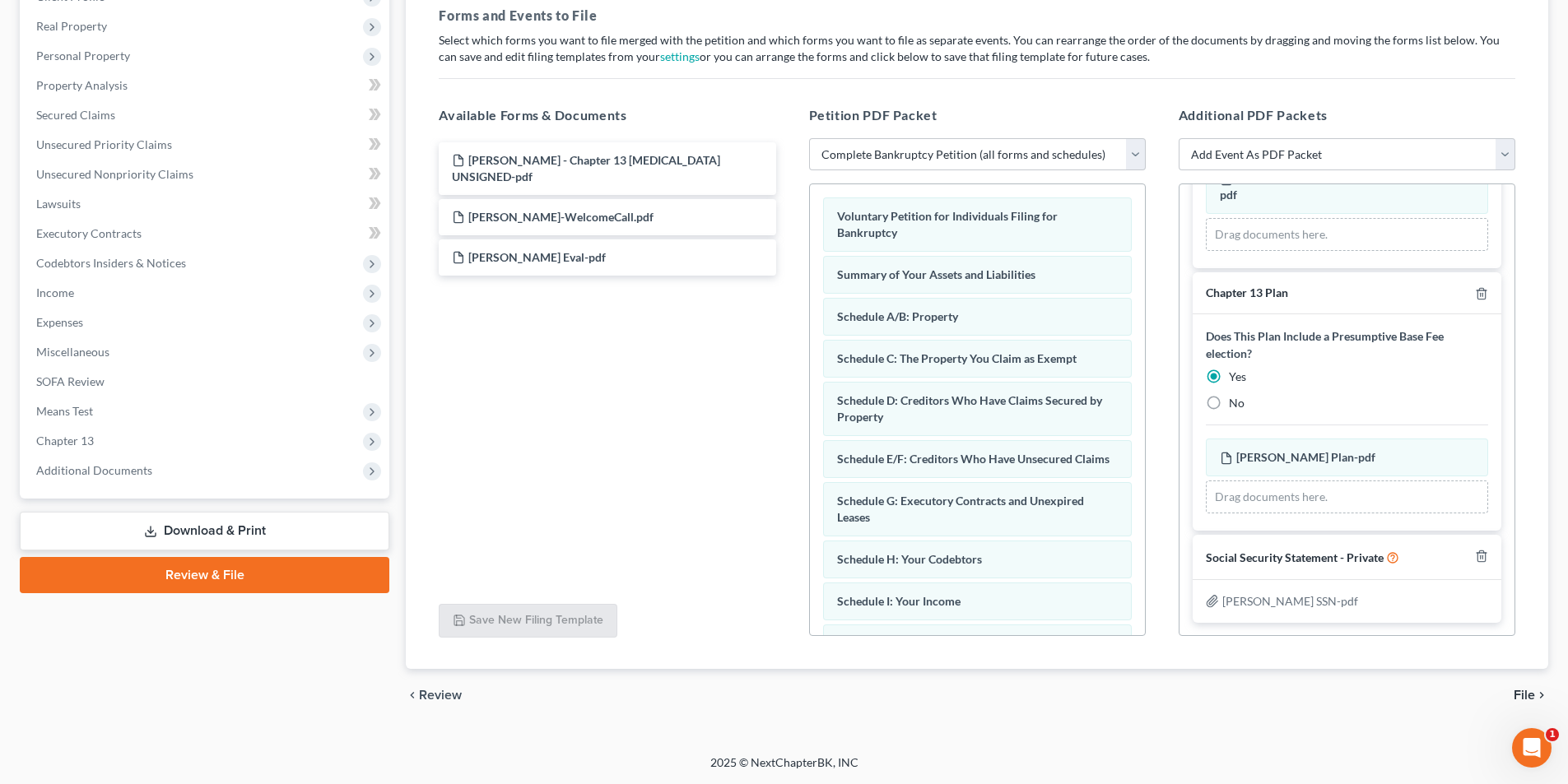
scroll to position [270, 0]
click at [1523, 697] on span "File" at bounding box center [1524, 695] width 22 height 13
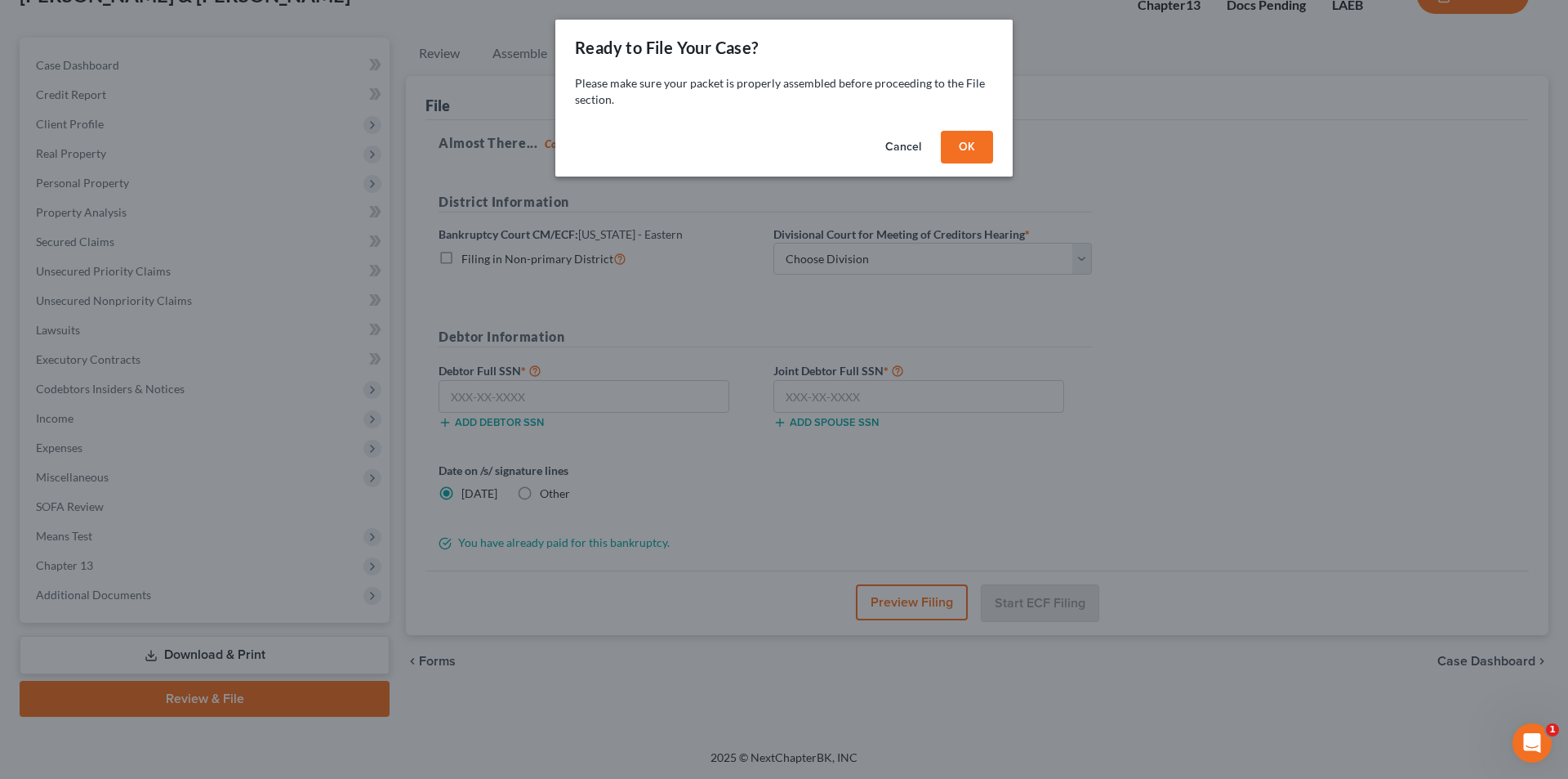
click at [971, 146] on button "OK" at bounding box center [967, 146] width 52 height 32
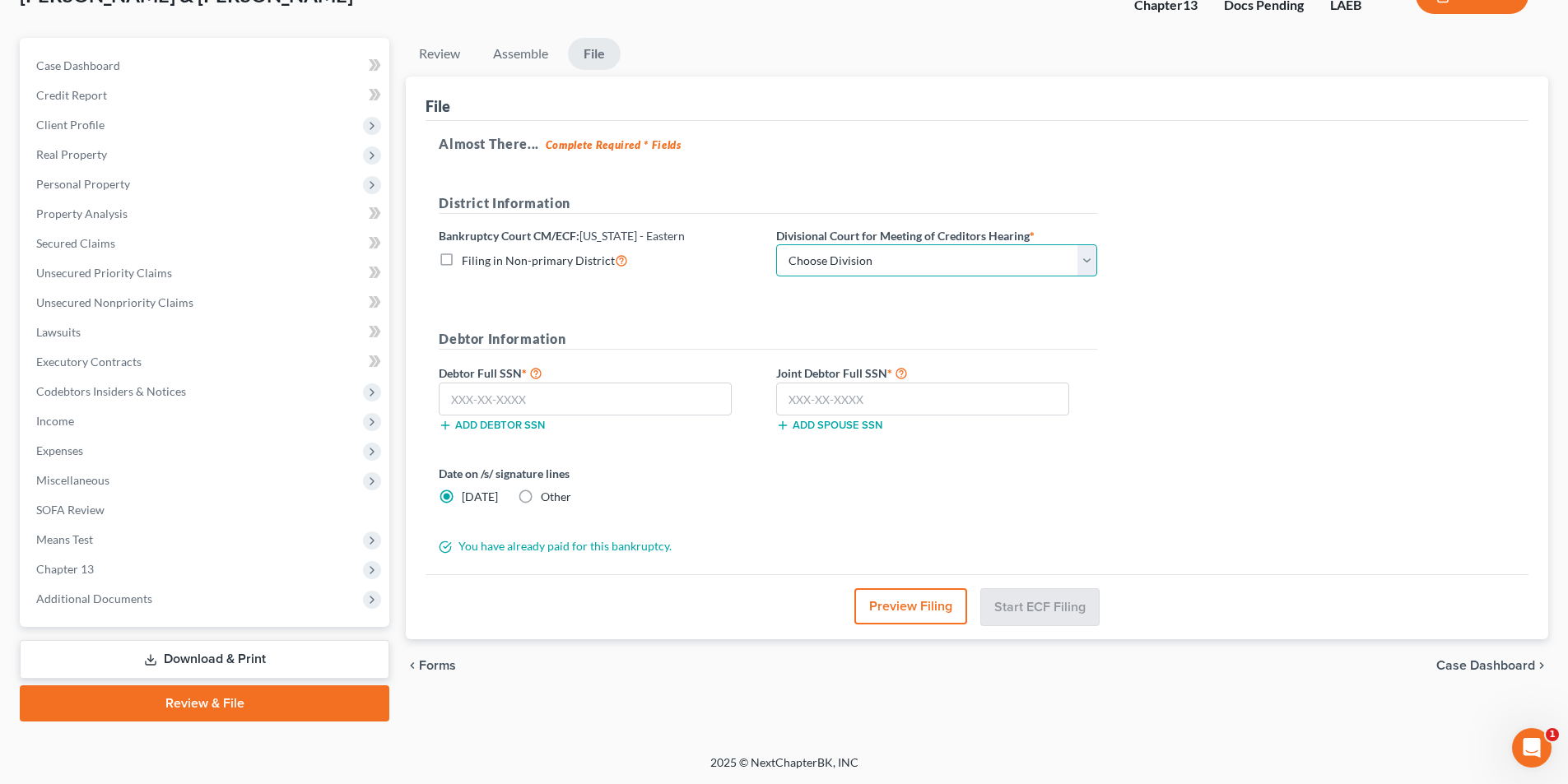
click at [933, 276] on select "Choose Division New Orleans" at bounding box center [936, 260] width 321 height 33
select select "0"
click at [776, 245] on select "Choose Division New Orleans" at bounding box center [936, 260] width 321 height 33
click at [846, 401] on input "text" at bounding box center [923, 399] width 293 height 33
paste input "438-81-9325"
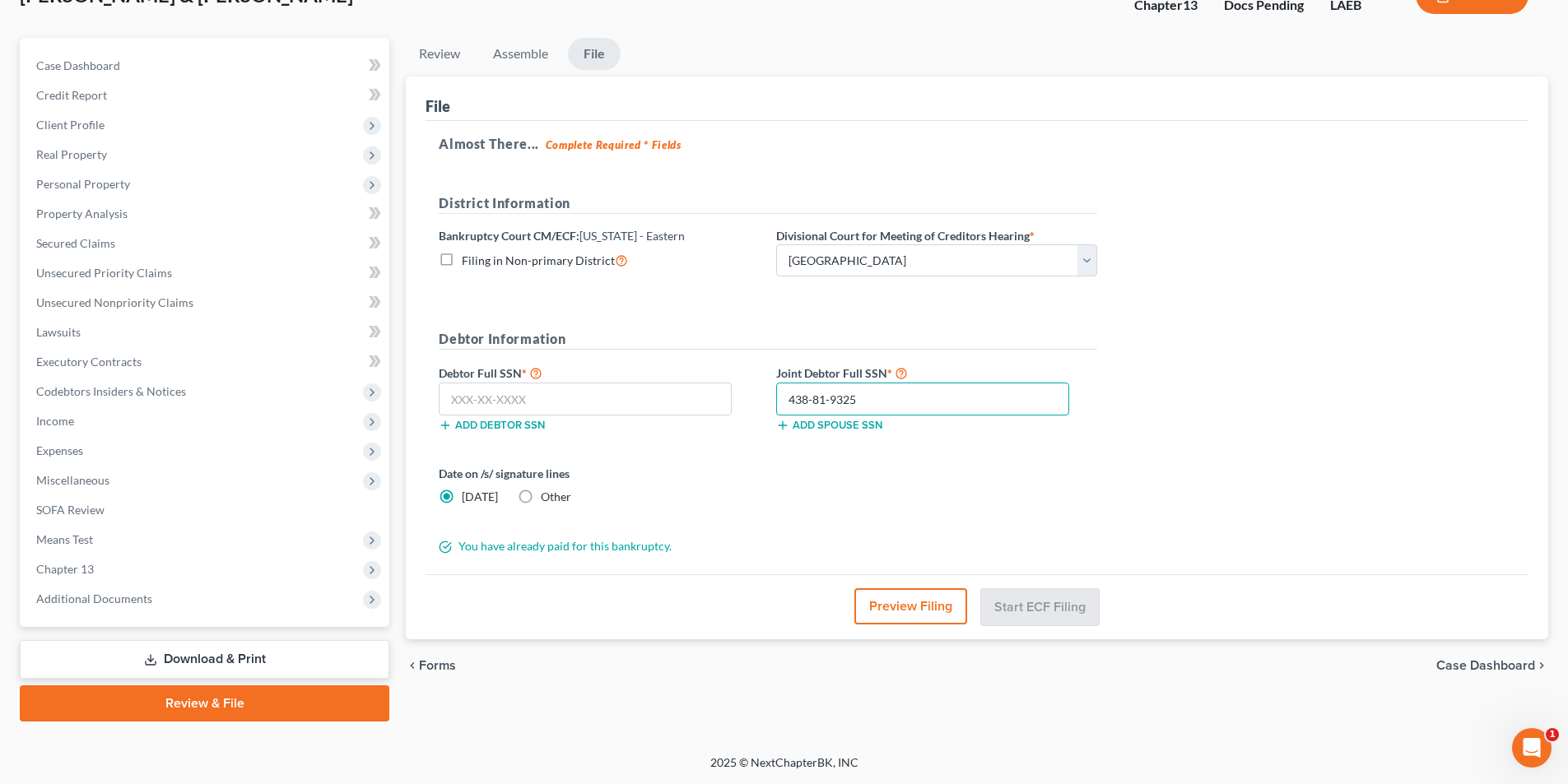
type input "438-81-9325"
click at [607, 418] on div "Add debtor SSN" at bounding box center [599, 424] width 338 height 17
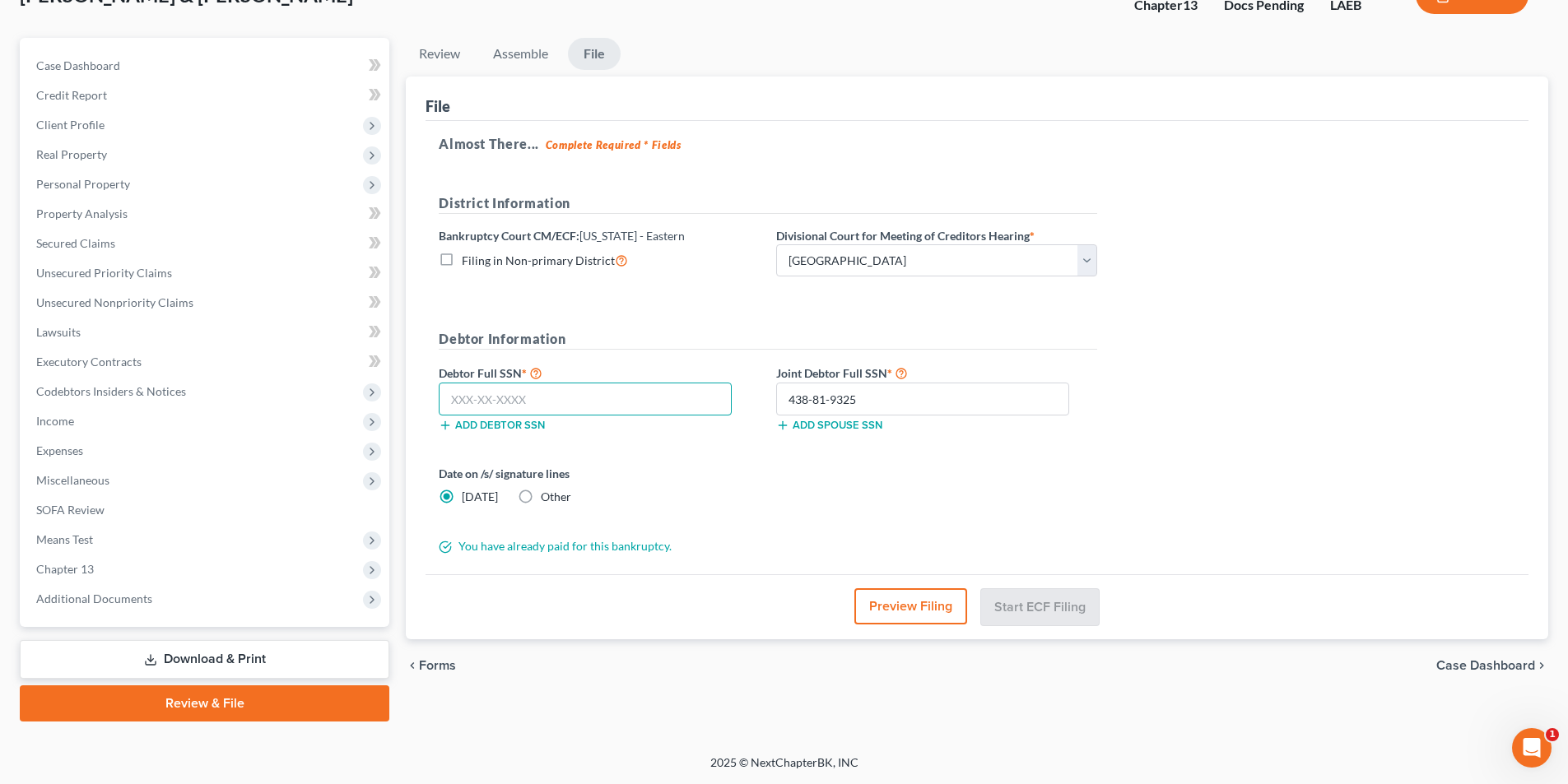
click at [623, 404] on input "text" at bounding box center [585, 399] width 293 height 33
paste input "434-87-0372"
type input "434-87-0372"
click at [1059, 603] on button "Start ECF Filing" at bounding box center [1039, 606] width 117 height 36
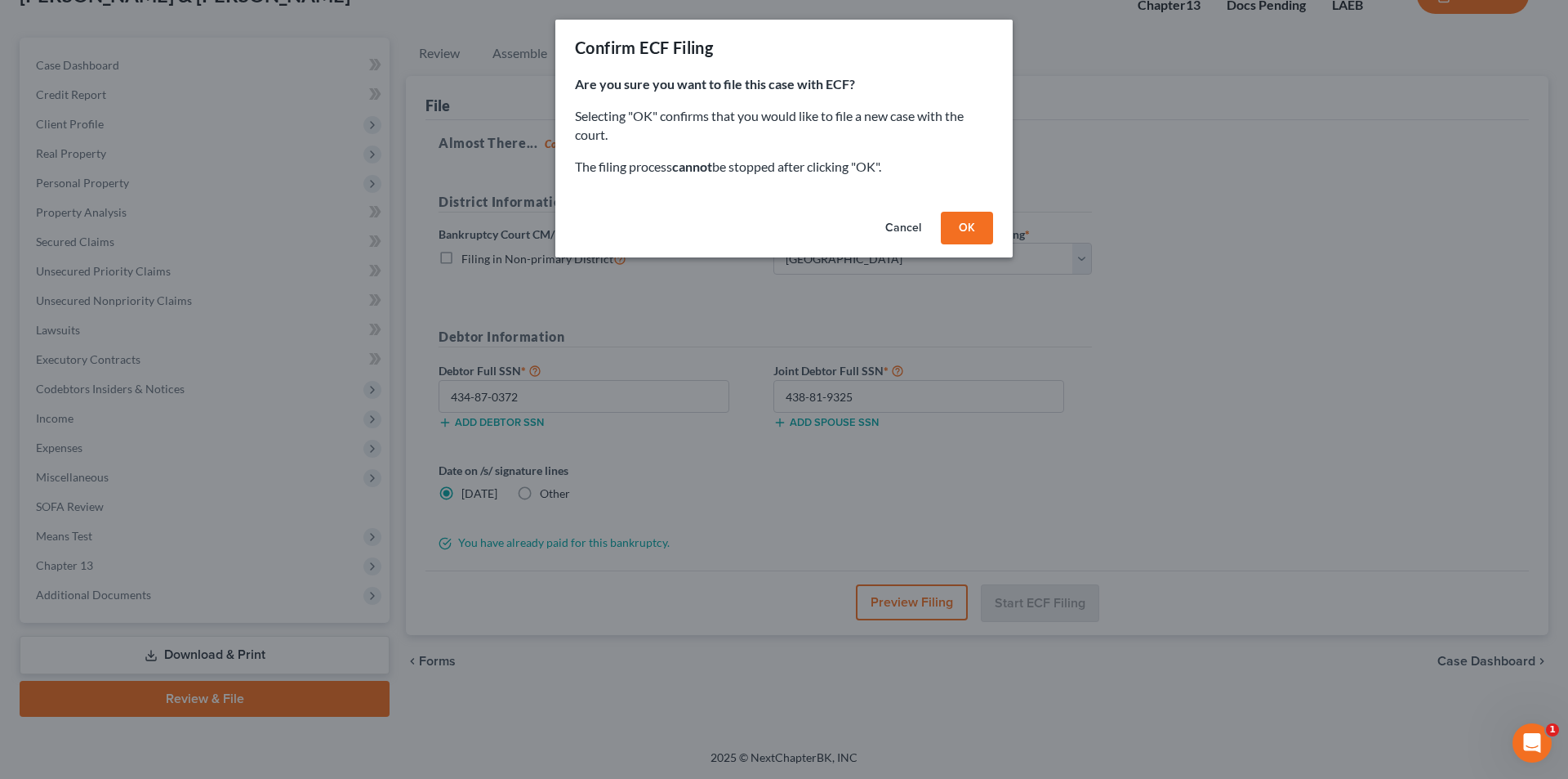
click at [952, 230] on button "OK" at bounding box center [967, 227] width 52 height 32
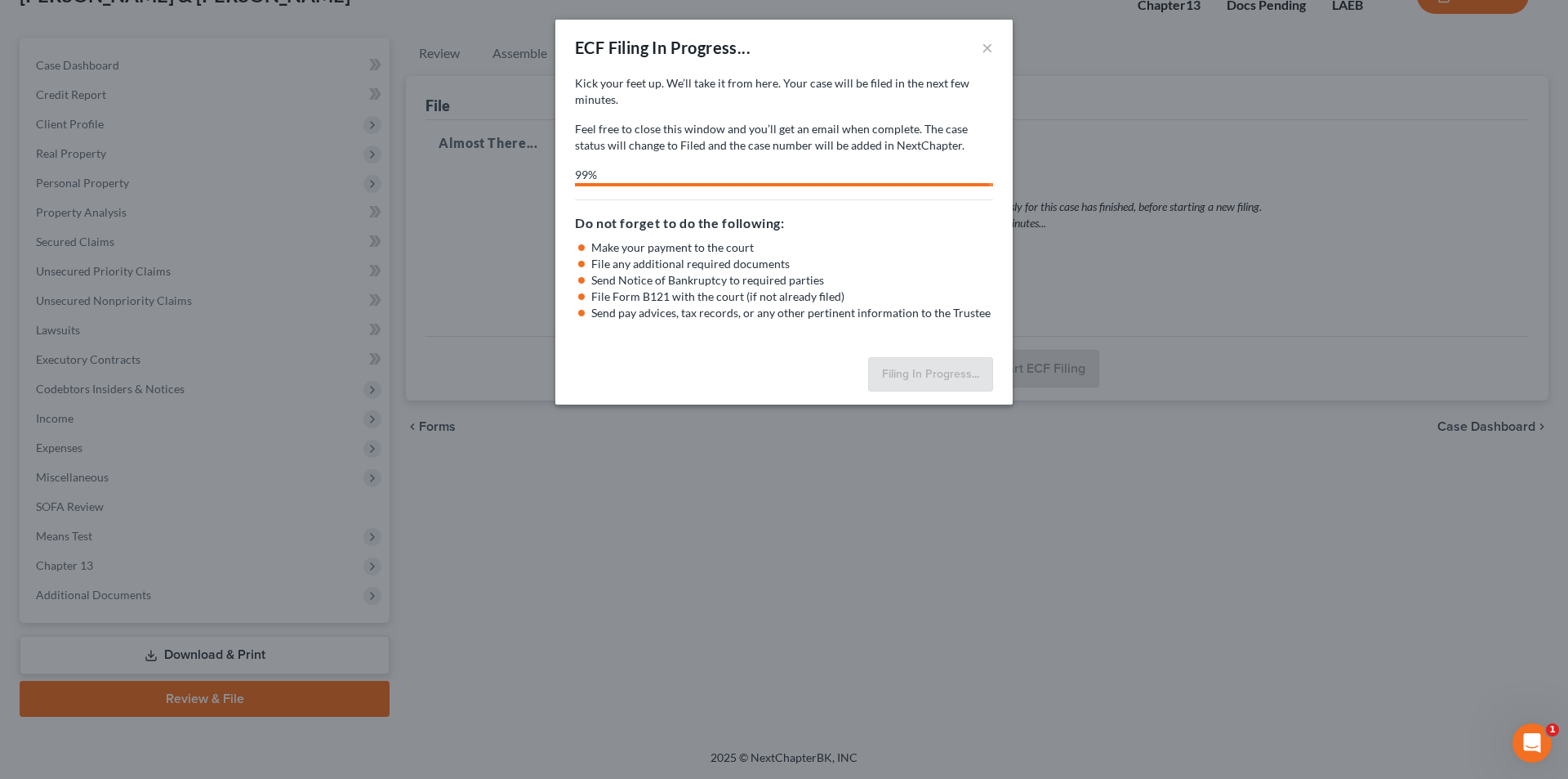
select select "0"
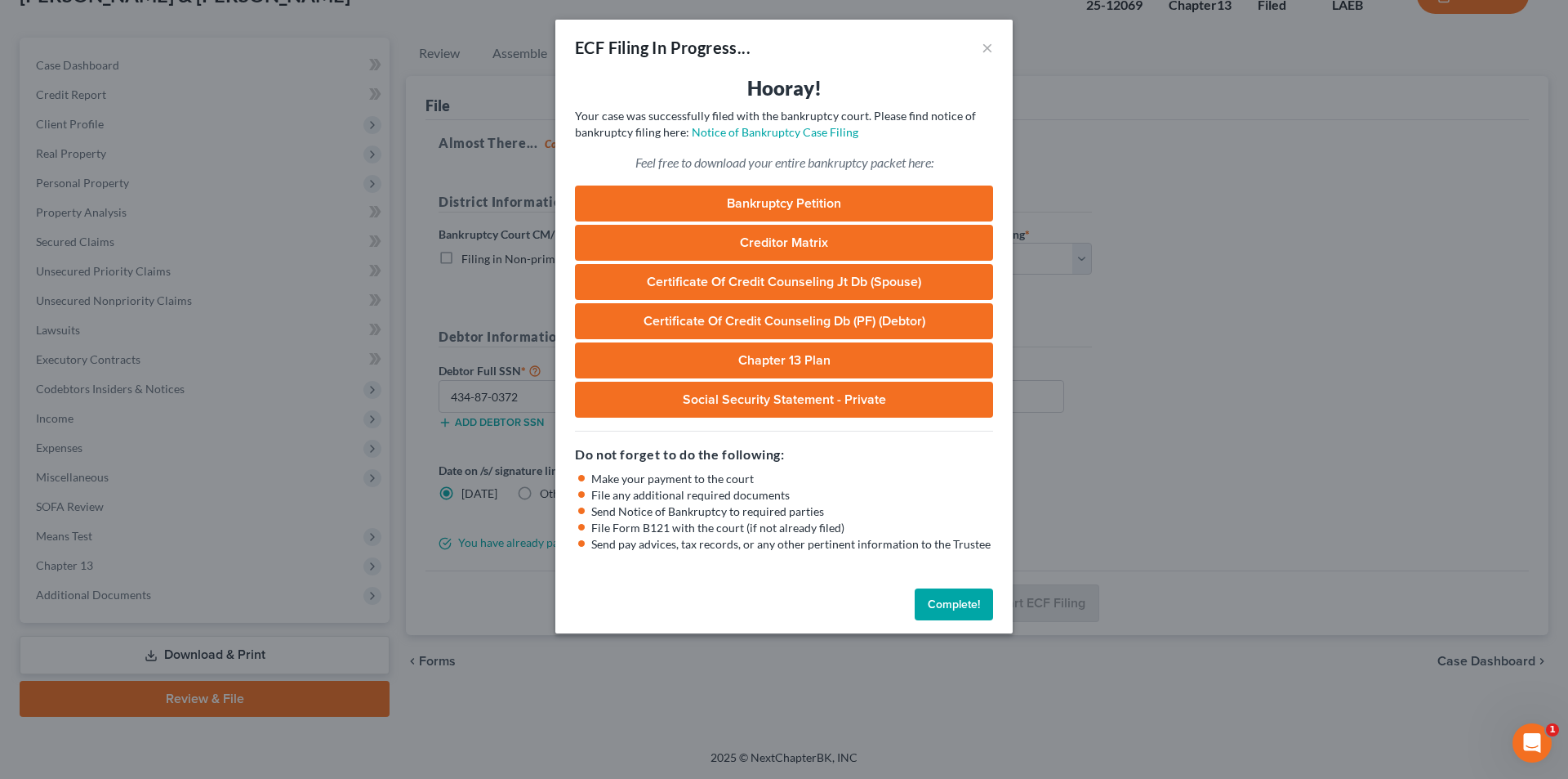
click at [947, 601] on button "Complete!" at bounding box center [954, 604] width 78 height 32
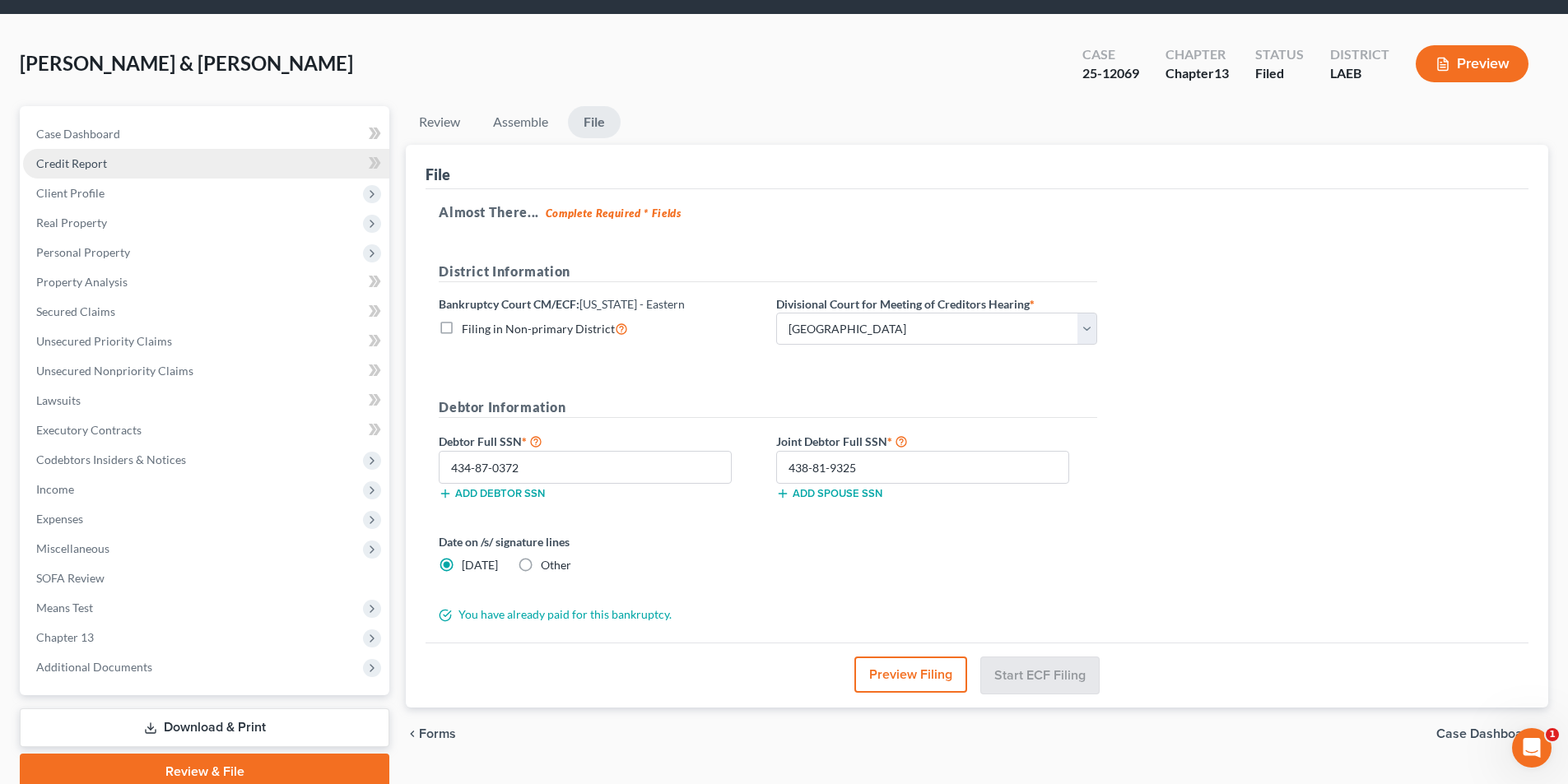
scroll to position [0, 0]
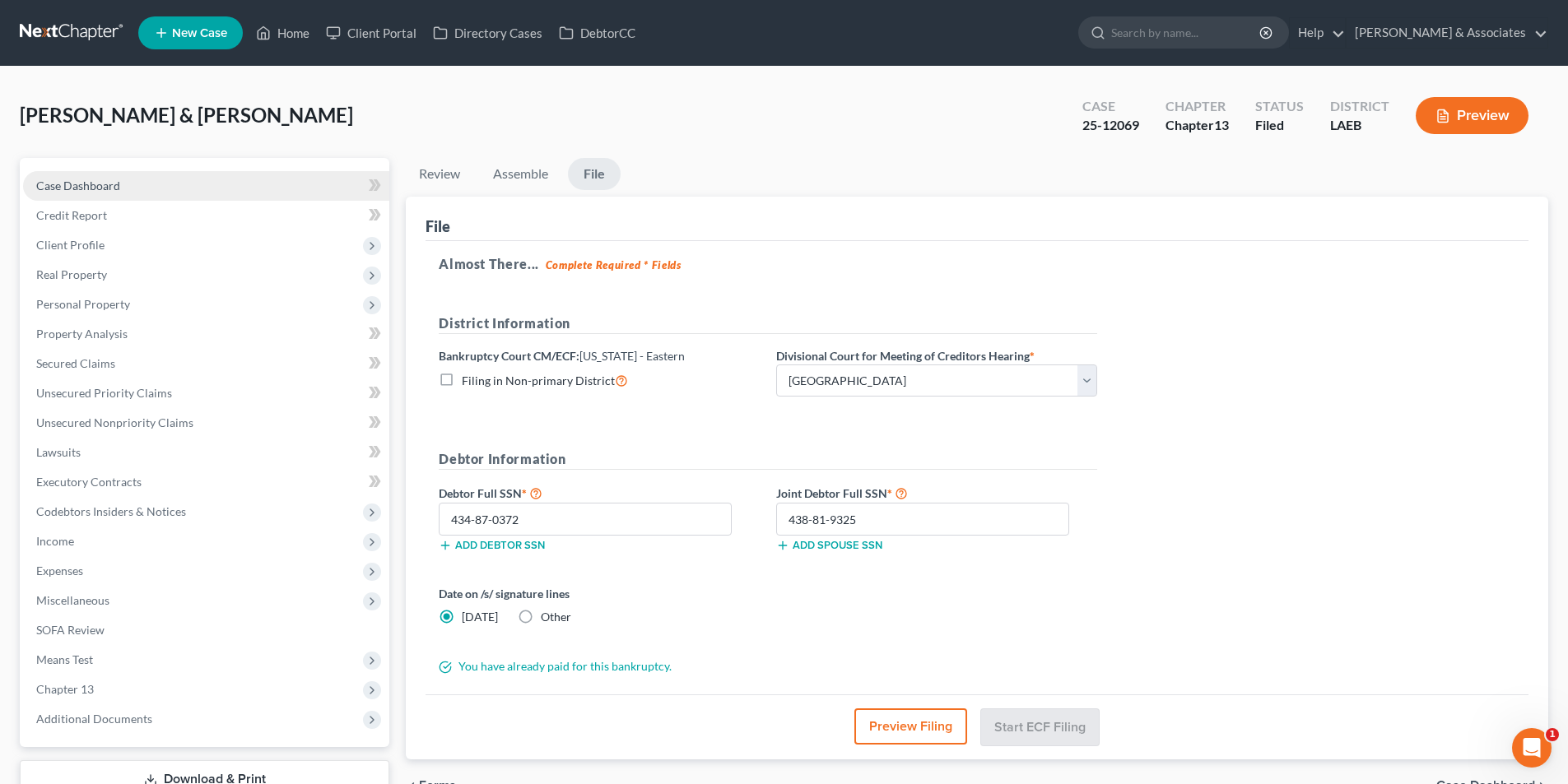
click at [109, 186] on span "Case Dashboard" at bounding box center [78, 185] width 84 height 14
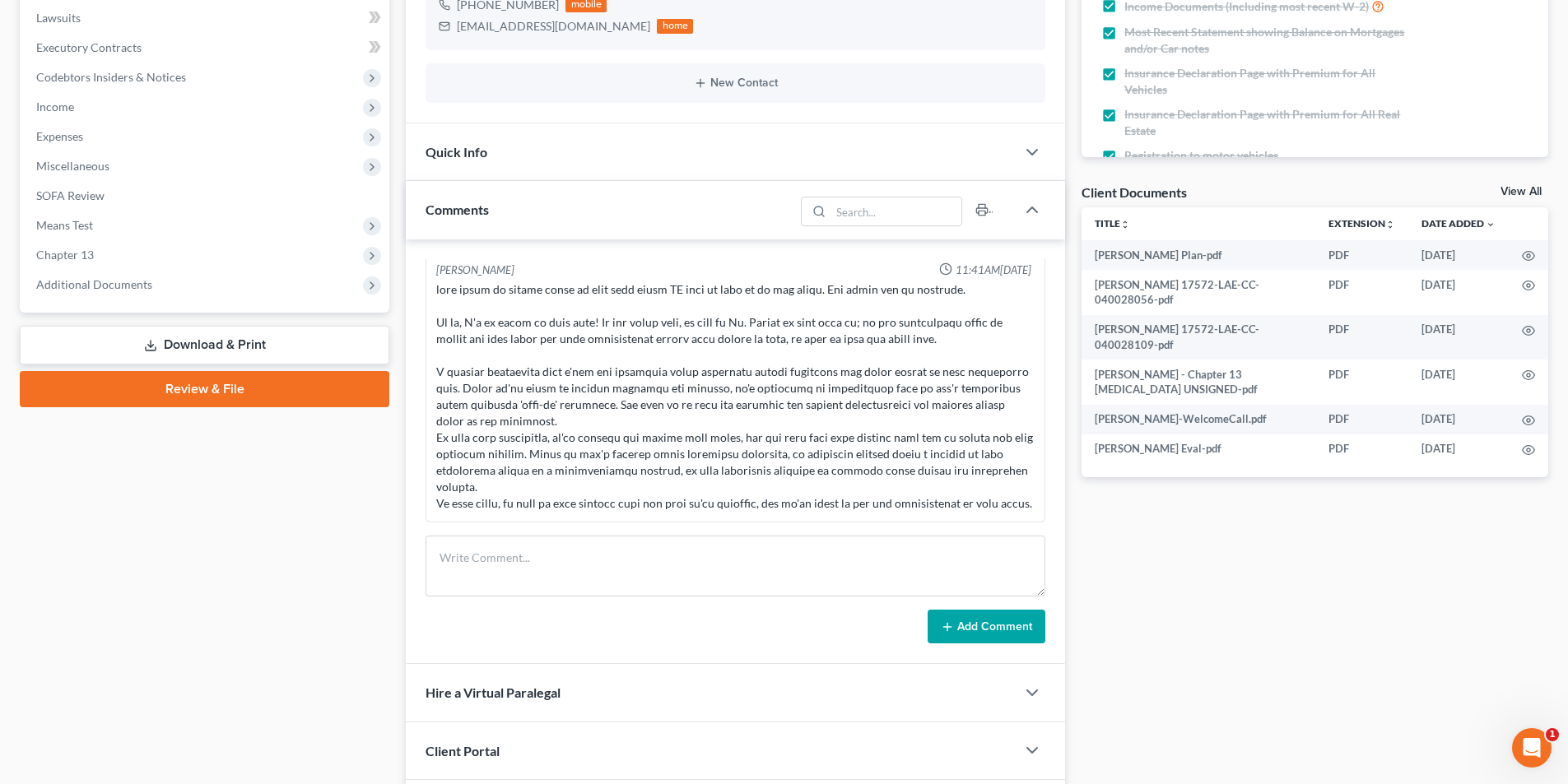
scroll to position [537, 0]
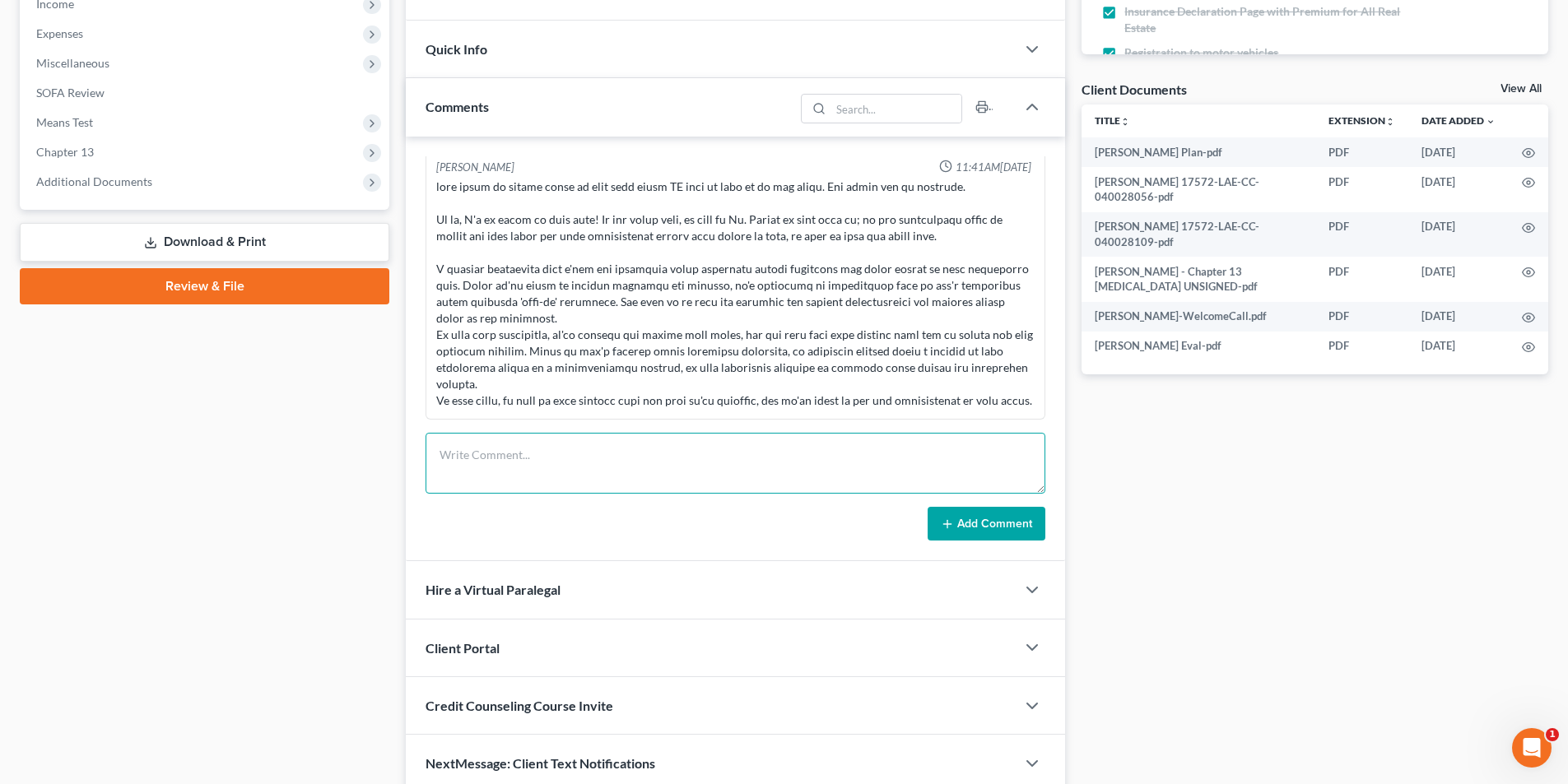
click at [596, 474] on textarea at bounding box center [735, 462] width 619 height 61
type textarea "Full case filed. Plan and liquidation filed with Cert of service. Pay advices f…"
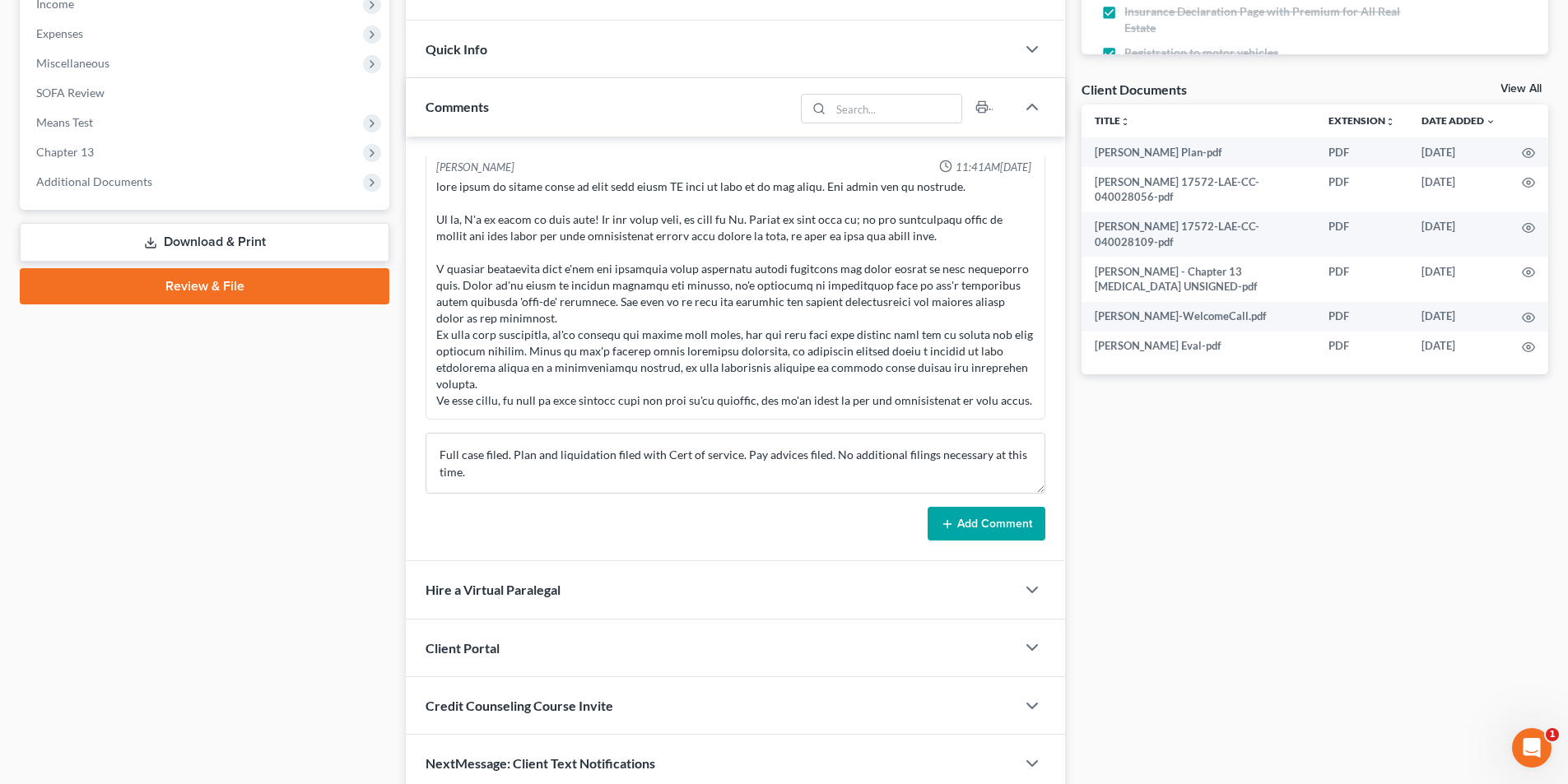
drag, startPoint x: 997, startPoint y: 517, endPoint x: 996, endPoint y: 496, distance: 21.0
click at [1003, 515] on button "Add Comment" at bounding box center [986, 524] width 117 height 34
click at [981, 533] on button "Add Comment" at bounding box center [986, 524] width 117 height 34
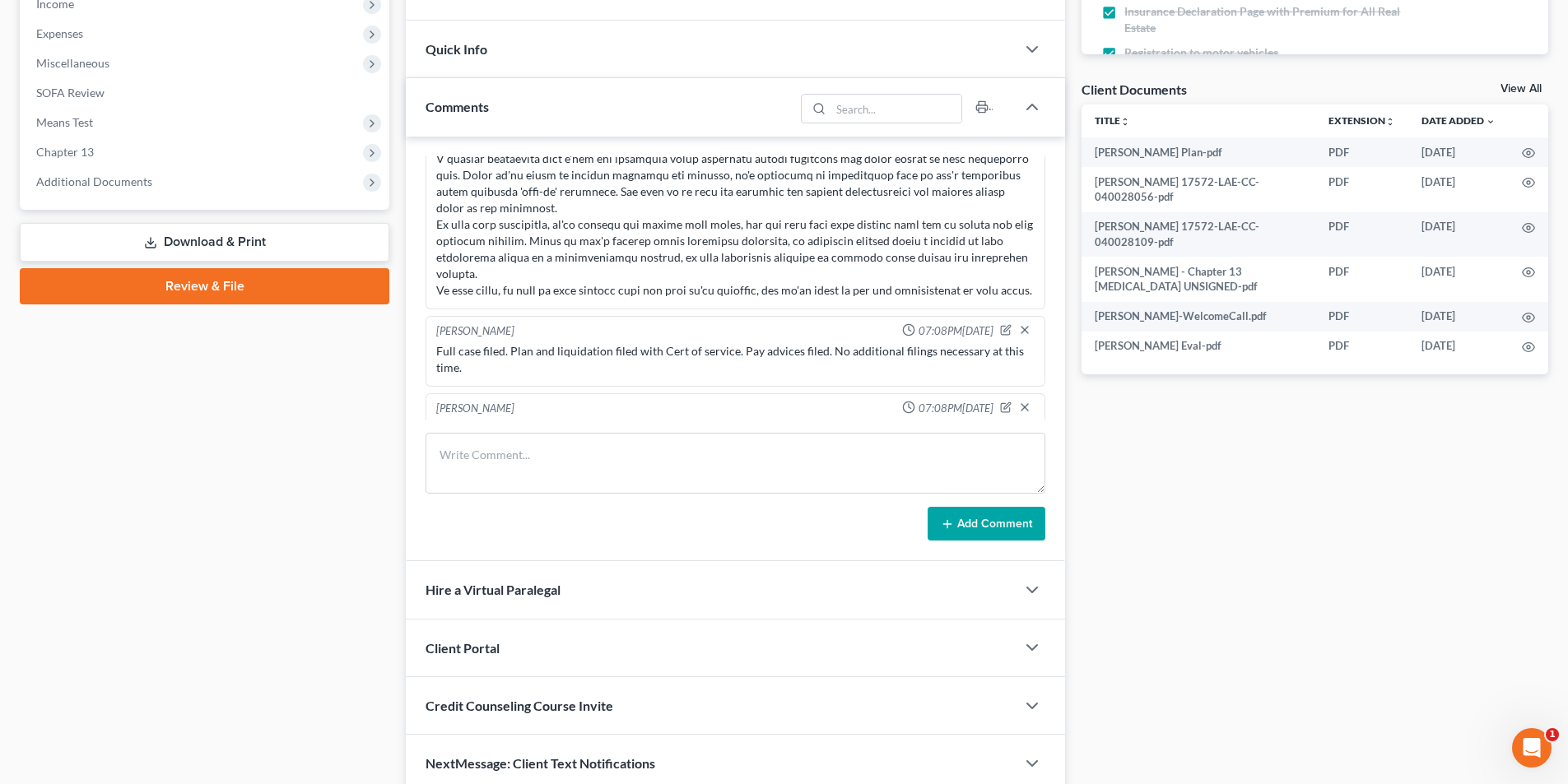
scroll to position [1782, 0]
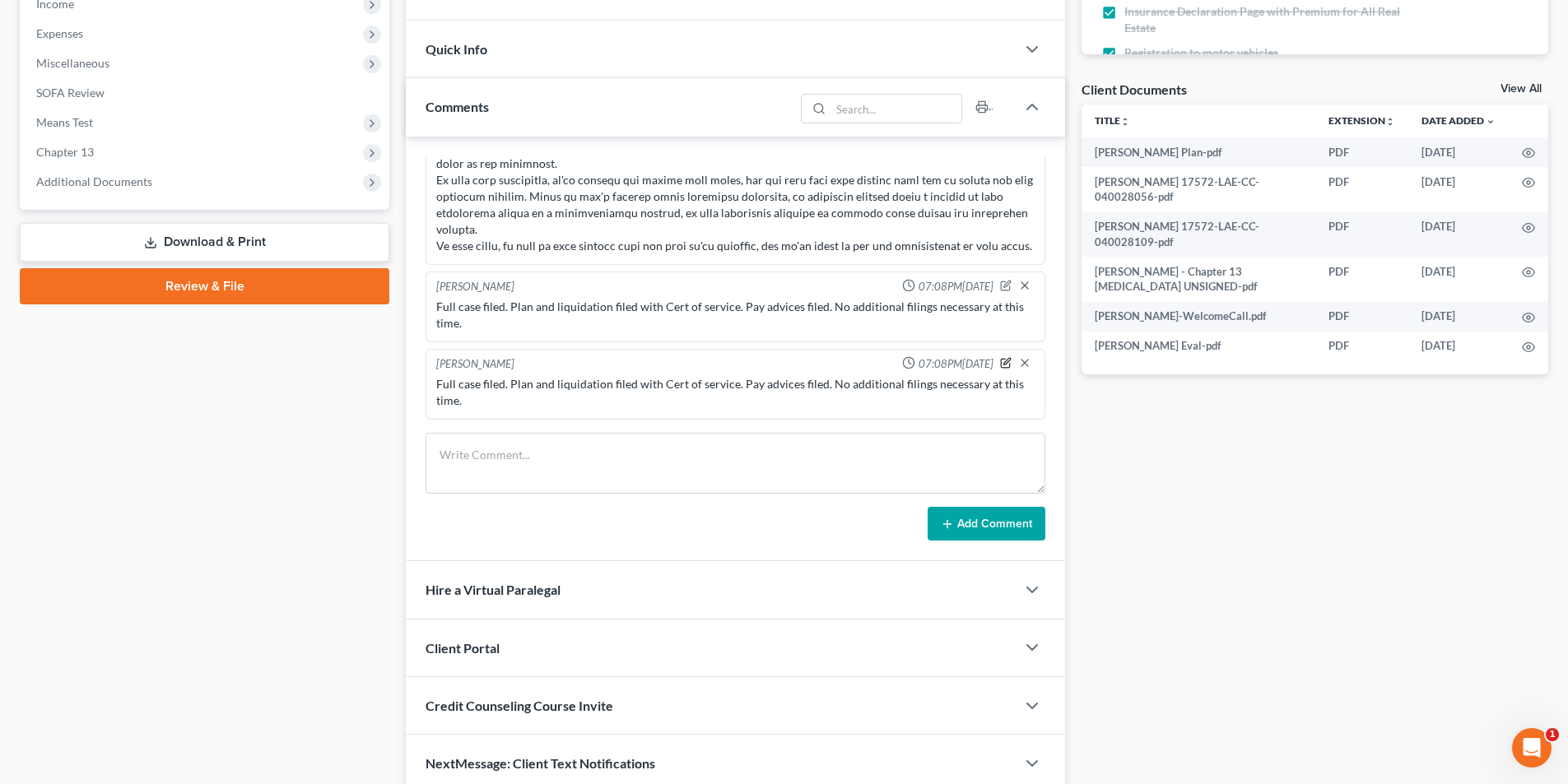
click at [1000, 360] on icon "button" at bounding box center [1006, 363] width 12 height 12
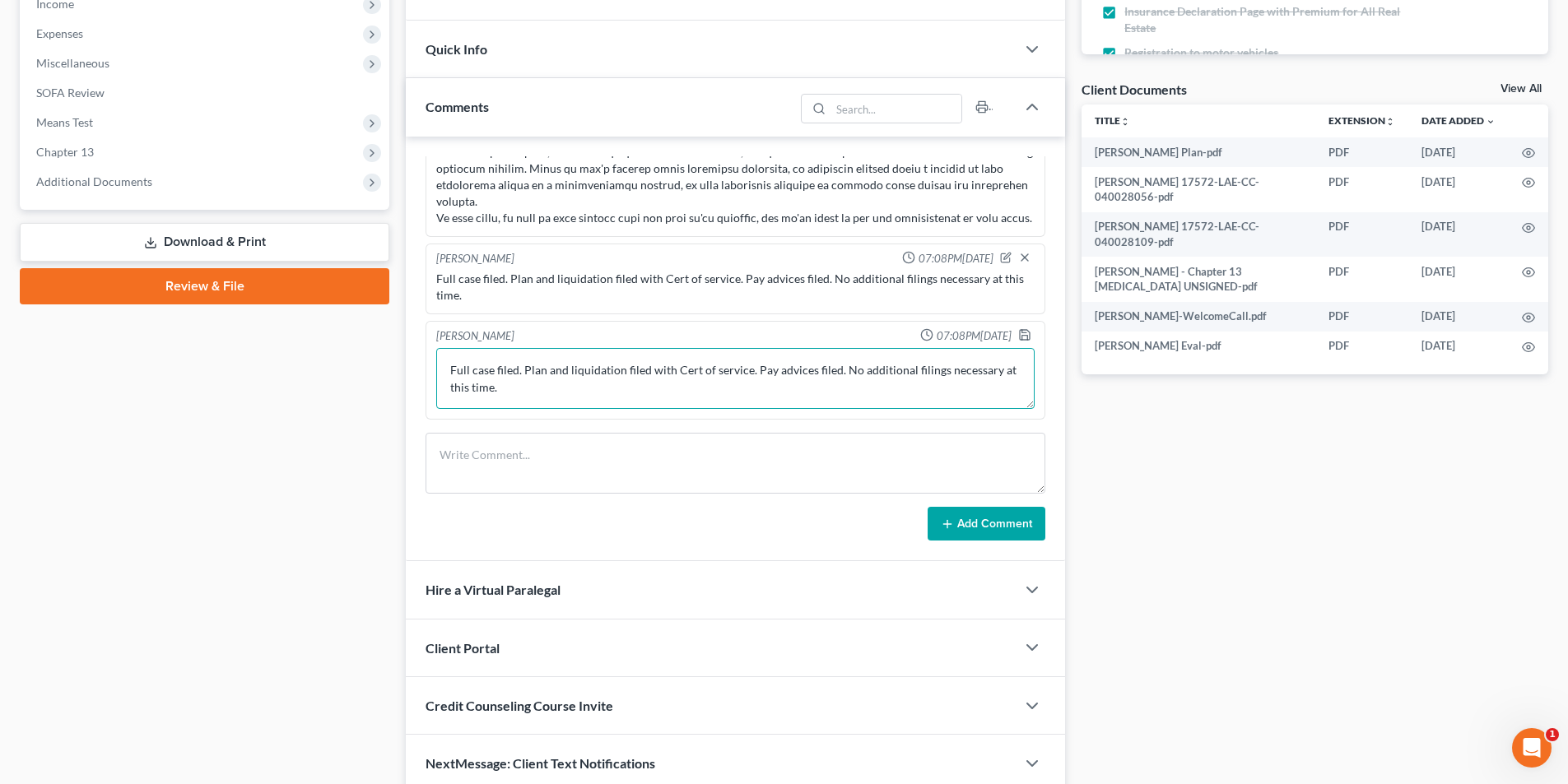
click at [747, 395] on textarea "Full case filed. Plan and liquidation filed with Cert of service. Pay advices f…" at bounding box center [735, 378] width 598 height 61
type textarea "Full case filed. Plan and liquidation filed with Cert of service (Matrix upload…"
click at [1020, 340] on icon "button" at bounding box center [1025, 335] width 10 height 10
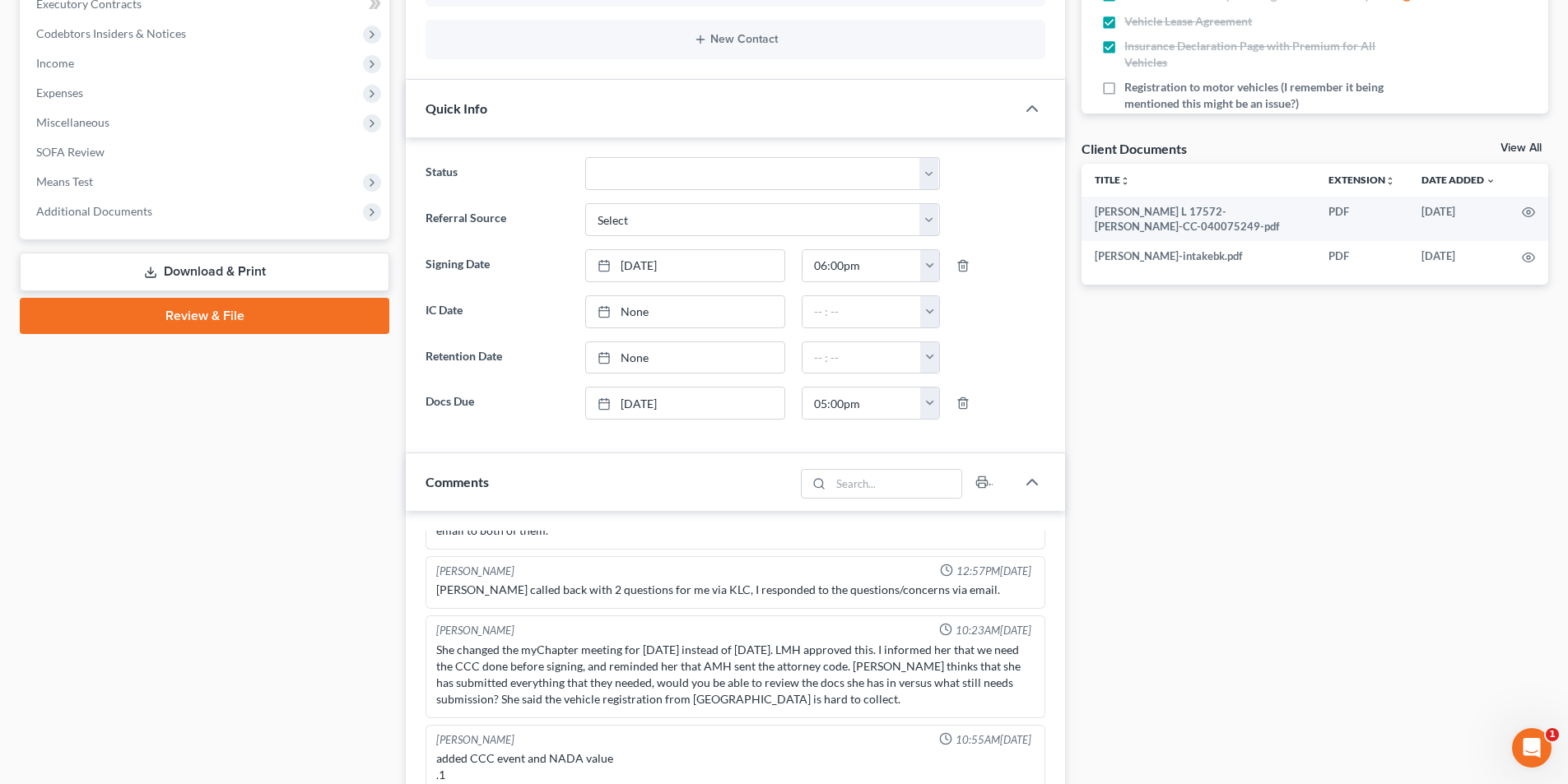
scroll to position [493, 0]
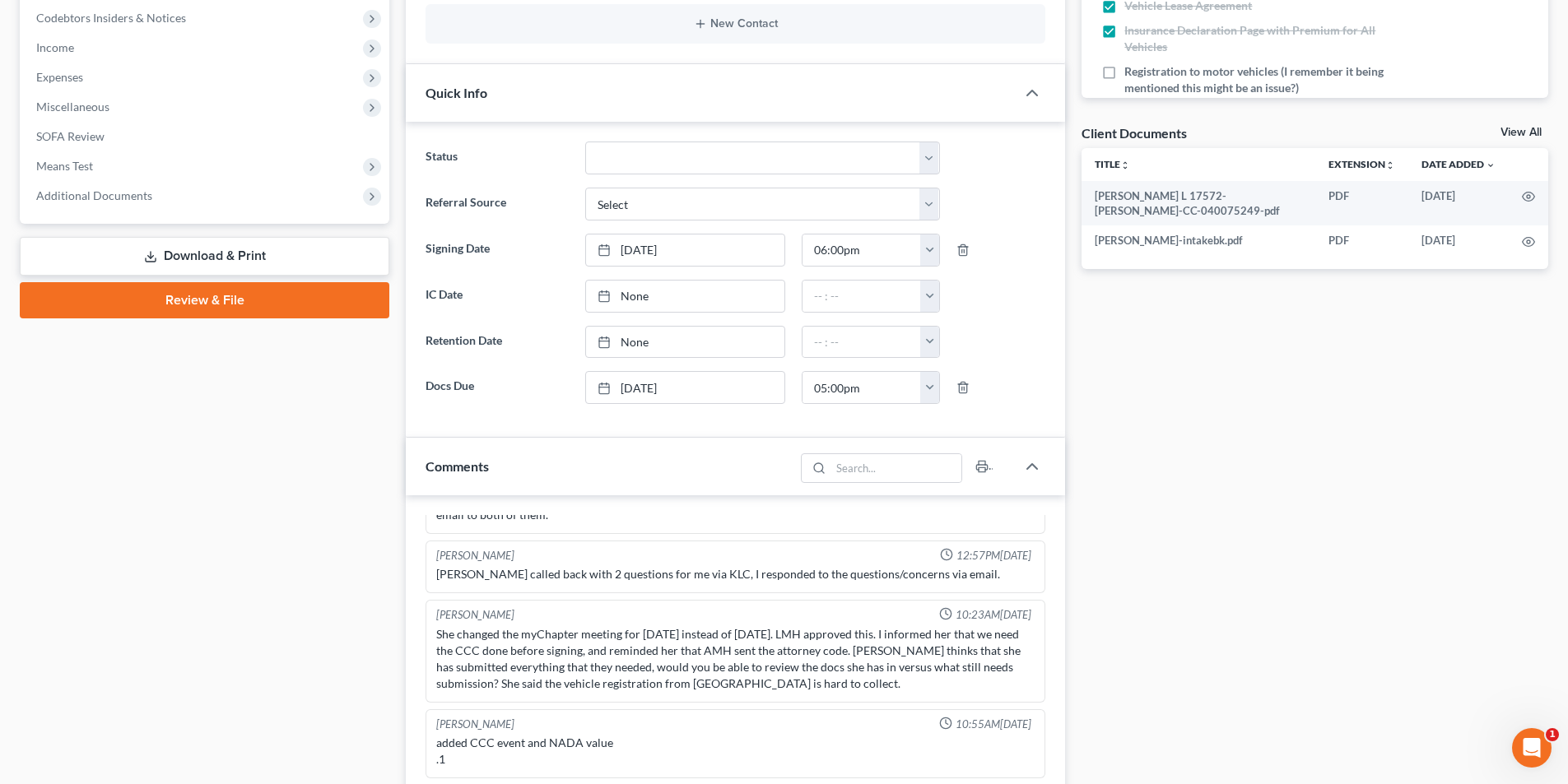
click at [179, 249] on link "Download & Print" at bounding box center [204, 256] width 370 height 39
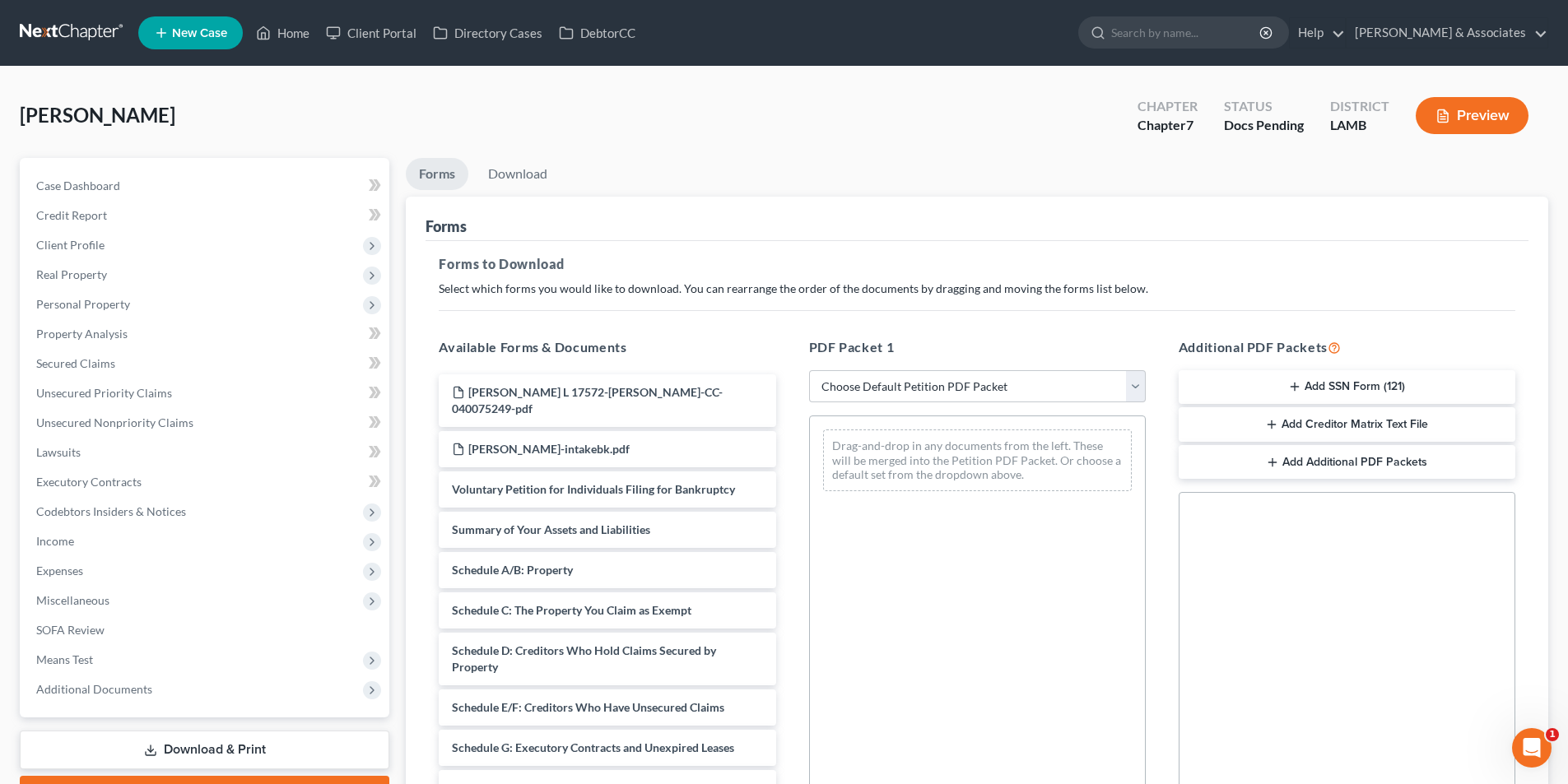
click at [1269, 392] on button "Add SSN Form (121)" at bounding box center [1347, 387] width 337 height 34
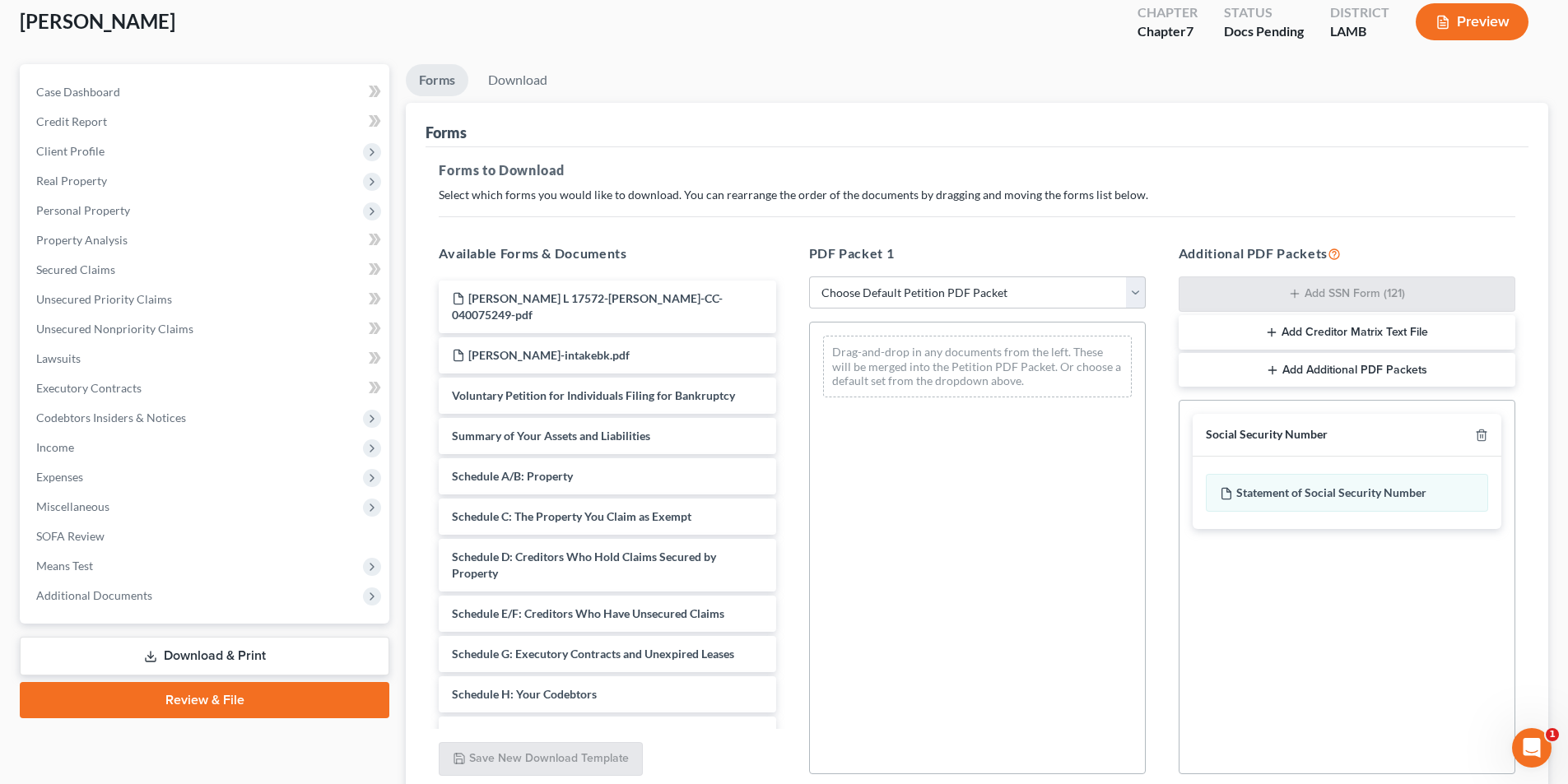
scroll to position [232, 0]
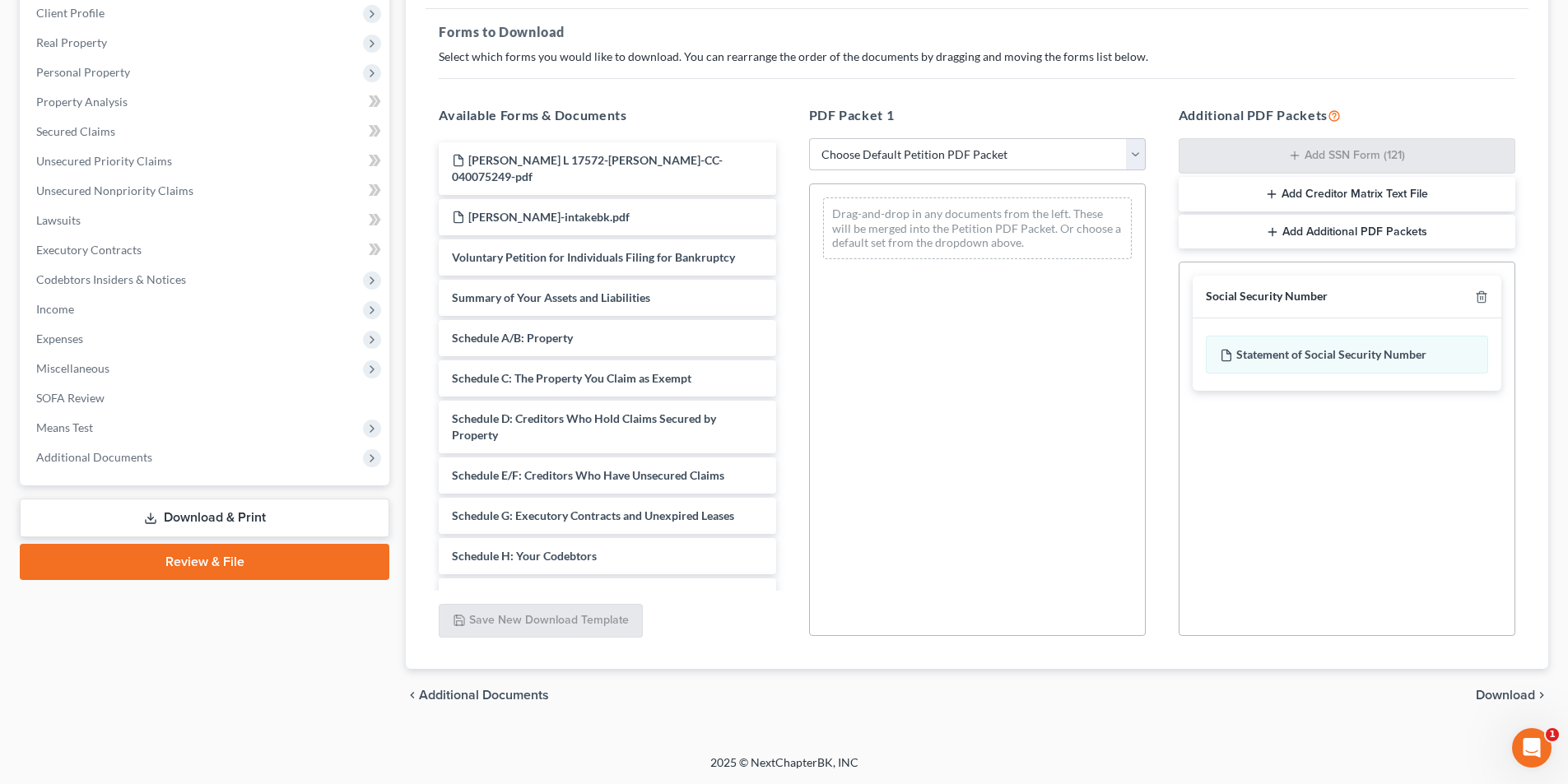
click at [1508, 693] on span "Download" at bounding box center [1505, 695] width 60 height 13
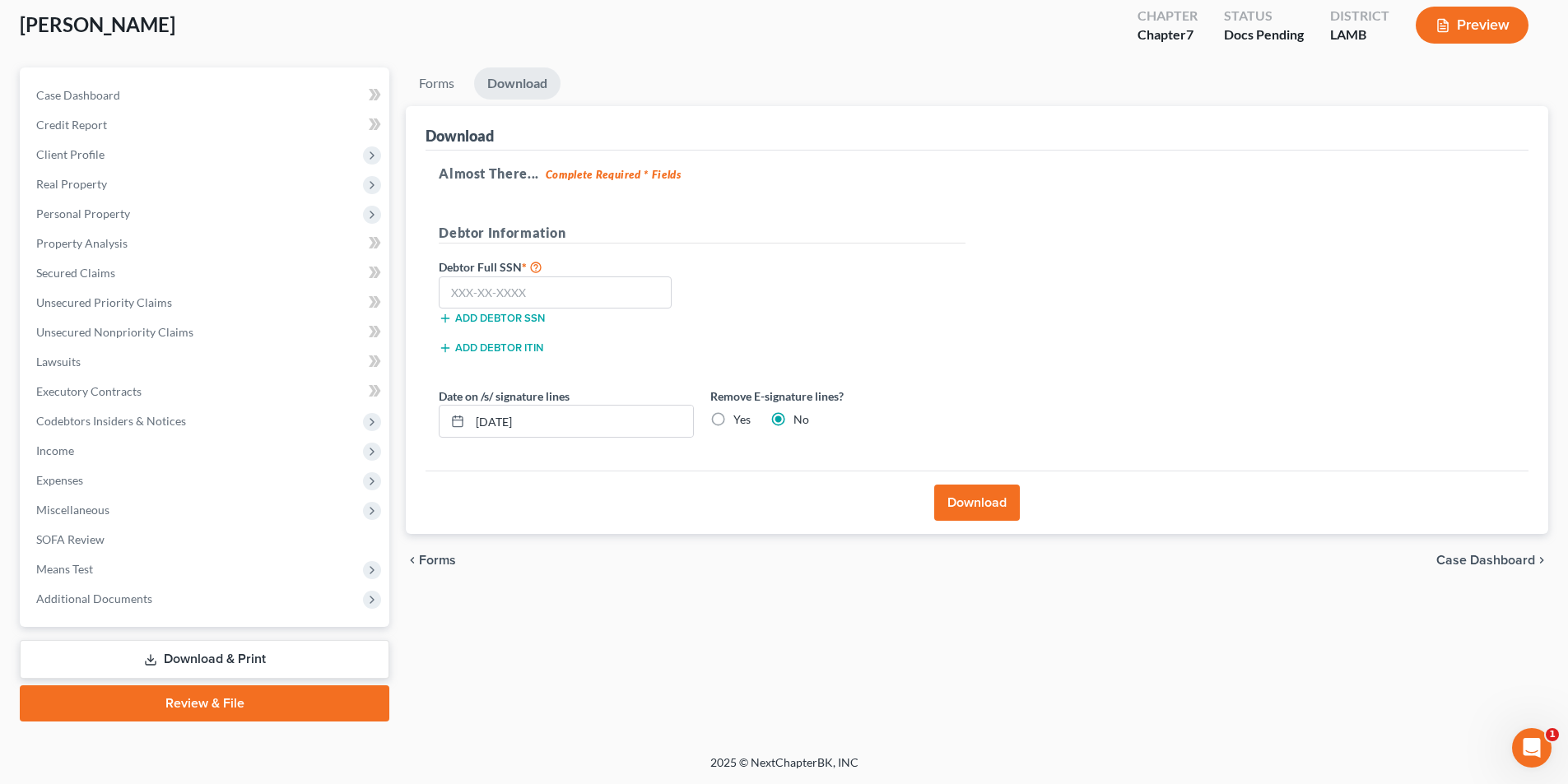
scroll to position [90, 0]
click at [534, 294] on input "text" at bounding box center [555, 292] width 233 height 33
type input "663-01-4178"
click at [1010, 506] on button "Download" at bounding box center [976, 502] width 85 height 36
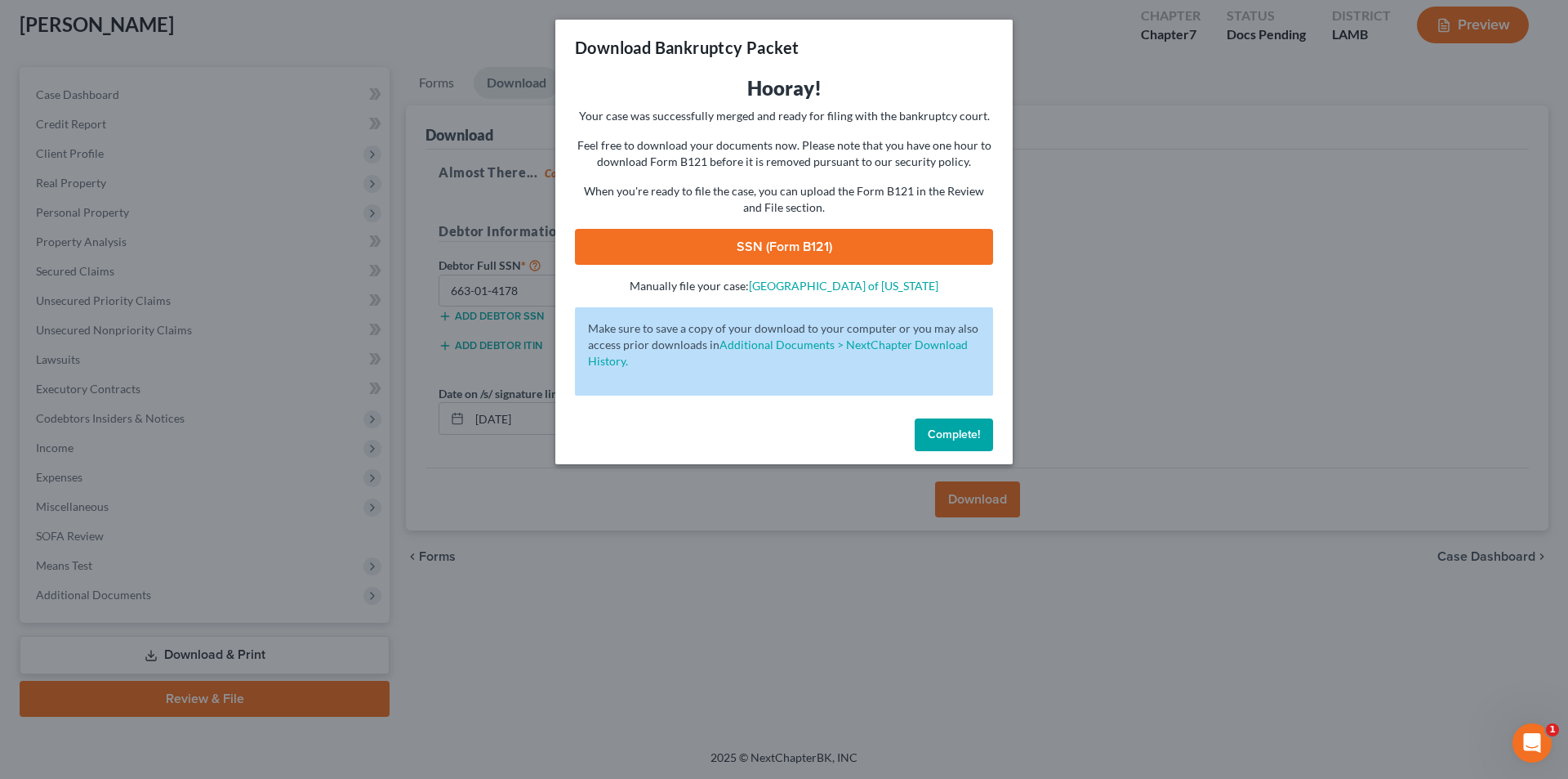
click at [729, 251] on link "SSN (Form B121)" at bounding box center [784, 246] width 418 height 36
click at [966, 434] on span "Complete!" at bounding box center [953, 434] width 52 height 14
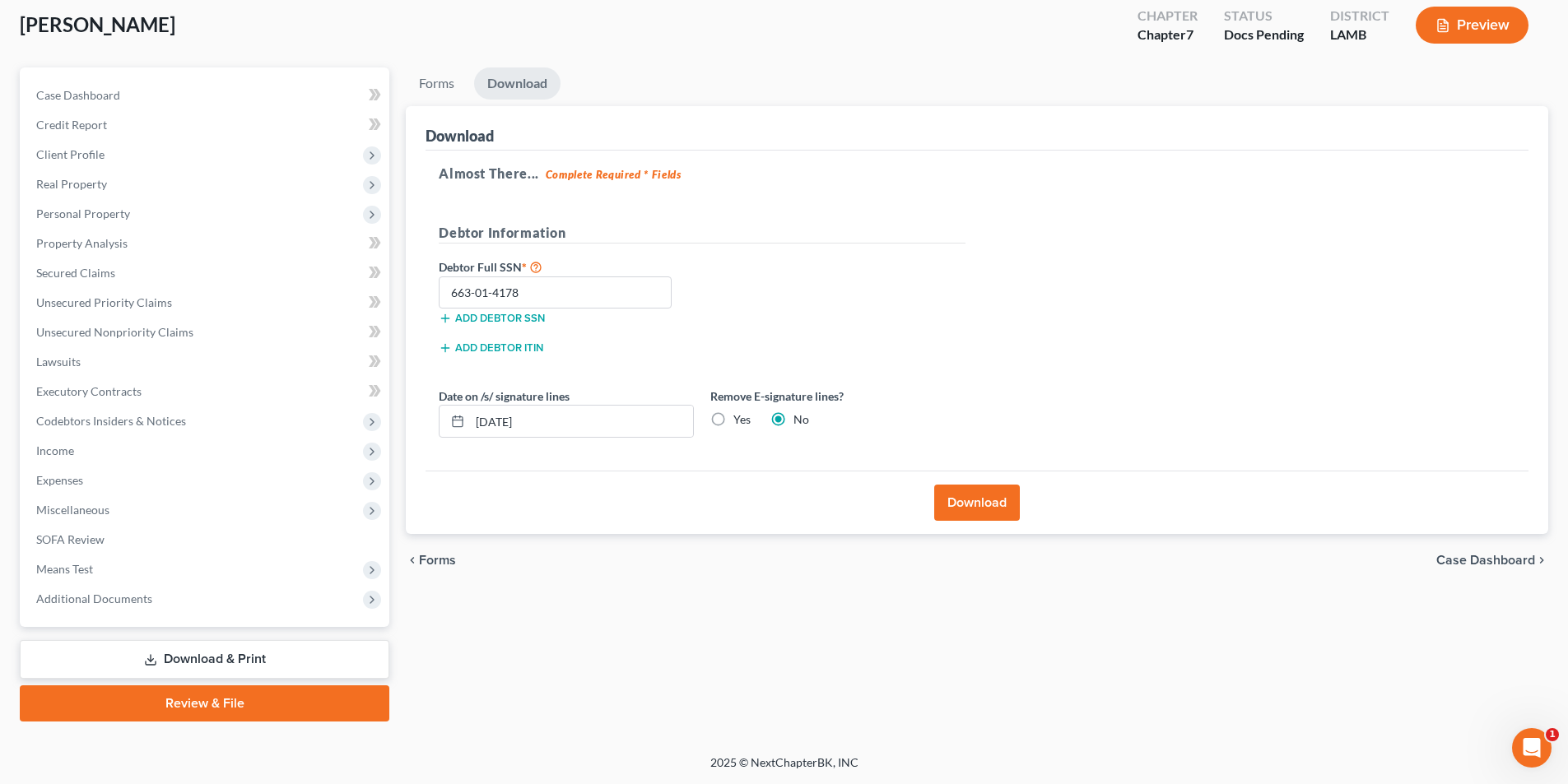
click at [298, 698] on link "Review & File" at bounding box center [204, 703] width 370 height 36
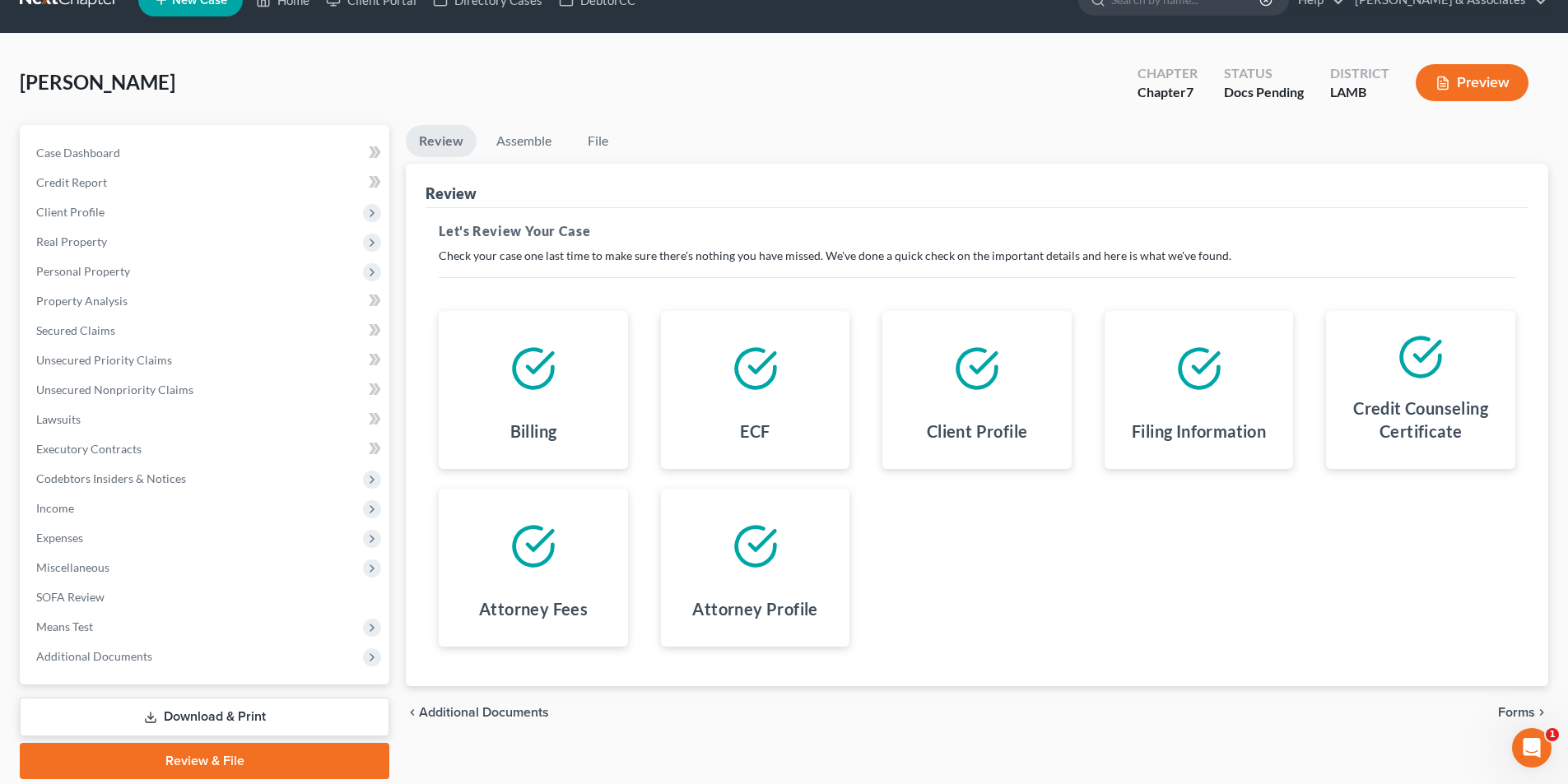
scroll to position [90, 0]
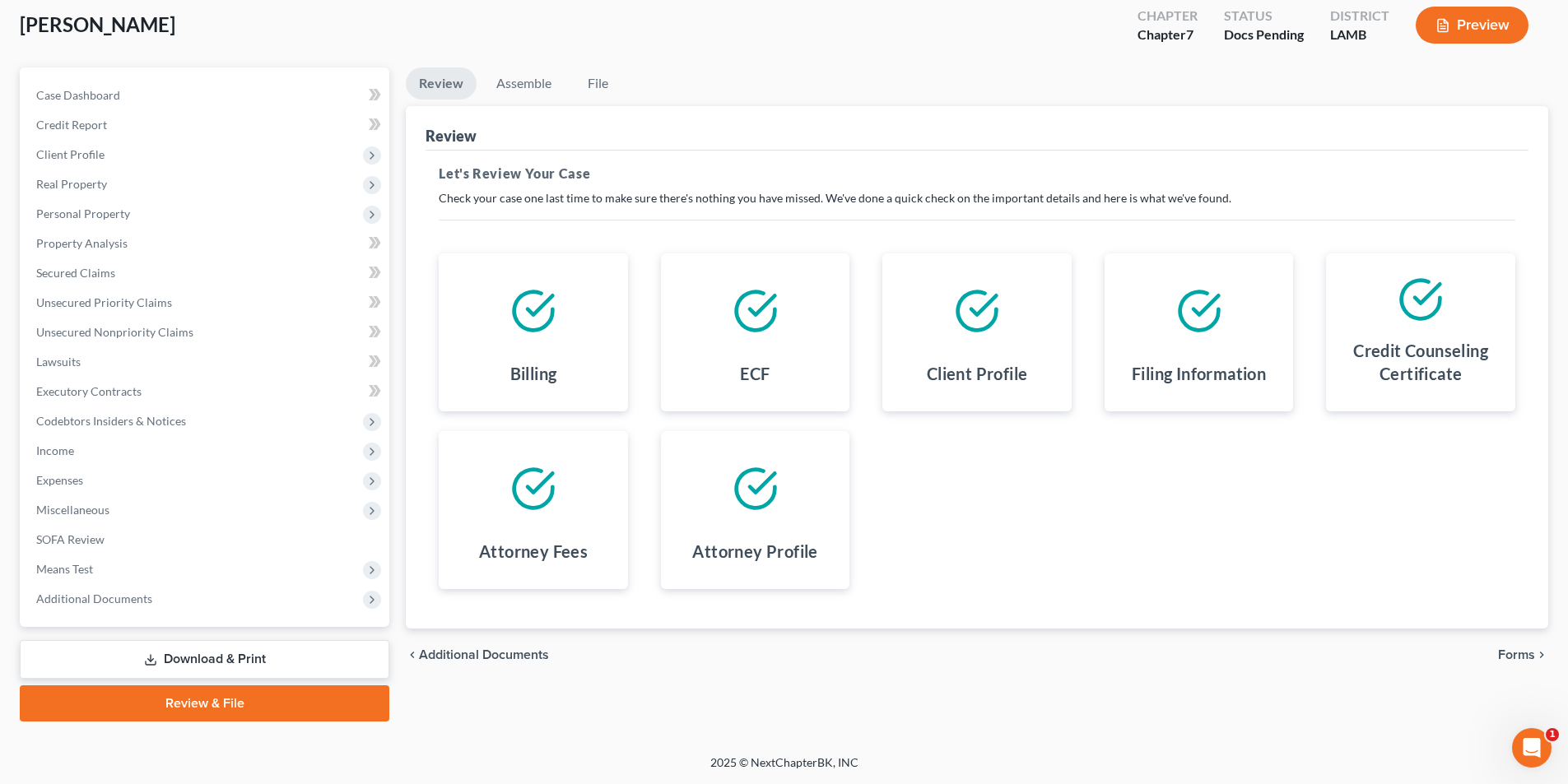
click at [1510, 668] on div "chevron_left Additional Documents Forms chevron_right" at bounding box center [976, 654] width 1142 height 53
click at [1520, 648] on span "Forms" at bounding box center [1516, 655] width 37 height 13
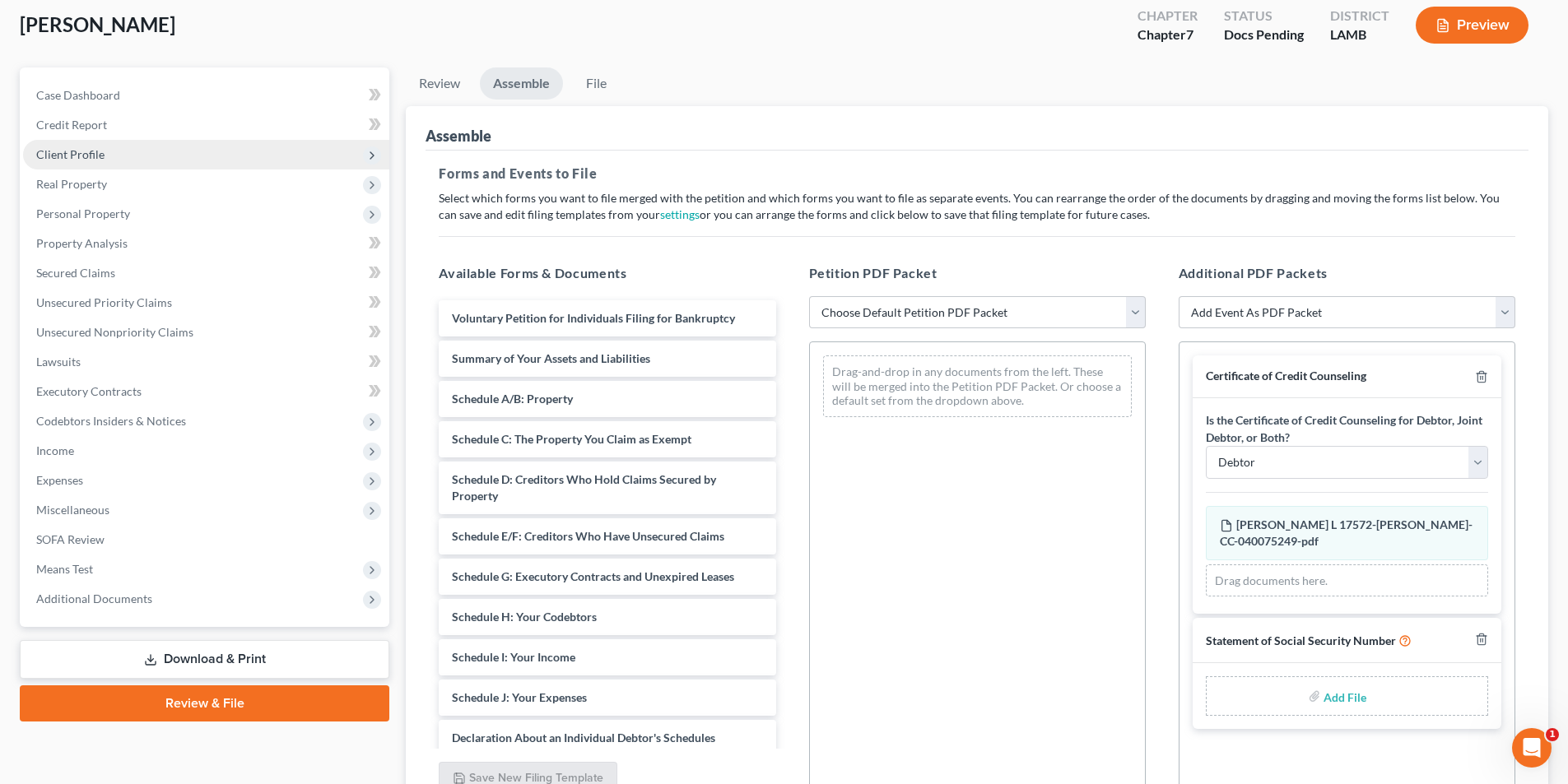
click at [144, 159] on span "Client Profile" at bounding box center [205, 154] width 366 height 29
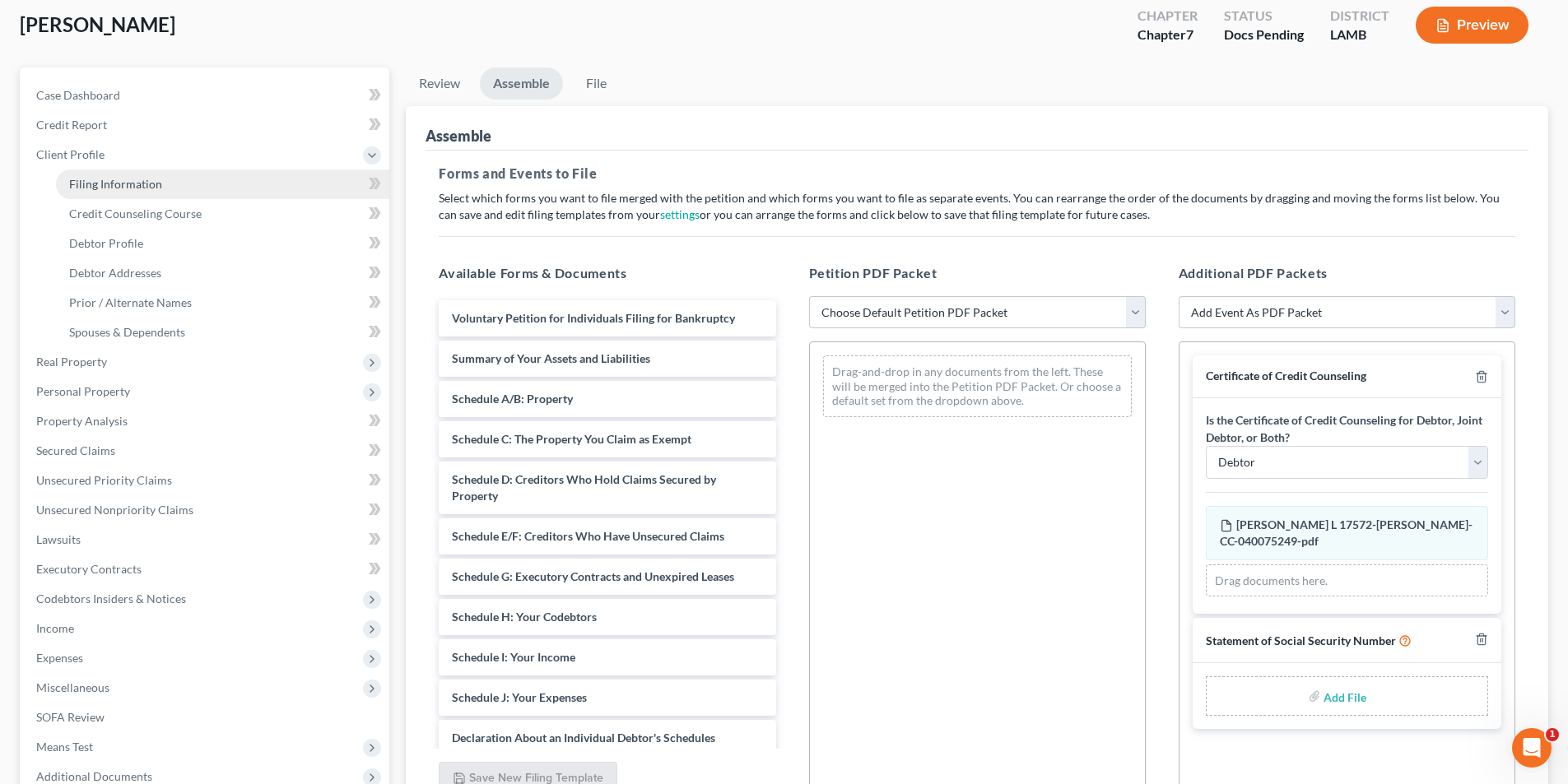
click at [134, 181] on span "Filing Information" at bounding box center [115, 183] width 93 height 14
select select "1"
select select "0"
select select "19"
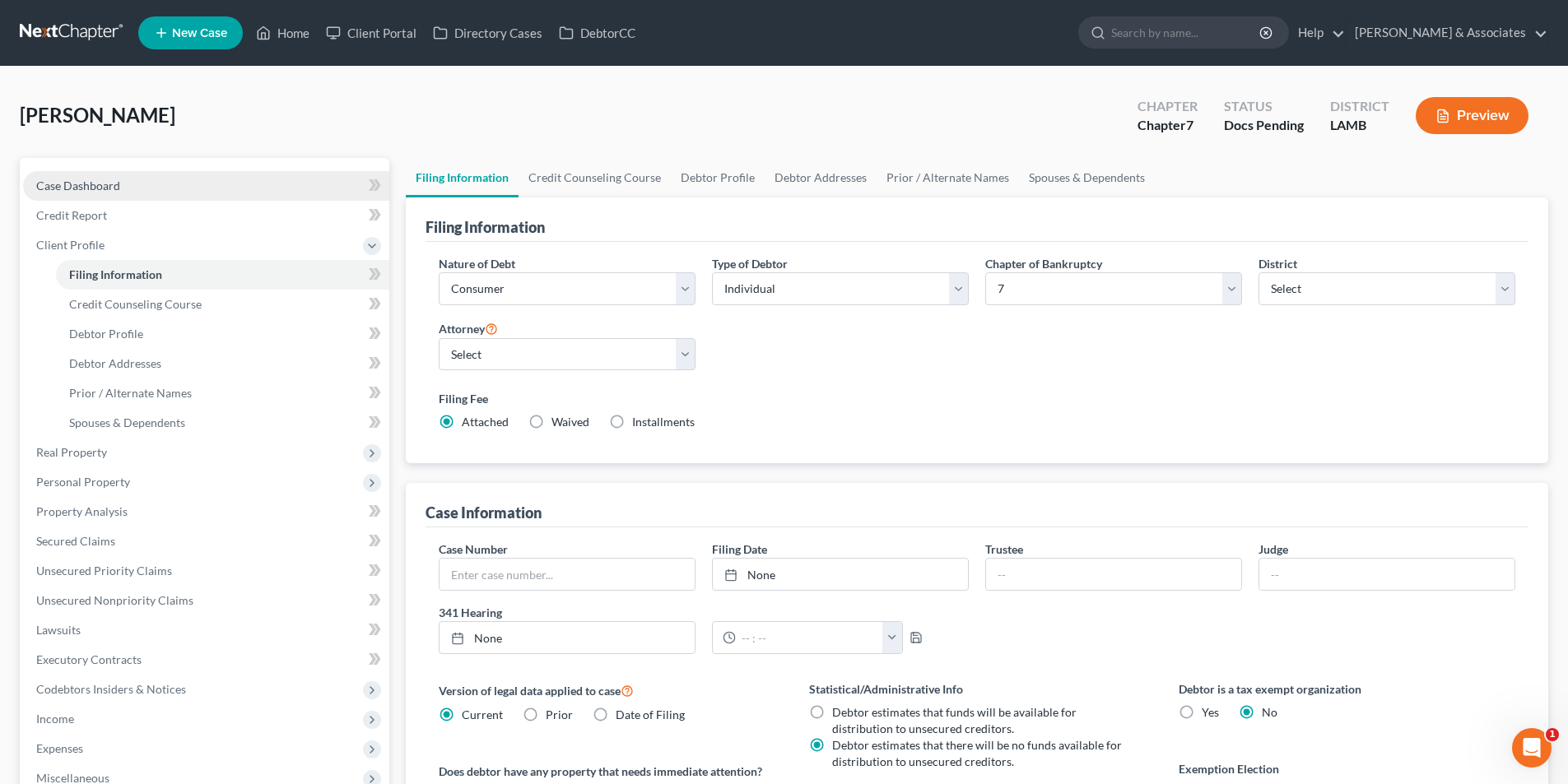
click at [117, 185] on span "Case Dashboard" at bounding box center [78, 185] width 84 height 14
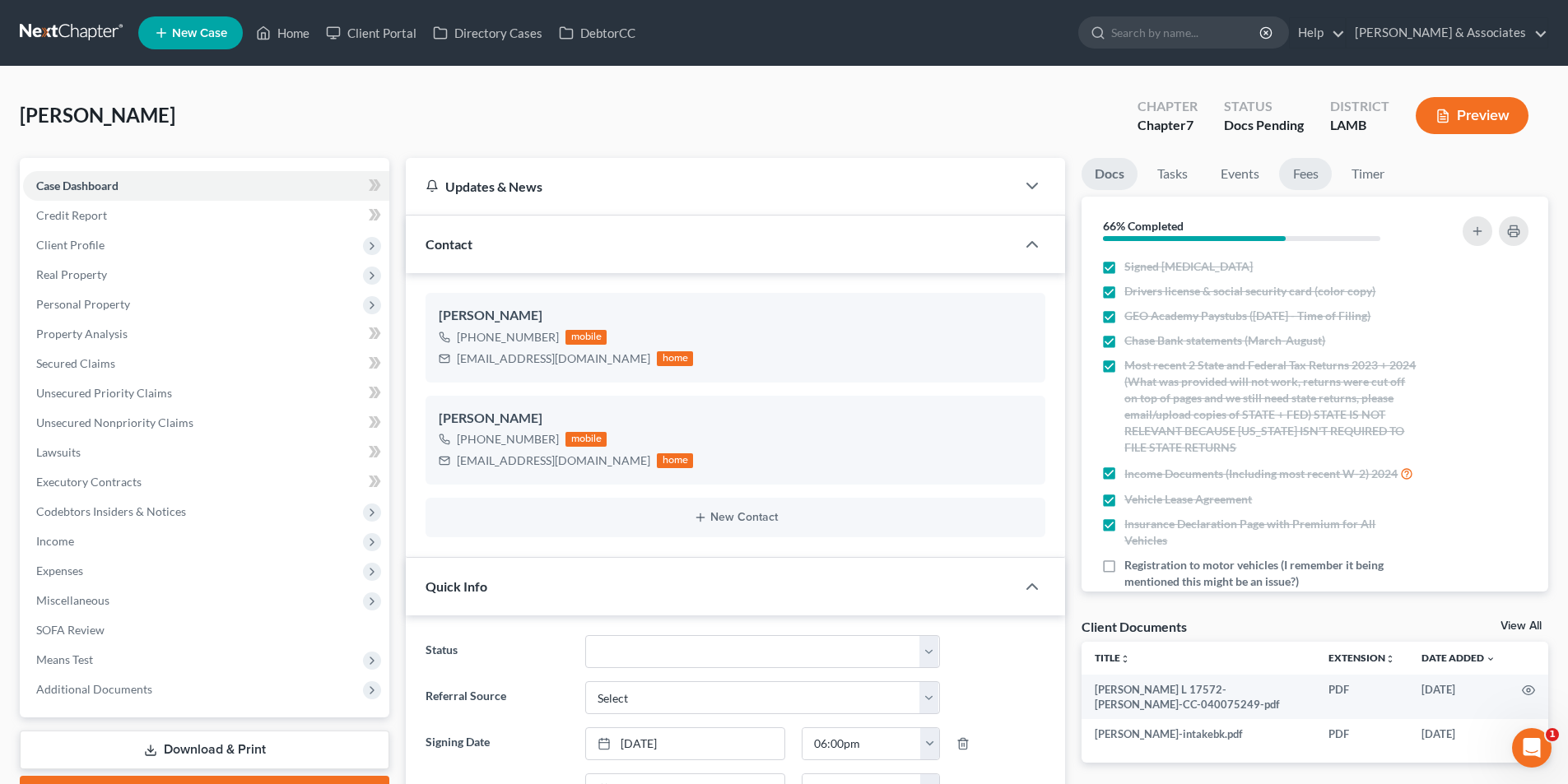
scroll to position [1313, 0]
click at [1310, 169] on link "Fees" at bounding box center [1305, 174] width 53 height 32
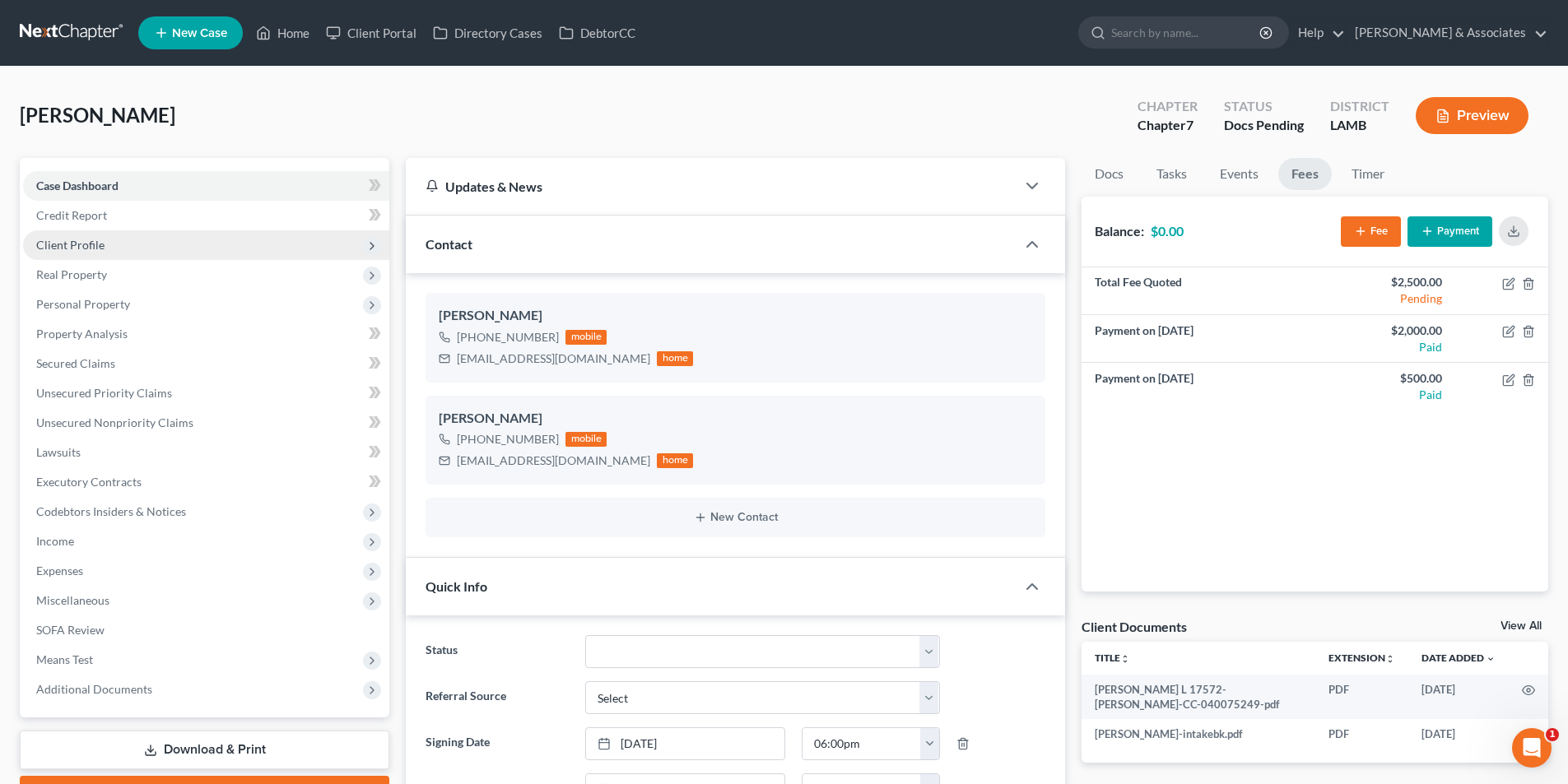
click at [163, 253] on span "Client Profile" at bounding box center [205, 245] width 366 height 29
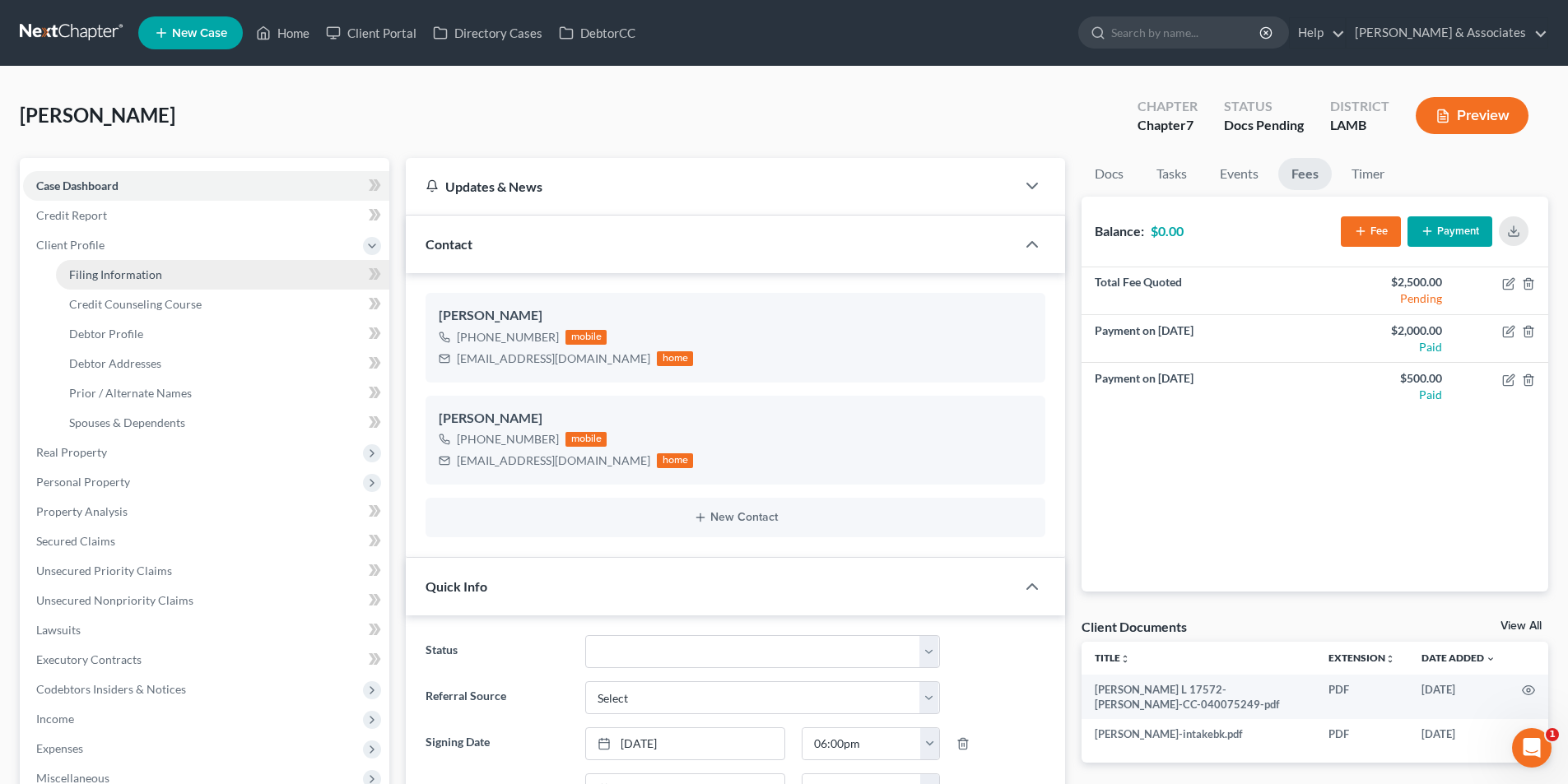
click at [160, 276] on link "Filing Information" at bounding box center [223, 274] width 334 height 29
select select "1"
select select "0"
select select "35"
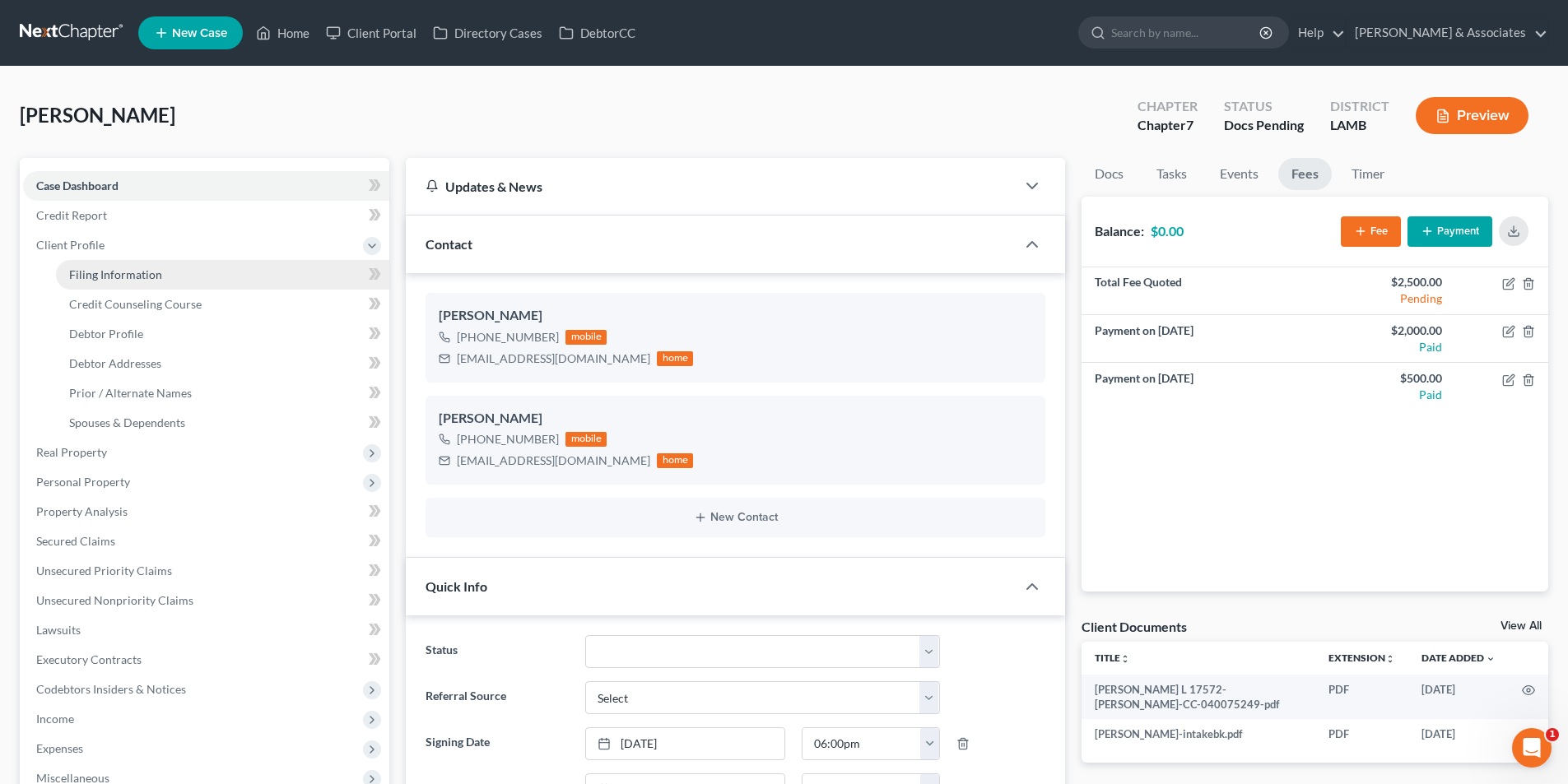
select select "0"
select select "19"
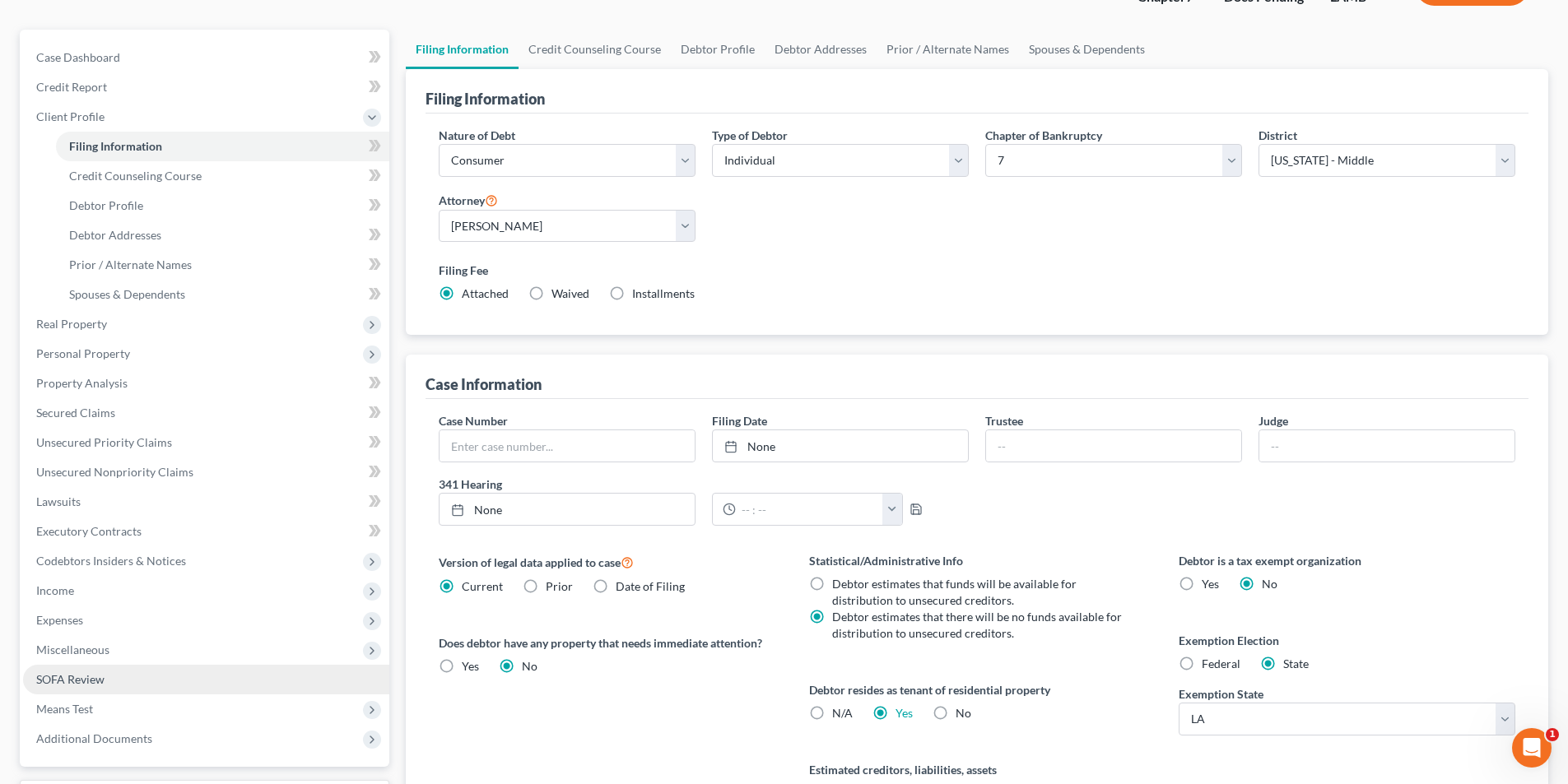
scroll to position [300, 0]
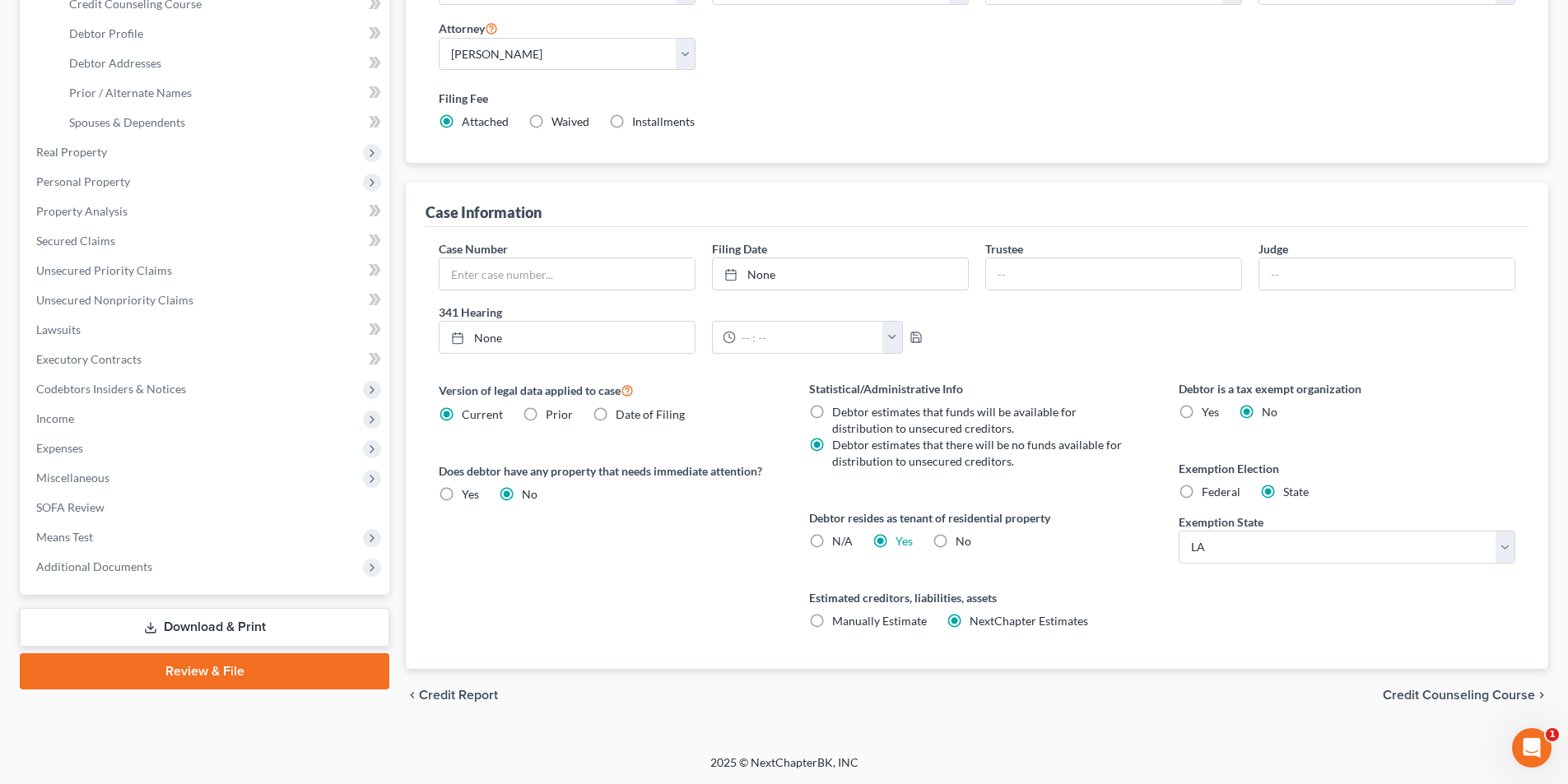
click at [142, 664] on link "Review & File" at bounding box center [204, 671] width 370 height 36
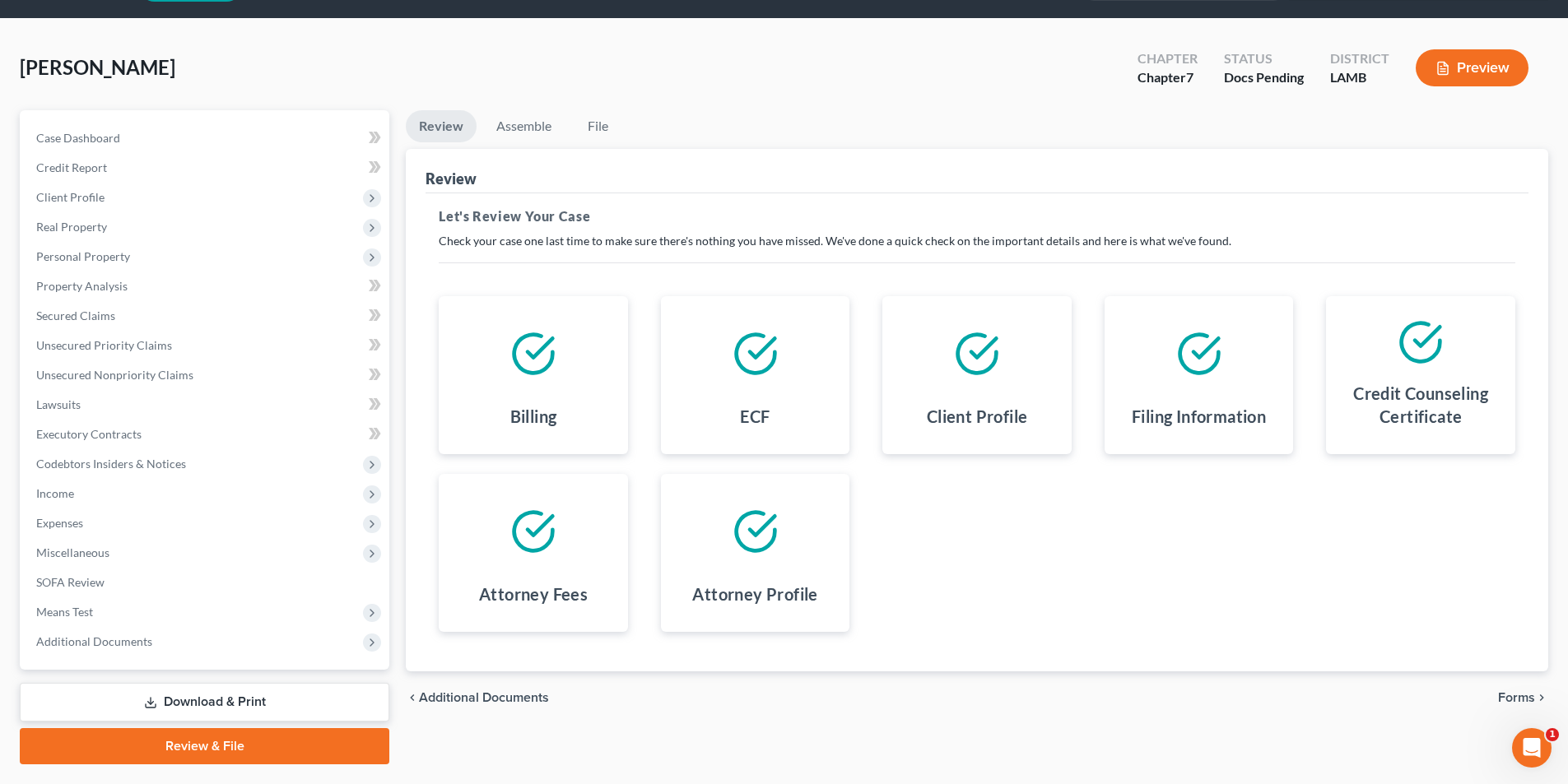
scroll to position [90, 0]
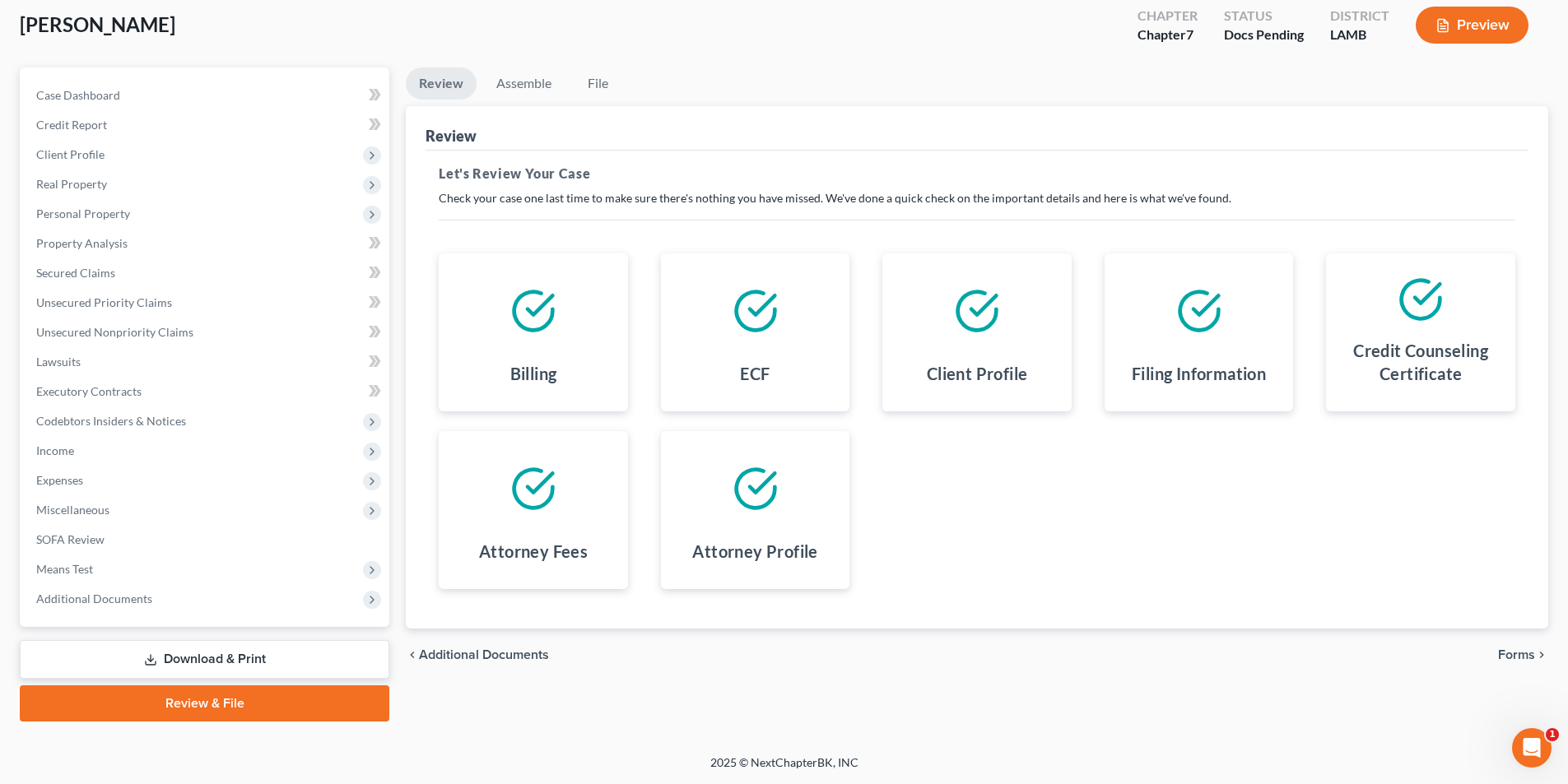
drag, startPoint x: 1526, startPoint y: 673, endPoint x: 1526, endPoint y: 663, distance: 10.0
click at [1526, 671] on div "chevron_left Additional Documents Forms chevron_right" at bounding box center [976, 654] width 1142 height 53
click at [1526, 660] on span "Forms" at bounding box center [1516, 655] width 37 height 13
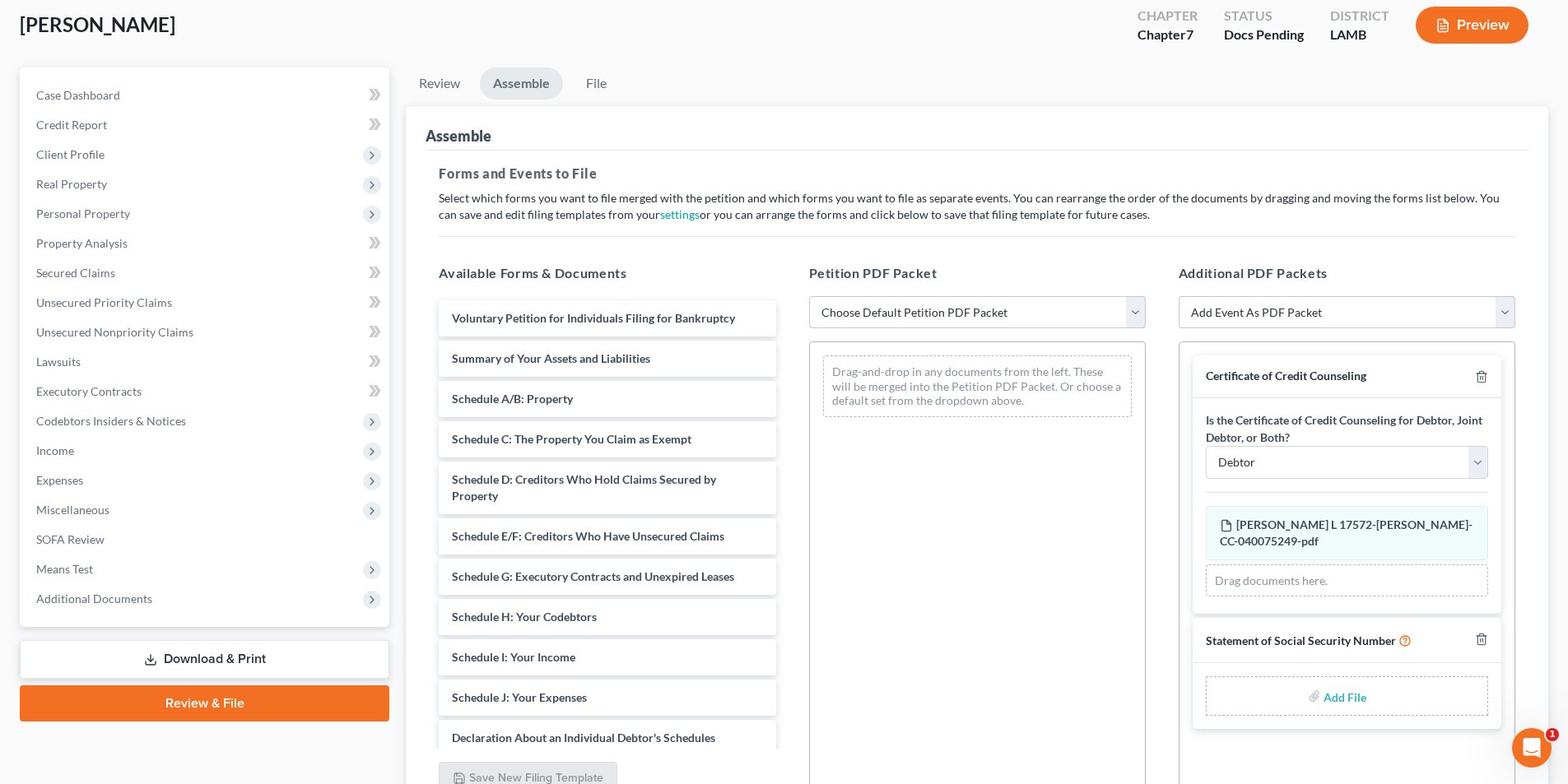
click at [1045, 326] on select "Choose Default Petition PDF Packet Emergency Filing (Voluntary Petition and Cre…" at bounding box center [977, 312] width 337 height 33
select select "4"
click at [809, 296] on select "Choose Default Petition PDF Packet Emergency Filing (Voluntary Petition and Cre…" at bounding box center [977, 312] width 337 height 33
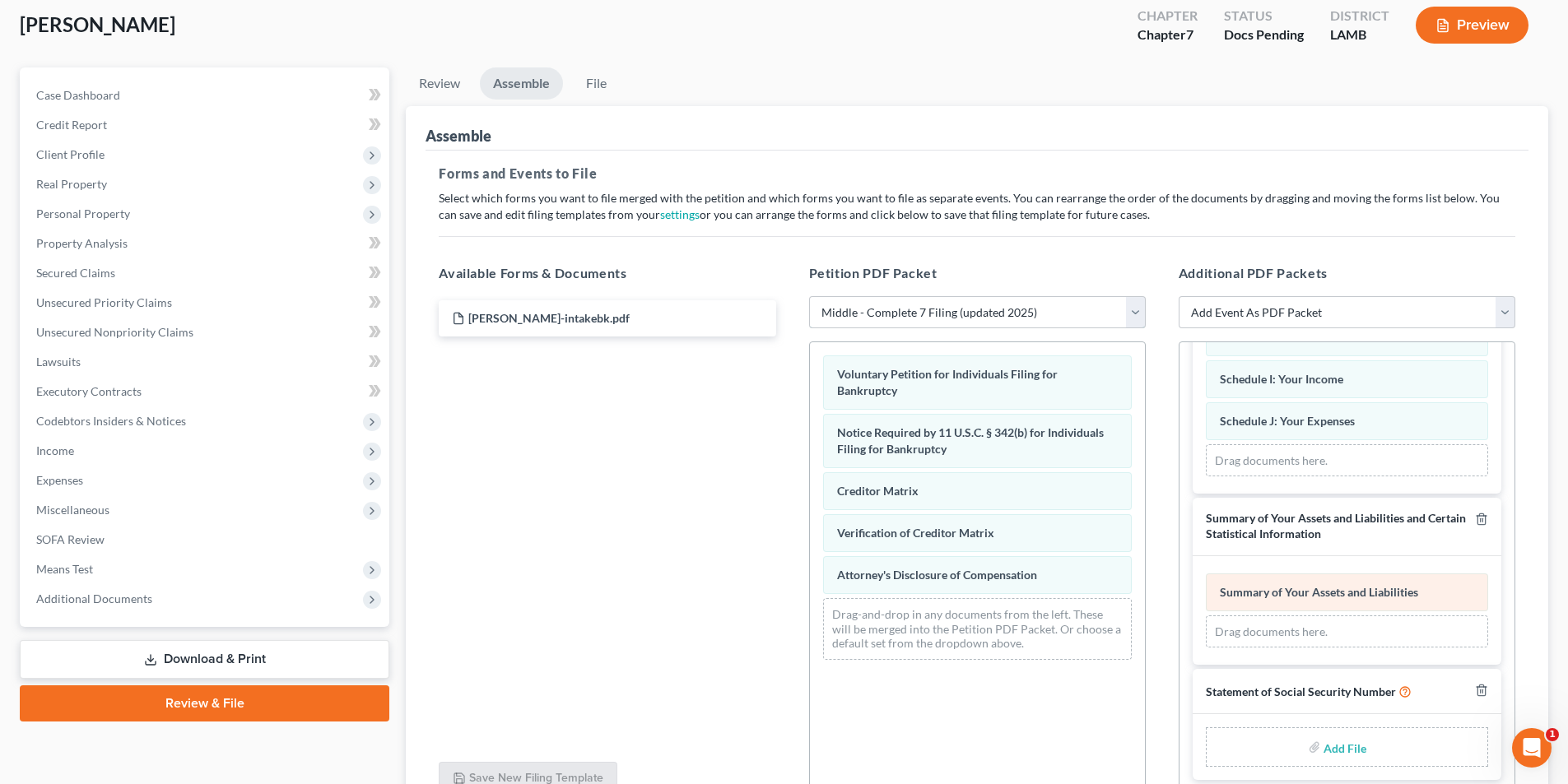
scroll to position [249, 0]
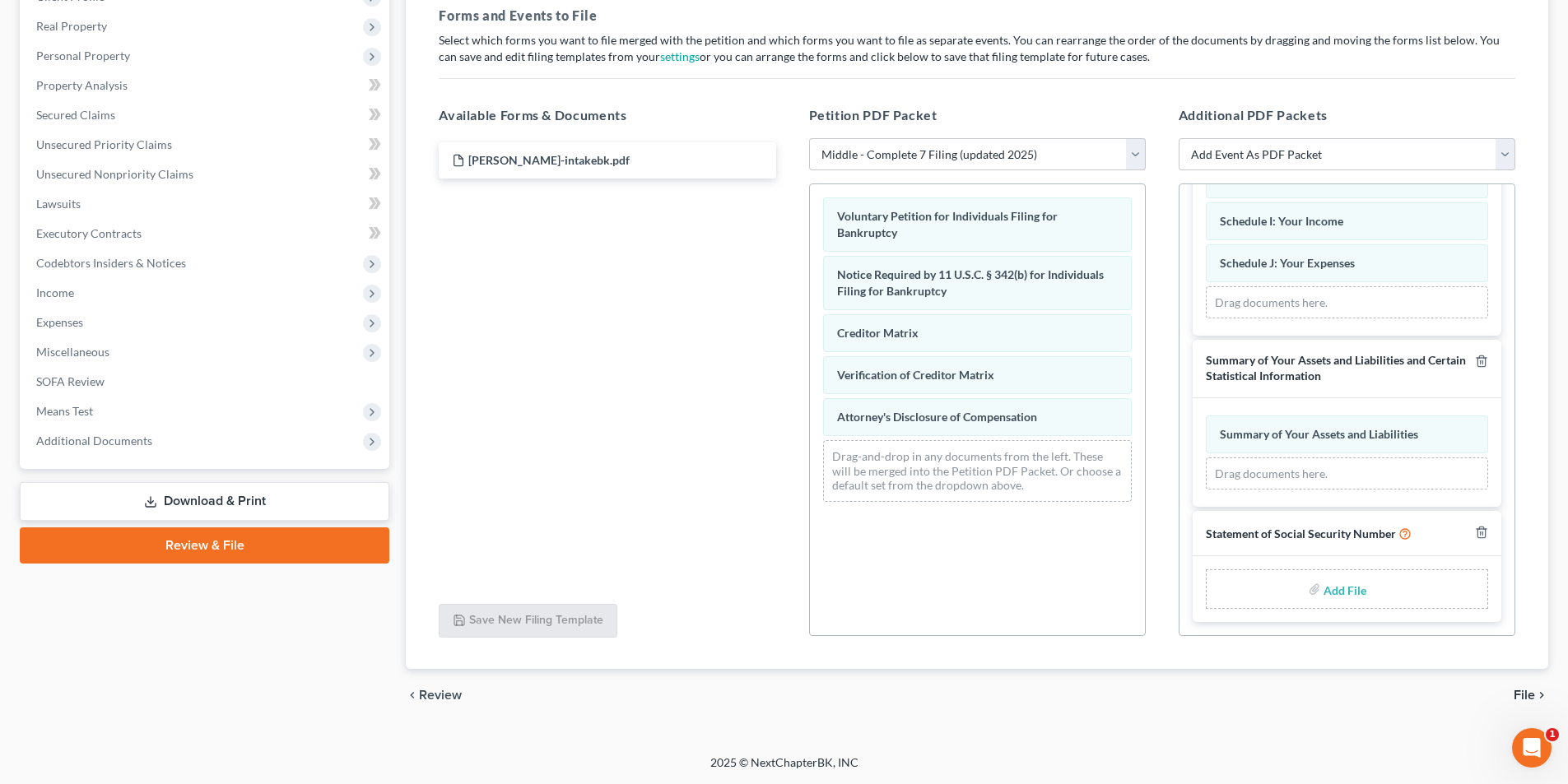
click at [1338, 601] on input "file" at bounding box center [1343, 588] width 39 height 29
type input "C:\fakepath\Braxter SSN.pdf"
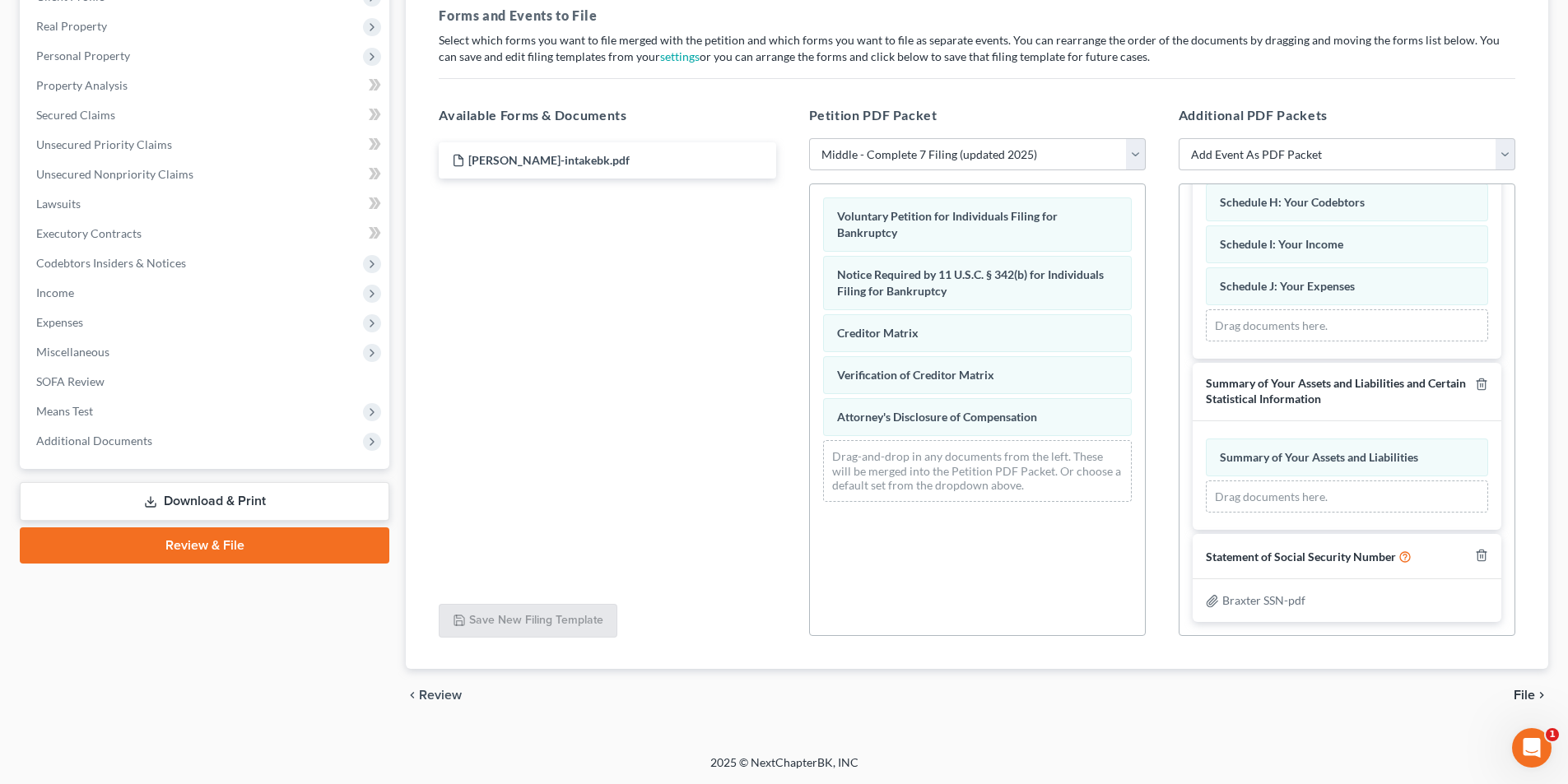
scroll to position [1314, 0]
click at [1530, 700] on span "File" at bounding box center [1524, 695] width 22 height 13
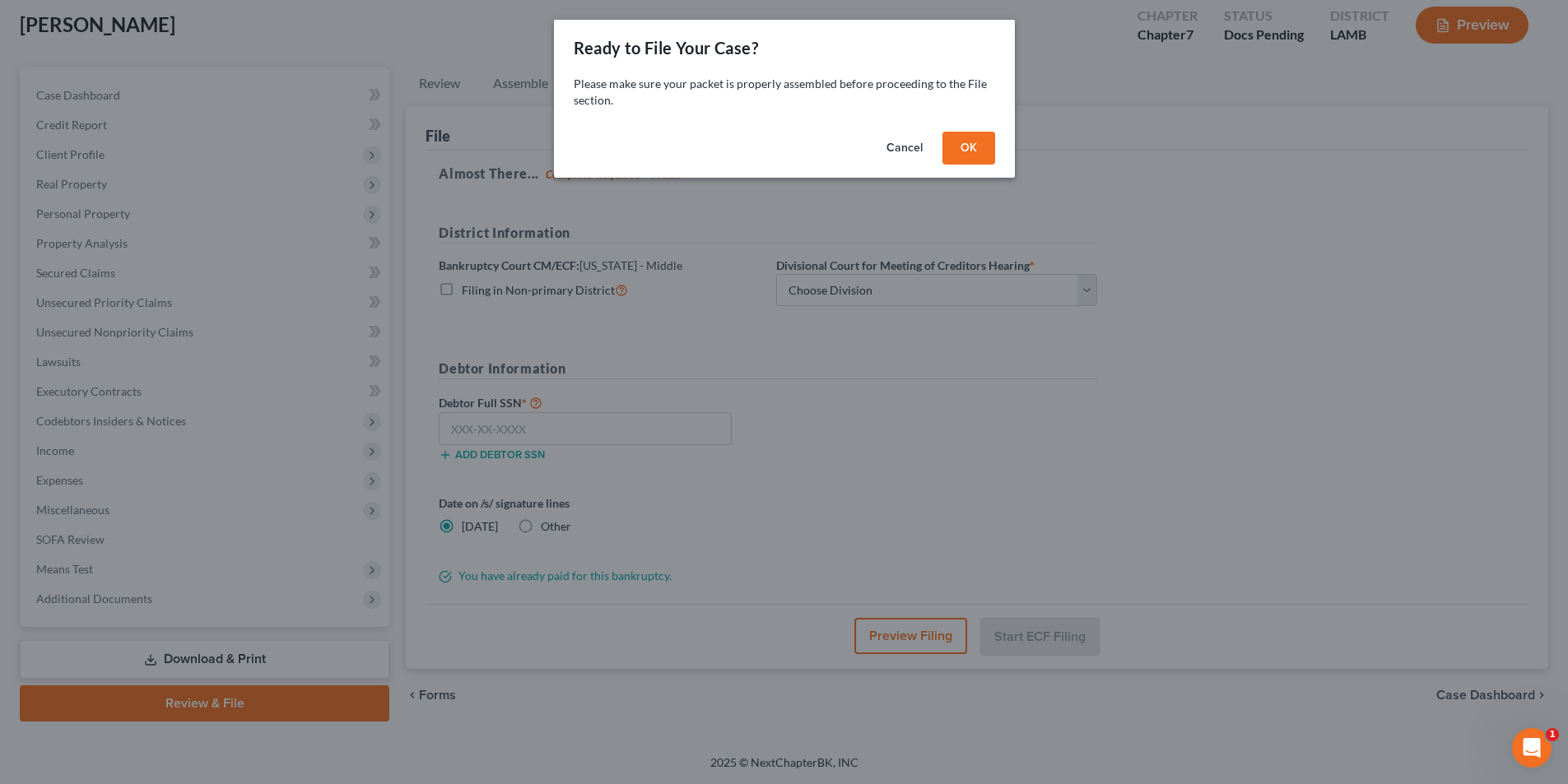
scroll to position [90, 0]
click at [971, 167] on div "Cancel OK" at bounding box center [790, 151] width 461 height 53
click at [967, 165] on div "Cancel OK" at bounding box center [790, 151] width 461 height 53
click at [967, 141] on button "OK" at bounding box center [974, 147] width 53 height 33
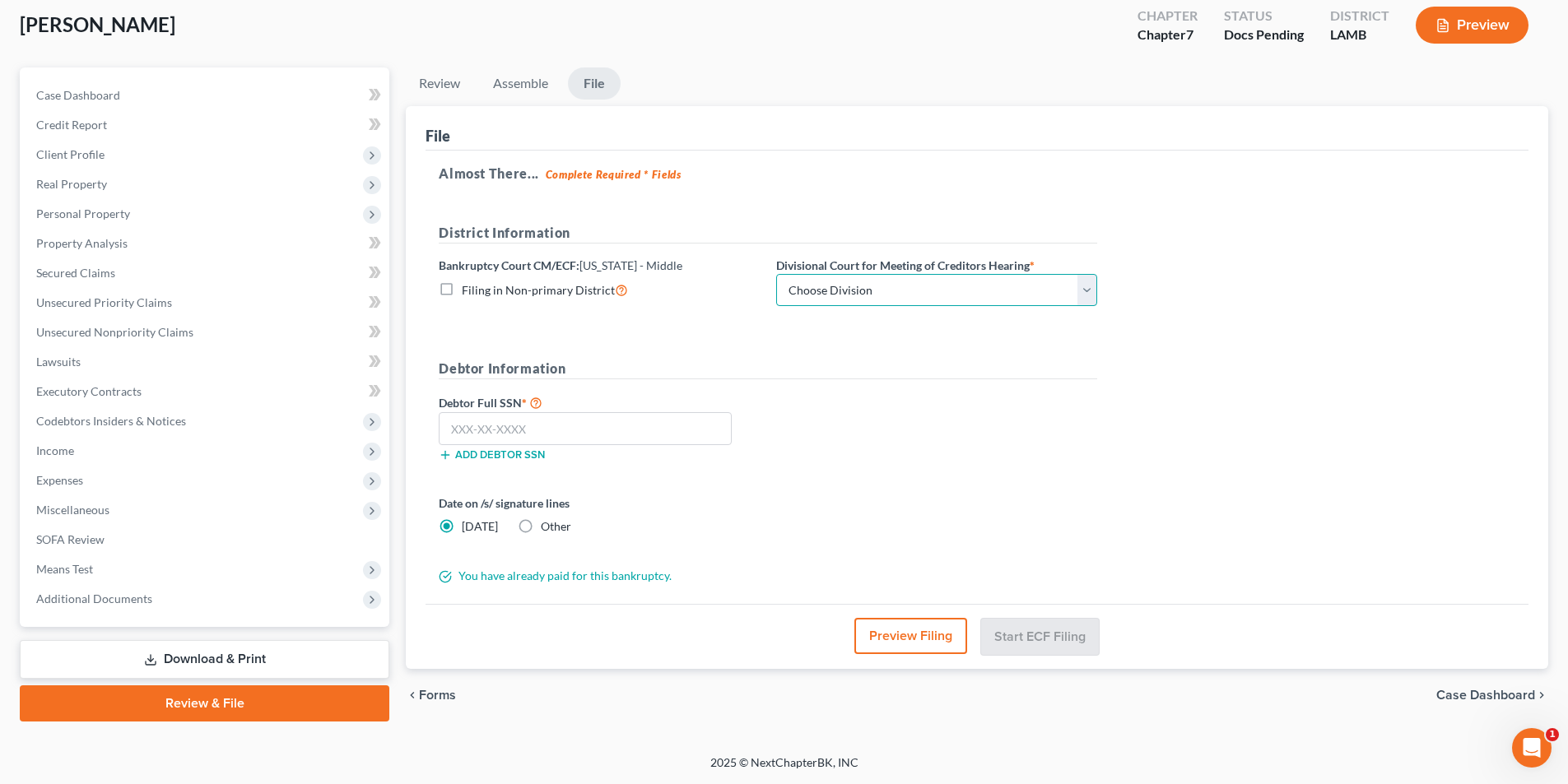
click at [955, 300] on select "Choose Division Baton Rouge" at bounding box center [936, 290] width 321 height 33
select select "0"
click at [776, 274] on select "Choose Division Baton Rouge" at bounding box center [936, 290] width 321 height 33
click at [660, 424] on input "text" at bounding box center [585, 428] width 293 height 33
paste input "663-01-4178"
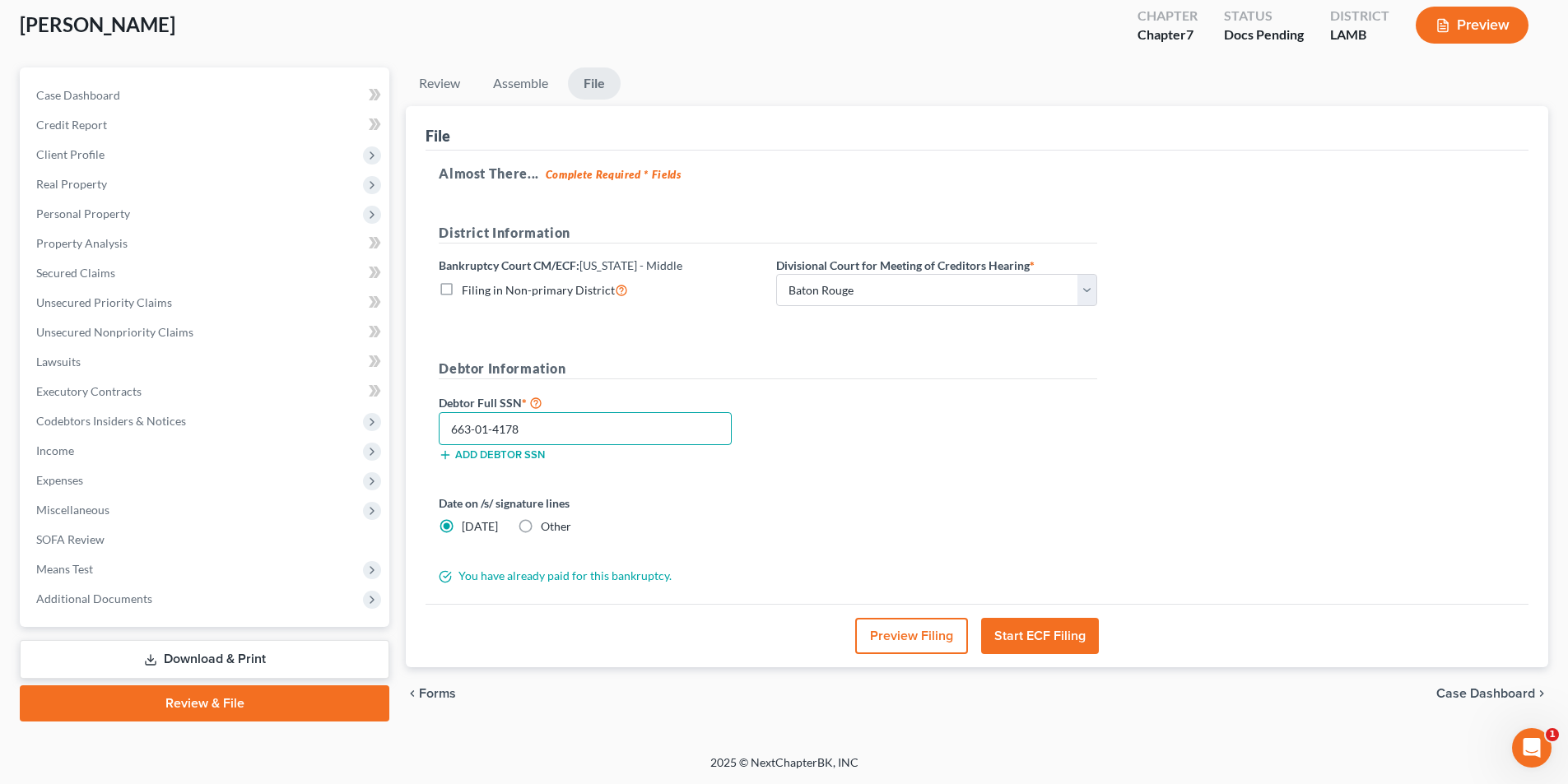
type input "663-01-4178"
click at [1069, 647] on button "Start ECF Filing" at bounding box center [1039, 635] width 117 height 36
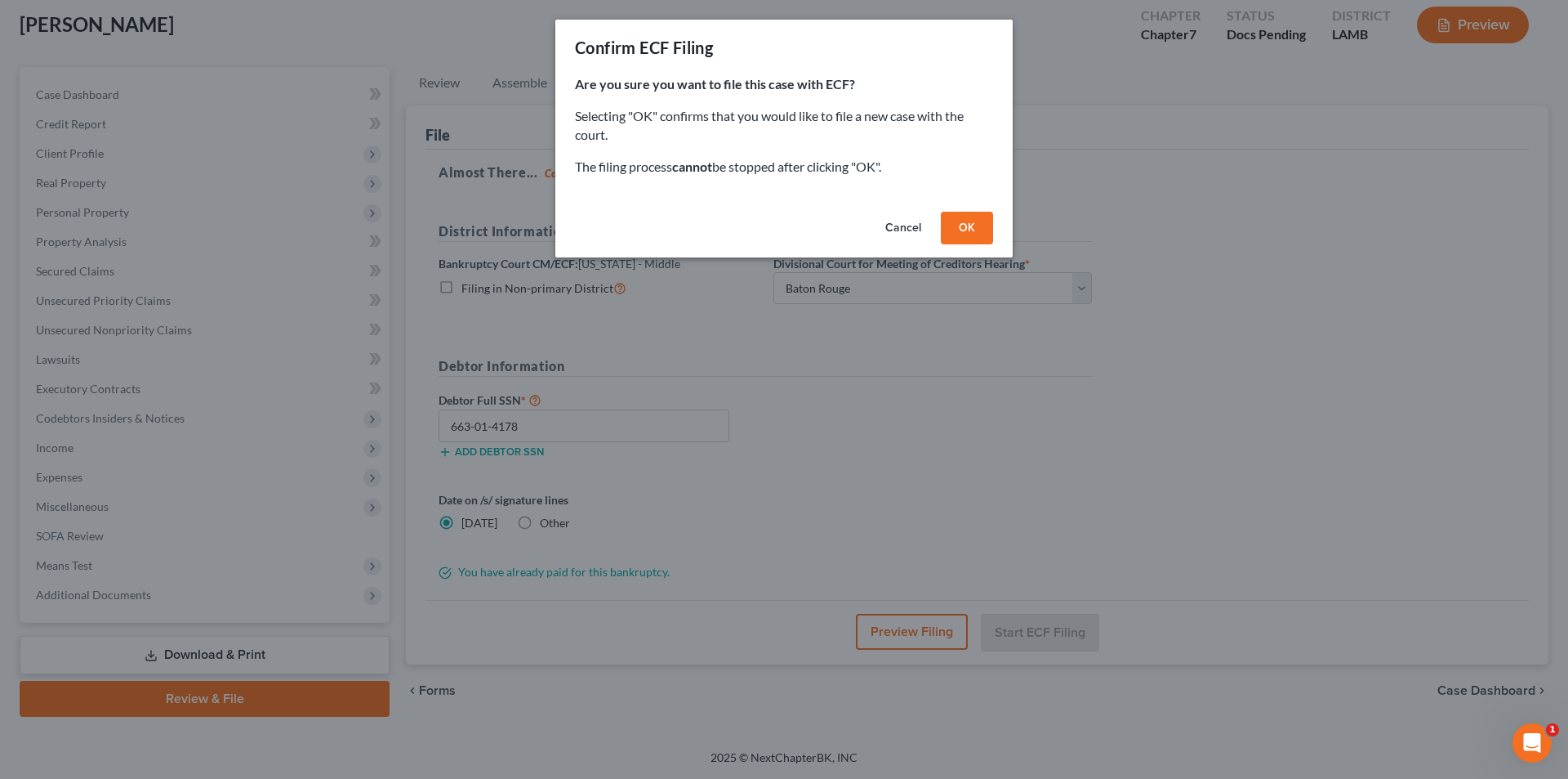
click at [968, 219] on button "OK" at bounding box center [967, 227] width 52 height 32
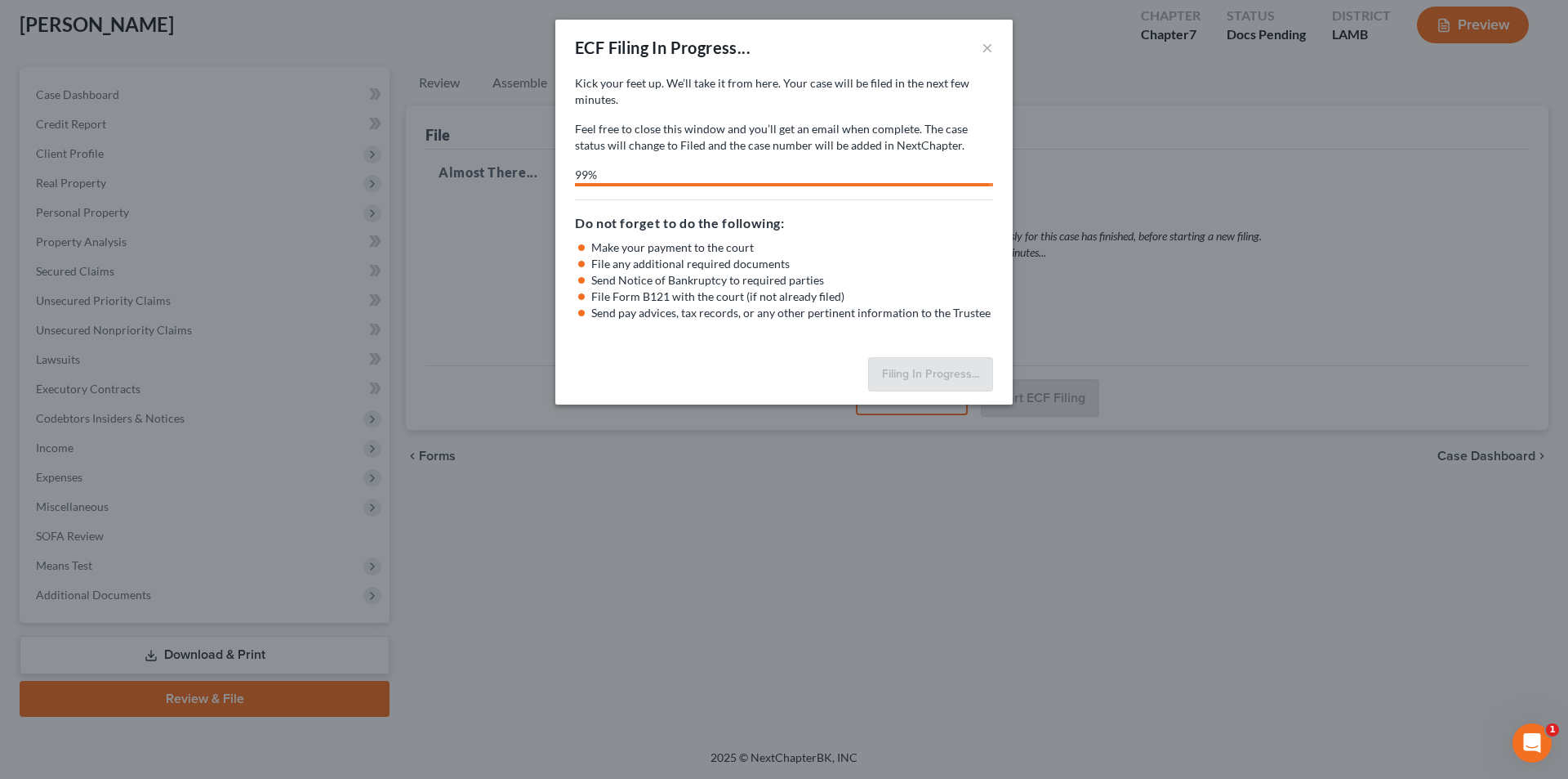
select select "0"
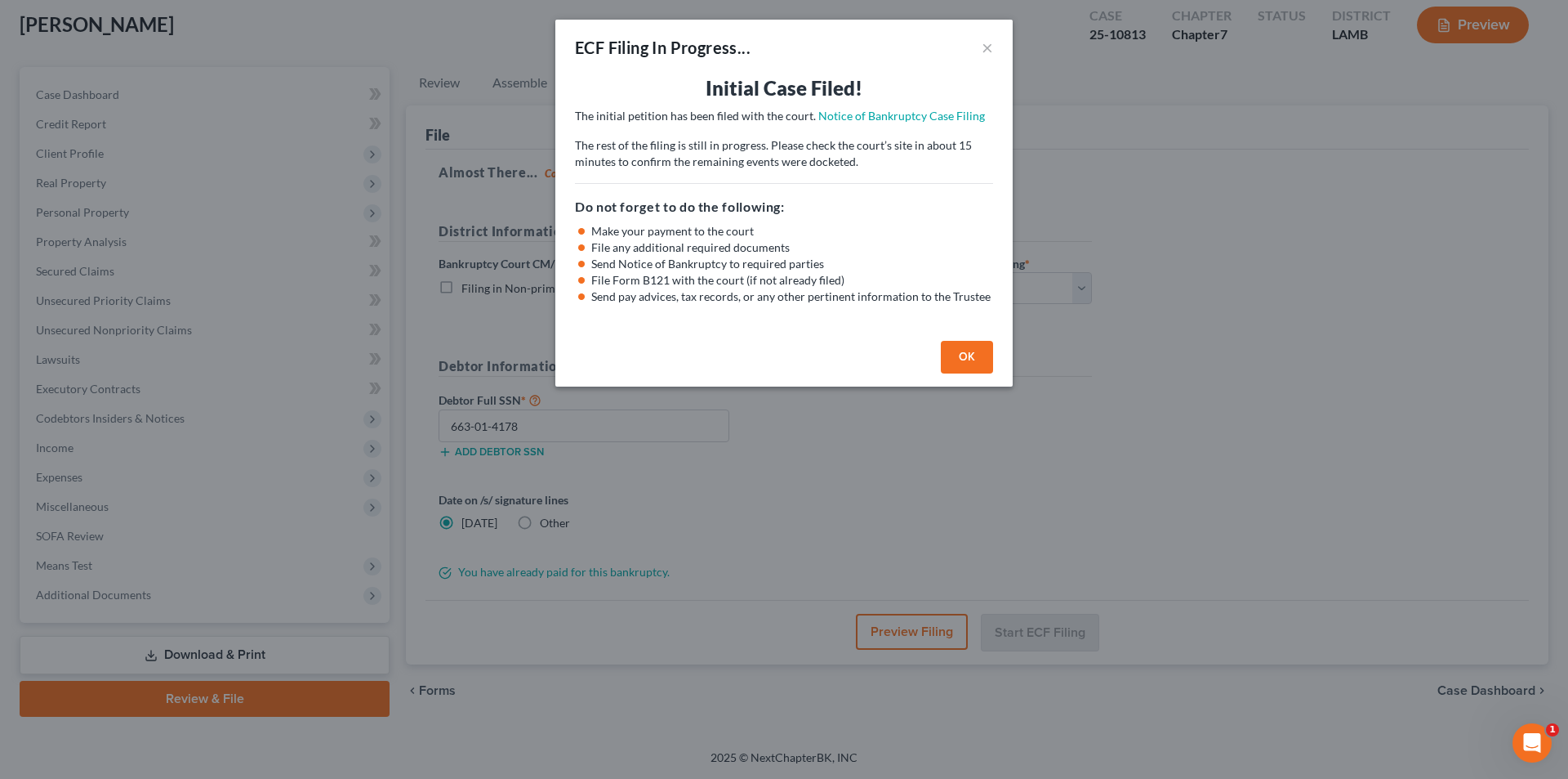
click at [983, 360] on button "OK" at bounding box center [967, 356] width 52 height 32
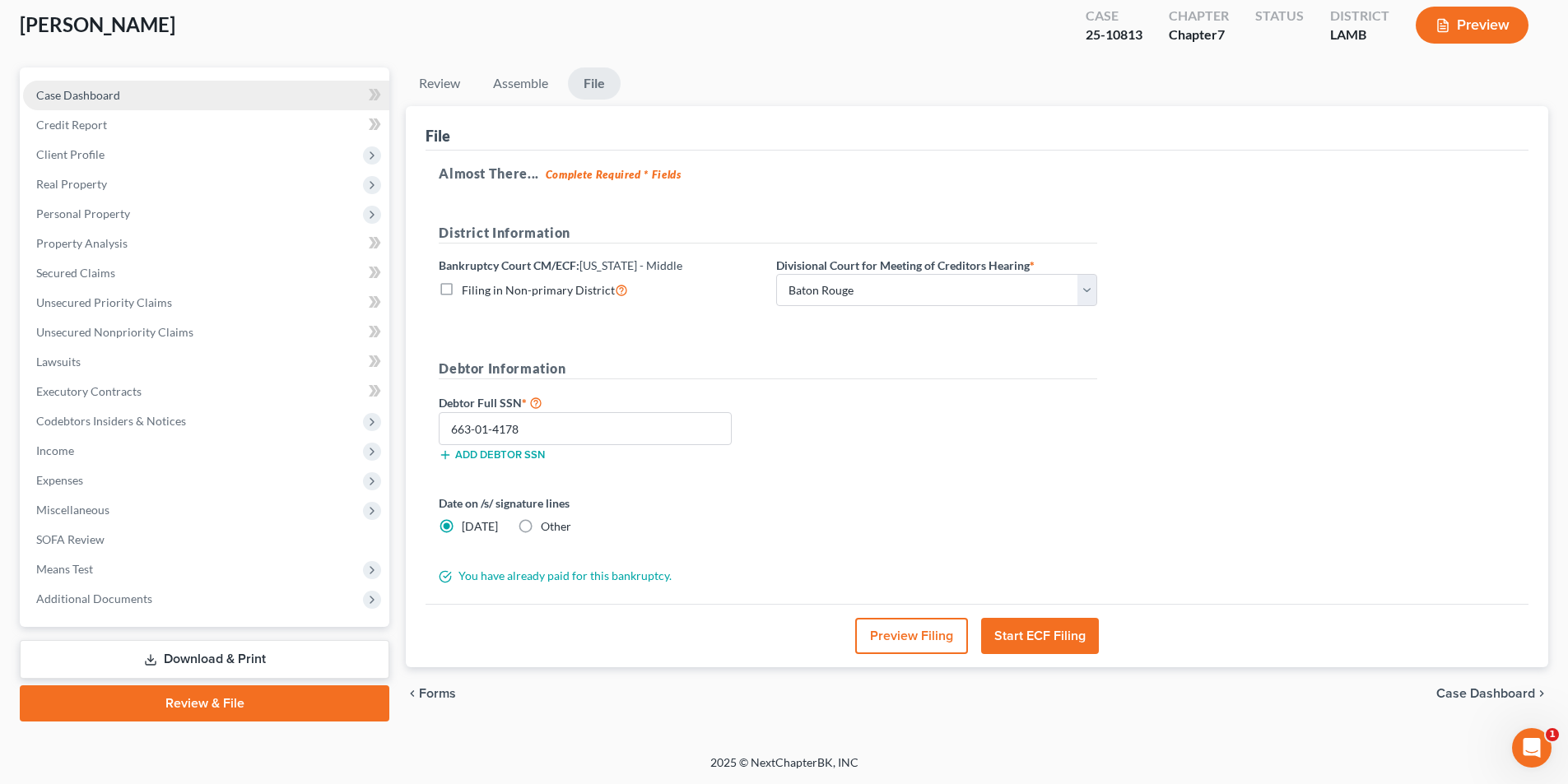
click at [77, 95] on span "Case Dashboard" at bounding box center [78, 95] width 84 height 14
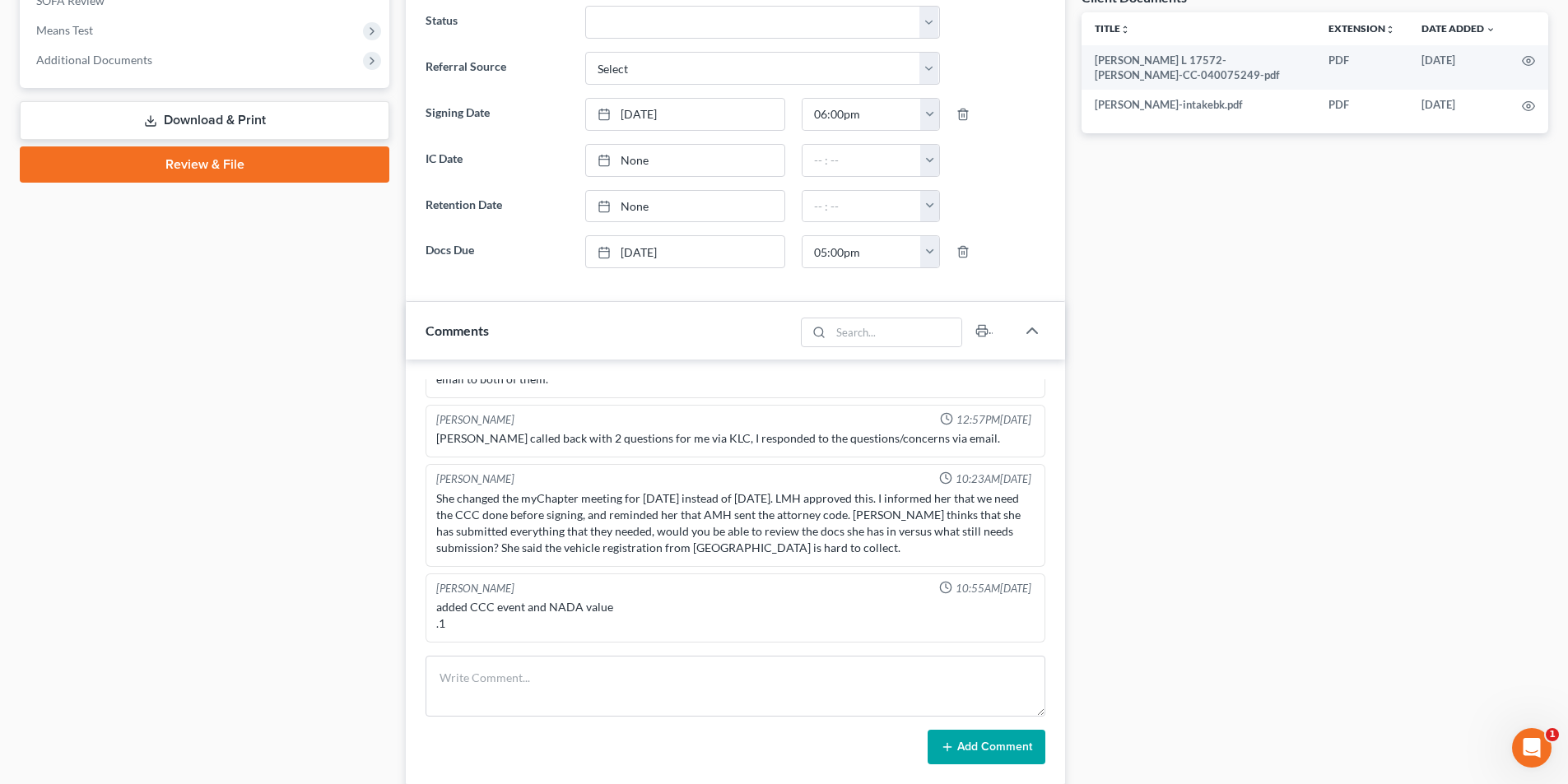
scroll to position [924, 0]
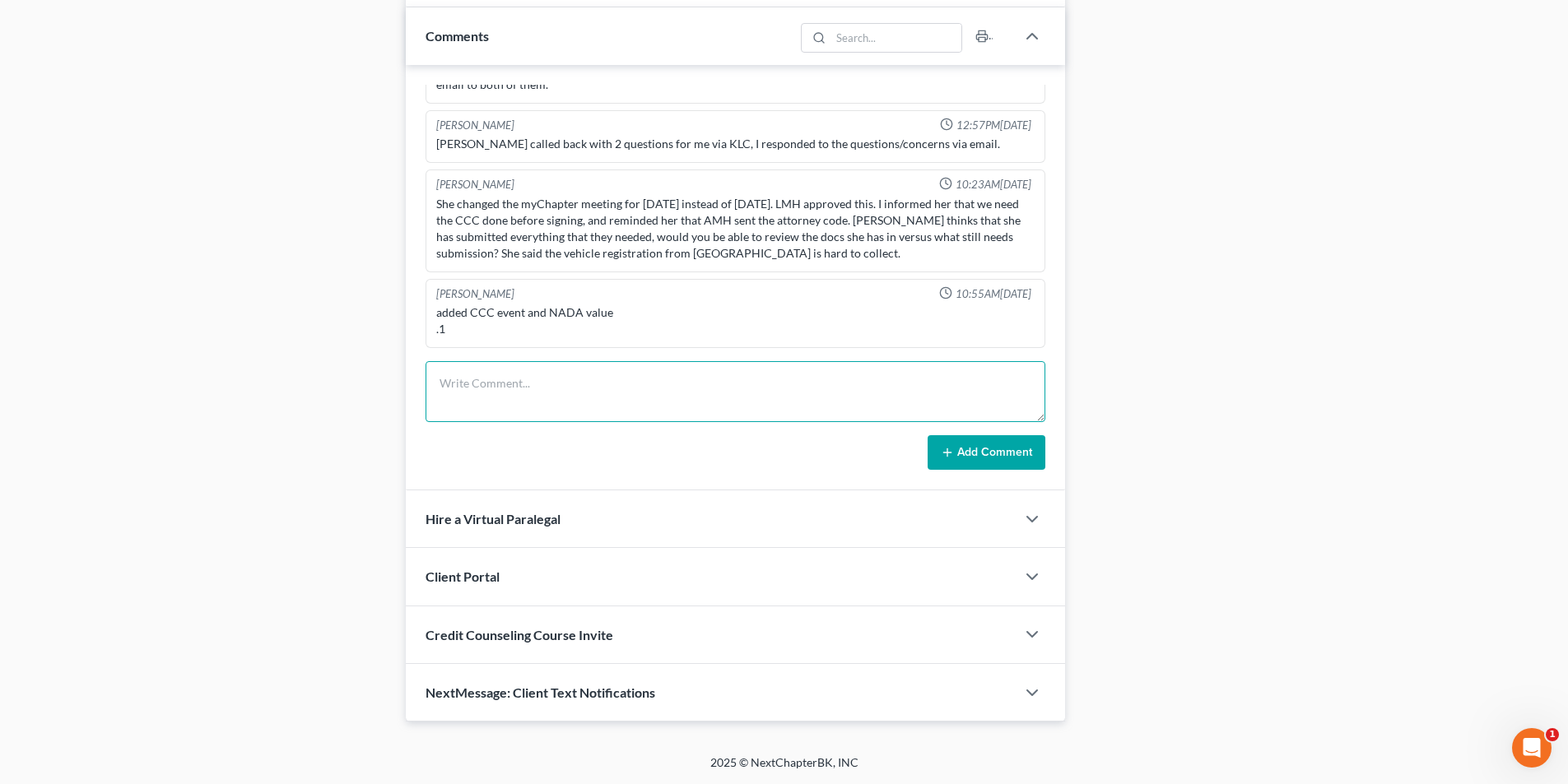
click at [520, 389] on textarea at bounding box center [735, 391] width 619 height 61
type textarea "Full case filed. EDEC filed. Pay advices filed. No additional pleadings necessa…"
click at [956, 455] on button "Add Comment" at bounding box center [986, 451] width 117 height 34
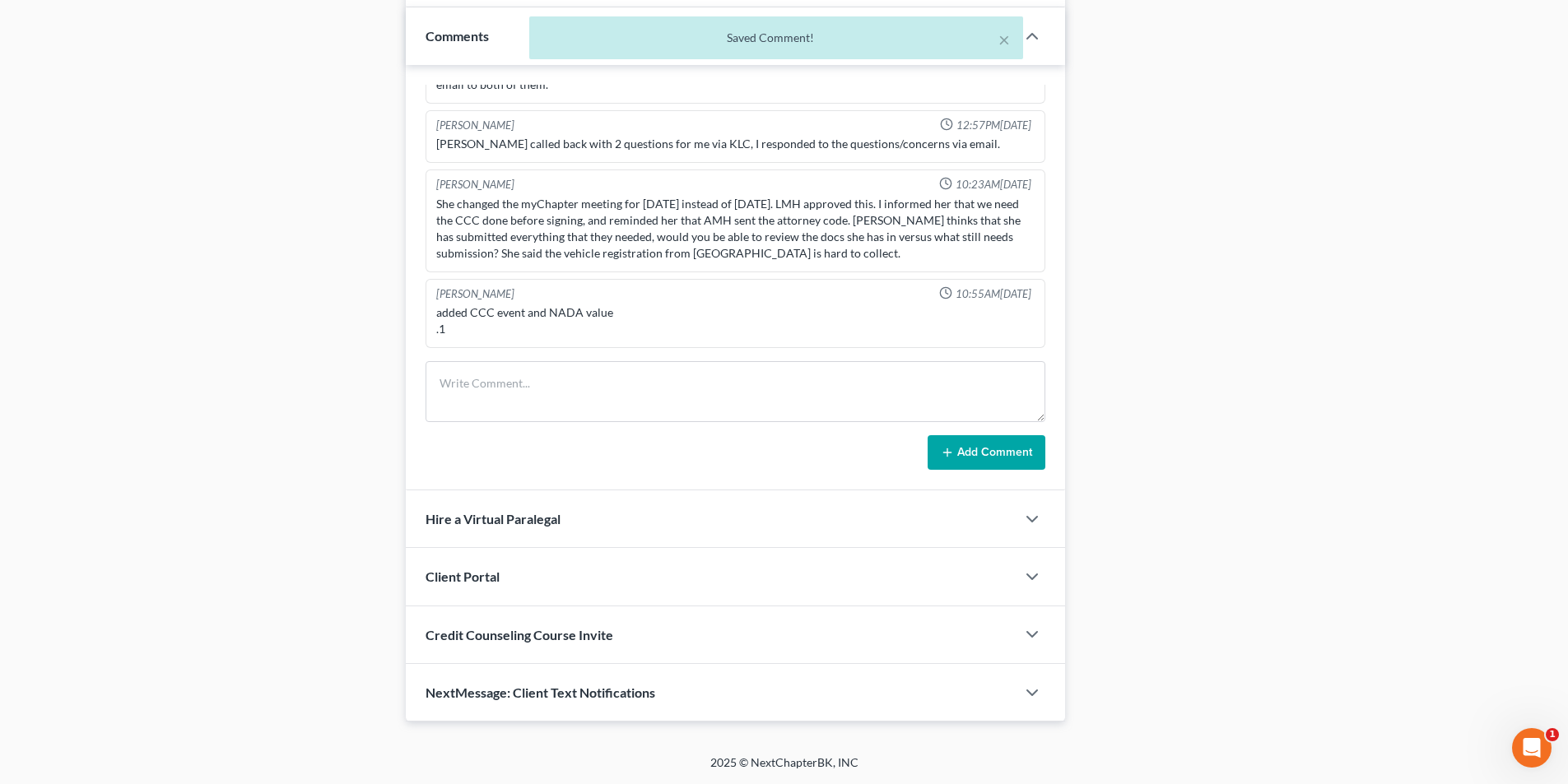
scroll to position [1375, 0]
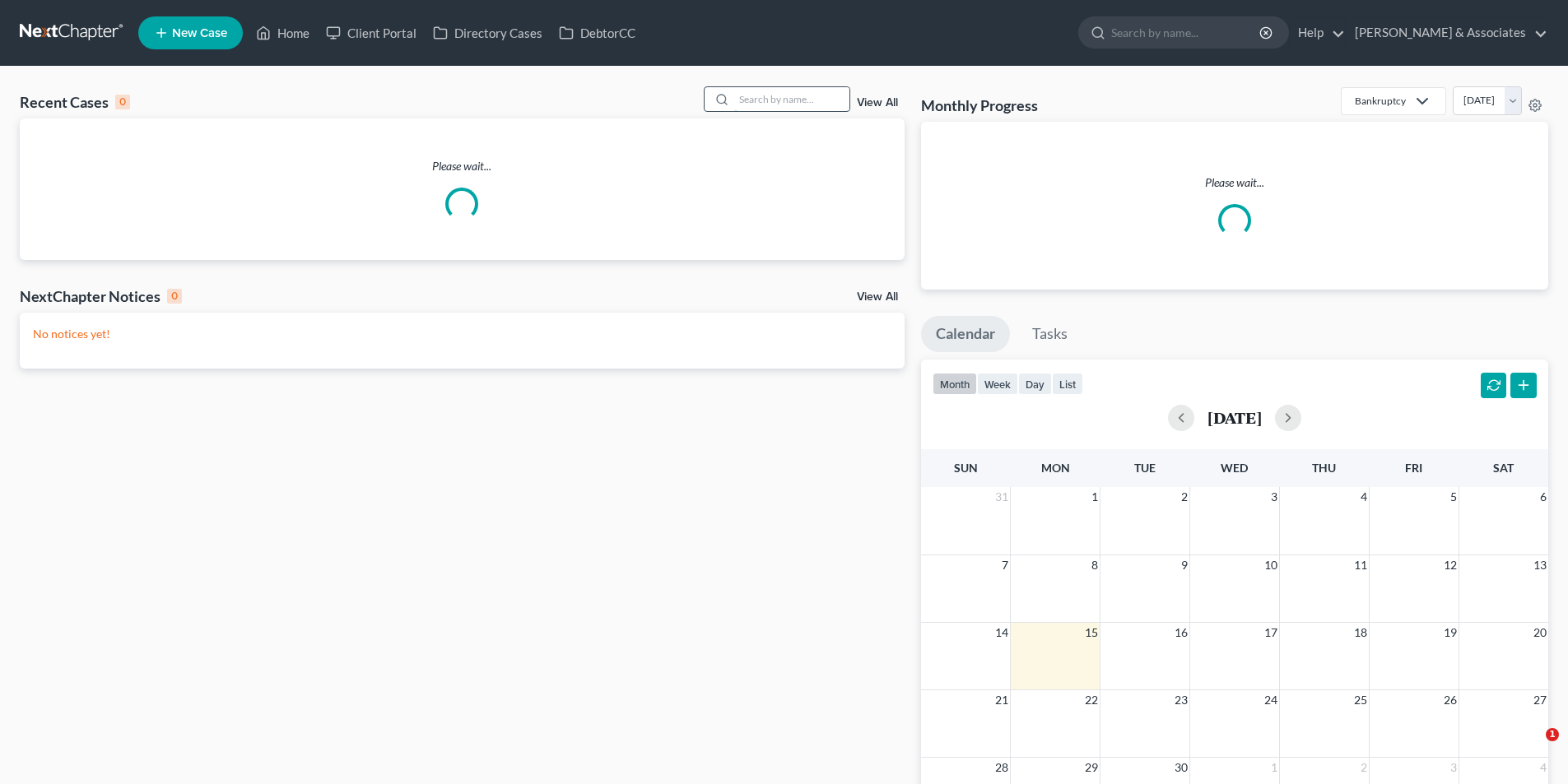
click at [754, 106] on input "search" at bounding box center [791, 99] width 115 height 23
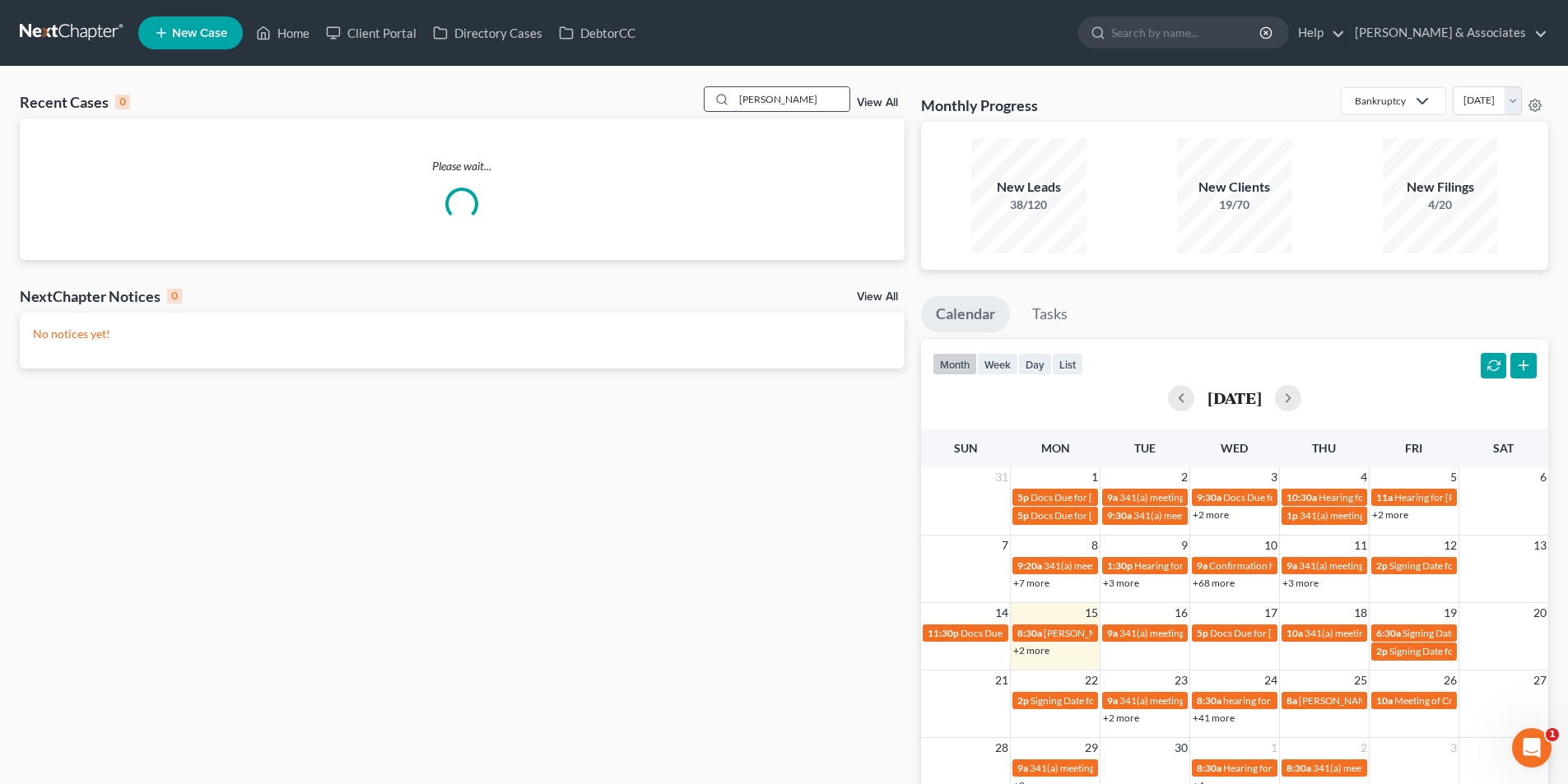
type input "[PERSON_NAME]"
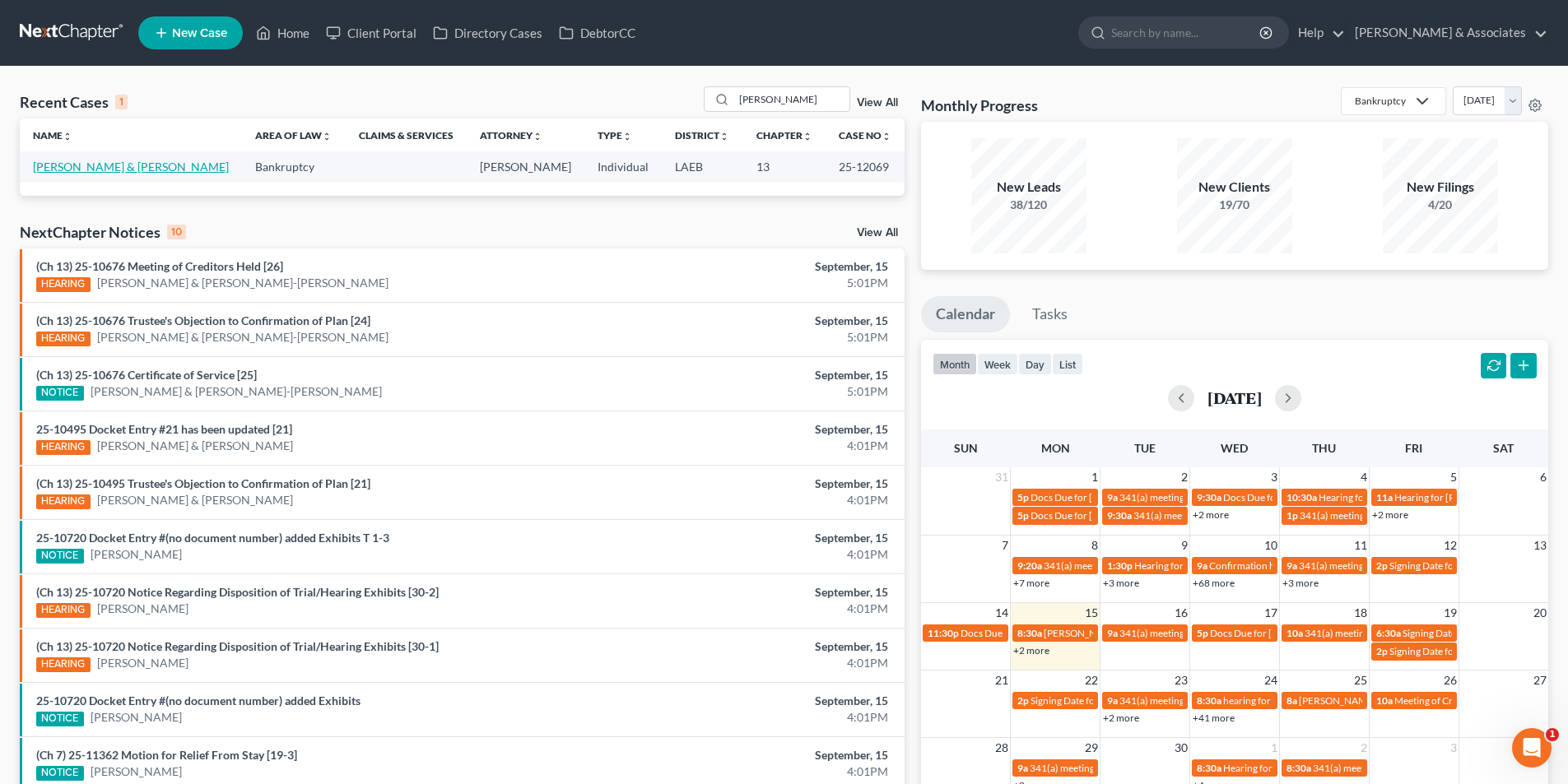
click at [122, 169] on link "[PERSON_NAME] & [PERSON_NAME]" at bounding box center [131, 166] width 196 height 14
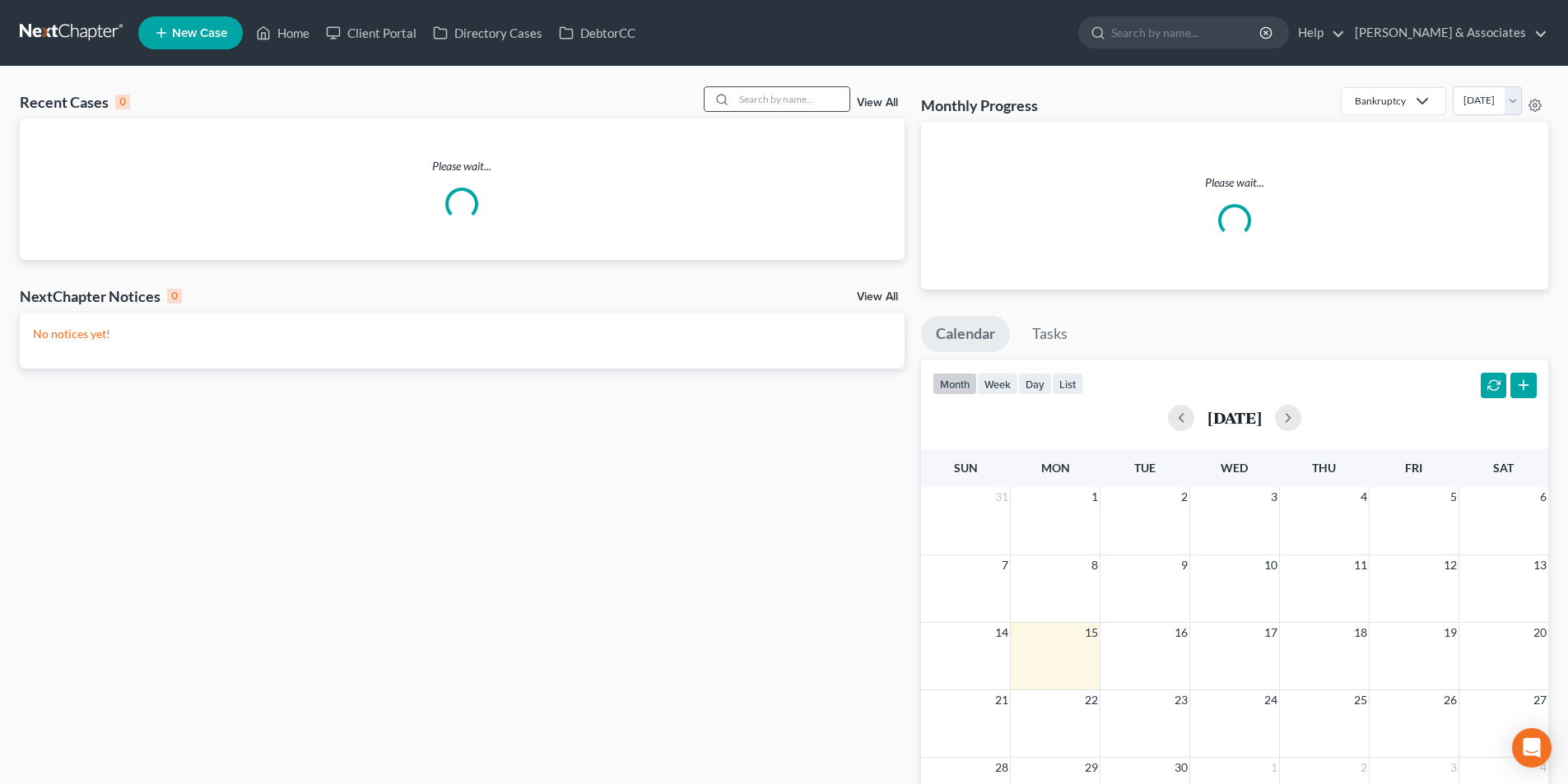
click at [756, 108] on input "search" at bounding box center [791, 99] width 115 height 23
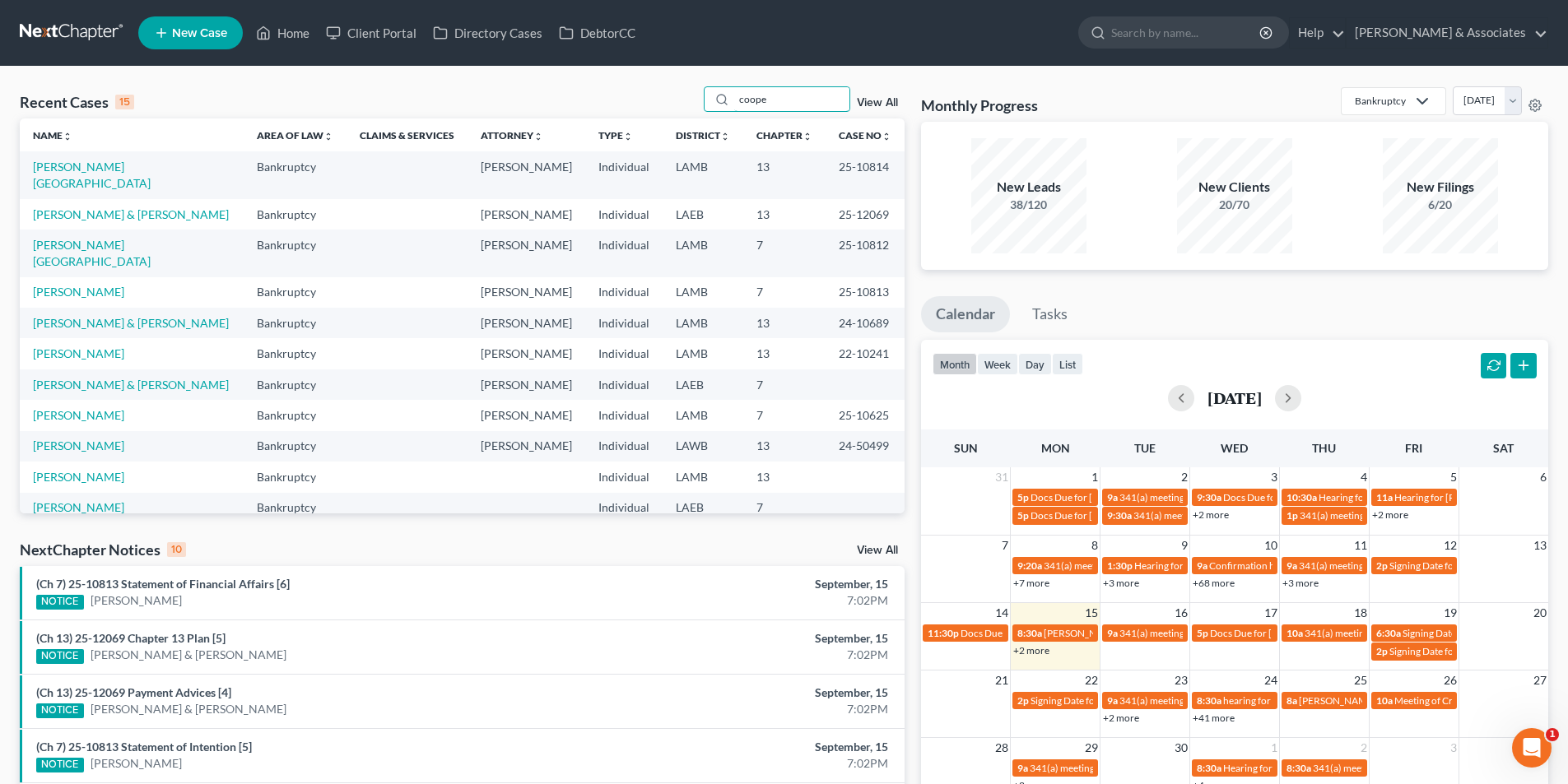
type input "coope"
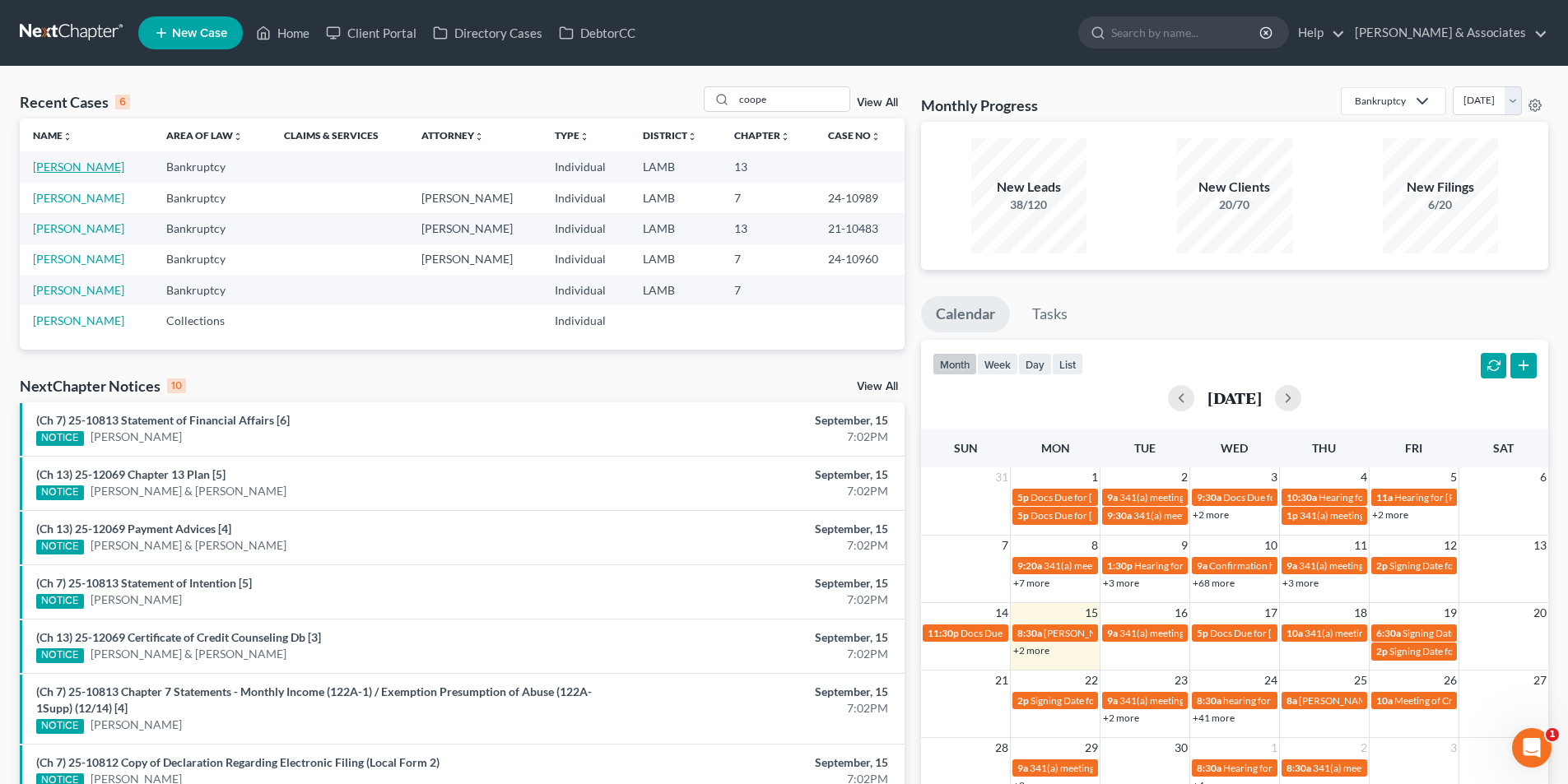
click at [88, 167] on link "[PERSON_NAME]" at bounding box center [78, 166] width 91 height 14
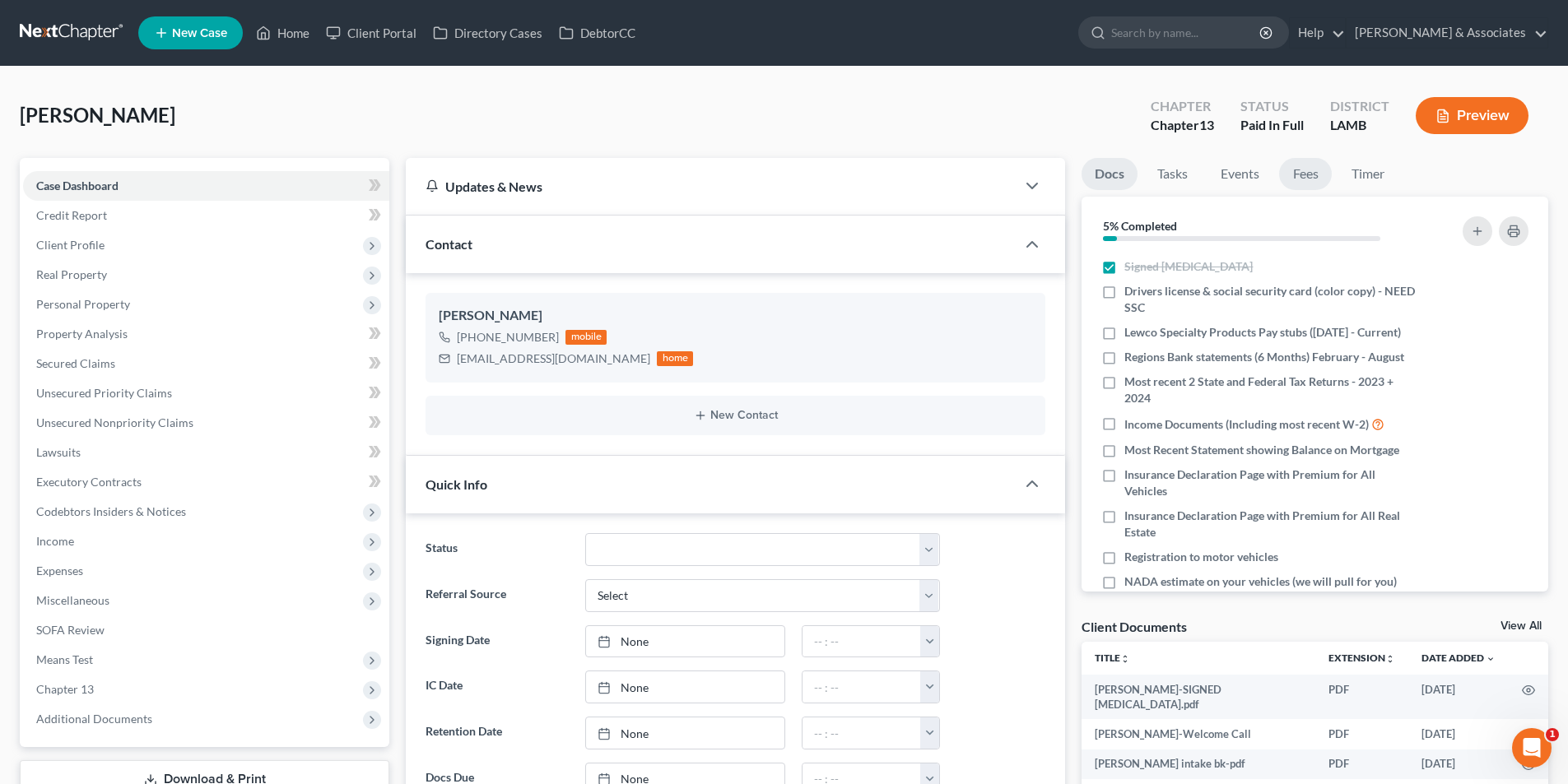
click at [1321, 182] on link "Fees" at bounding box center [1305, 174] width 53 height 32
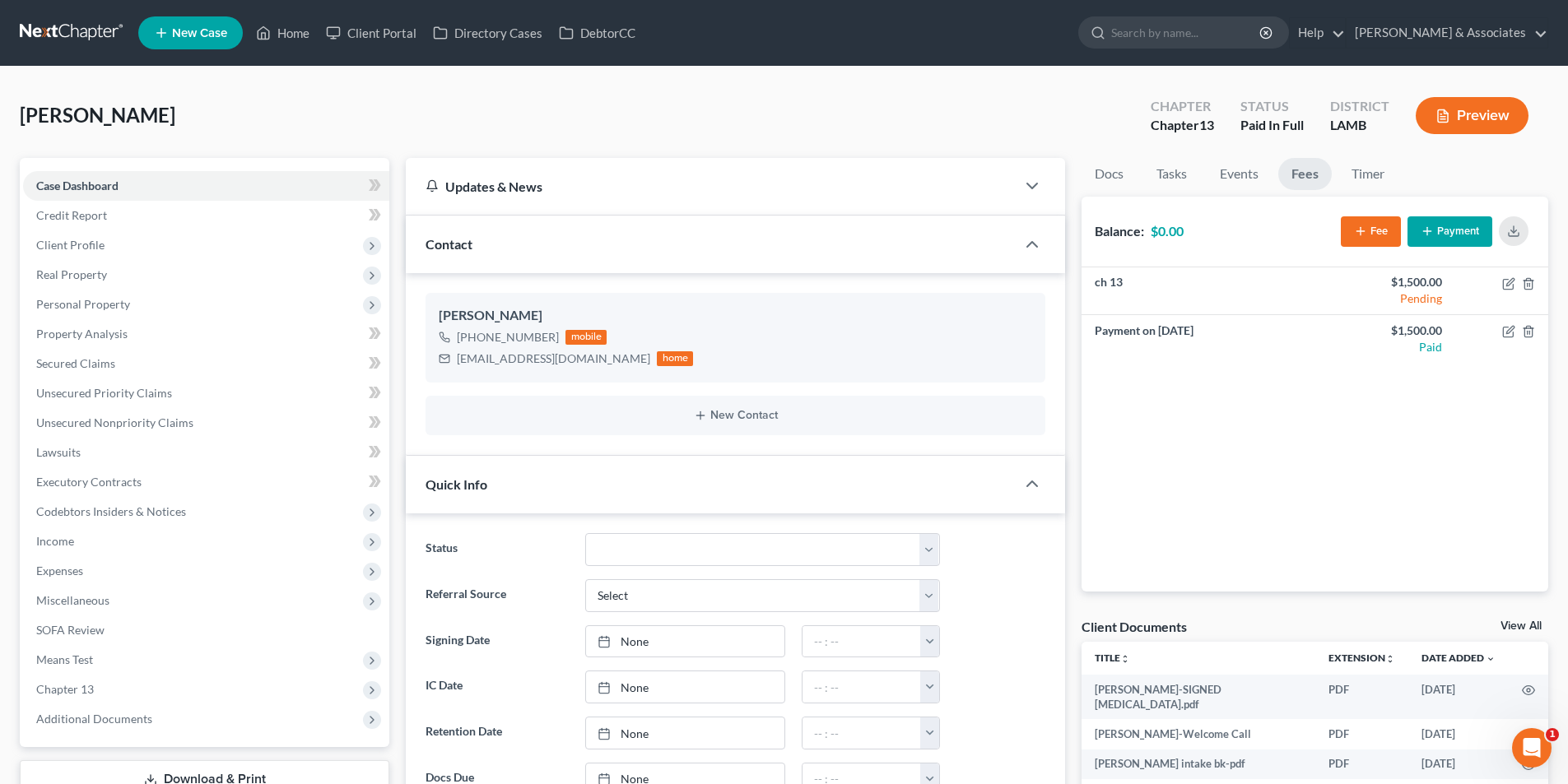
click at [85, 19] on link at bounding box center [73, 33] width 106 height 29
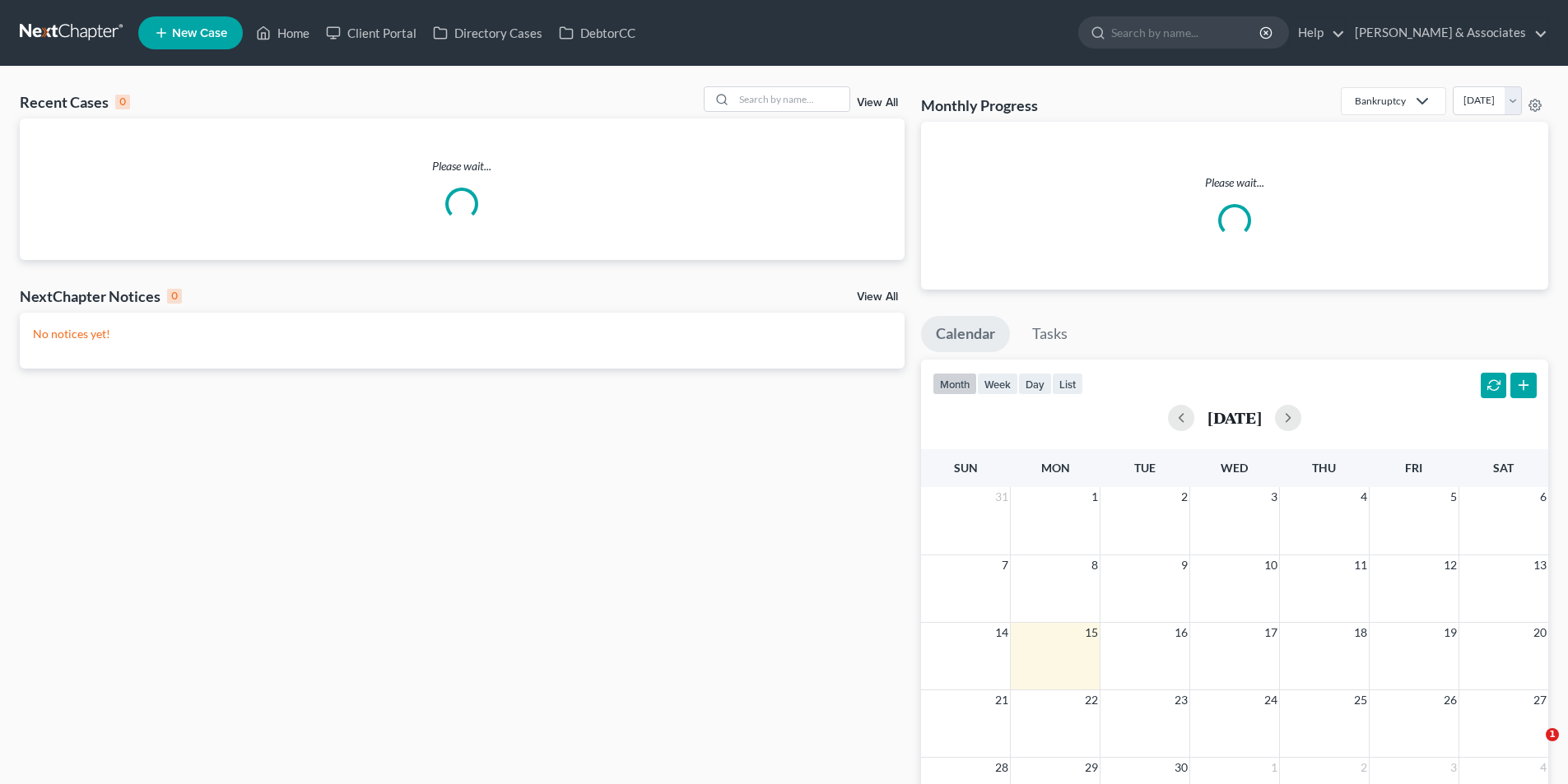
click at [720, 116] on div "Recent Cases 0 View All" at bounding box center [463, 102] width 885 height 32
click at [761, 110] on input "search" at bounding box center [791, 99] width 115 height 23
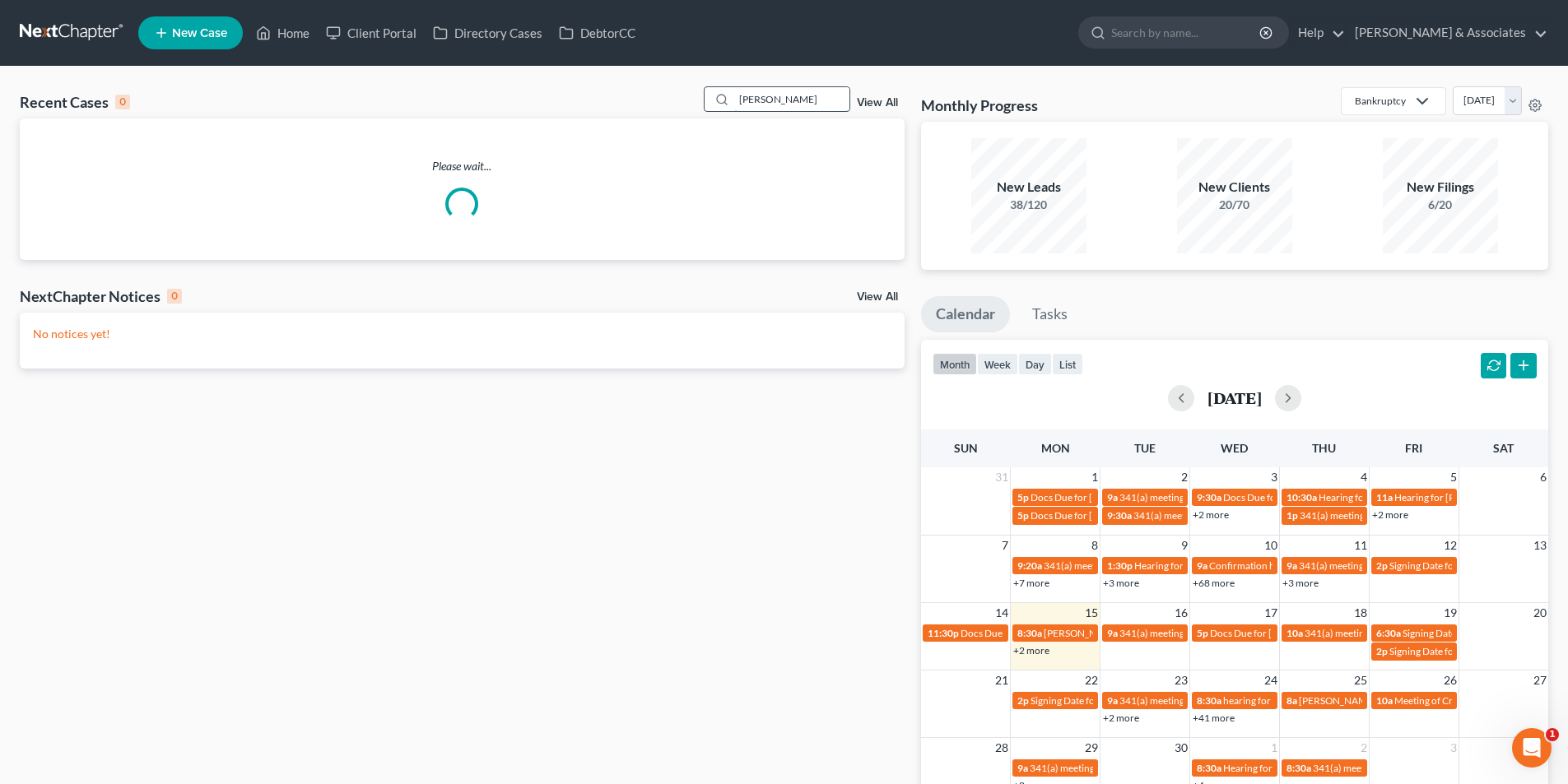
type input "[PERSON_NAME]"
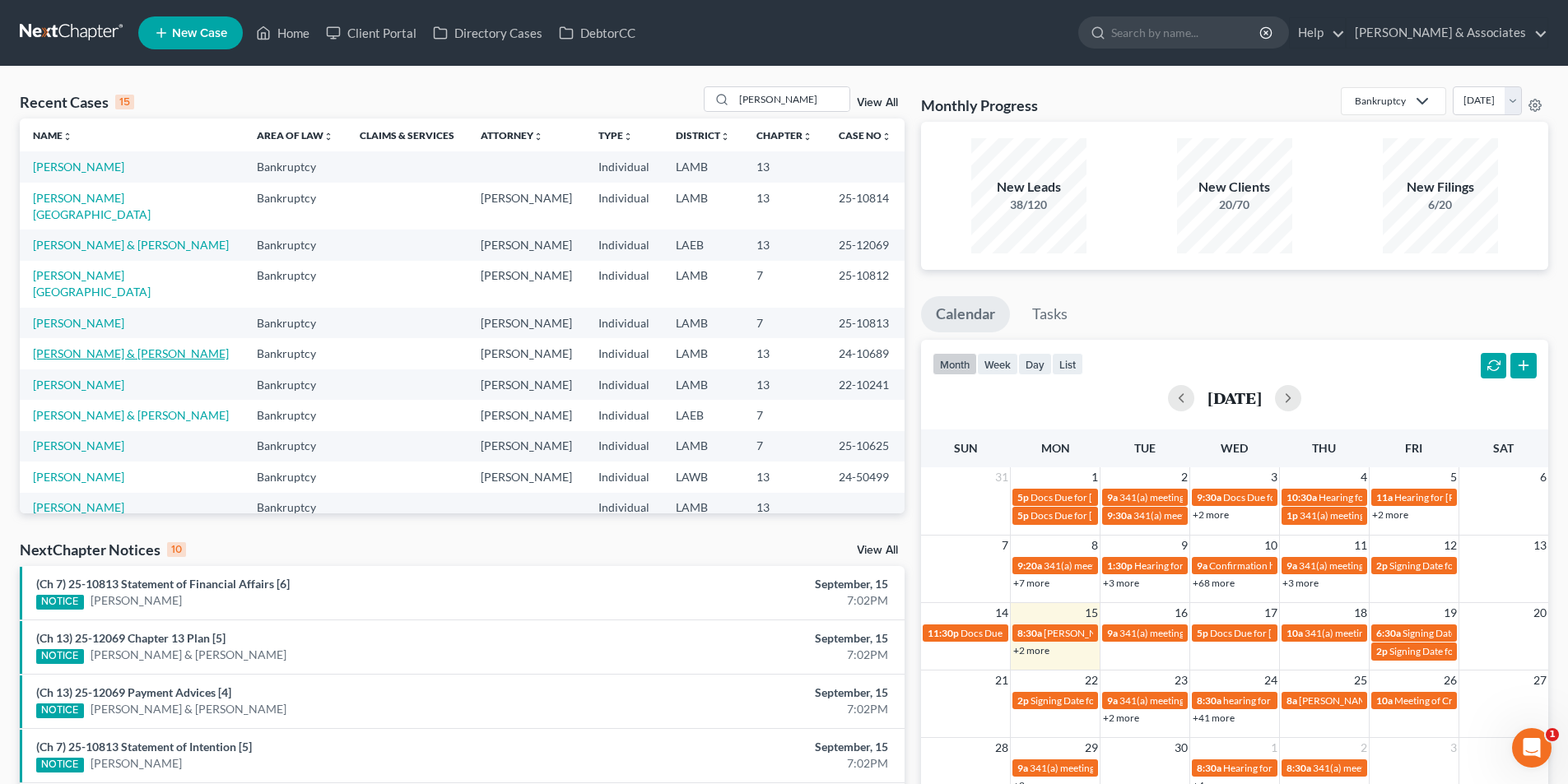
click at [175, 360] on link "[PERSON_NAME] & [PERSON_NAME]" at bounding box center [131, 353] width 196 height 14
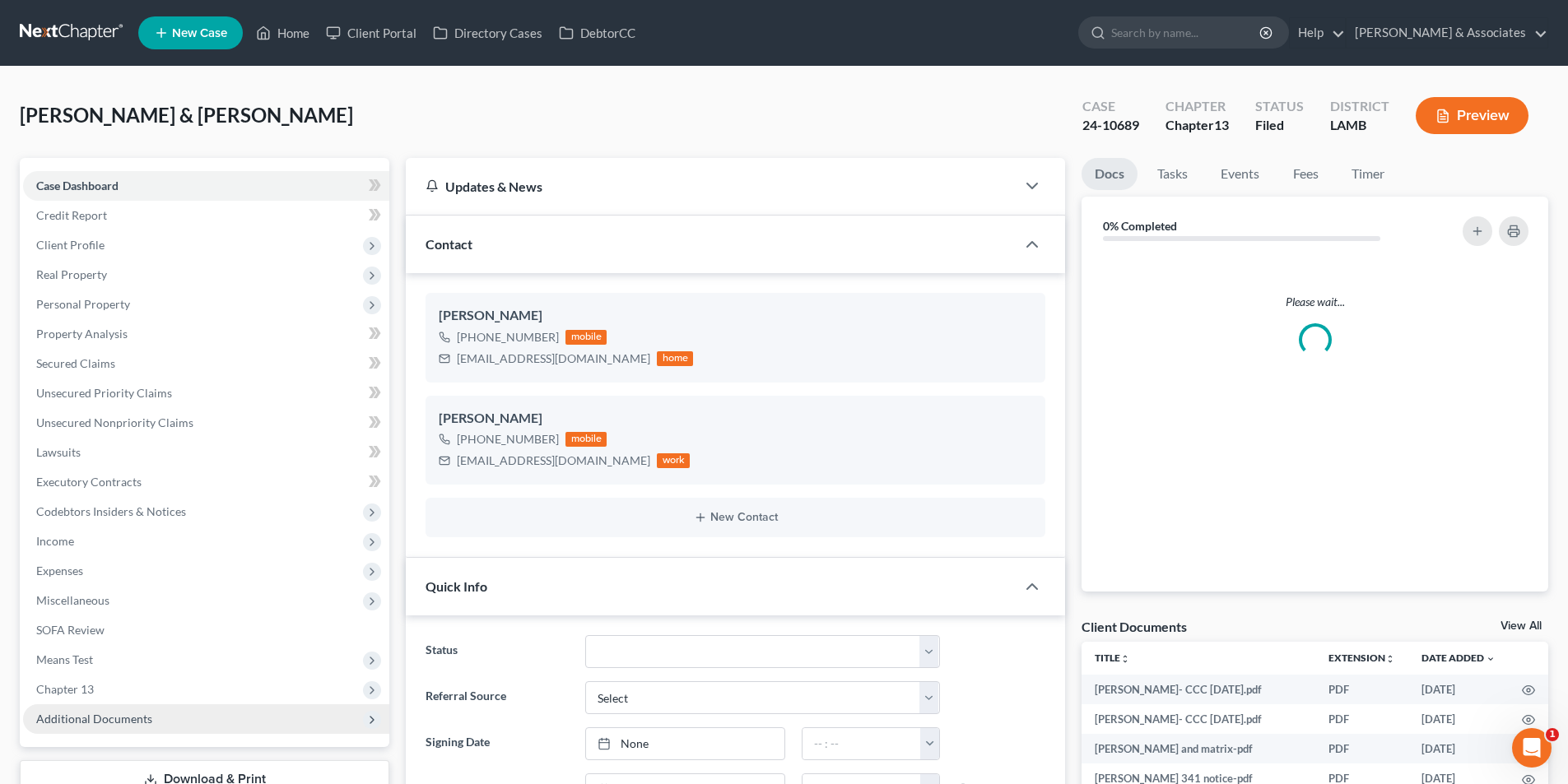
scroll to position [82, 0]
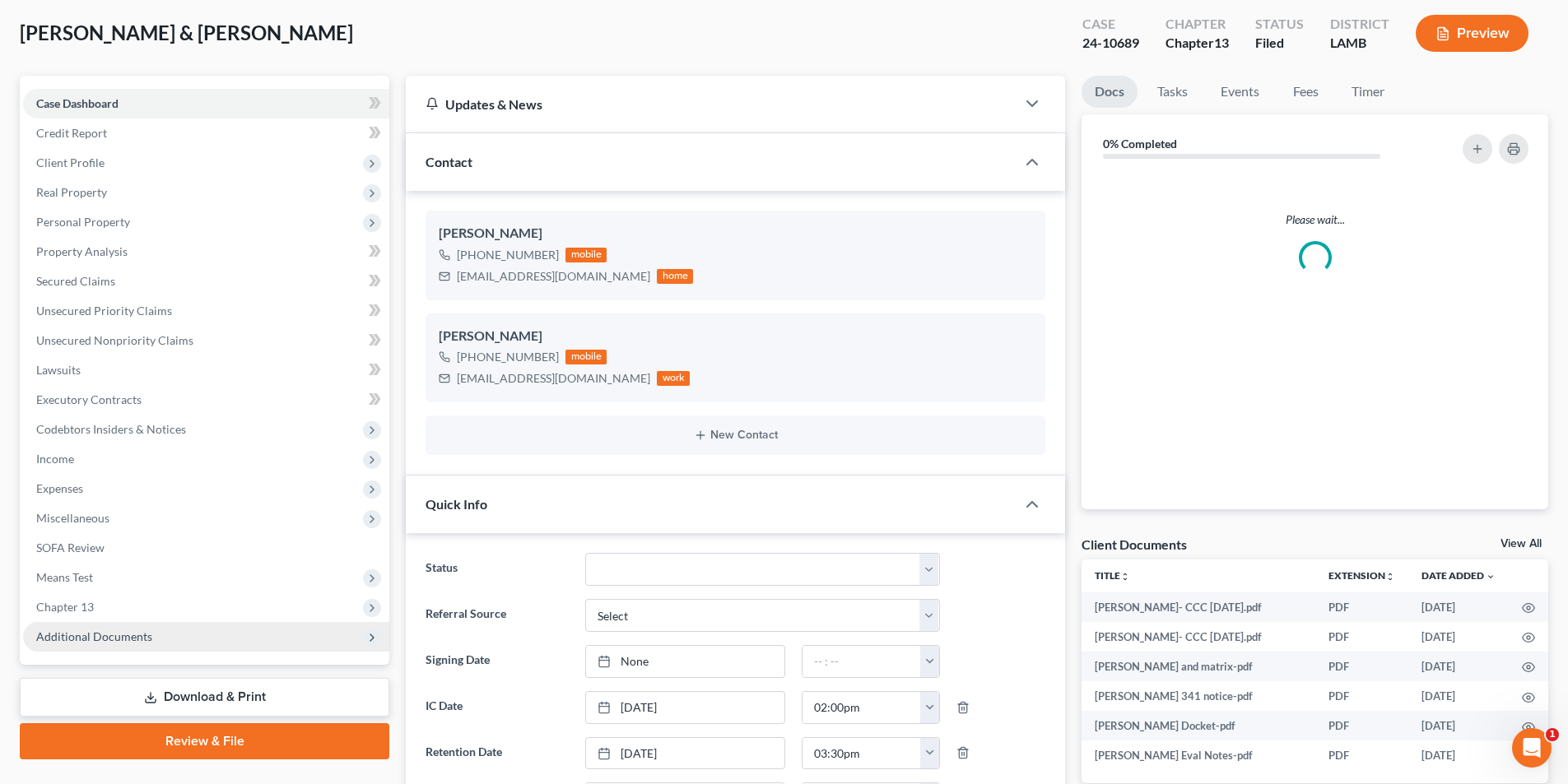
click at [134, 627] on span "Additional Documents" at bounding box center [205, 636] width 366 height 29
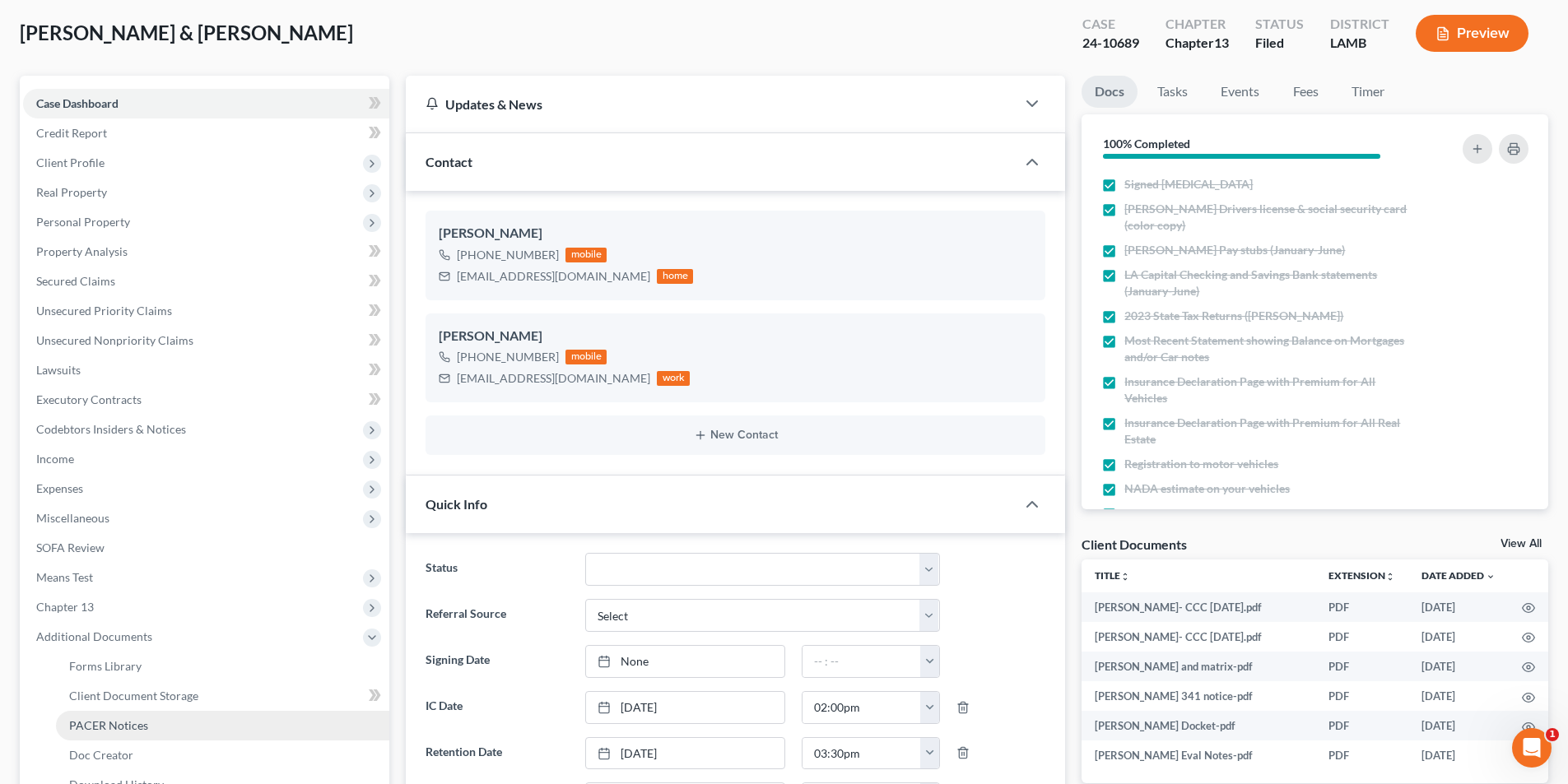
scroll to position [1841, 0]
click at [151, 715] on link "PACER Notices" at bounding box center [223, 725] width 334 height 29
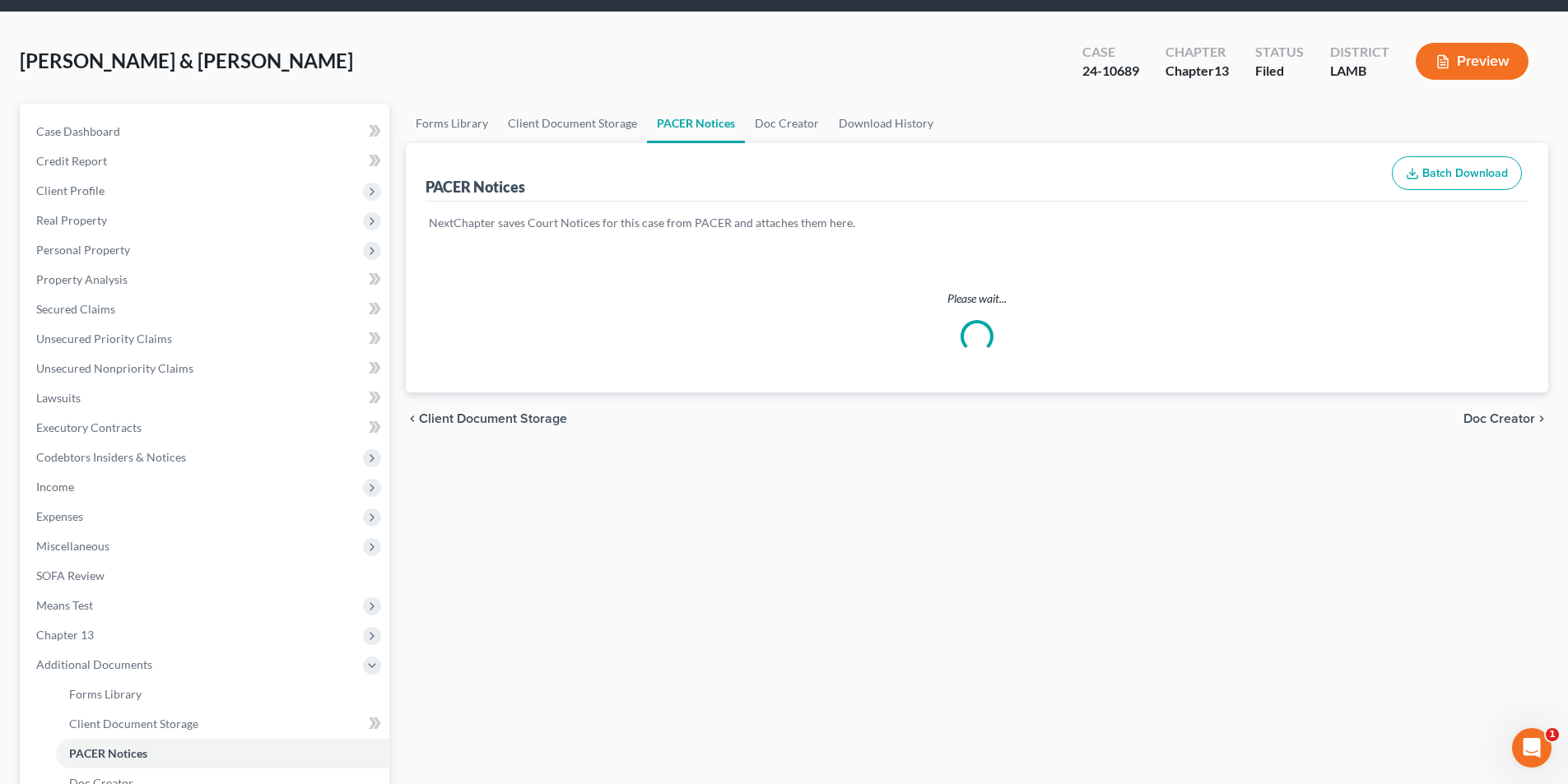
scroll to position [84, 0]
